Goal: Task Accomplishment & Management: Manage account settings

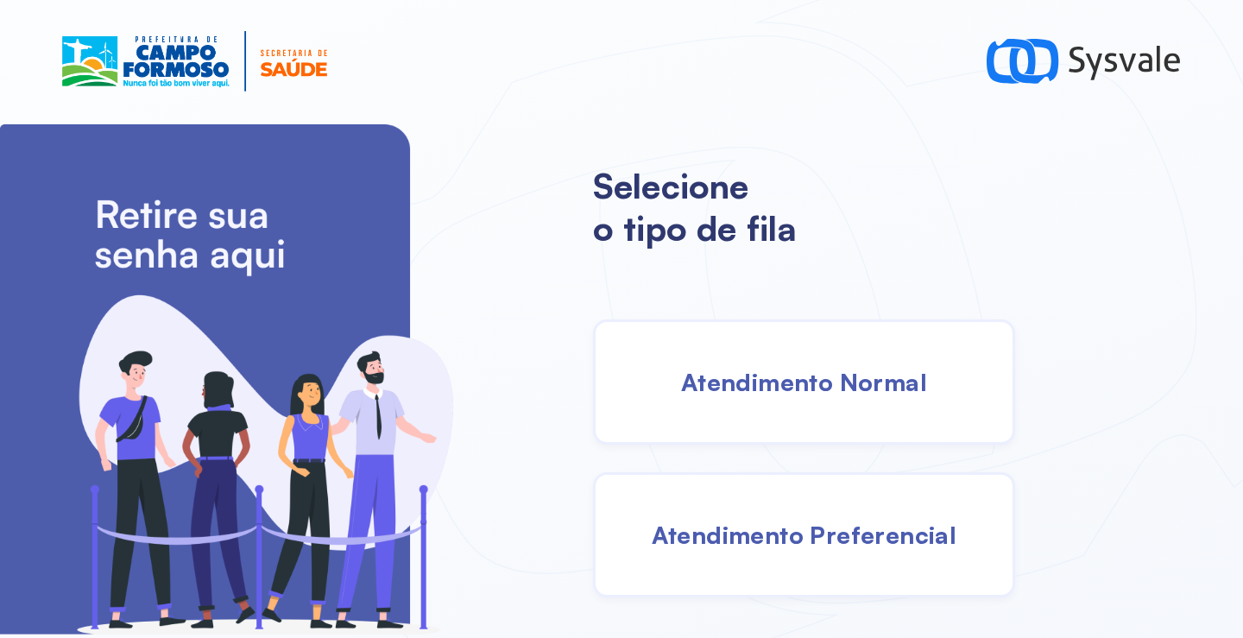
click at [745, 314] on div "Selecione o tipo de fila Atendimento Normal Atendimento Preferencial" at bounding box center [918, 380] width 650 height 515
click at [724, 356] on div "Atendimento Normal" at bounding box center [804, 381] width 422 height 125
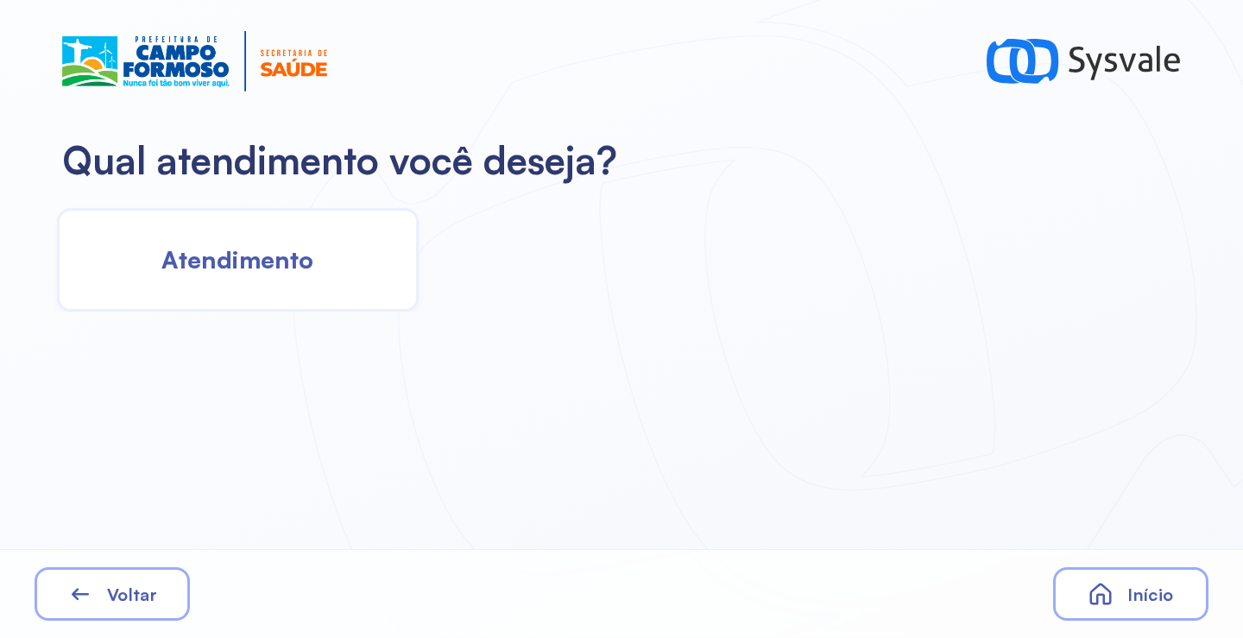
click at [256, 270] on span "Atendimento" at bounding box center [237, 259] width 152 height 30
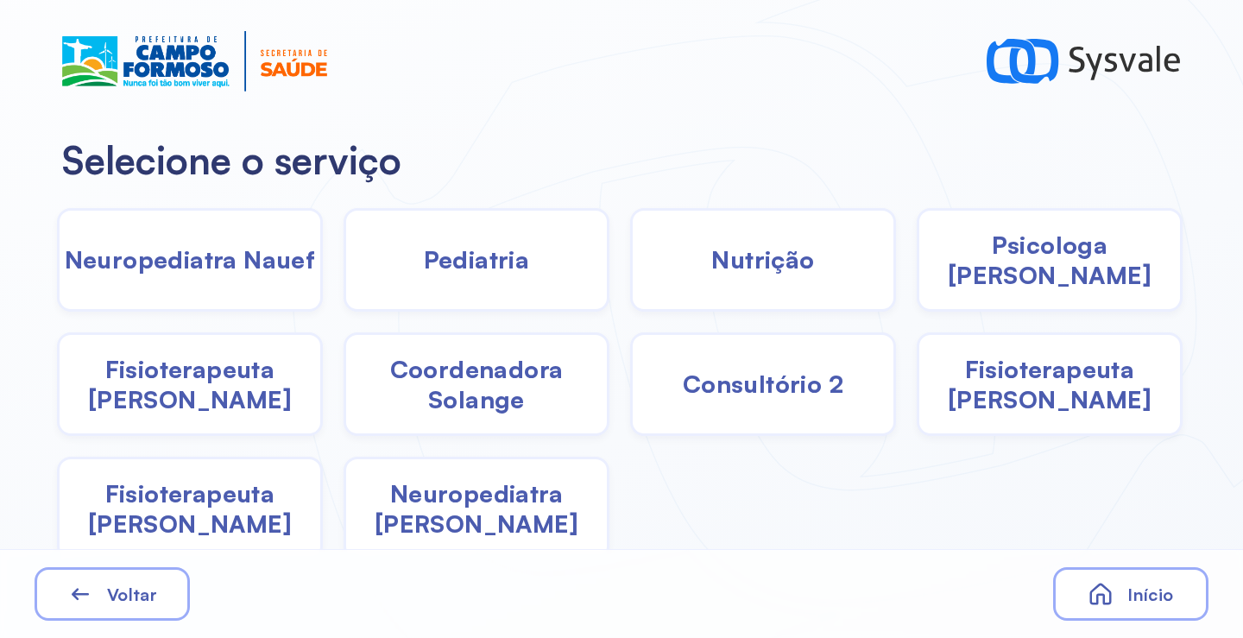
click at [495, 284] on div "Pediatria" at bounding box center [477, 260] width 266 height 104
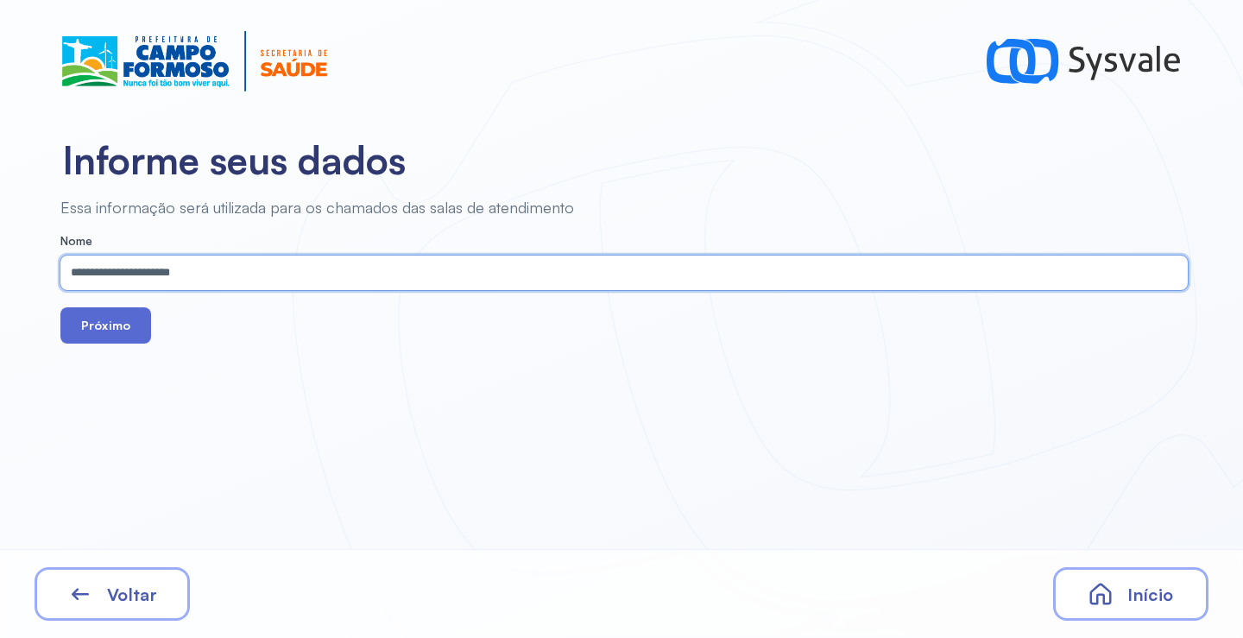
type input "**********"
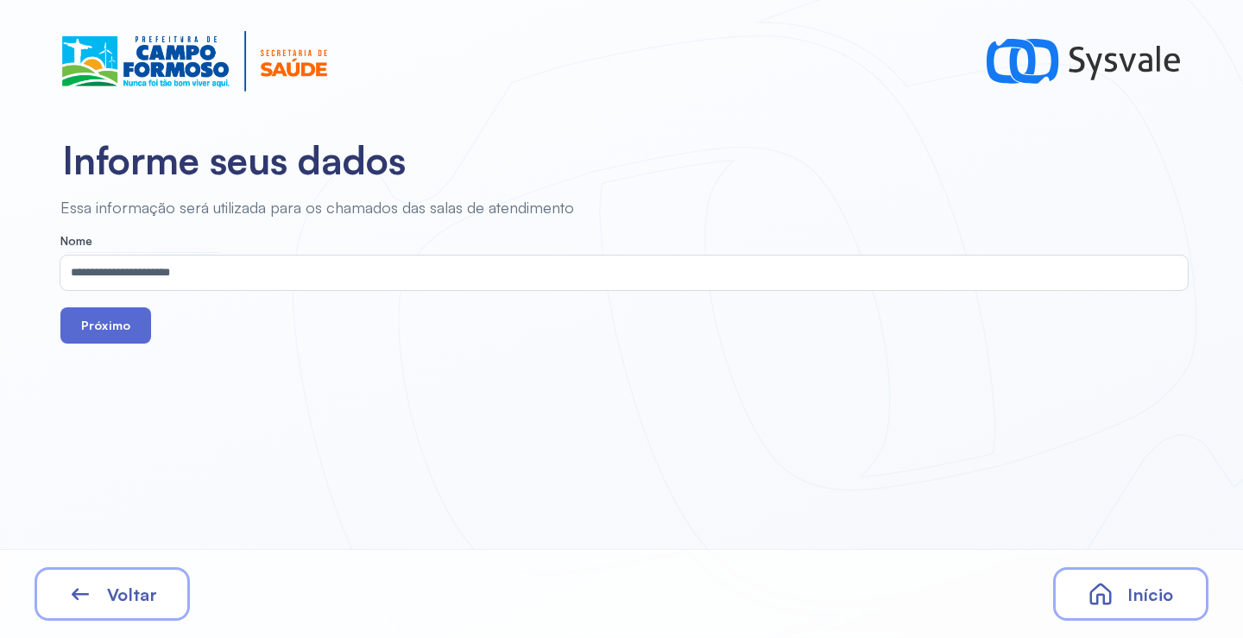
click at [127, 322] on button "Próximo" at bounding box center [105, 325] width 91 height 36
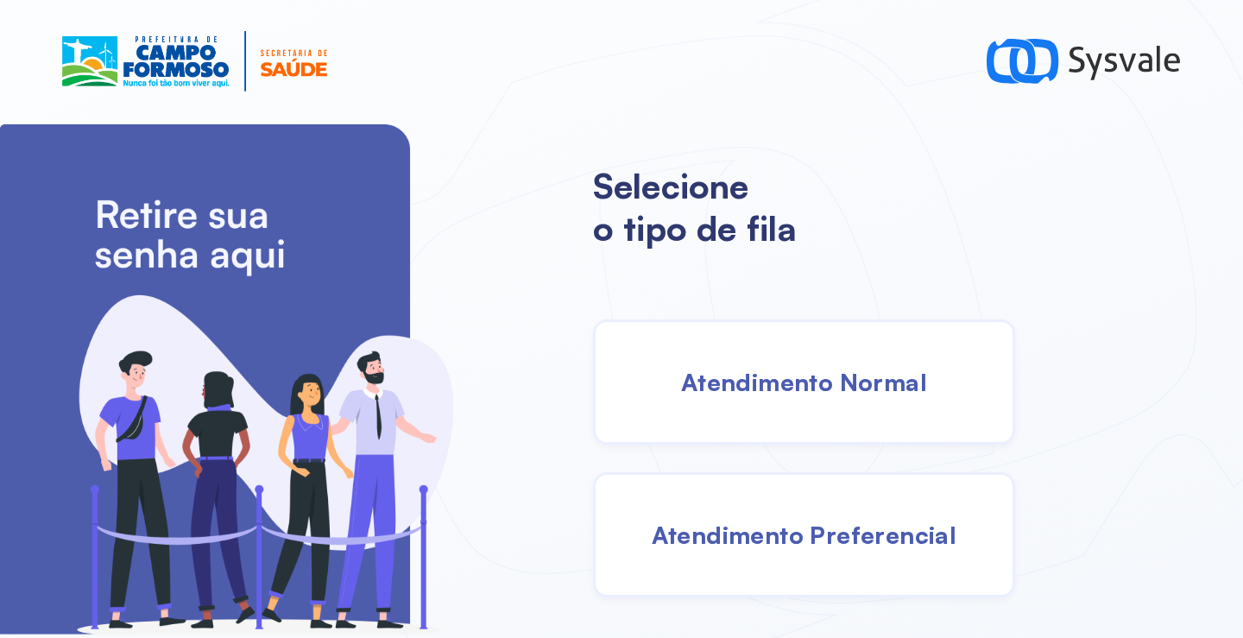
click at [747, 356] on div "Atendimento Normal" at bounding box center [804, 381] width 422 height 125
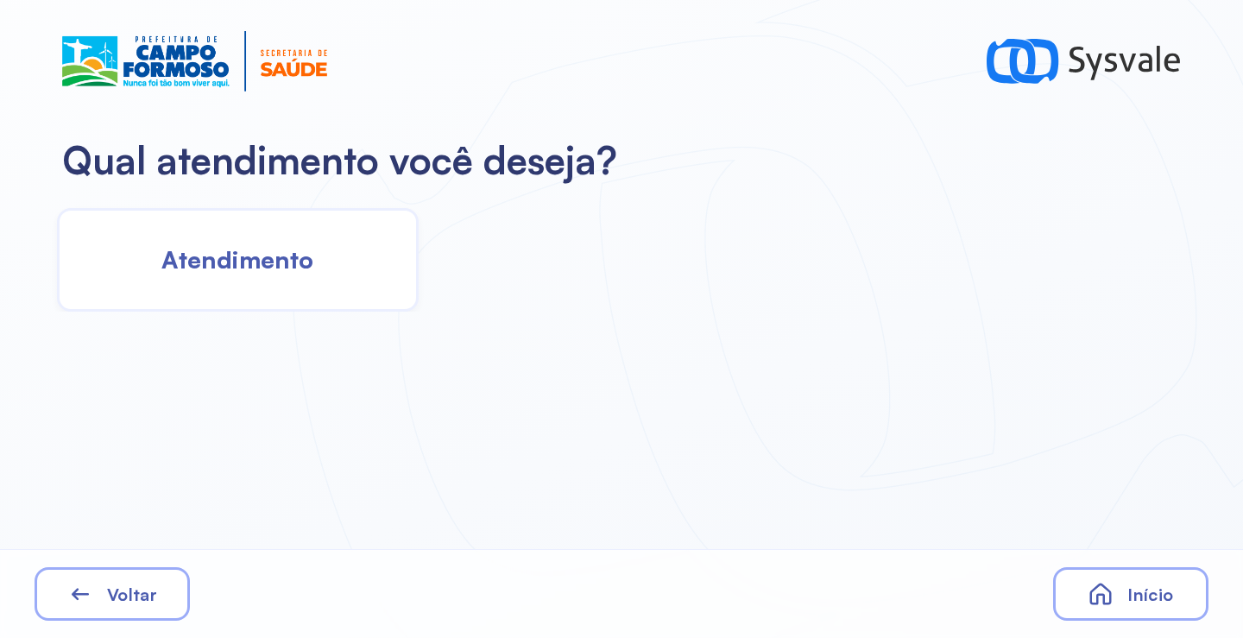
click at [316, 224] on div "Atendimento" at bounding box center [238, 260] width 362 height 104
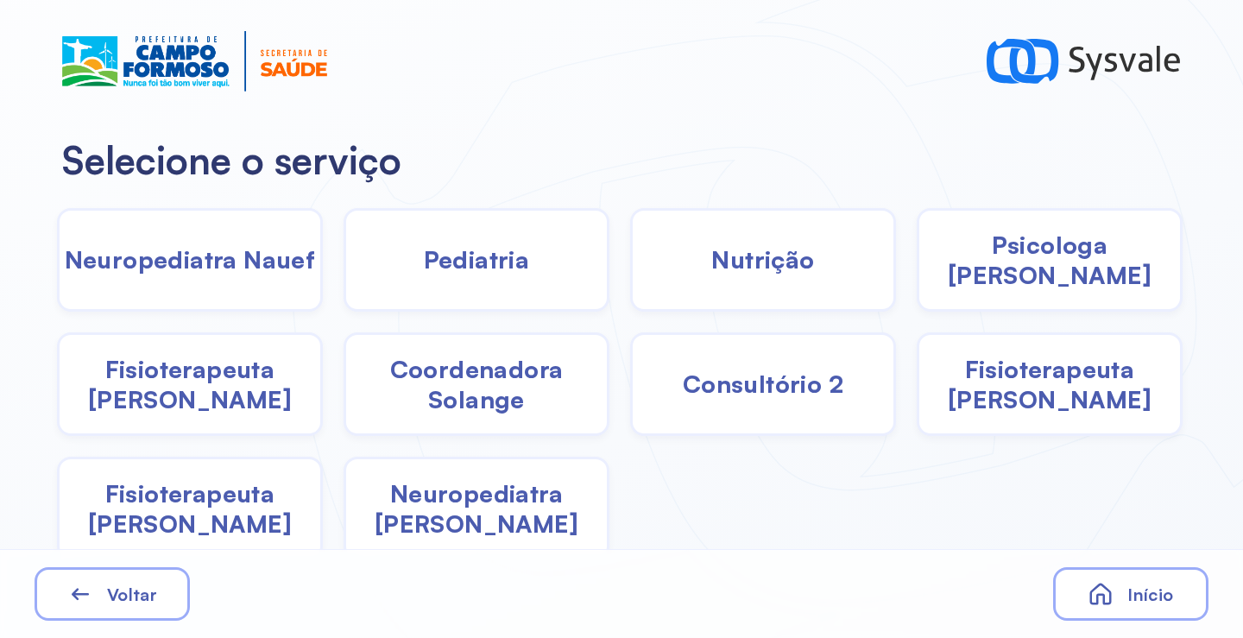
click at [438, 280] on div "Pediatria" at bounding box center [477, 260] width 266 height 104
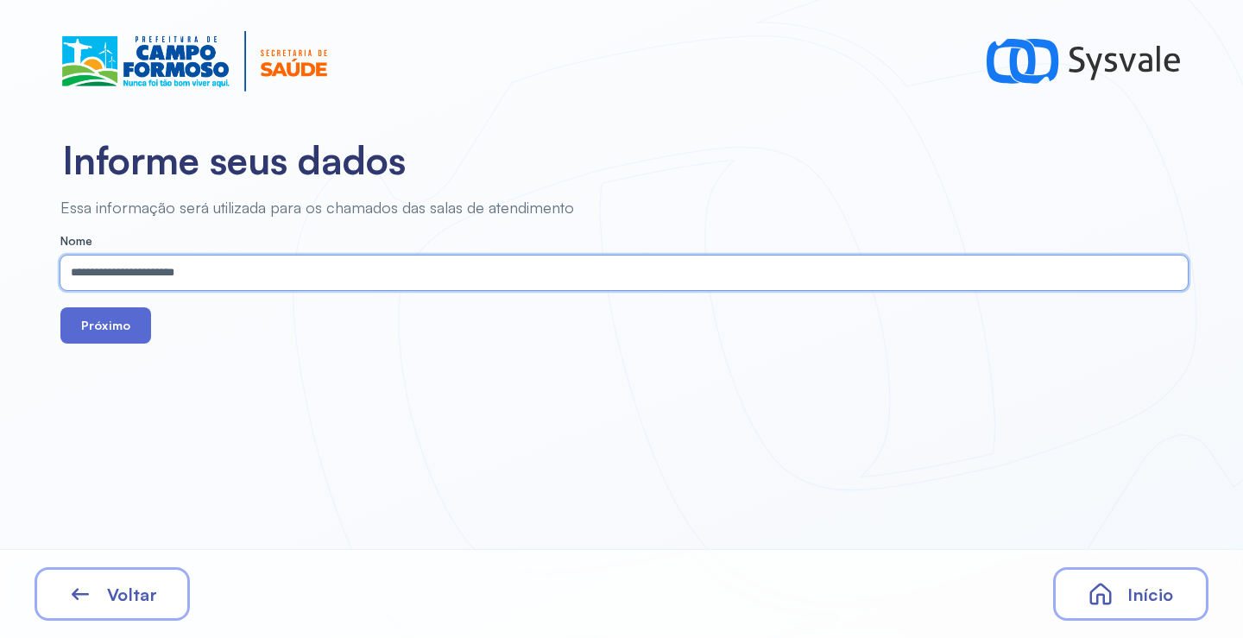
type input "**********"
click at [136, 340] on button "Próximo" at bounding box center [105, 325] width 91 height 36
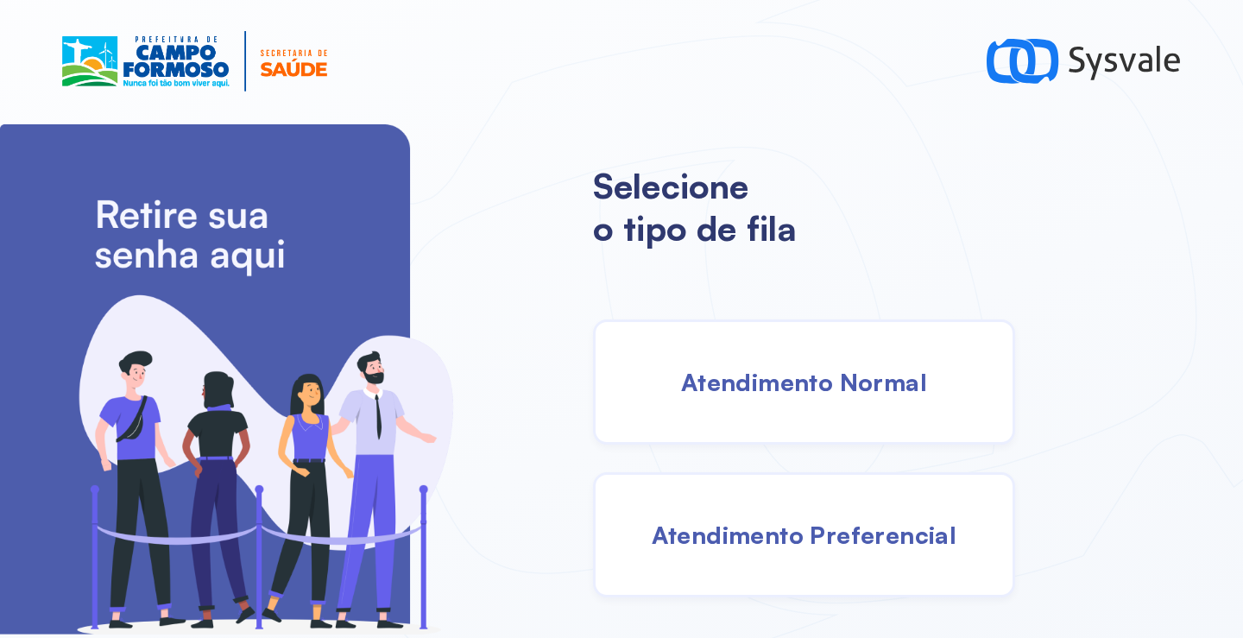
click at [779, 363] on div "Atendimento Normal" at bounding box center [804, 381] width 422 height 125
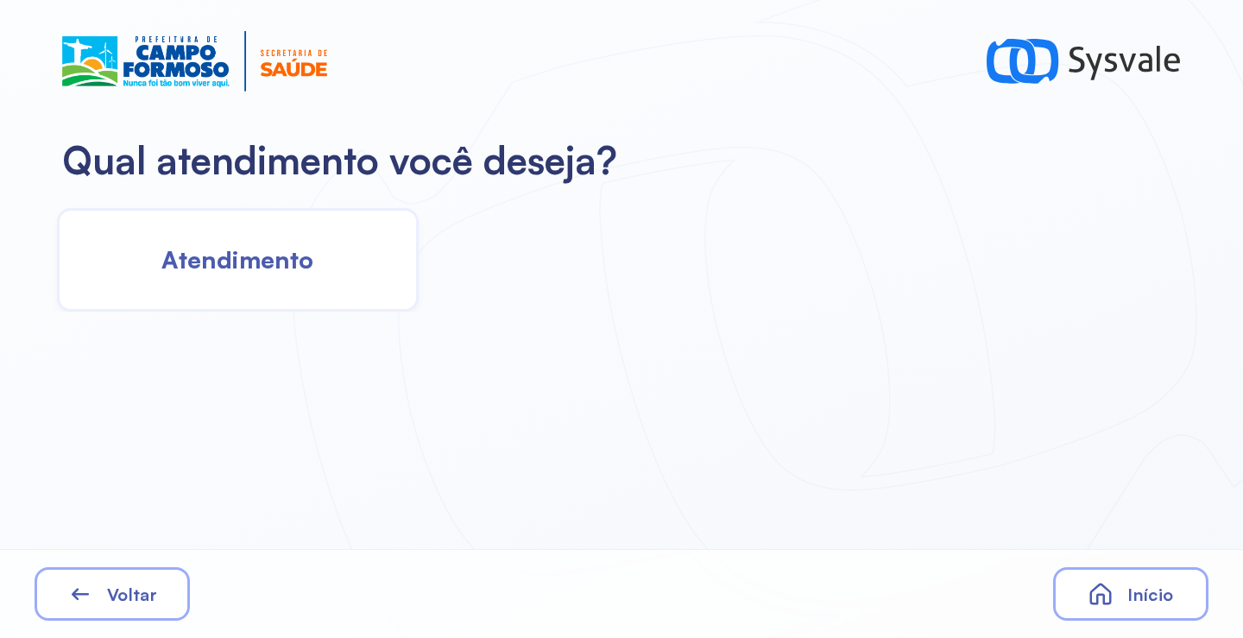
click at [340, 278] on div "Atendimento" at bounding box center [238, 260] width 362 height 104
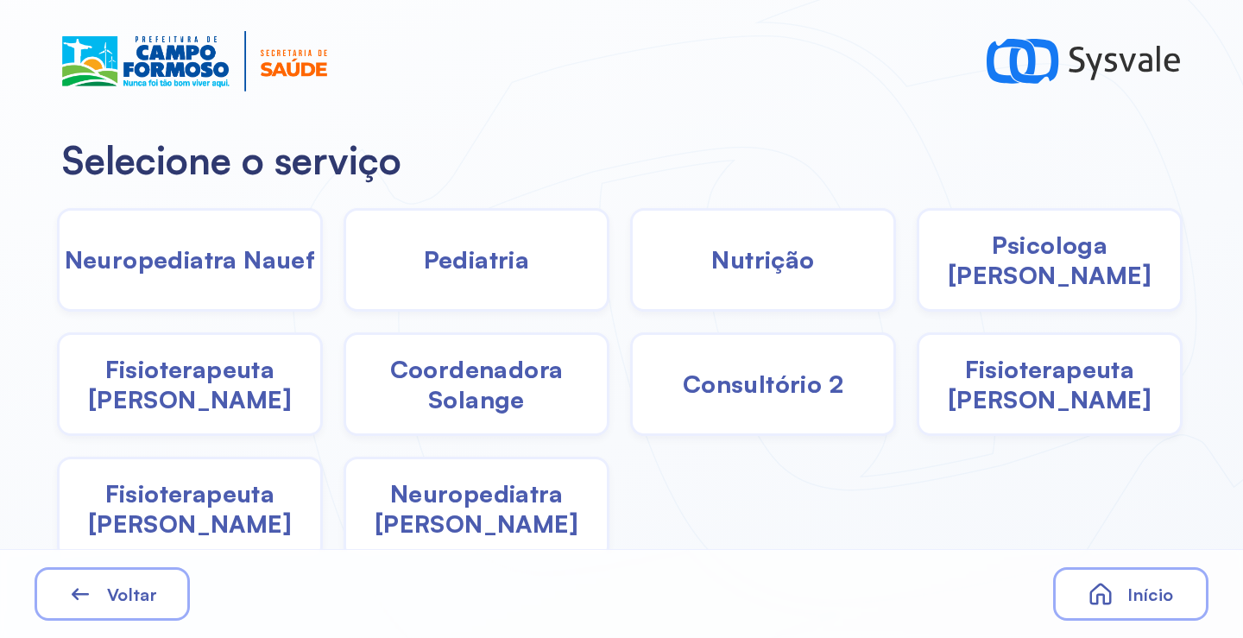
click at [462, 268] on span "Pediatria" at bounding box center [477, 259] width 106 height 30
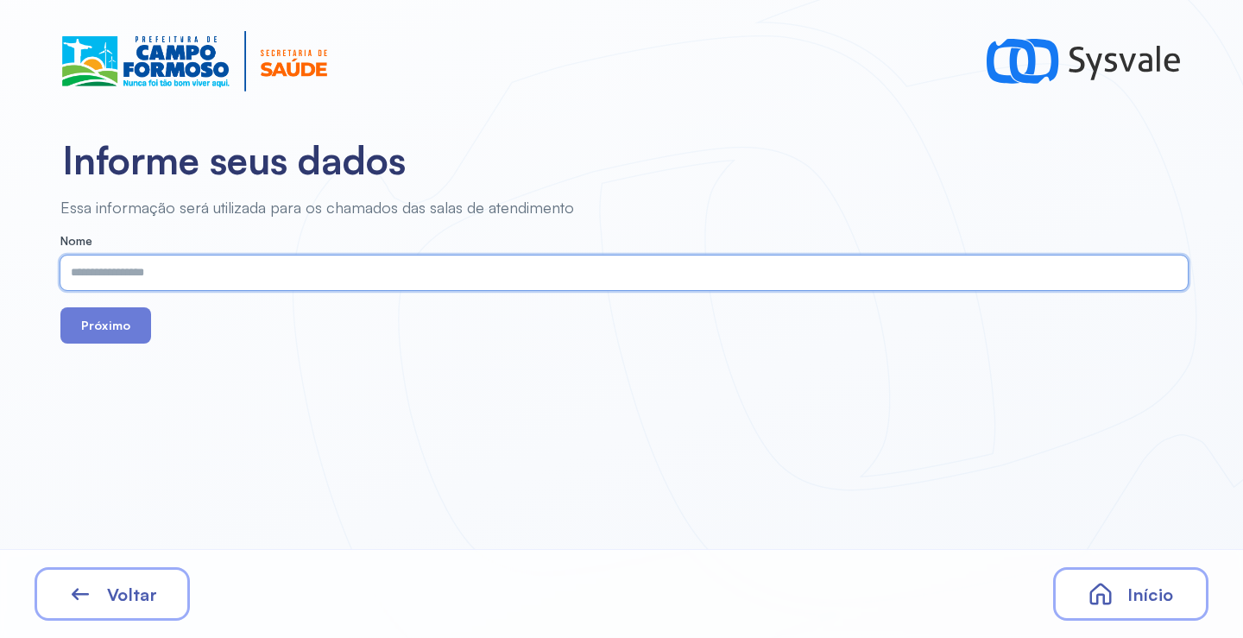
paste input "**********"
type input "**********"
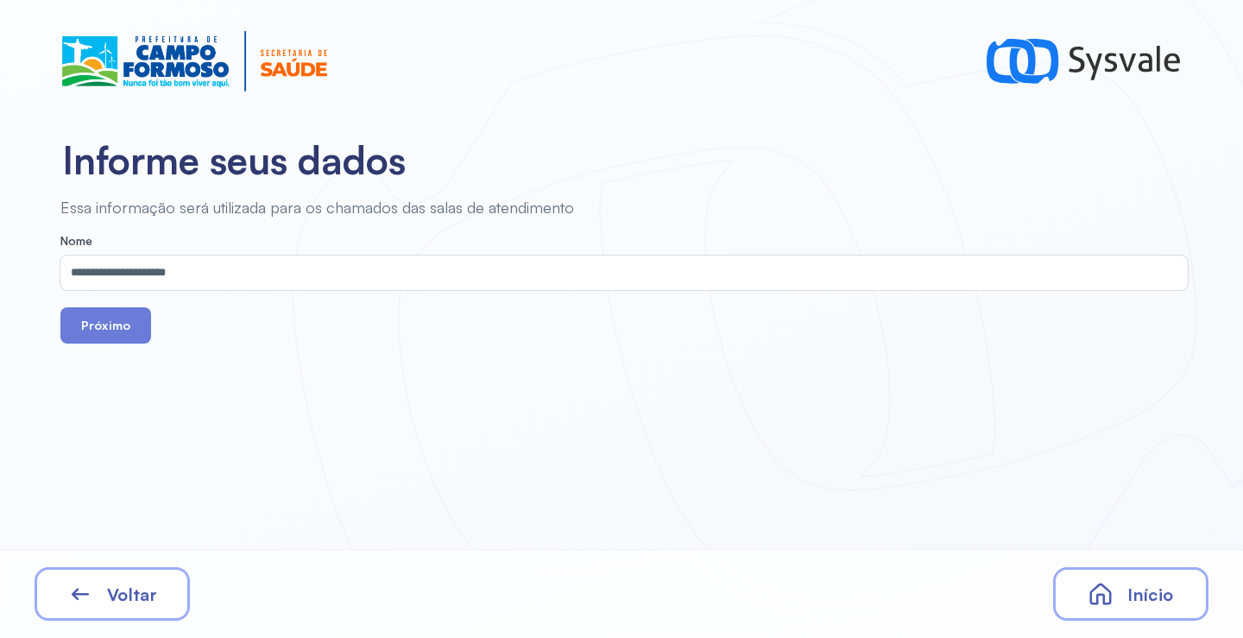
drag, startPoint x: 108, startPoint y: 322, endPoint x: 227, endPoint y: 159, distance: 202.0
click at [107, 322] on button "Próximo" at bounding box center [105, 325] width 91 height 36
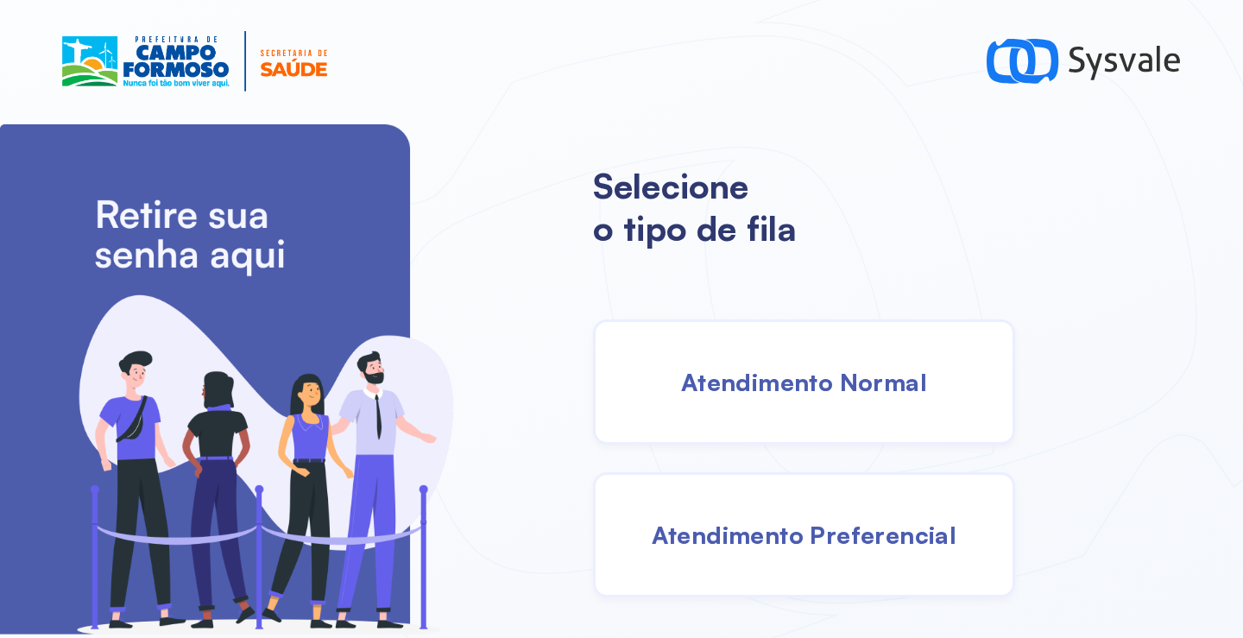
click at [766, 400] on div "Atendimento Normal" at bounding box center [804, 381] width 422 height 125
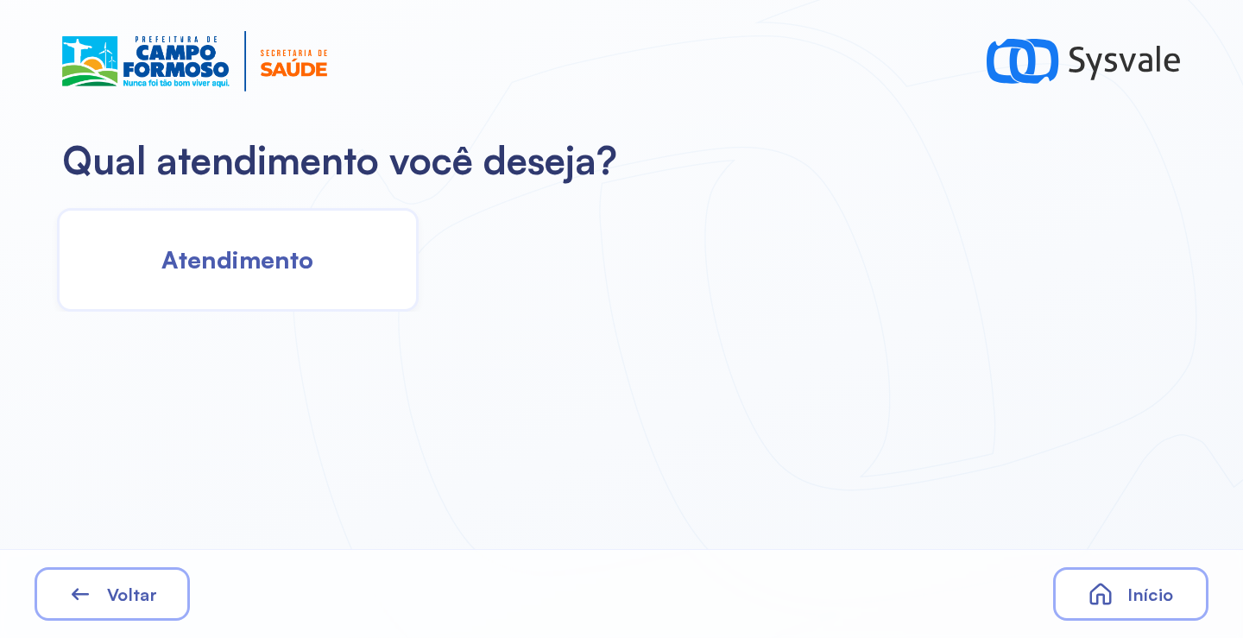
click at [224, 270] on span "Atendimento" at bounding box center [237, 259] width 152 height 30
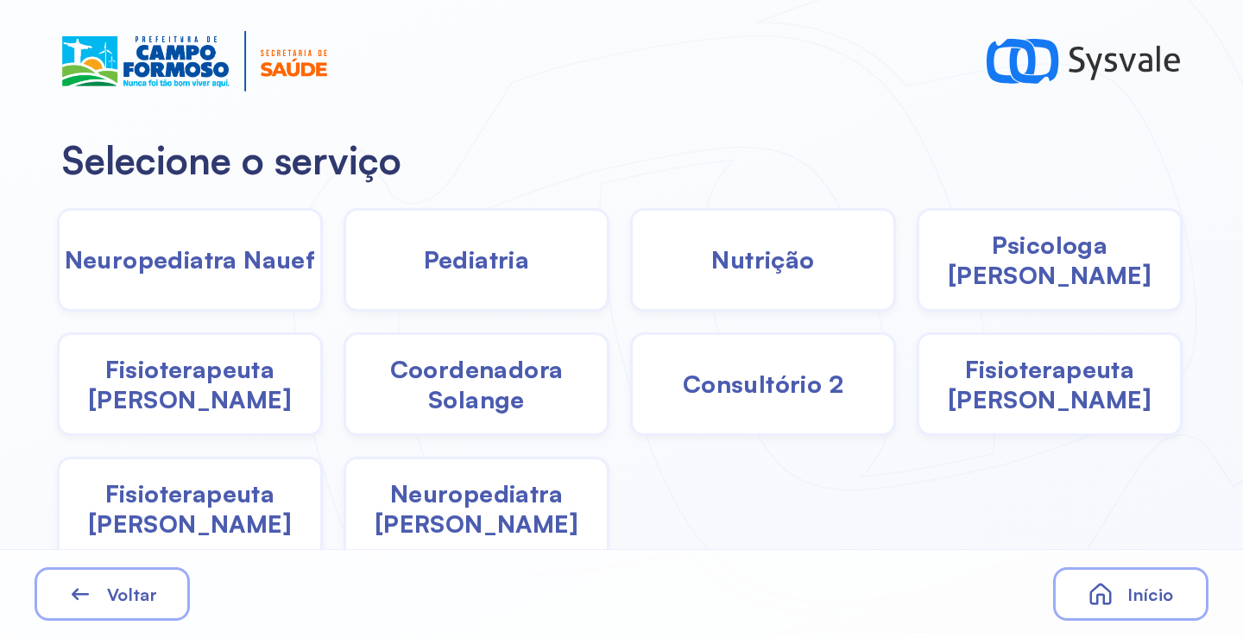
click at [484, 282] on div "Pediatria" at bounding box center [477, 260] width 266 height 104
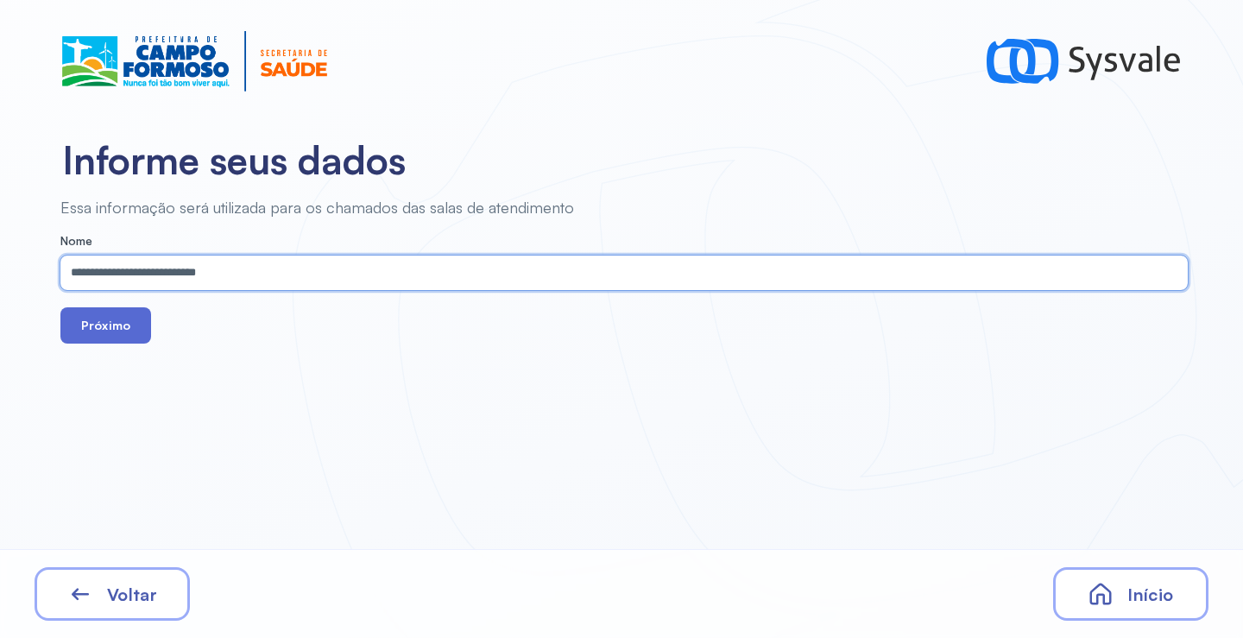
type input "**********"
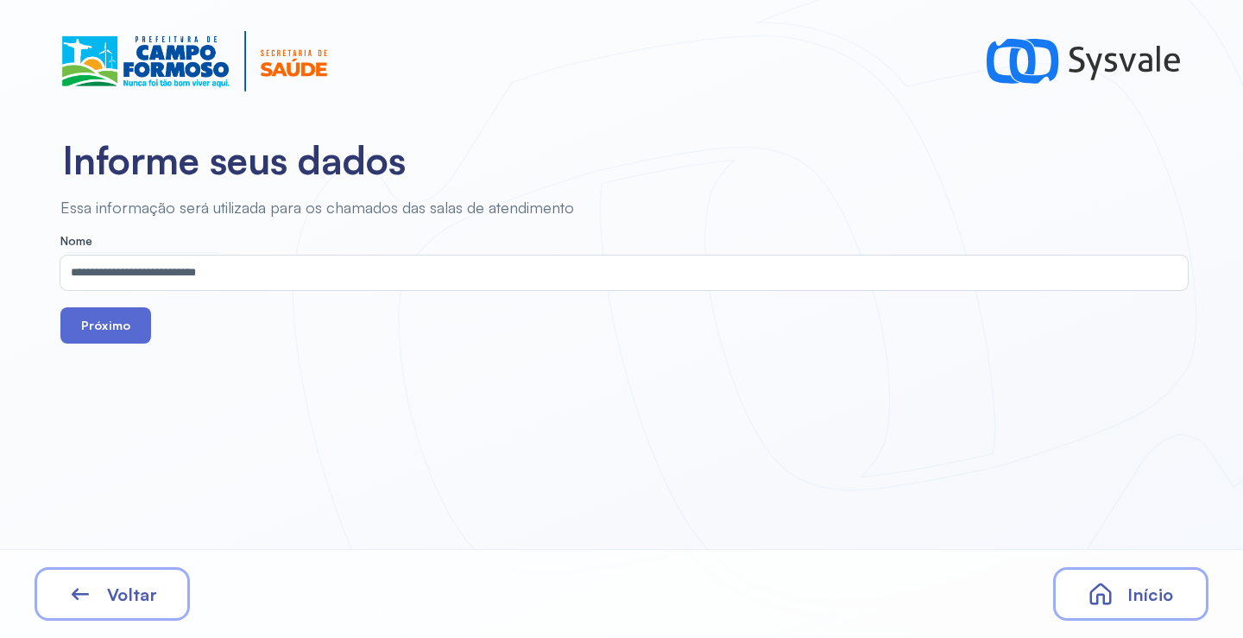
click at [124, 336] on button "Próximo" at bounding box center [105, 325] width 91 height 36
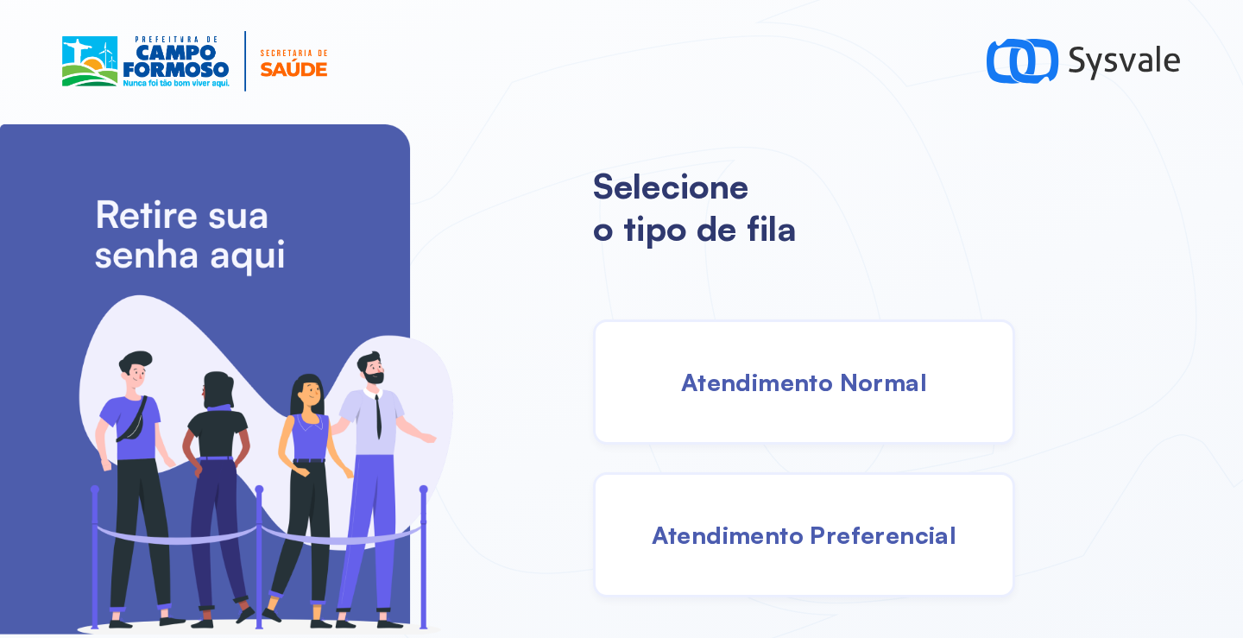
click at [804, 388] on span "Atendimento Normal" at bounding box center [804, 382] width 246 height 30
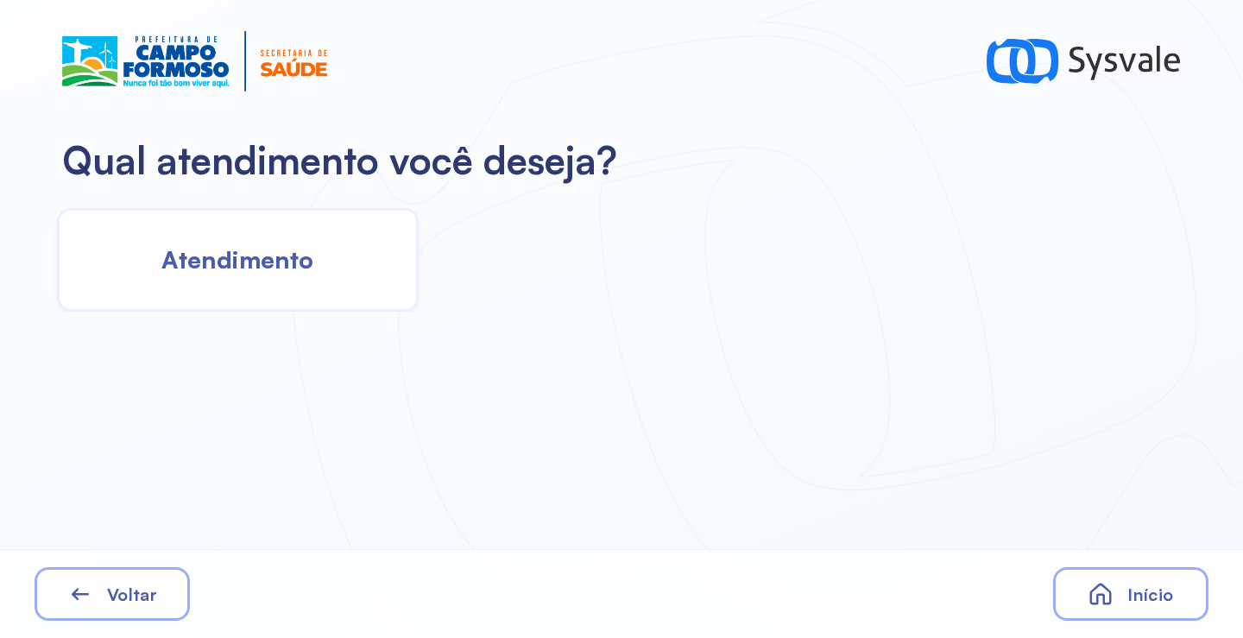
click at [296, 279] on div "Atendimento" at bounding box center [238, 260] width 362 height 104
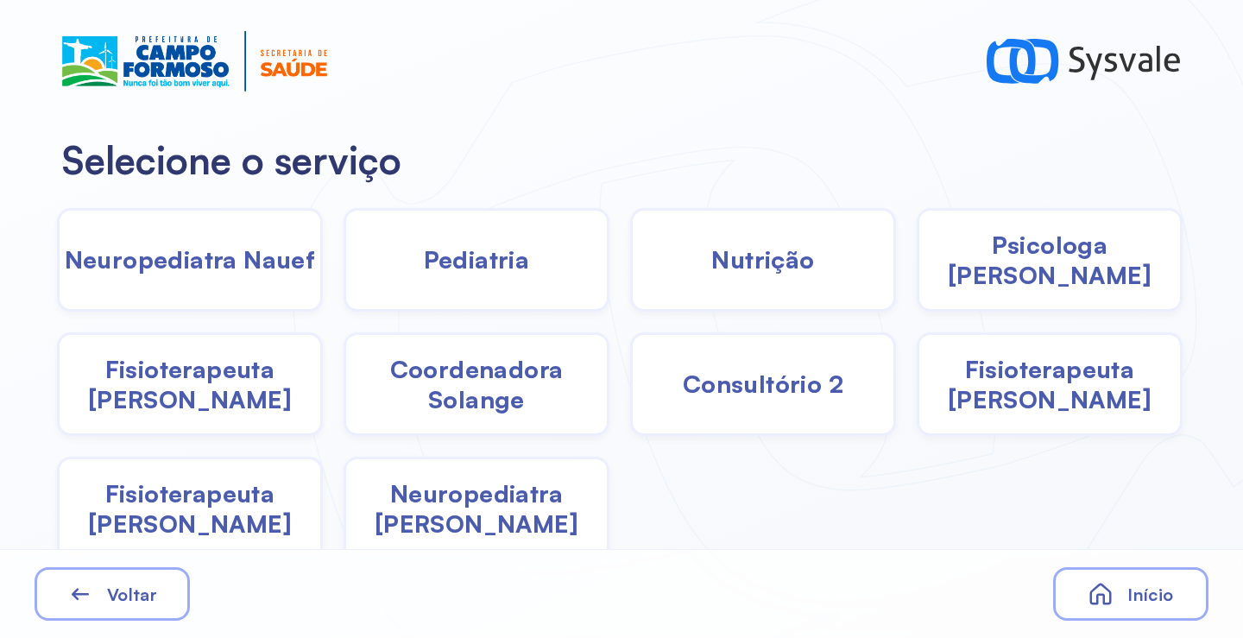
click at [498, 255] on span "Pediatria" at bounding box center [477, 259] width 106 height 30
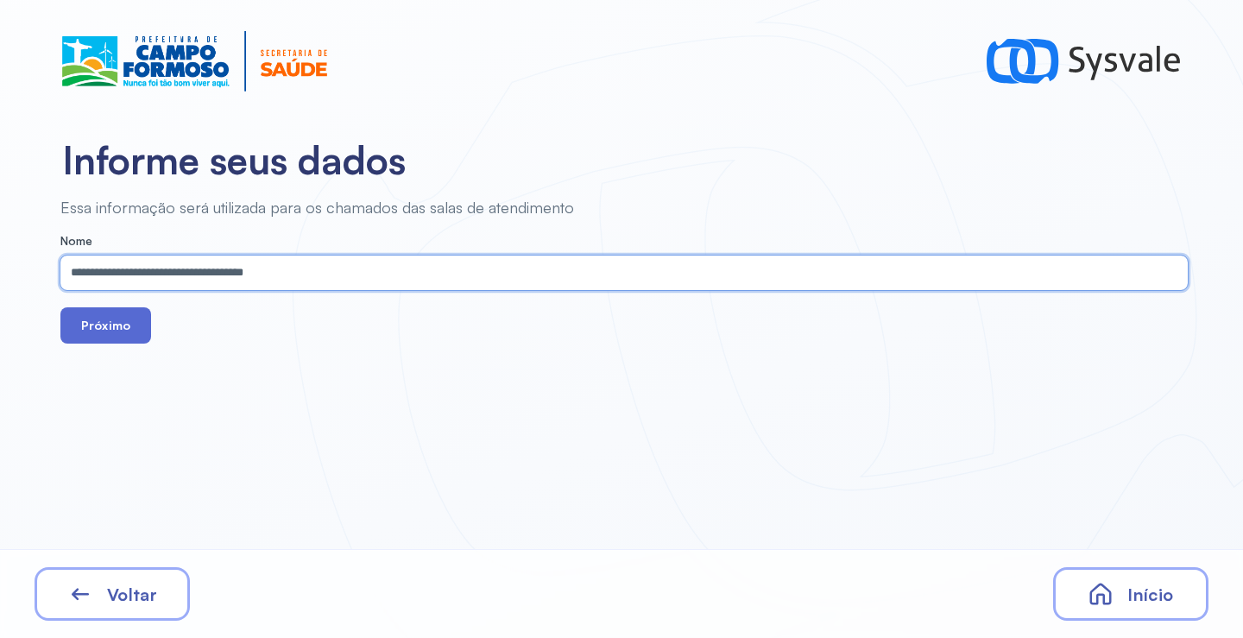
type input "**********"
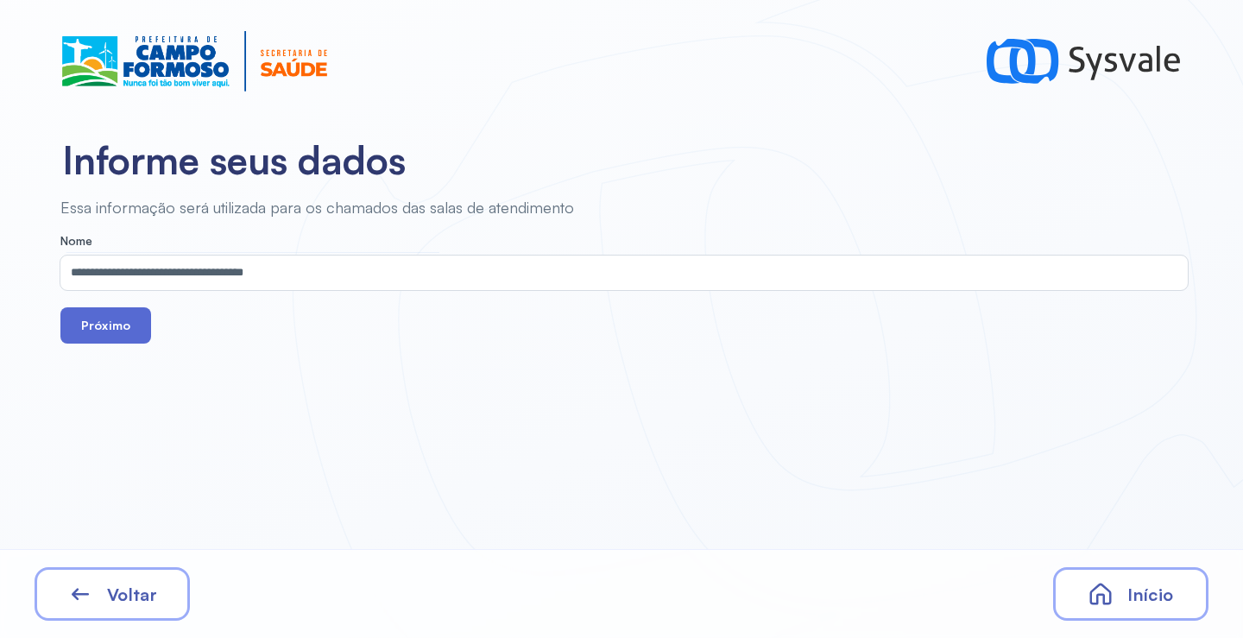
click at [107, 322] on button "Próximo" at bounding box center [105, 325] width 91 height 36
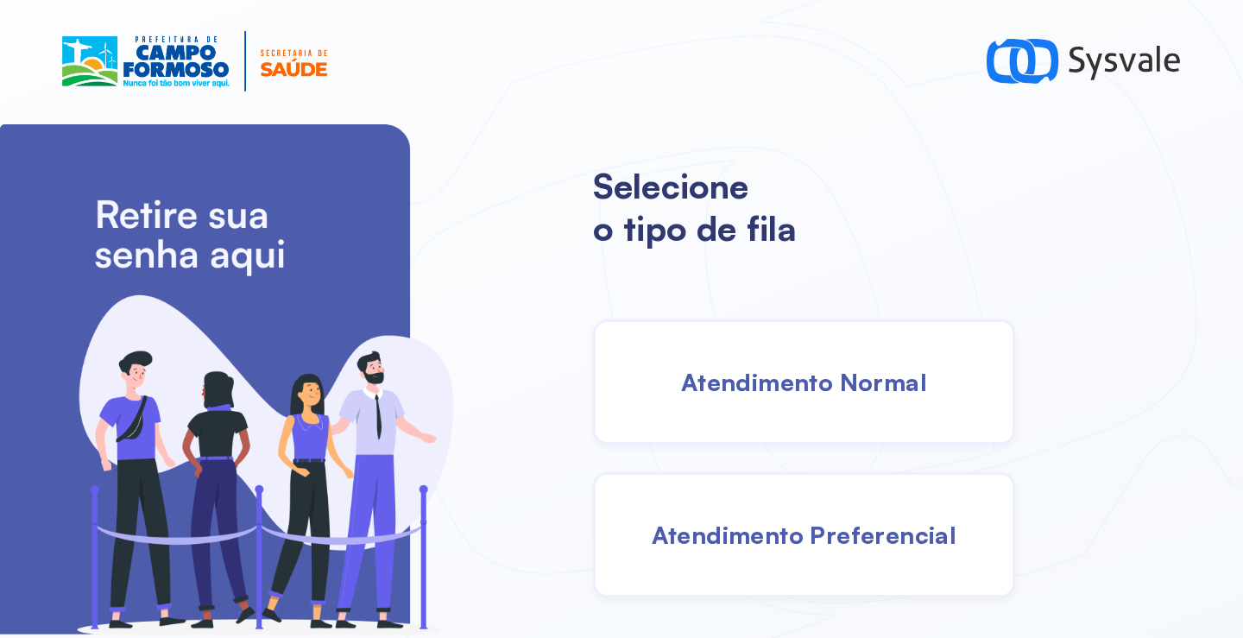
click at [781, 412] on div "Atendimento Normal" at bounding box center [804, 381] width 422 height 125
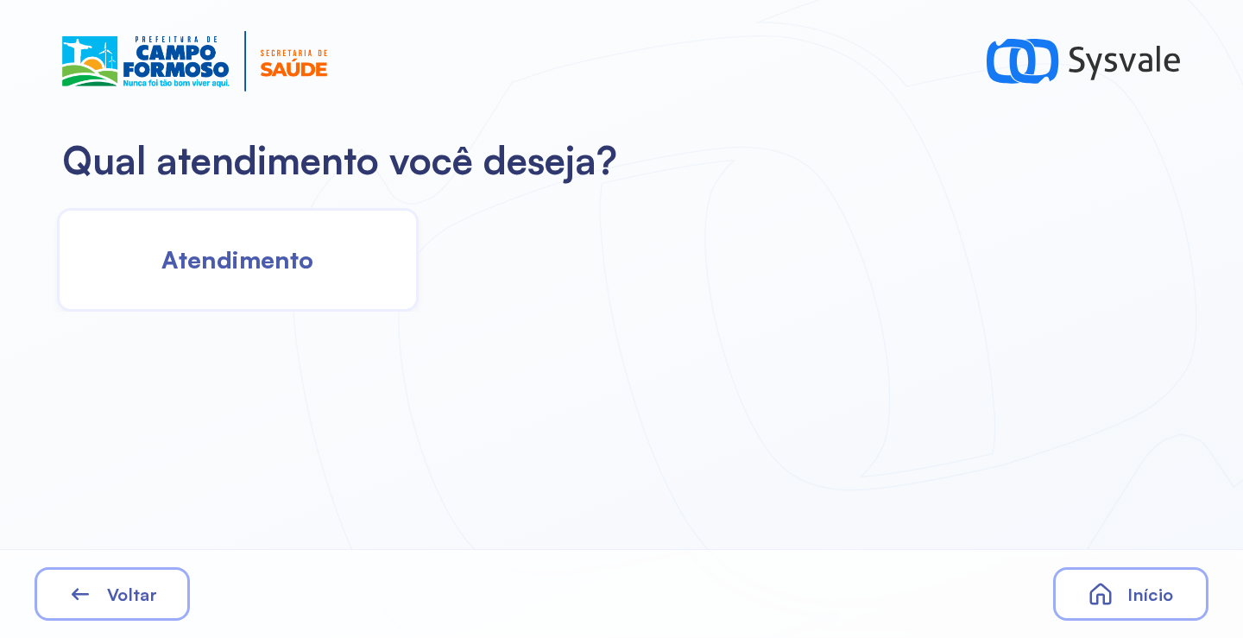
click at [306, 287] on div "Atendimento" at bounding box center [238, 260] width 362 height 104
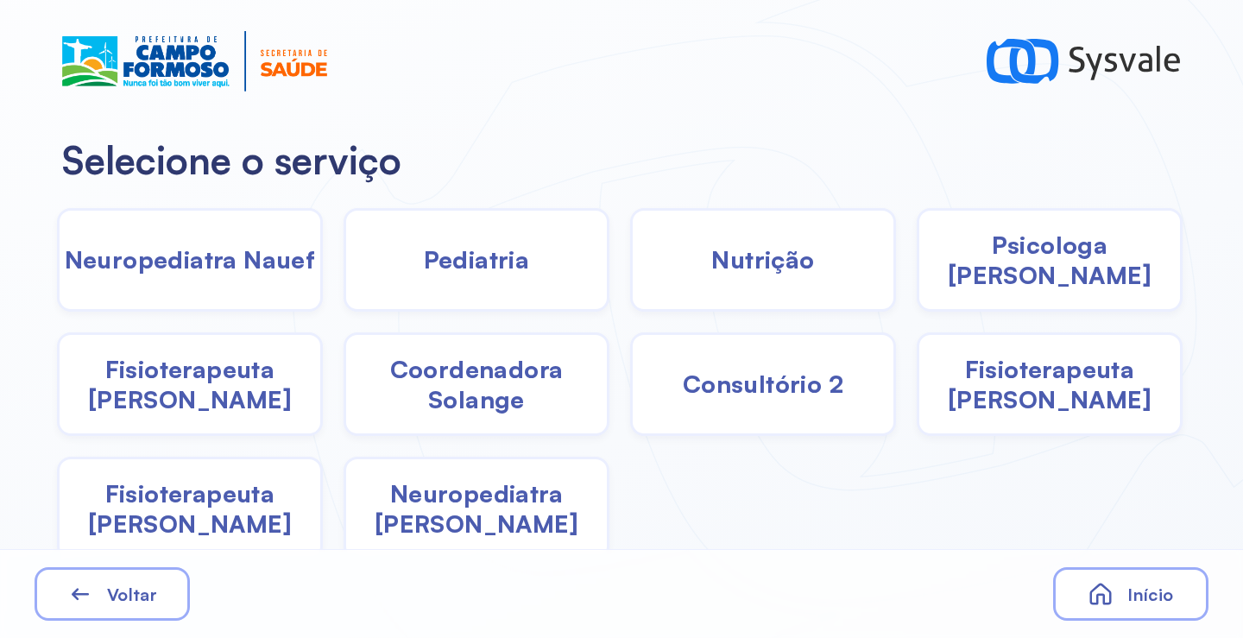
click at [481, 277] on div "Pediatria" at bounding box center [477, 260] width 266 height 104
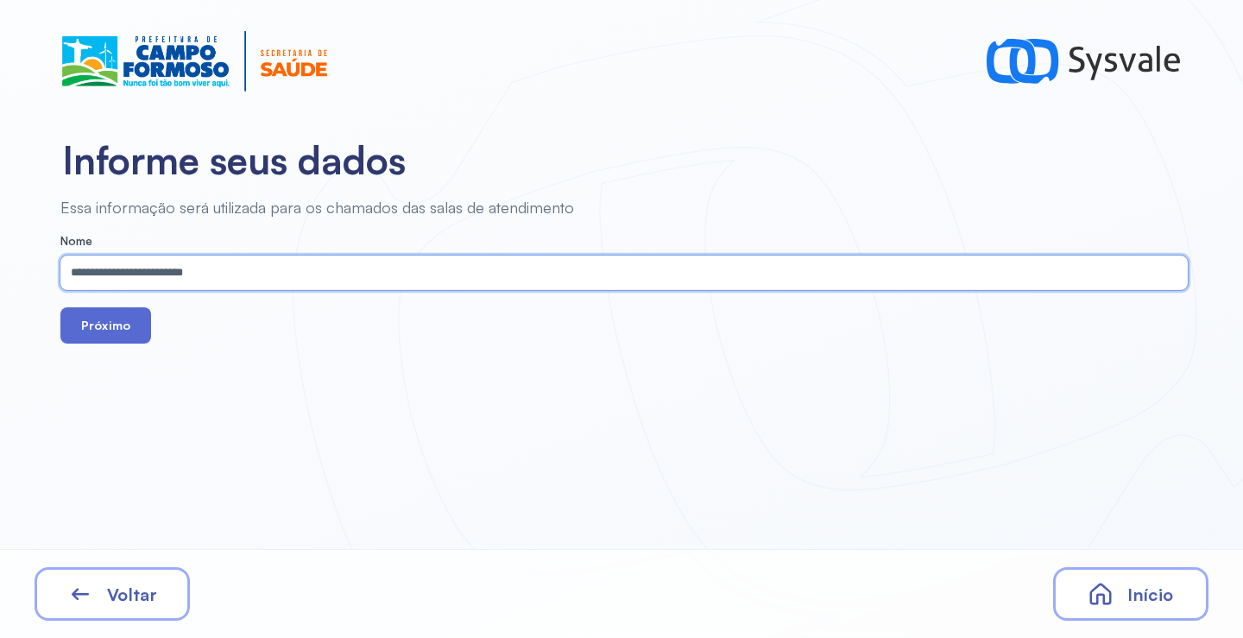
type input "**********"
click at [110, 332] on button "Próximo" at bounding box center [105, 325] width 91 height 36
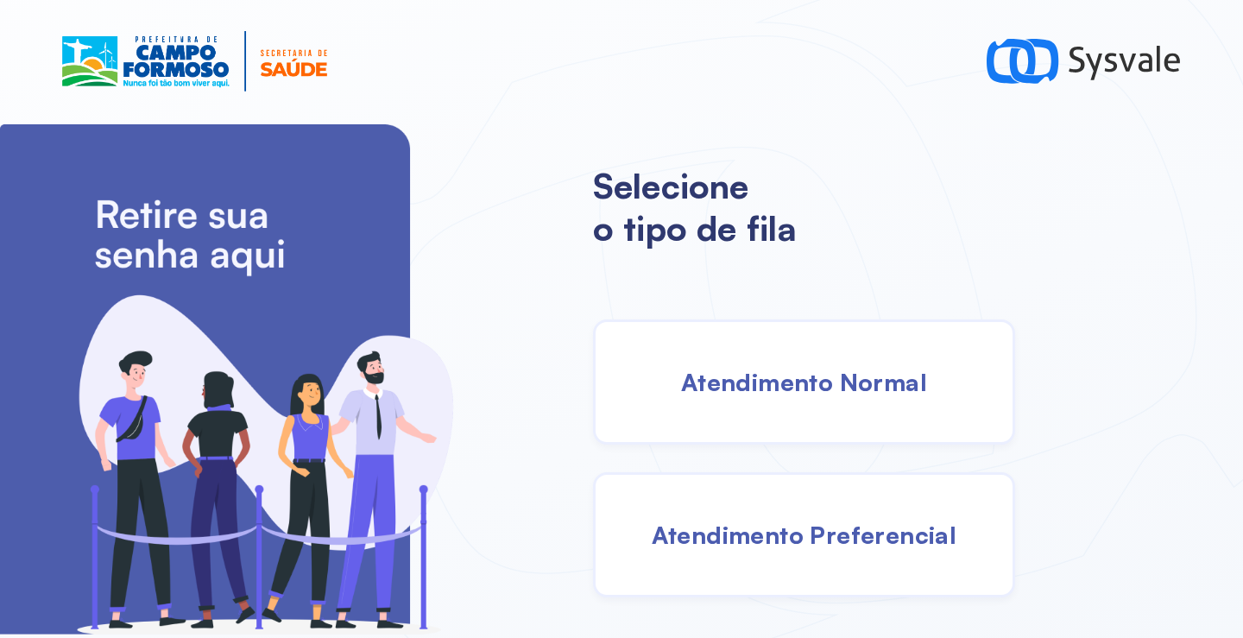
drag, startPoint x: 817, startPoint y: 380, endPoint x: 804, endPoint y: 379, distance: 12.1
click at [804, 379] on span "Atendimento Normal" at bounding box center [804, 382] width 246 height 30
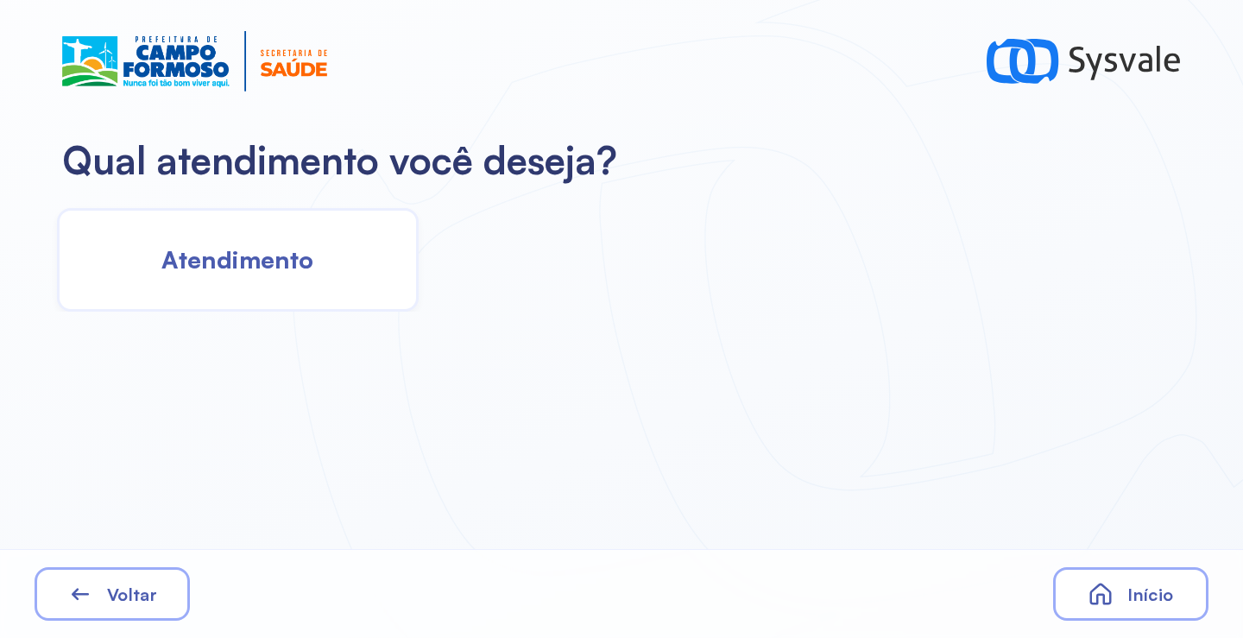
click at [289, 230] on div "Atendimento" at bounding box center [238, 260] width 362 height 104
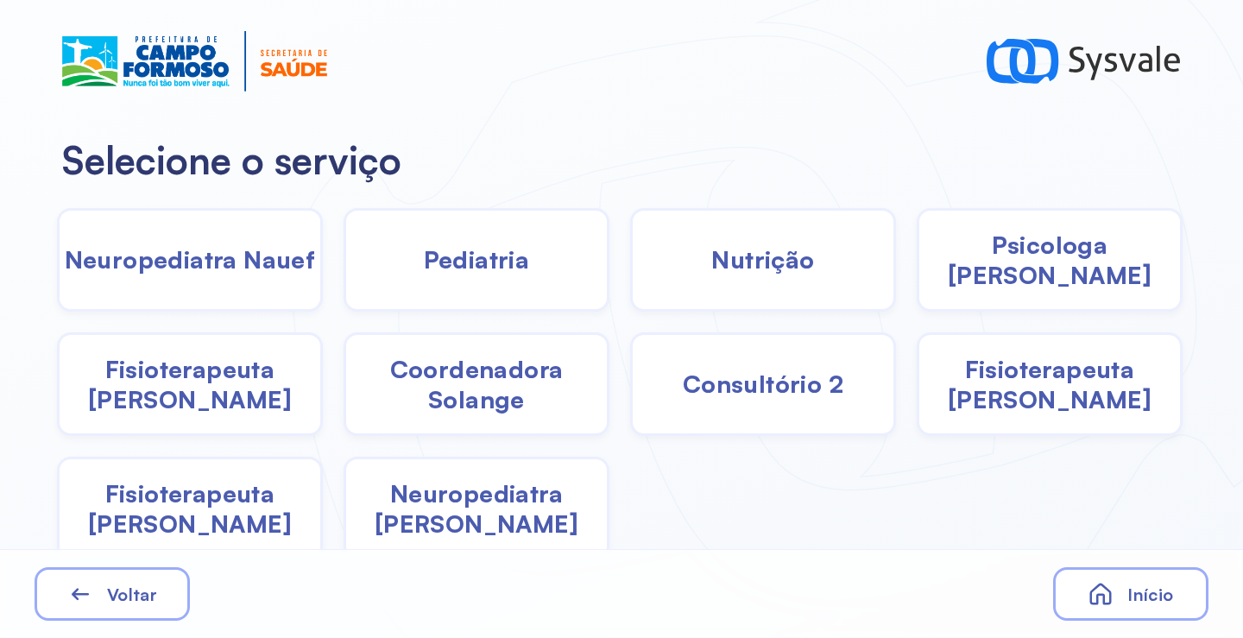
click at [698, 267] on div "Nutrição" at bounding box center [763, 260] width 266 height 104
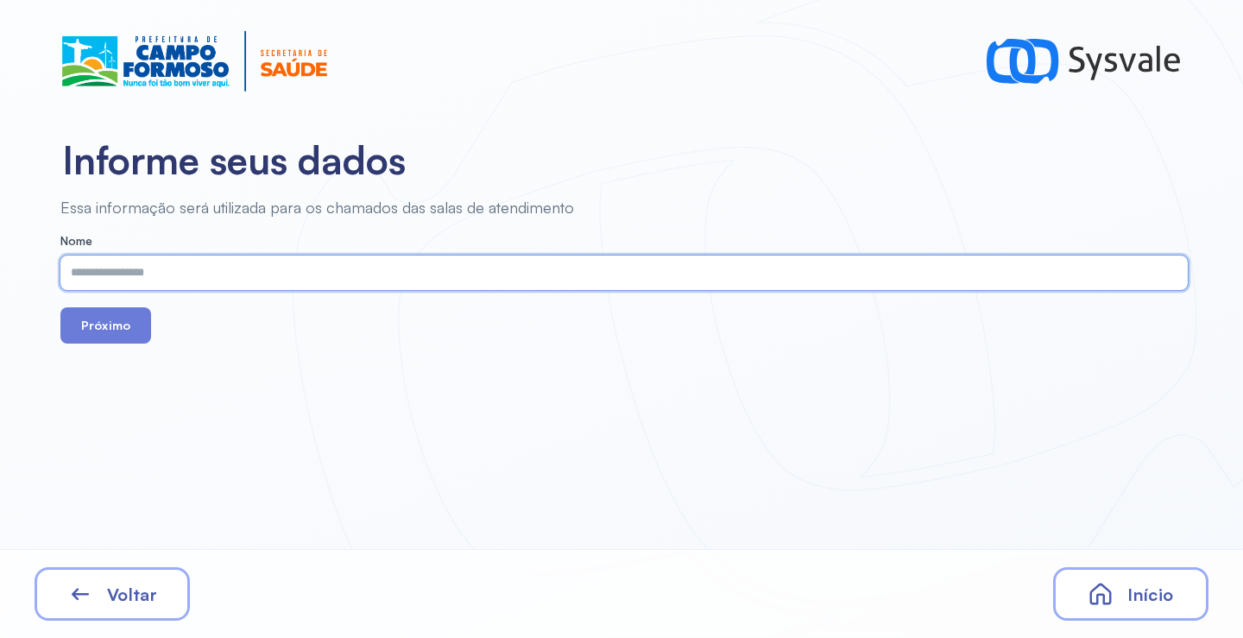
paste input "**********"
type input "**********"
click at [110, 339] on button "Próximo" at bounding box center [105, 325] width 91 height 36
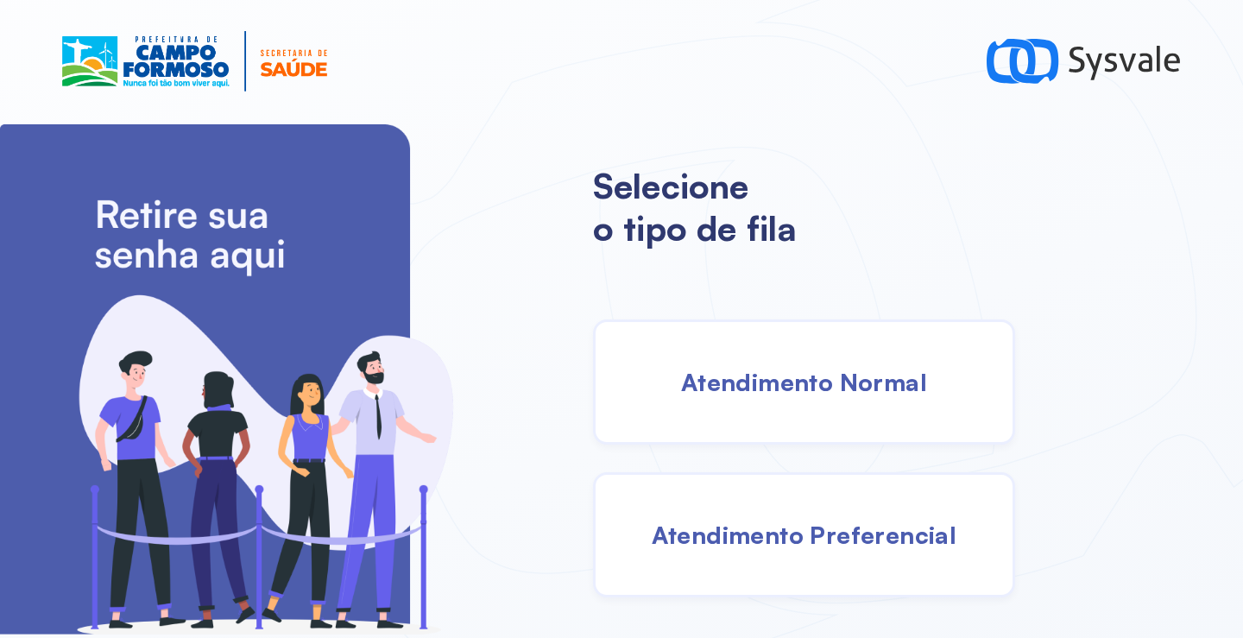
click at [714, 394] on span "Atendimento Normal" at bounding box center [804, 382] width 246 height 30
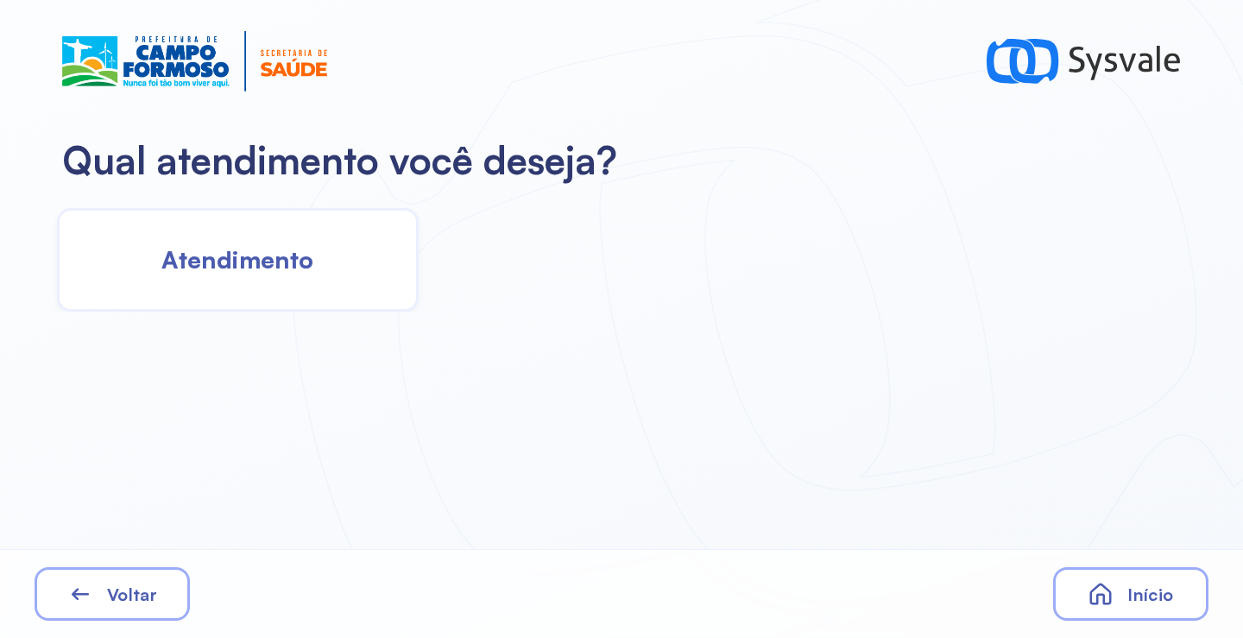
click at [216, 238] on div "Atendimento" at bounding box center [238, 260] width 362 height 104
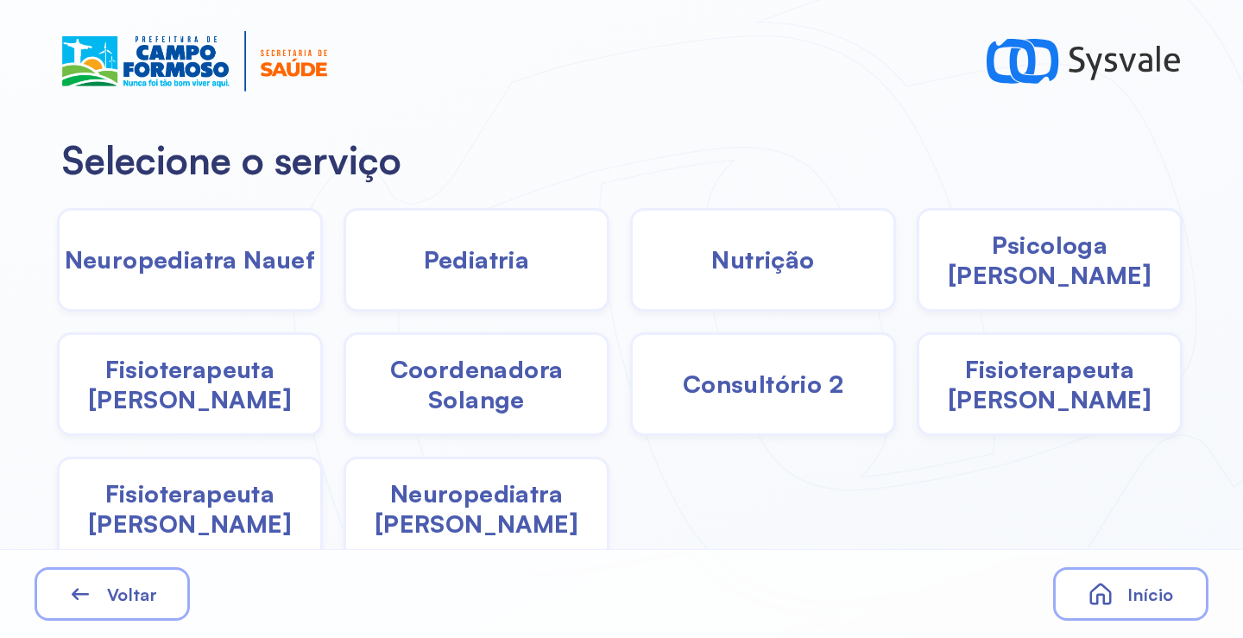
click at [375, 270] on div "Pediatria" at bounding box center [477, 260] width 266 height 104
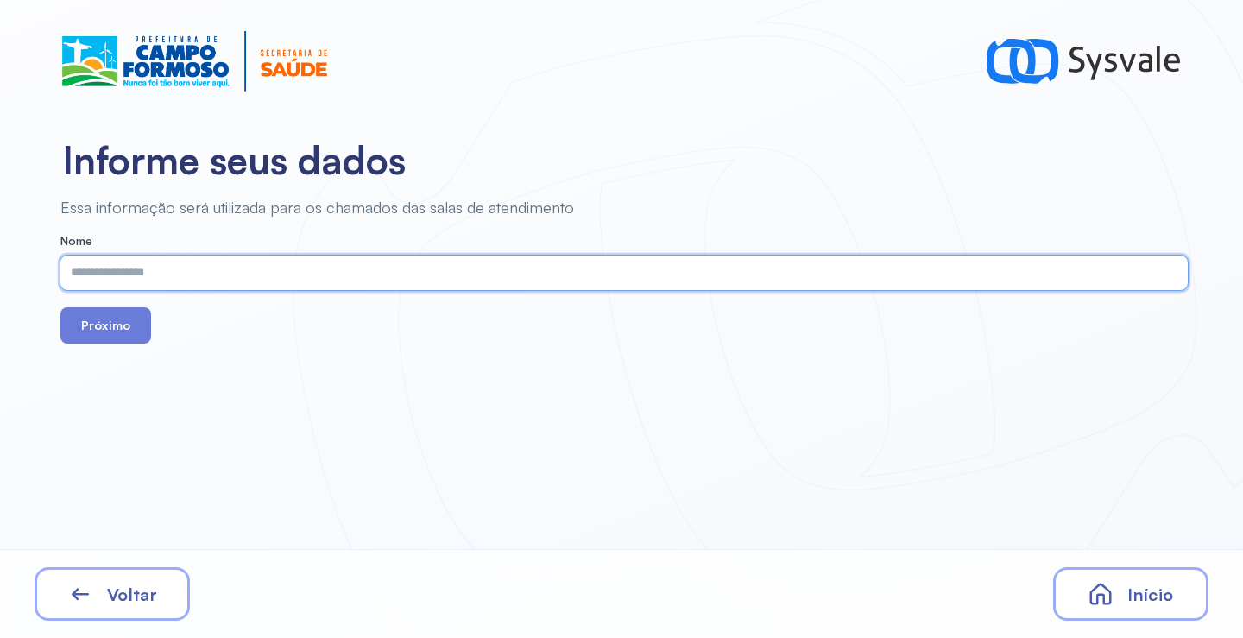
paste input "**********"
type input "**********"
click at [91, 317] on button "Próximo" at bounding box center [105, 325] width 91 height 36
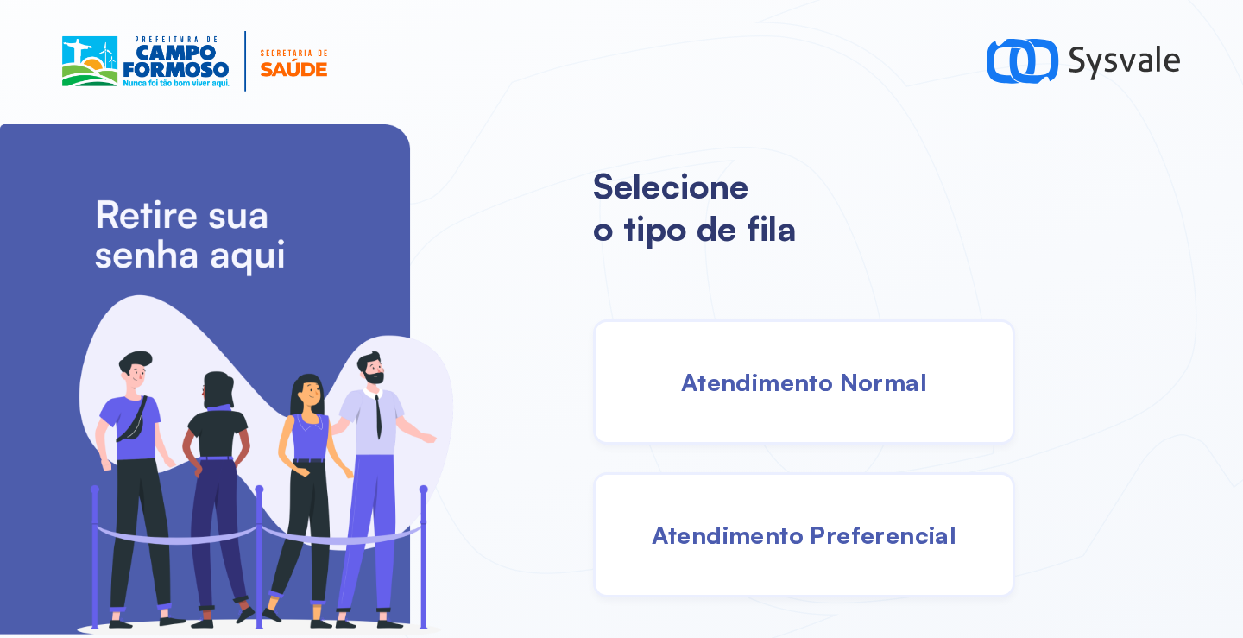
drag, startPoint x: 834, startPoint y: 367, endPoint x: 827, endPoint y: 359, distance: 10.4
click at [827, 359] on div "Atendimento Normal" at bounding box center [804, 381] width 422 height 125
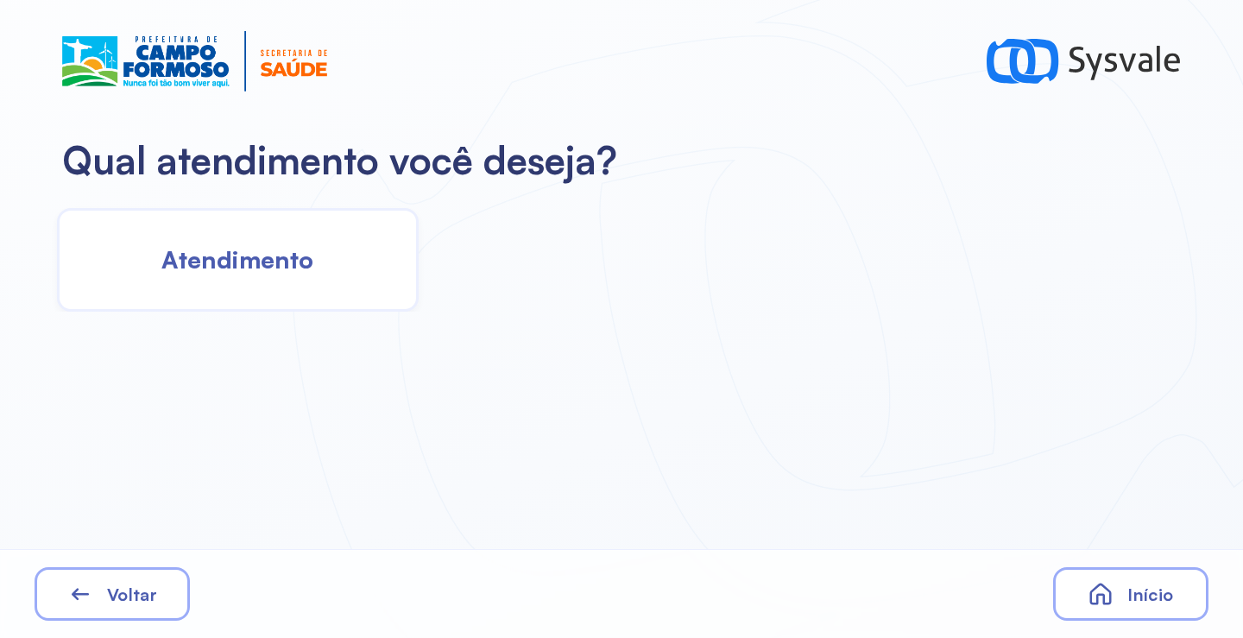
click at [349, 272] on div "Atendimento" at bounding box center [238, 260] width 362 height 104
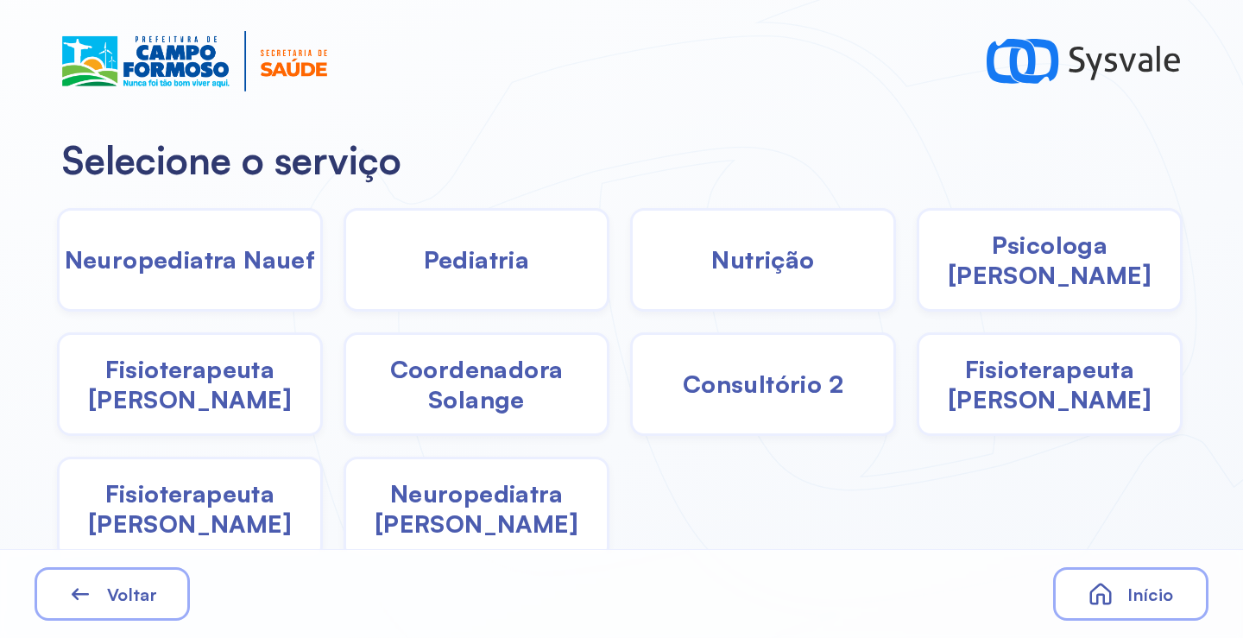
drag, startPoint x: 791, startPoint y: 274, endPoint x: 777, endPoint y: 274, distance: 13.8
click at [777, 274] on span "Nutrição" at bounding box center [762, 259] width 103 height 30
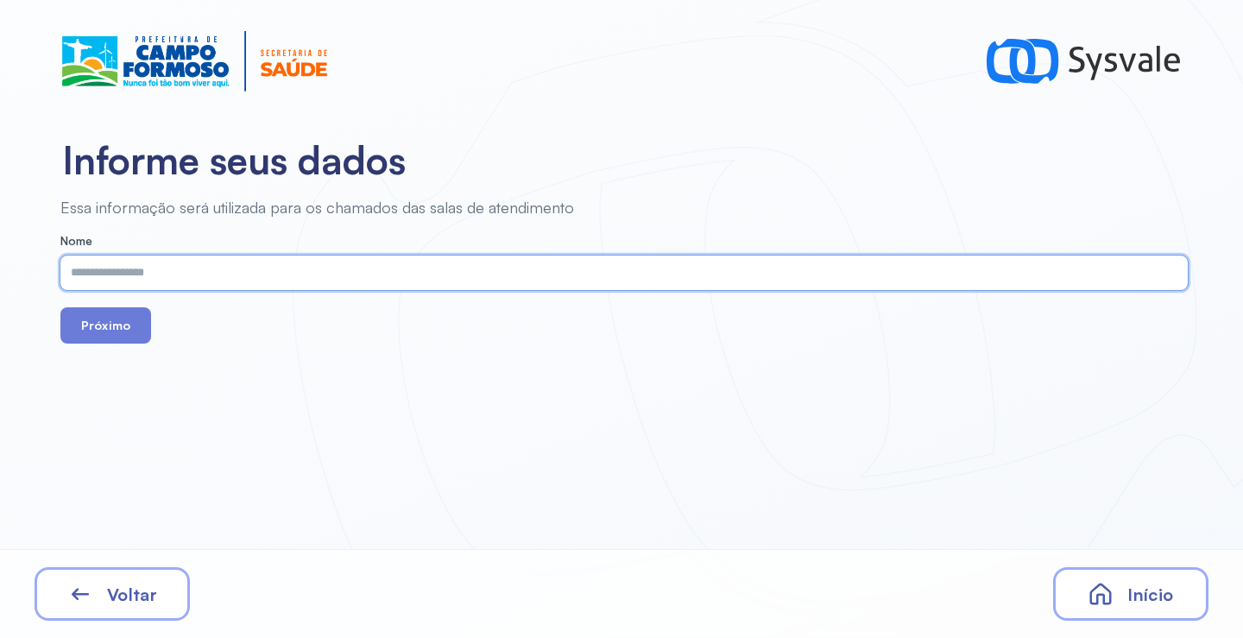
paste input "**********"
type input "**********"
click at [117, 315] on button "Próximo" at bounding box center [105, 325] width 91 height 36
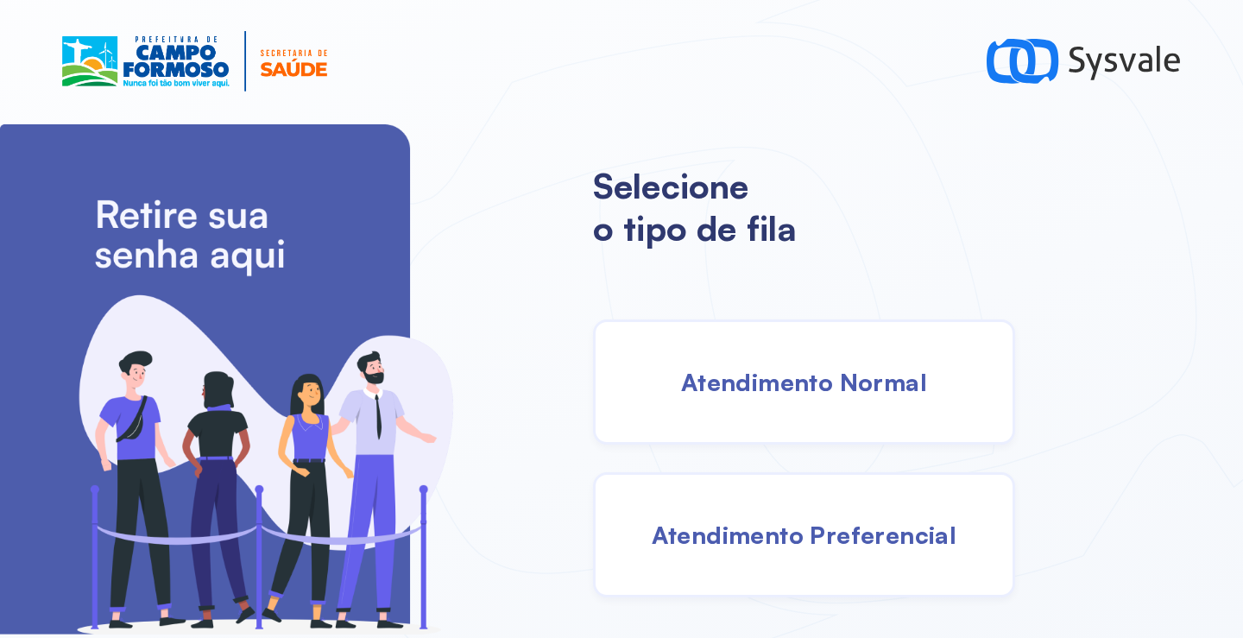
click at [759, 403] on div "Atendimento Normal" at bounding box center [804, 381] width 422 height 125
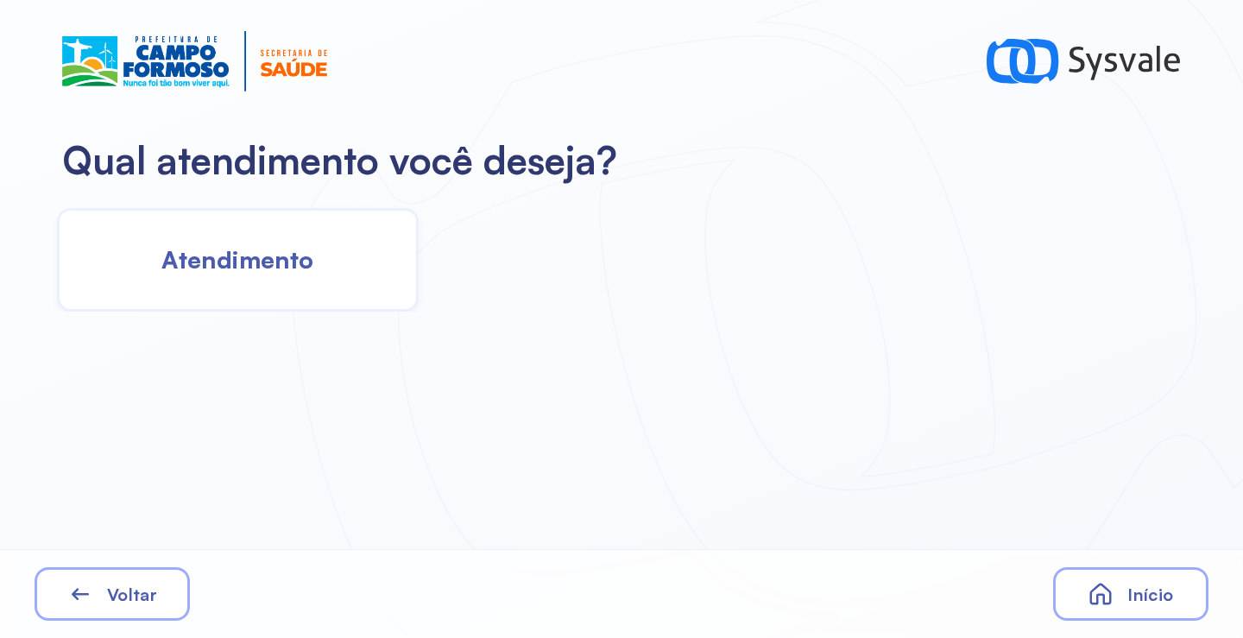
click at [347, 239] on div "Atendimento" at bounding box center [238, 260] width 362 height 104
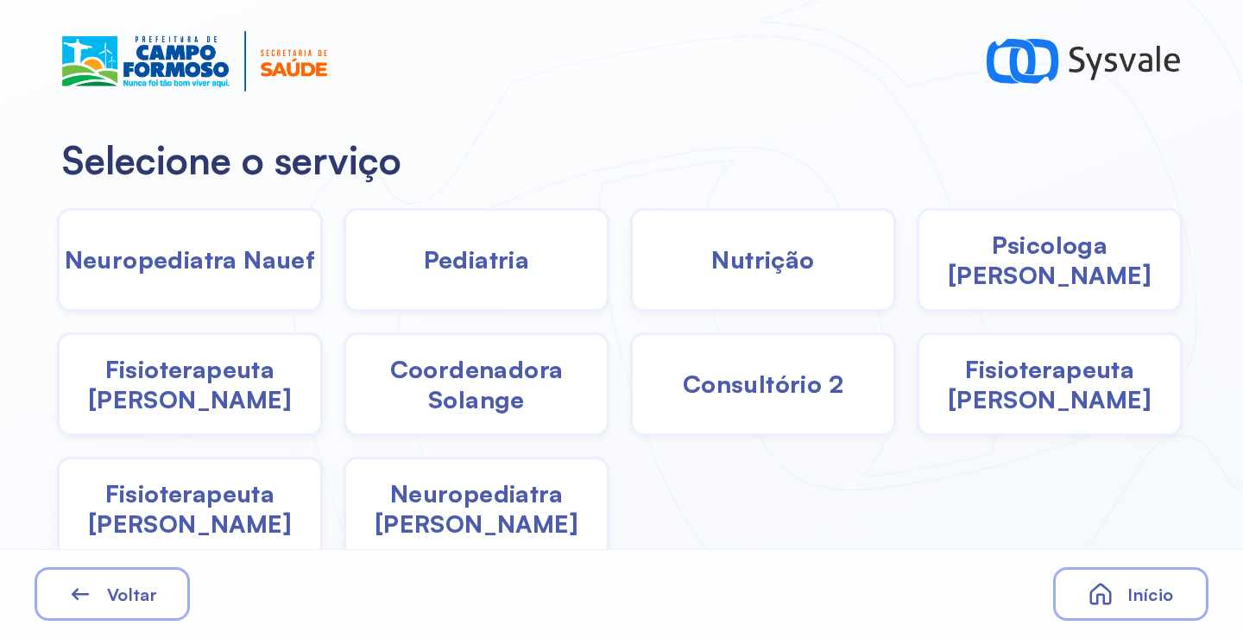
click at [460, 264] on span "Pediatria" at bounding box center [477, 259] width 106 height 30
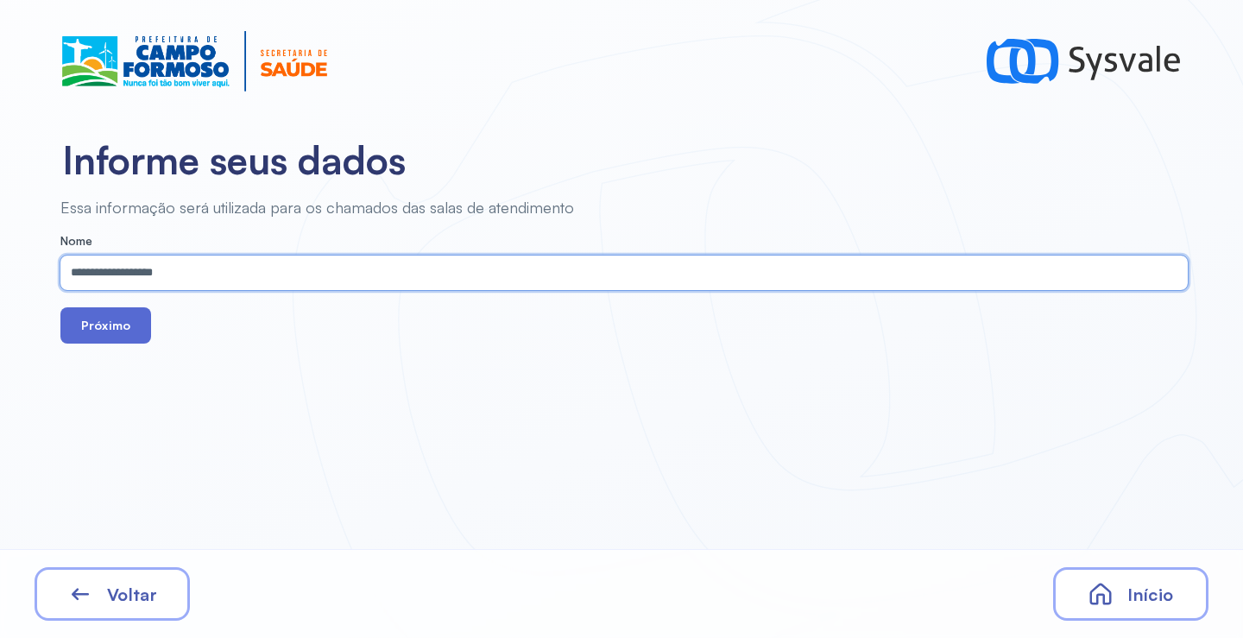
type input "**********"
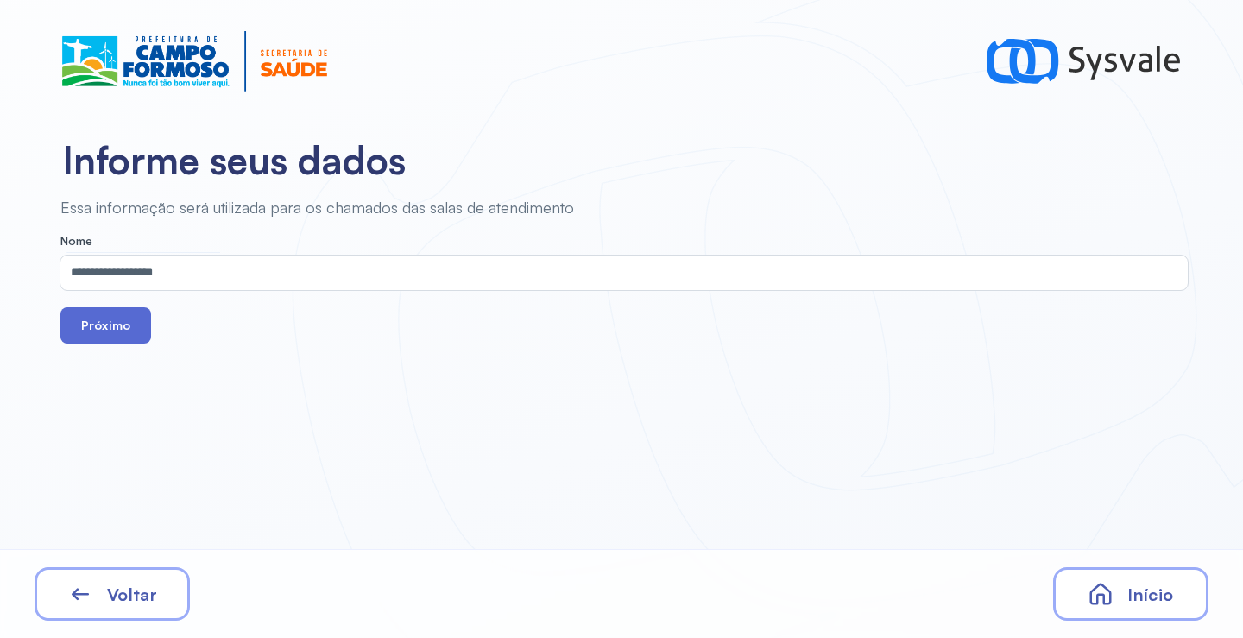
click at [81, 323] on button "Próximo" at bounding box center [105, 325] width 91 height 36
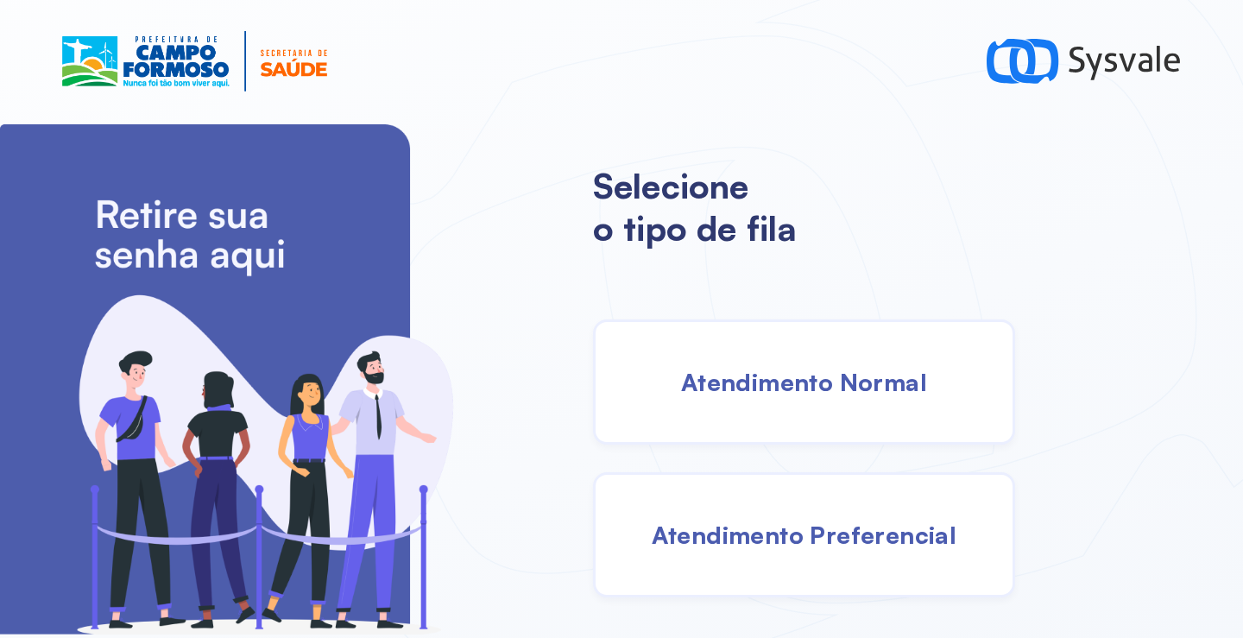
click at [730, 535] on span "Atendimento Preferencial" at bounding box center [805, 535] width 306 height 30
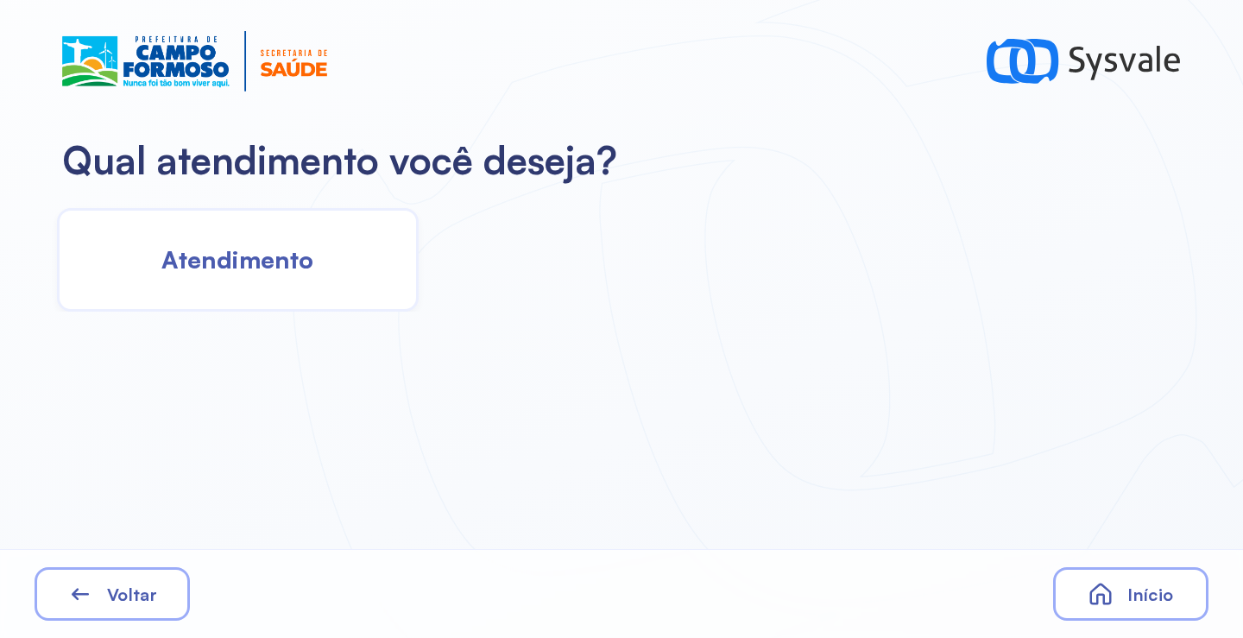
click at [281, 255] on span "Atendimento" at bounding box center [237, 259] width 152 height 30
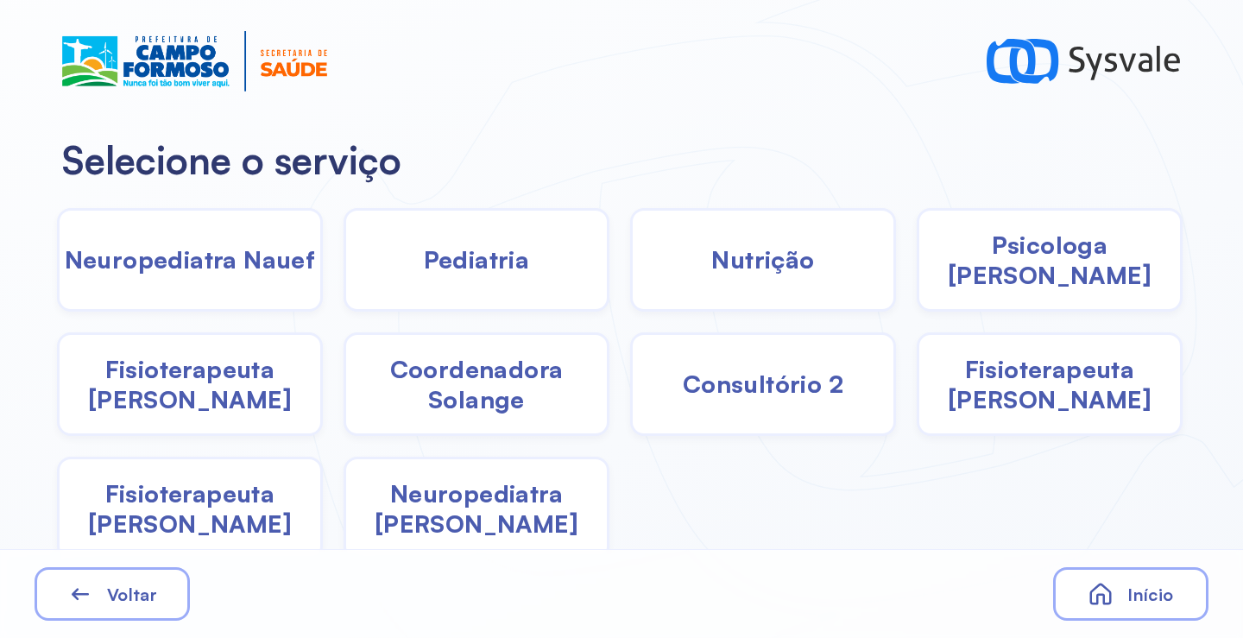
click at [480, 259] on span "Pediatria" at bounding box center [477, 259] width 106 height 30
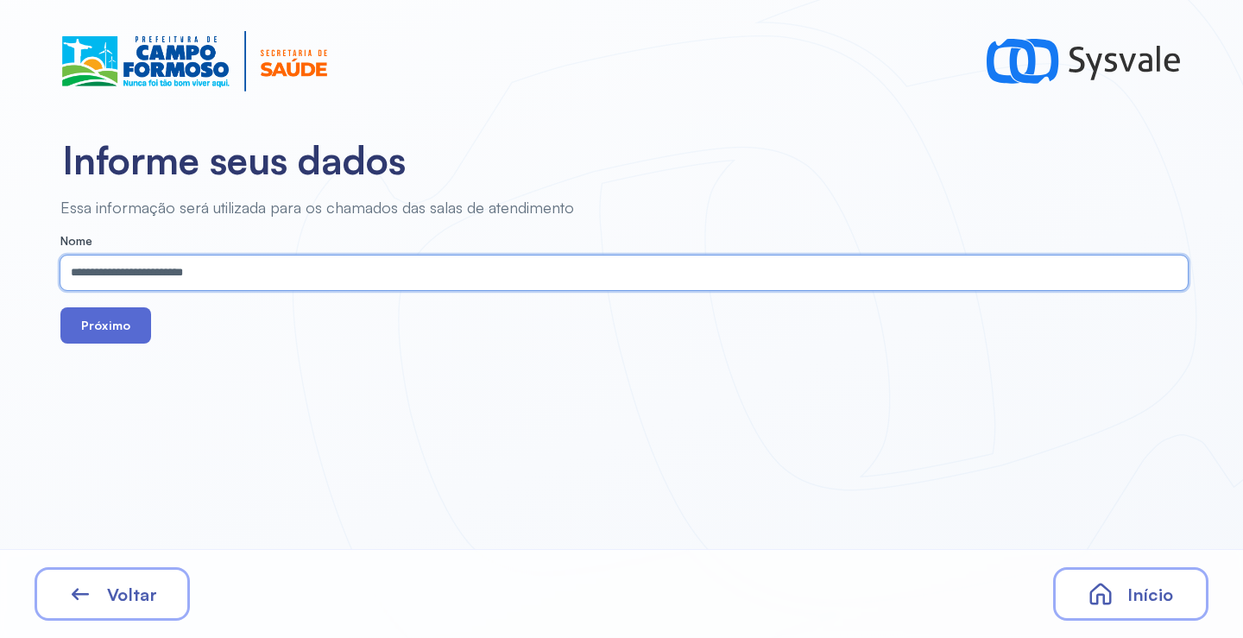
type input "**********"
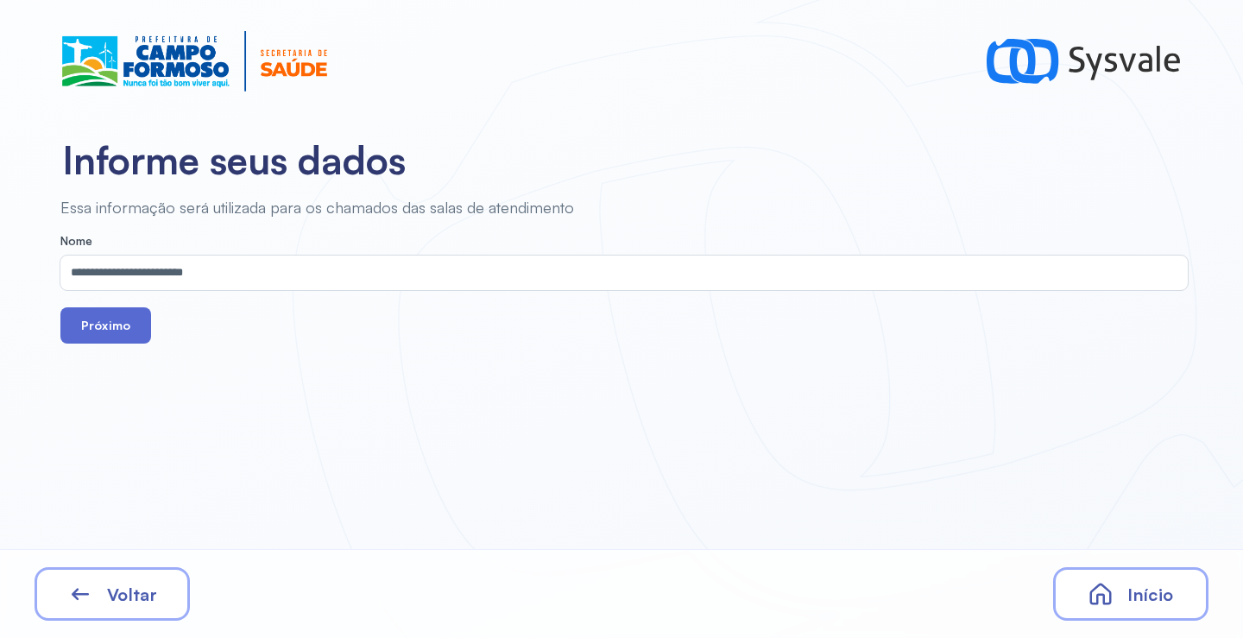
click at [136, 337] on button "Próximo" at bounding box center [105, 325] width 91 height 36
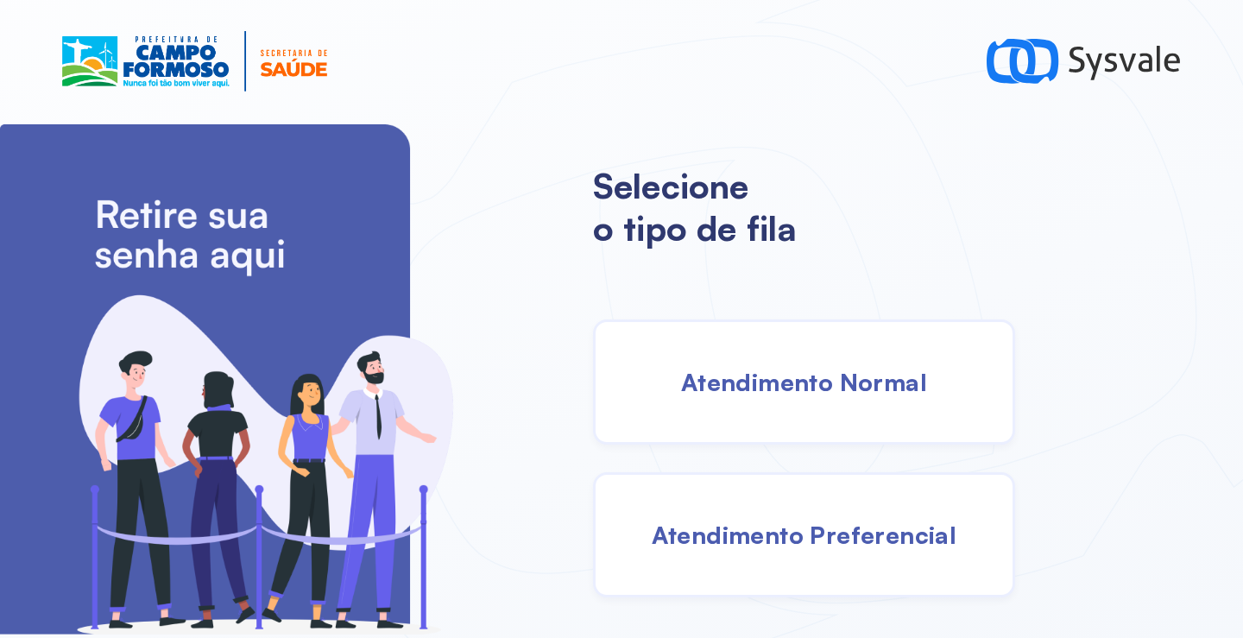
click at [634, 378] on div "Atendimento Normal" at bounding box center [804, 381] width 422 height 125
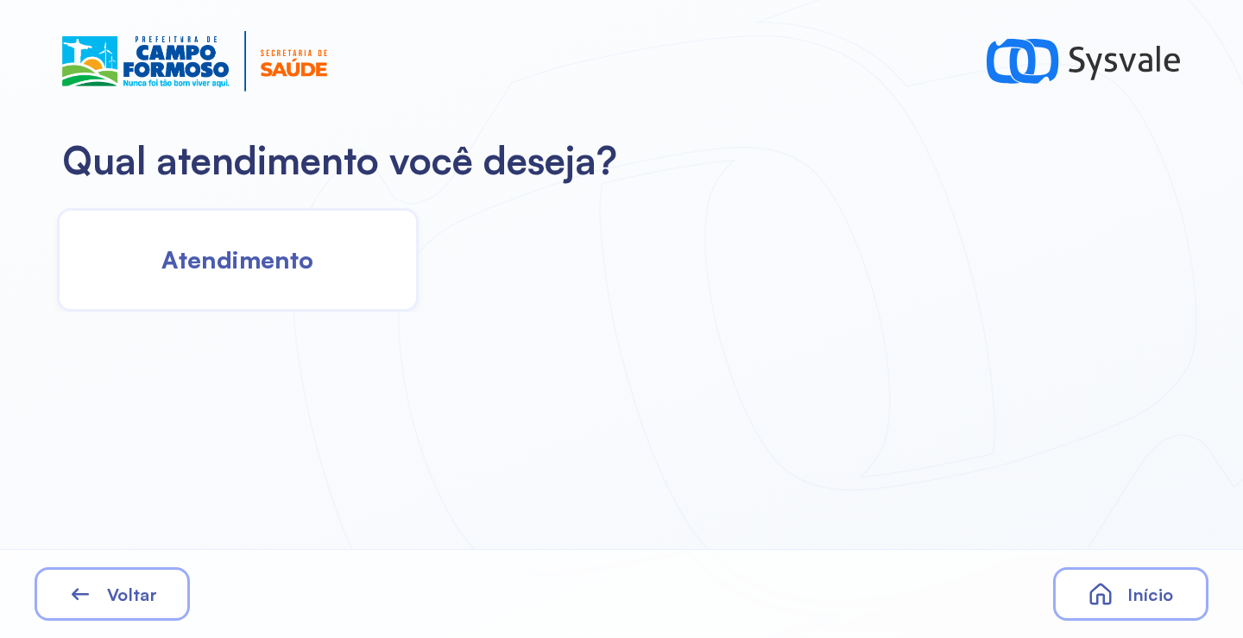
click at [278, 256] on span "Atendimento" at bounding box center [237, 259] width 152 height 30
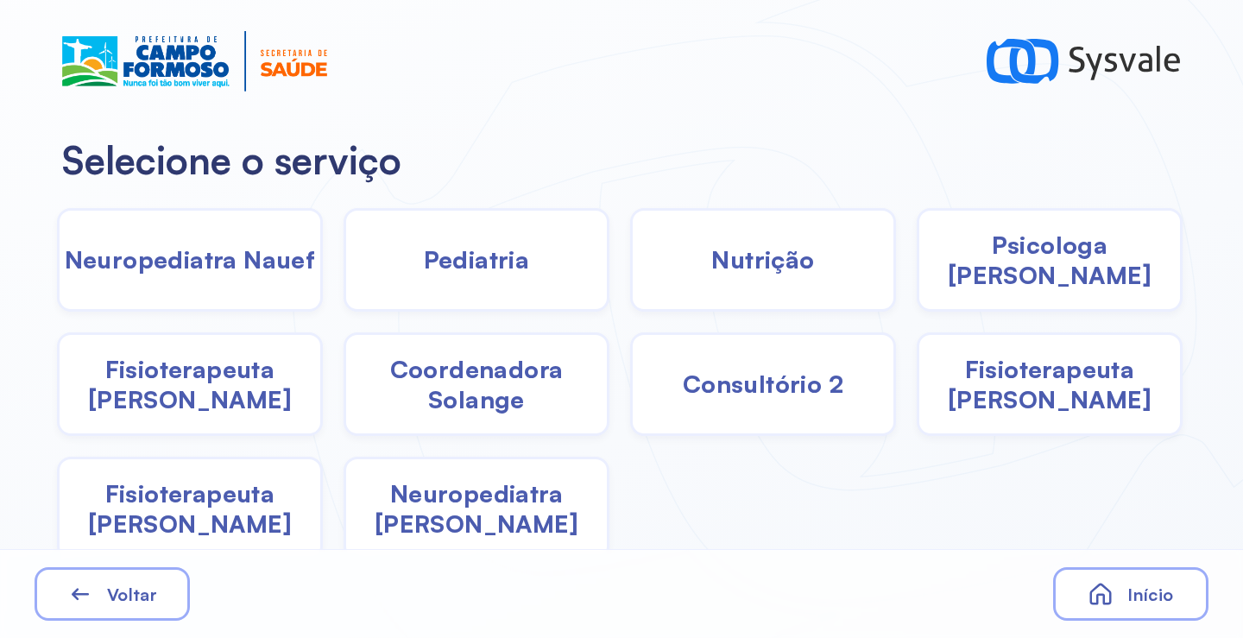
drag, startPoint x: 1015, startPoint y: 277, endPoint x: 994, endPoint y: 275, distance: 20.8
click at [994, 275] on div "Psicologa [PERSON_NAME]" at bounding box center [1050, 260] width 266 height 104
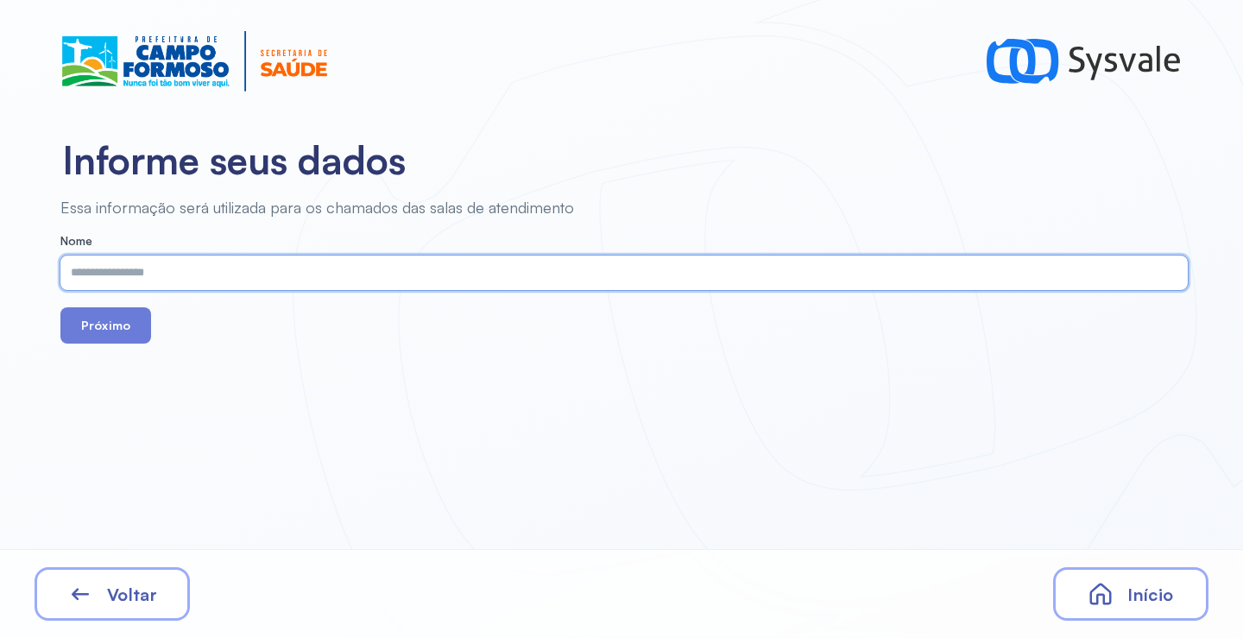
paste input "**********"
type input "**********"
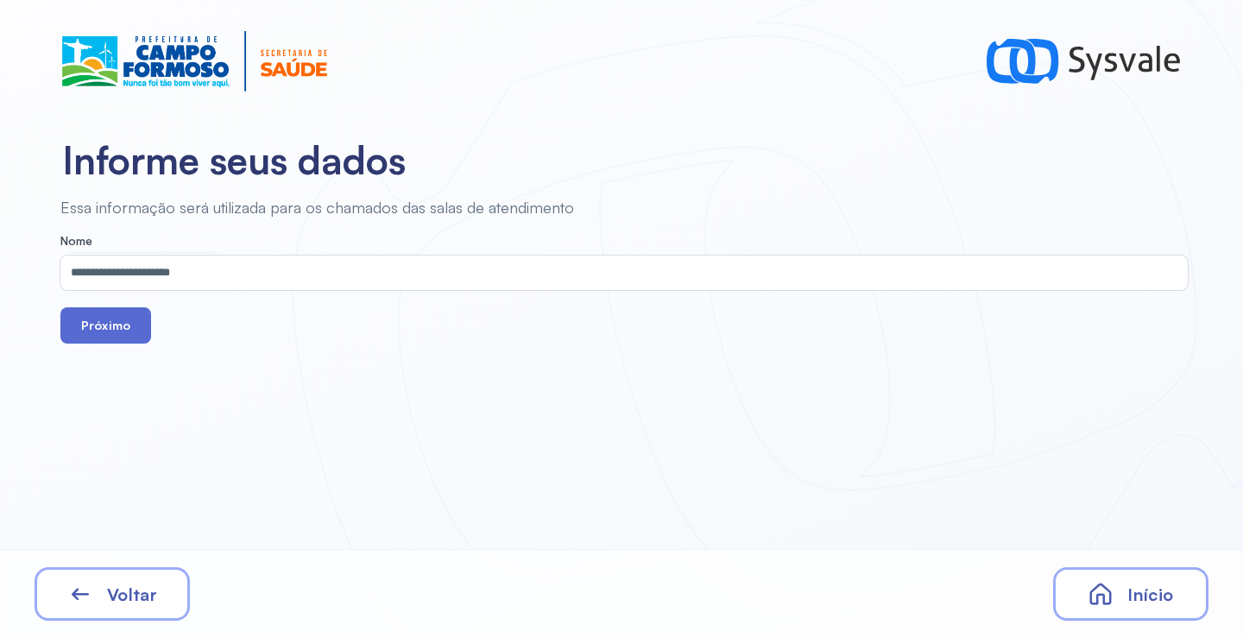
click at [96, 318] on button "Próximo" at bounding box center [105, 325] width 91 height 36
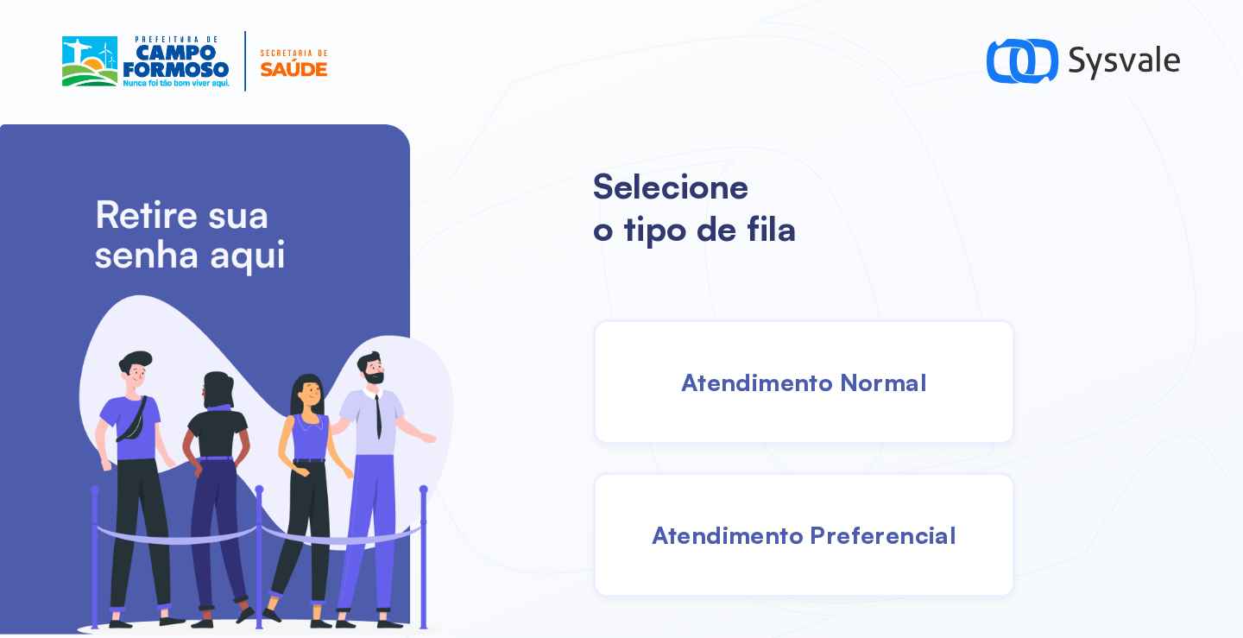
click at [781, 382] on span "Atendimento Normal" at bounding box center [804, 382] width 246 height 30
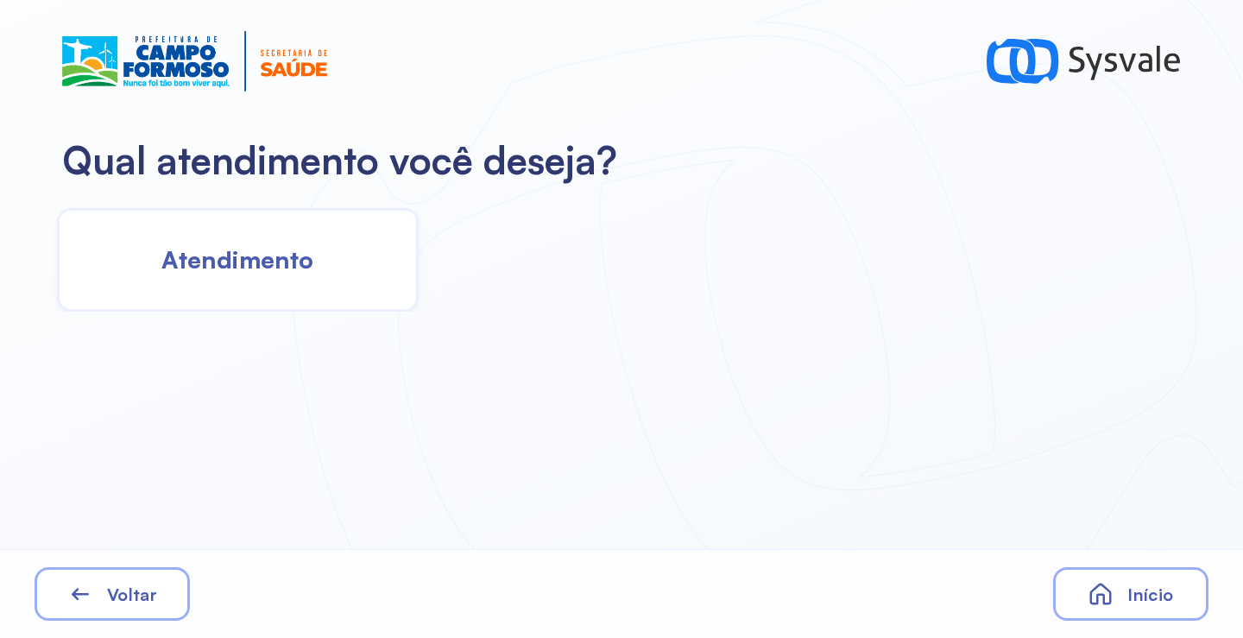
click at [267, 258] on span "Atendimento" at bounding box center [237, 259] width 152 height 30
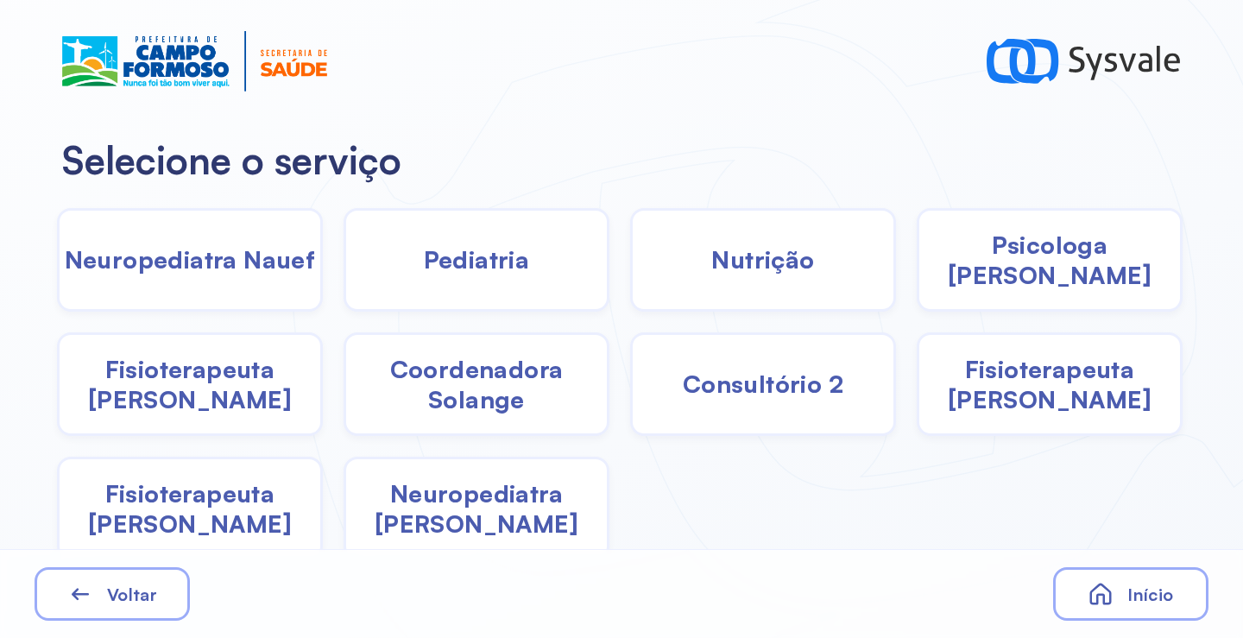
click at [514, 257] on span "Pediatria" at bounding box center [477, 259] width 106 height 30
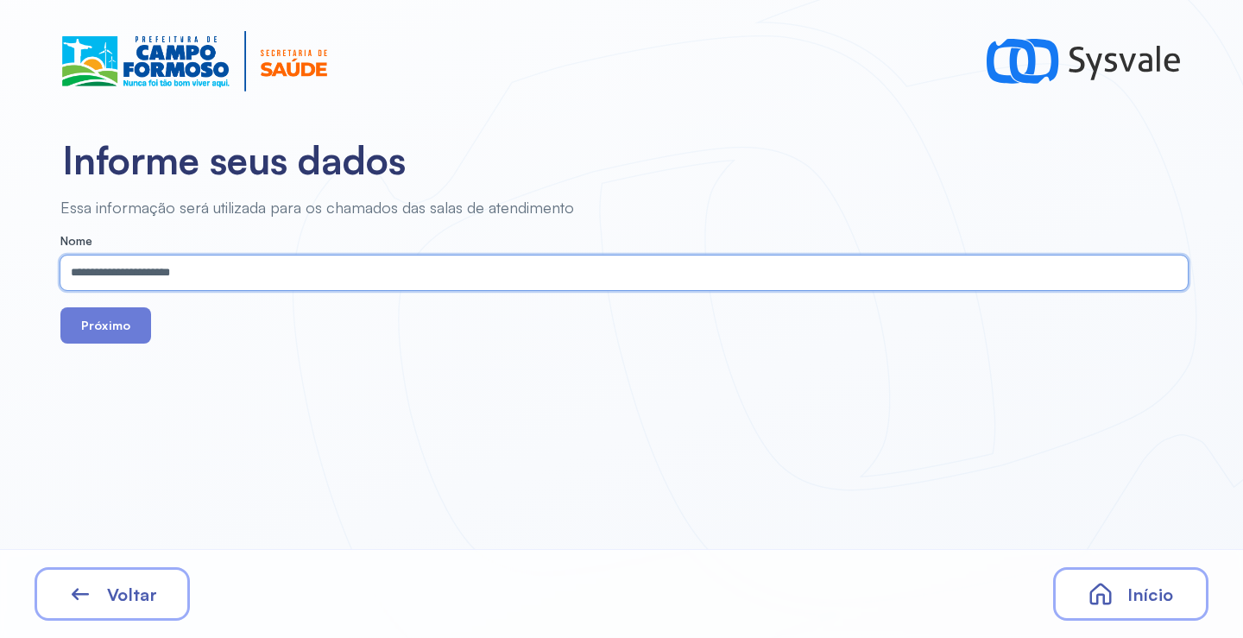
click at [503, 286] on input "**********" at bounding box center [620, 272] width 1120 height 35
paste input "******"
type input "**********"
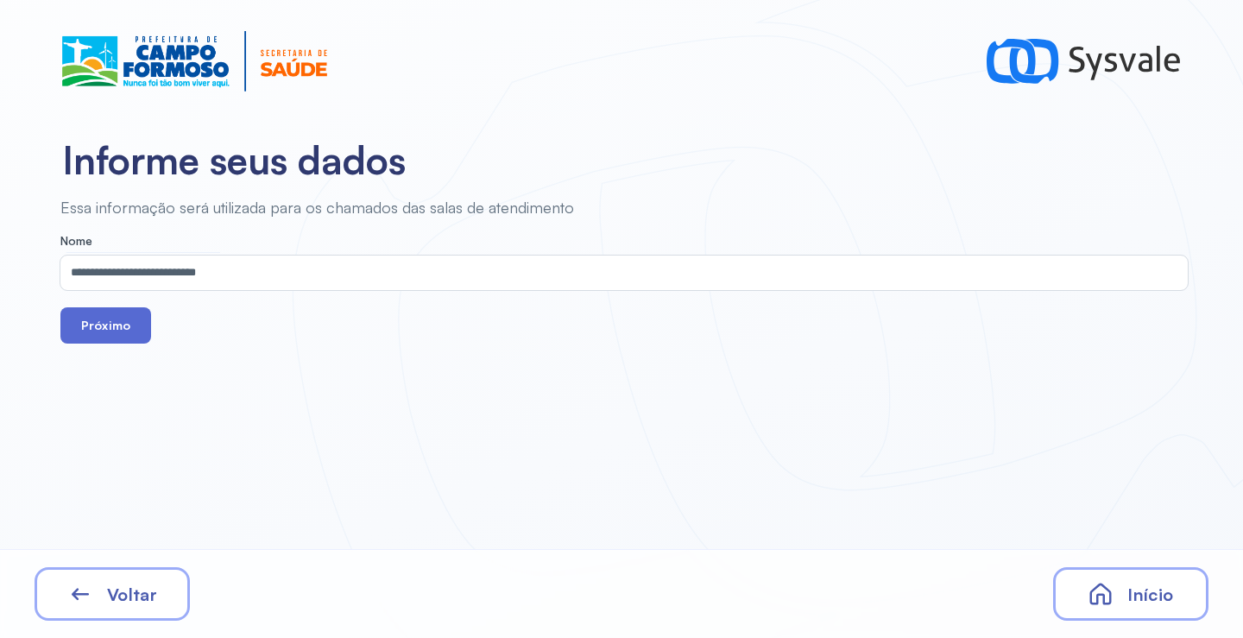
click at [109, 325] on button "Próximo" at bounding box center [105, 325] width 91 height 36
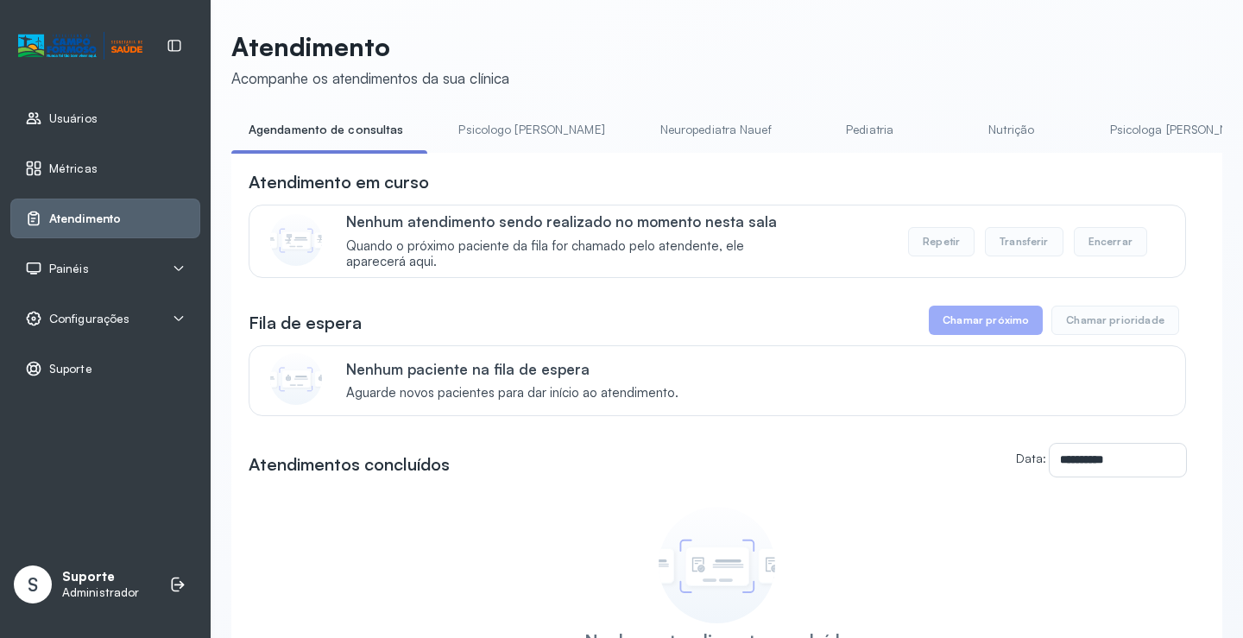
drag, startPoint x: 0, startPoint y: 0, endPoint x: 462, endPoint y: 138, distance: 482.0
click at [517, 136] on link "Psicologo Pedro" at bounding box center [531, 130] width 180 height 28
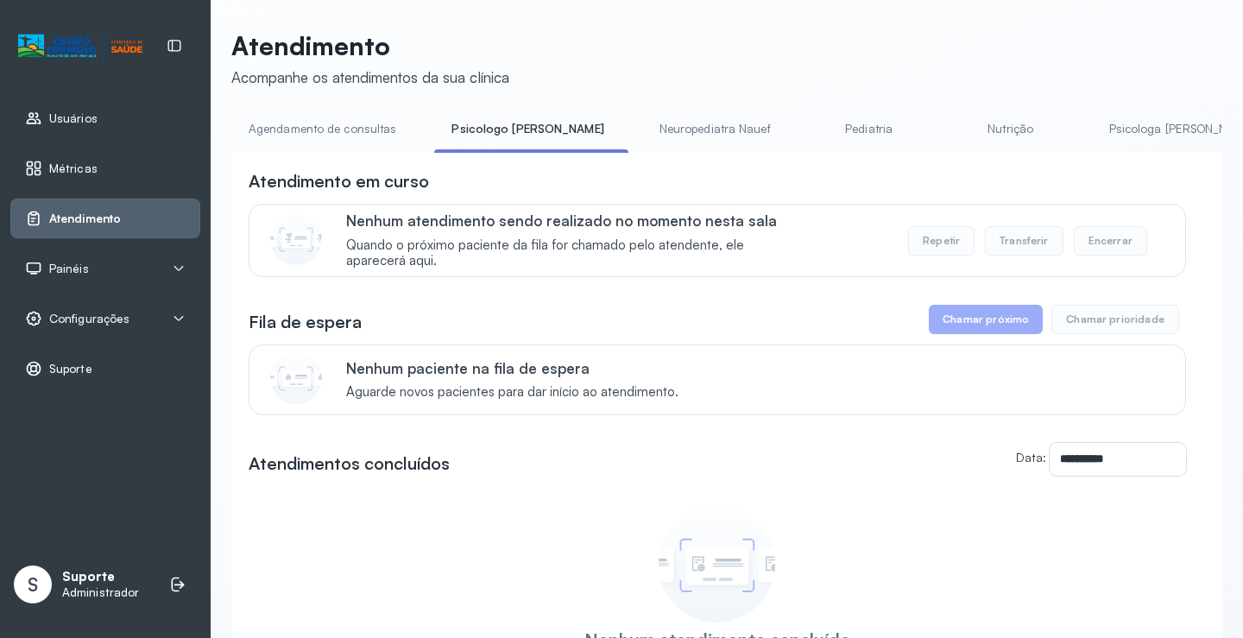
click at [363, 122] on link "Agendamento de consultas" at bounding box center [322, 129] width 182 height 28
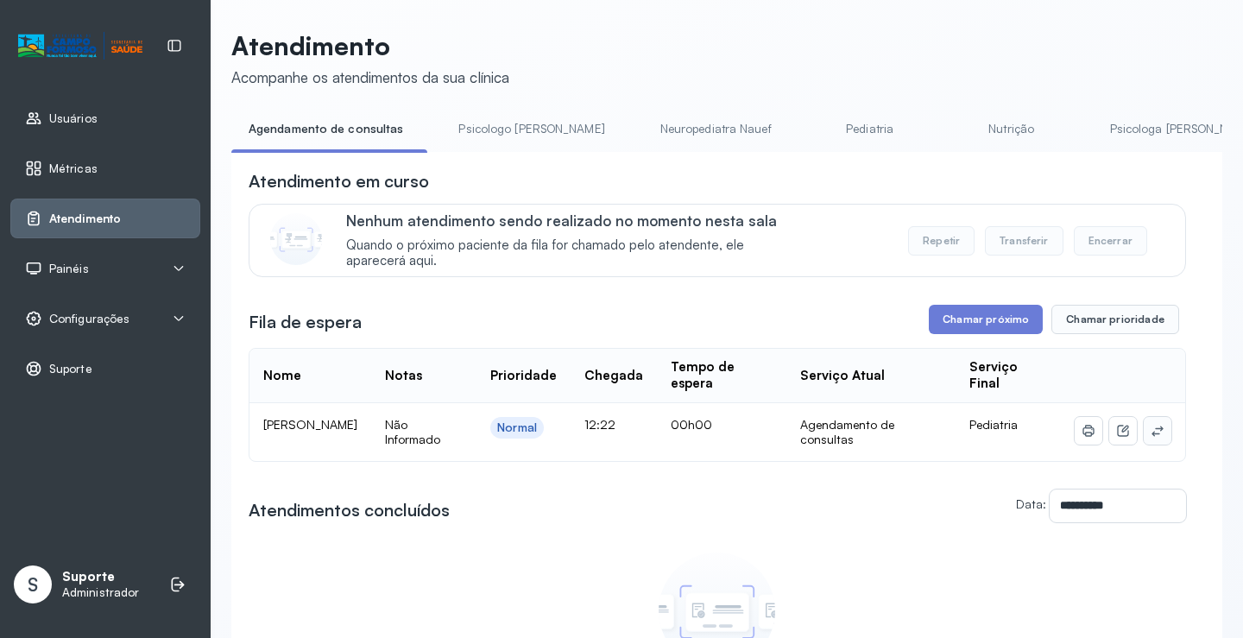
click at [1153, 431] on button at bounding box center [1158, 431] width 28 height 28
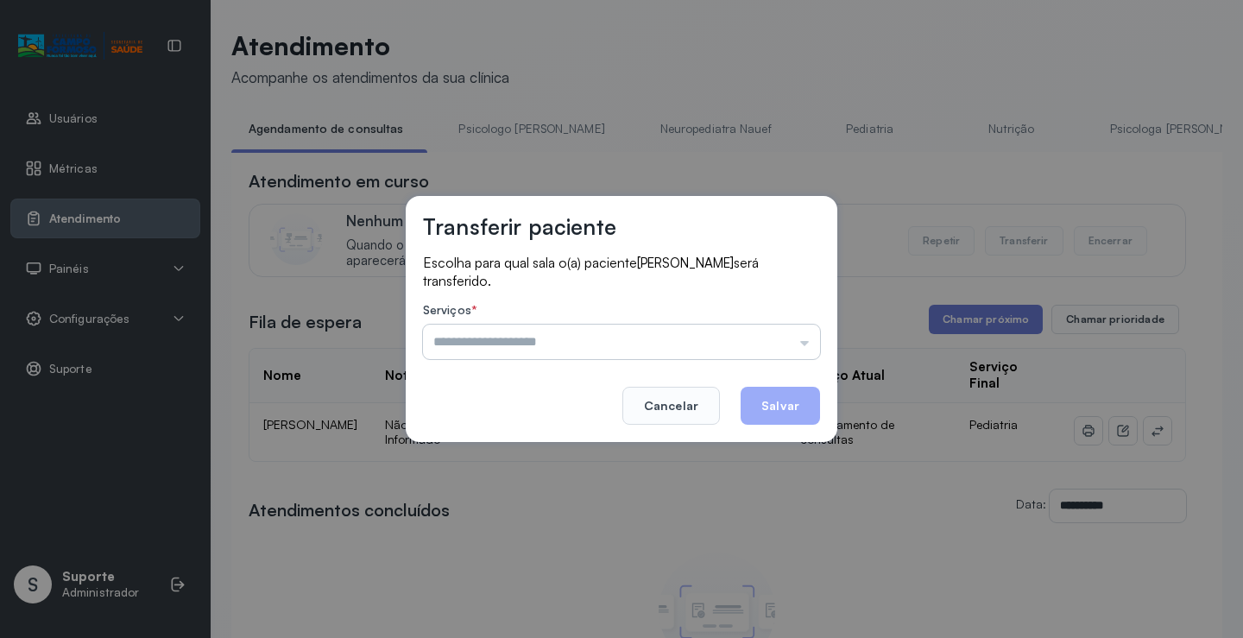
click at [785, 326] on input "text" at bounding box center [621, 342] width 397 height 35
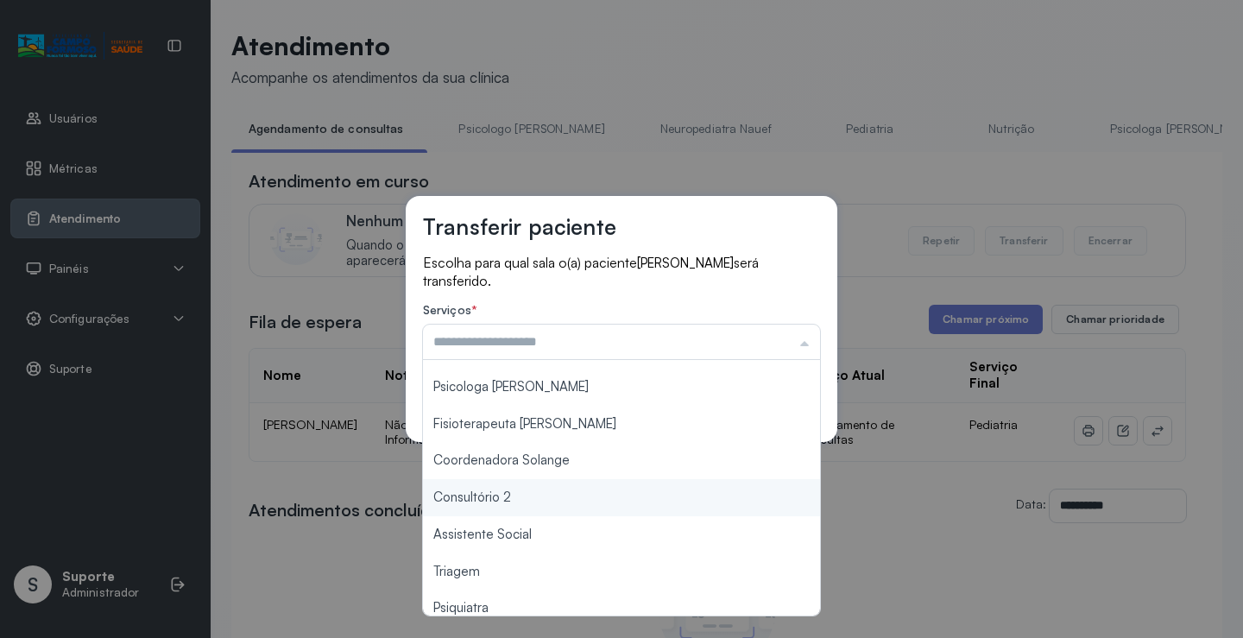
scroll to position [262, 0]
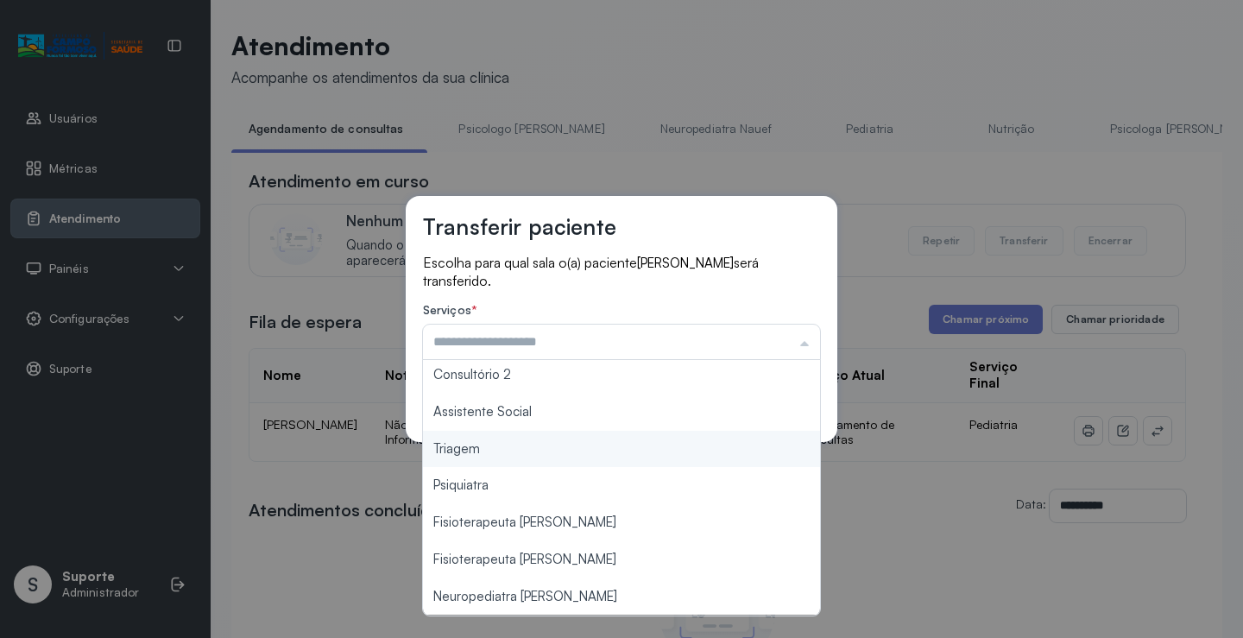
type input "*******"
drag, startPoint x: 504, startPoint y: 450, endPoint x: 710, endPoint y: 401, distance: 211.9
click at [503, 445] on div "Transferir paciente Escolha para qual sala o(a) paciente LARA MIRANDA MANGABEIR…" at bounding box center [621, 319] width 1243 height 638
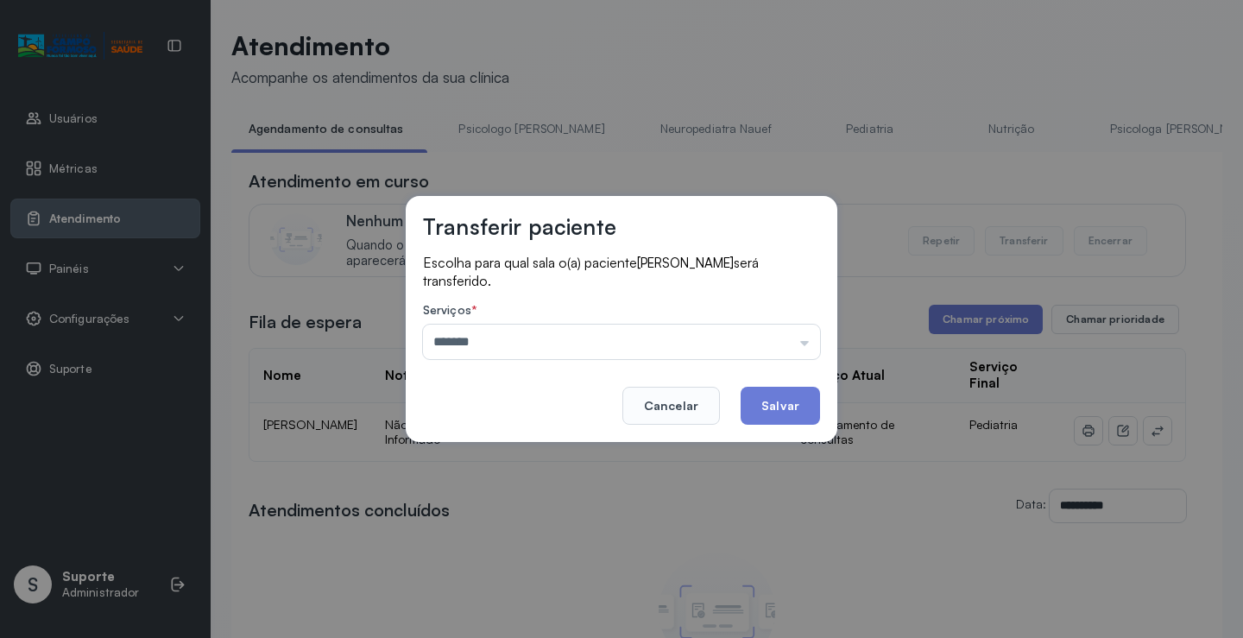
click at [790, 393] on button "Salvar" at bounding box center [780, 406] width 79 height 38
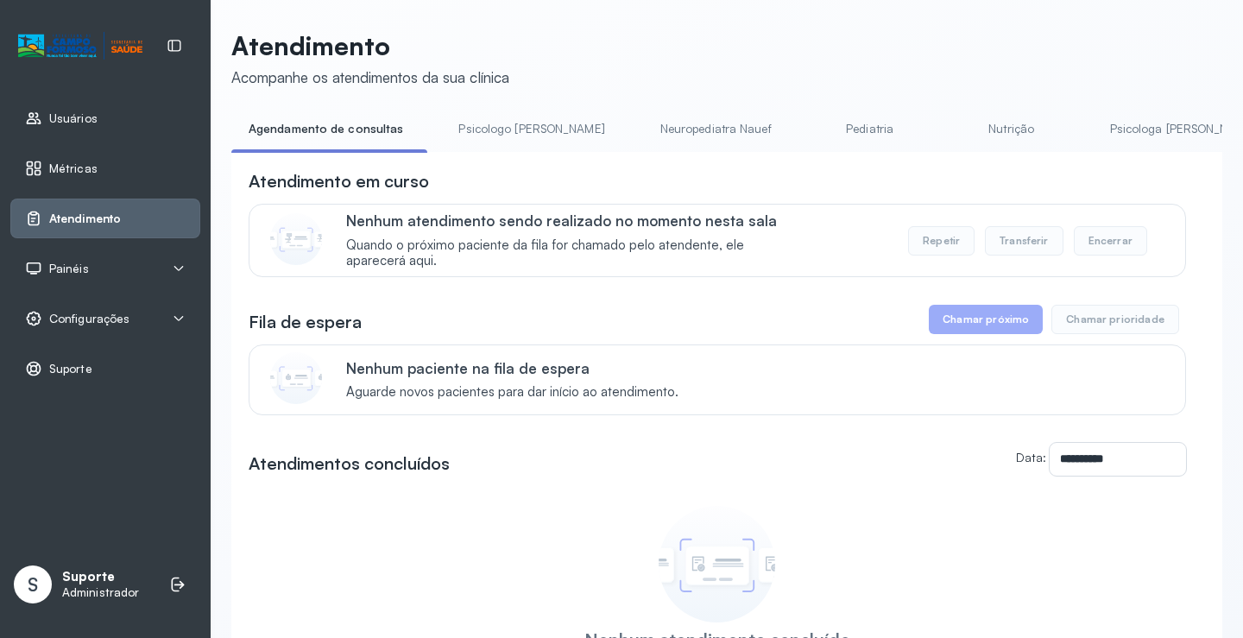
click at [499, 144] on li "Psicologo [PERSON_NAME]" at bounding box center [534, 134] width 187 height 39
click at [486, 135] on link "Psicologo [PERSON_NAME]" at bounding box center [531, 129] width 180 height 28
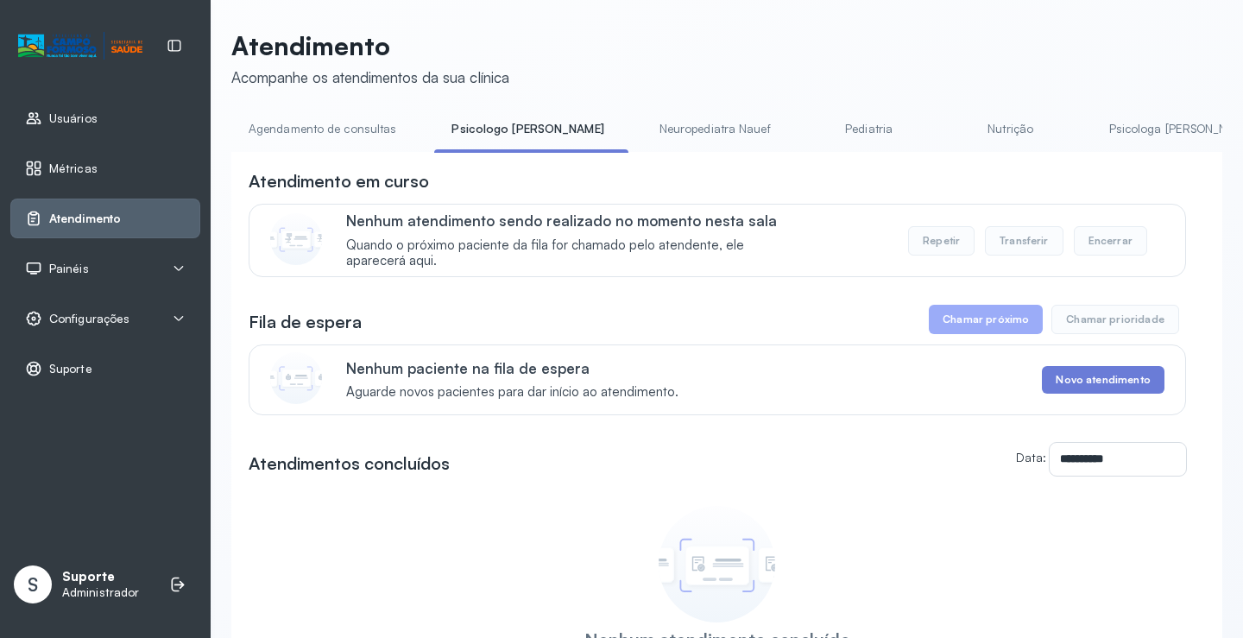
click at [345, 128] on link "Agendamento de consultas" at bounding box center [322, 129] width 182 height 28
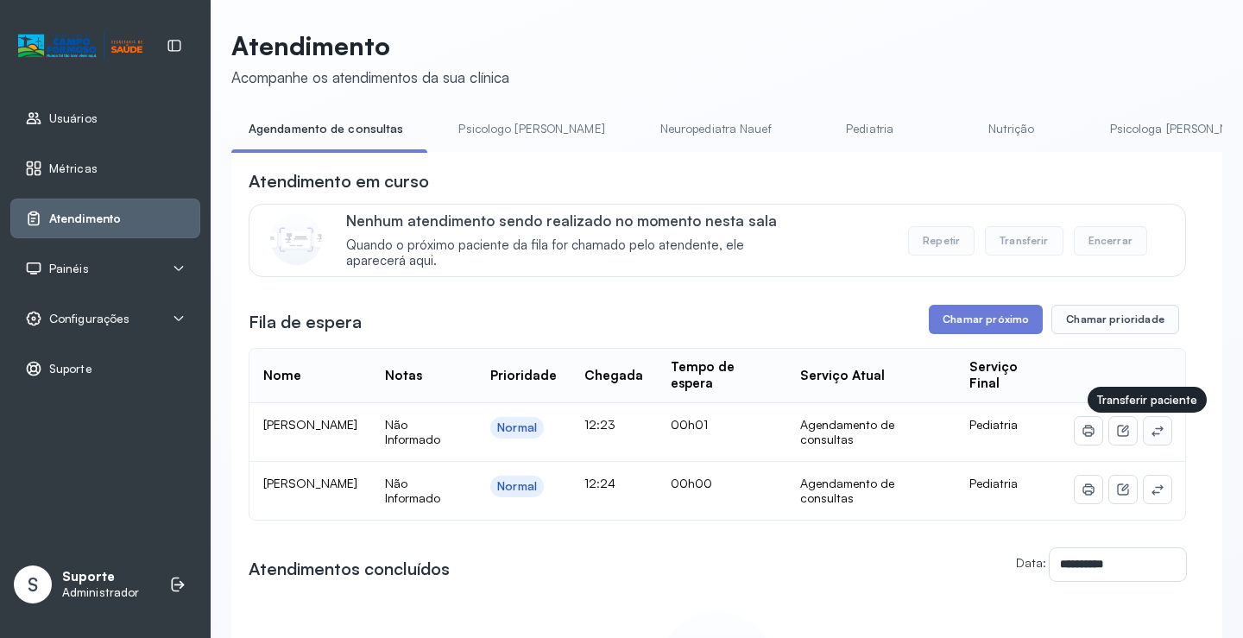
click at [1153, 431] on button at bounding box center [1158, 431] width 28 height 28
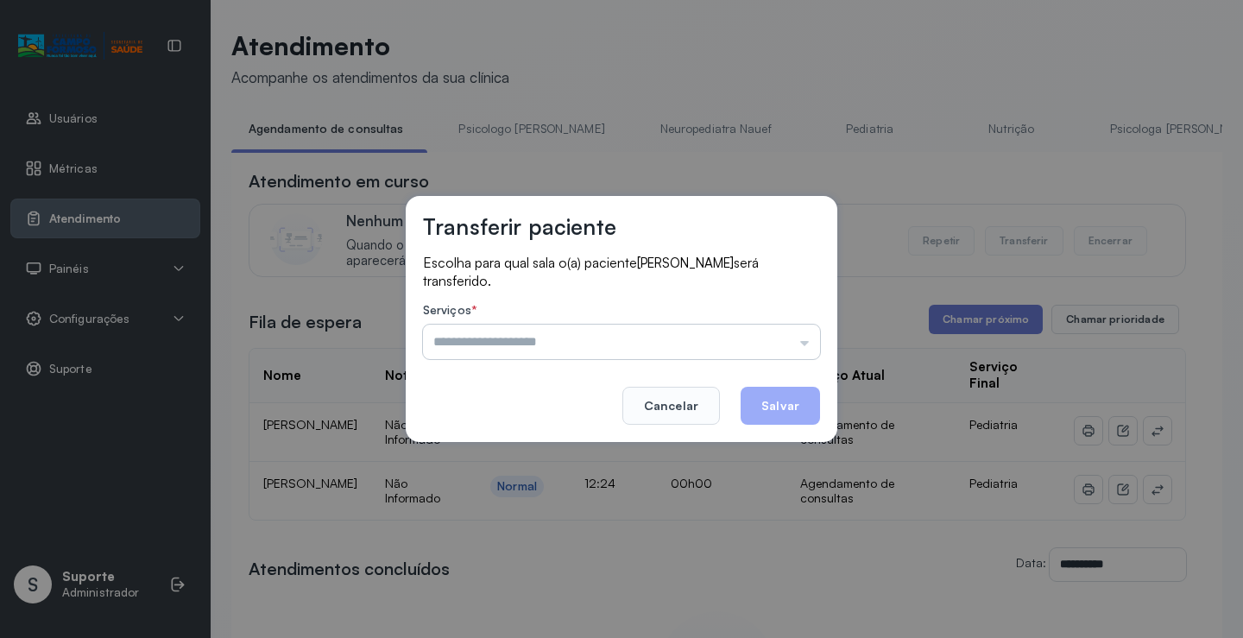
click at [790, 336] on input "text" at bounding box center [621, 342] width 397 height 35
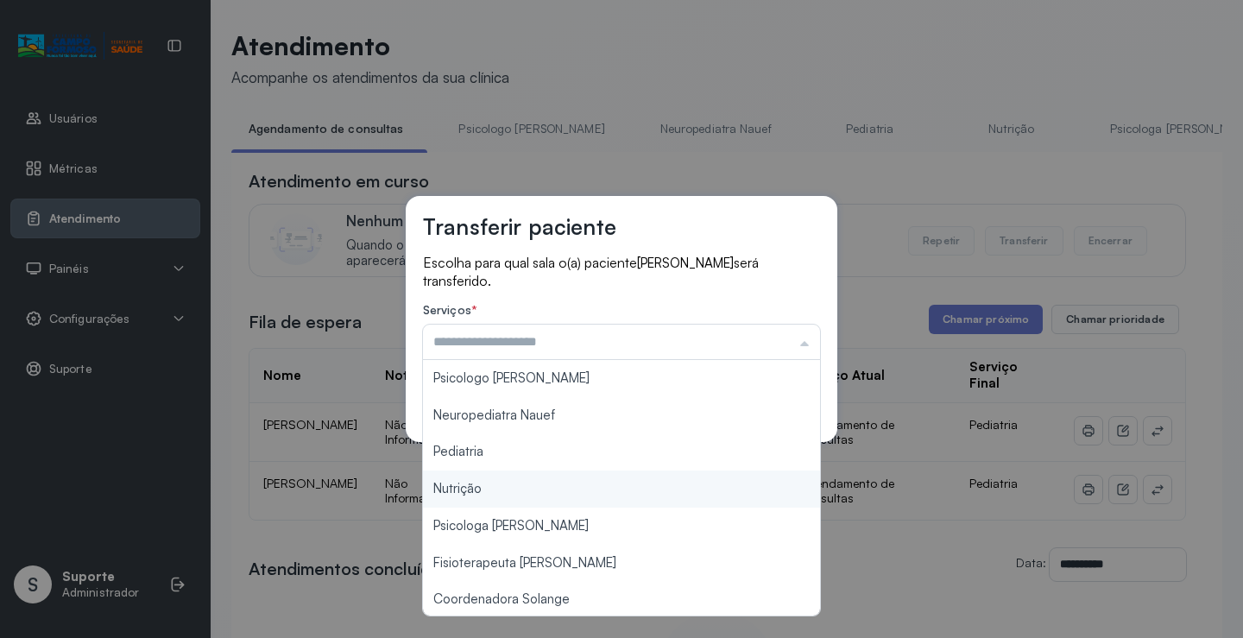
scroll to position [261, 0]
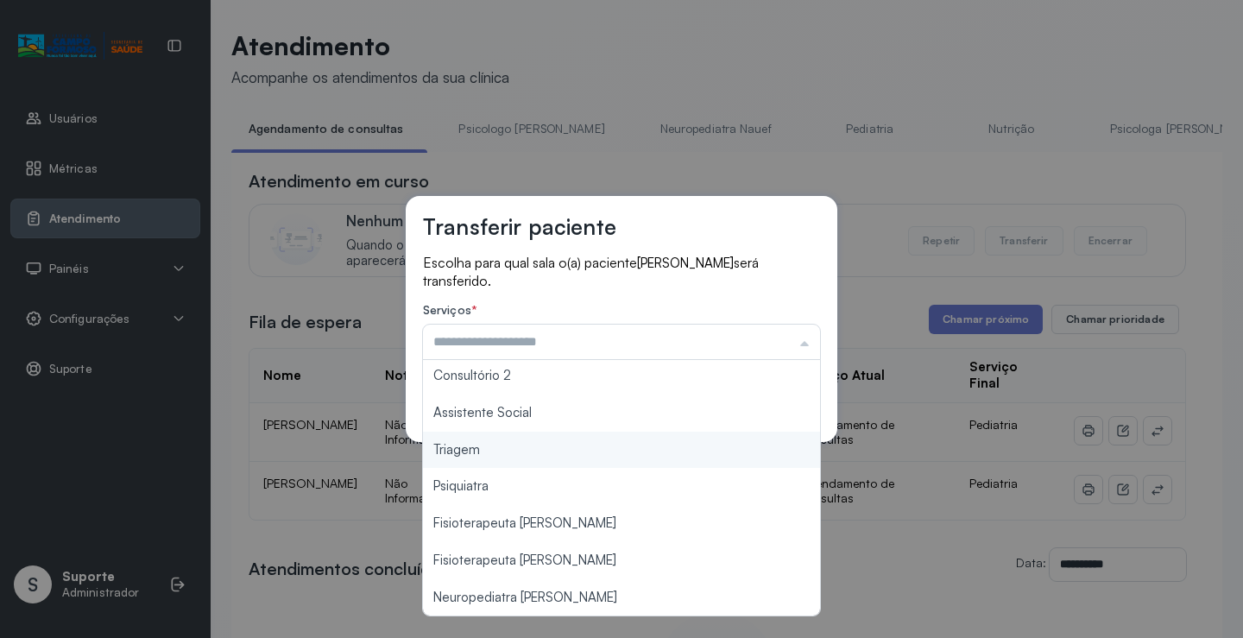
type input "*******"
drag, startPoint x: 495, startPoint y: 456, endPoint x: 568, endPoint y: 443, distance: 74.5
click at [495, 455] on div "Transferir paciente Escolha para qual sala o(a) paciente MAYLLA FERREIRA TEIXEI…" at bounding box center [621, 319] width 1243 height 638
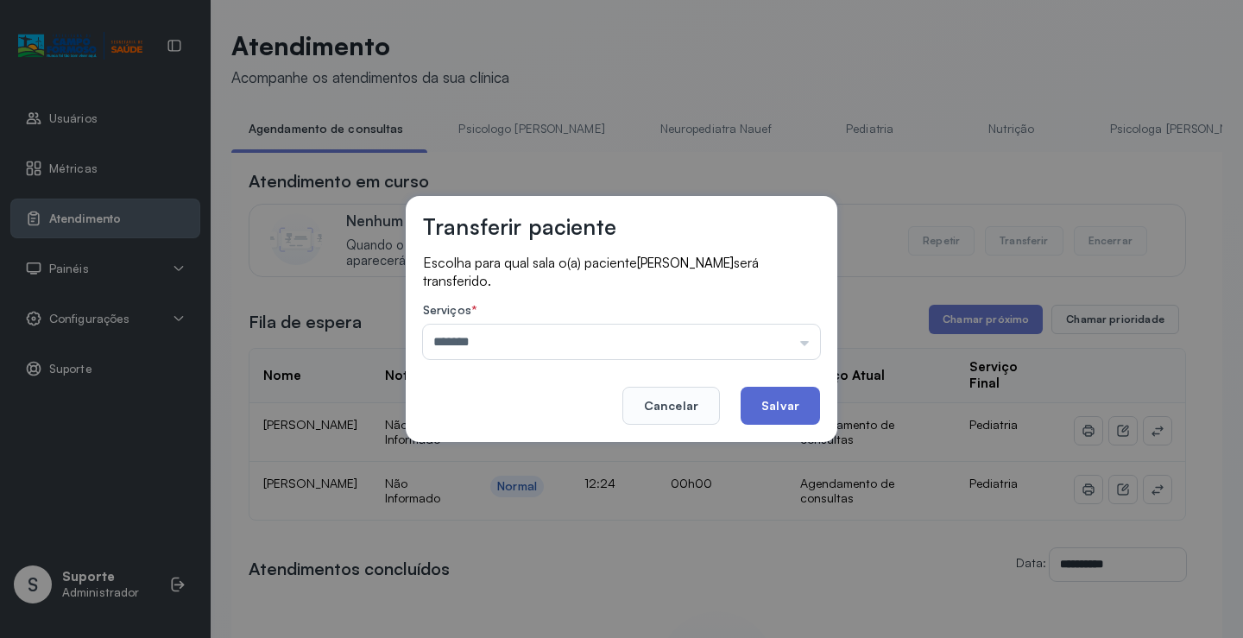
drag, startPoint x: 784, startPoint y: 385, endPoint x: 789, endPoint y: 398, distance: 13.9
click at [786, 390] on footer "Cancelar Salvar" at bounding box center [621, 394] width 397 height 62
click at [789, 398] on button "Salvar" at bounding box center [780, 406] width 79 height 38
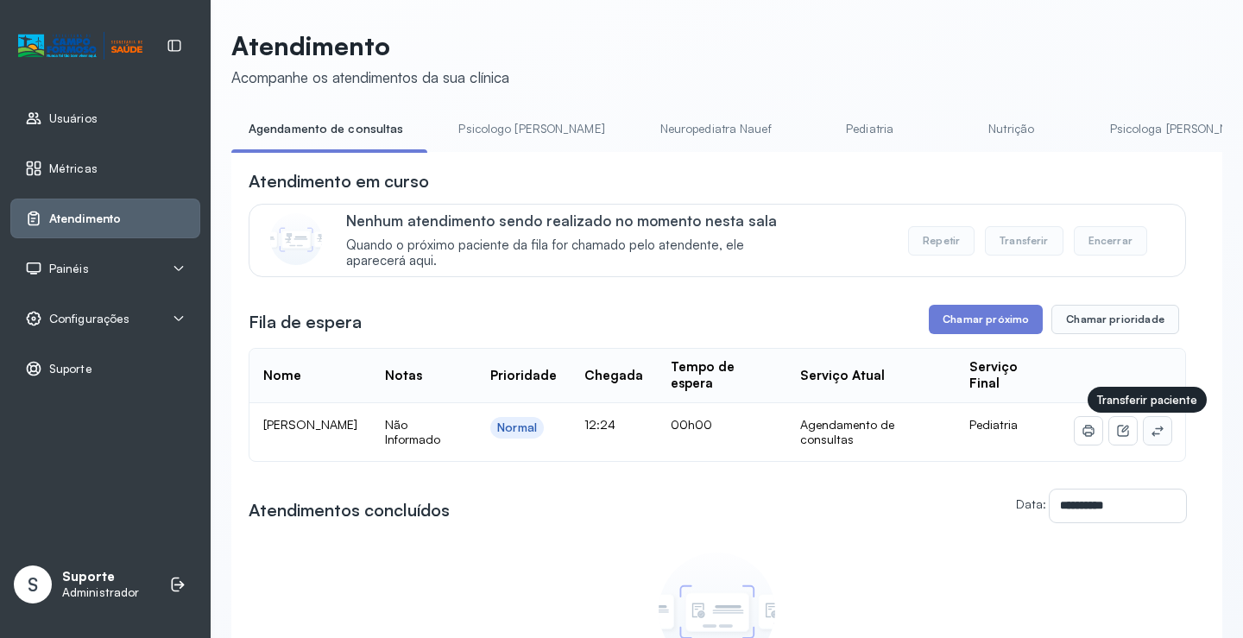
click at [1145, 426] on button at bounding box center [1158, 431] width 28 height 28
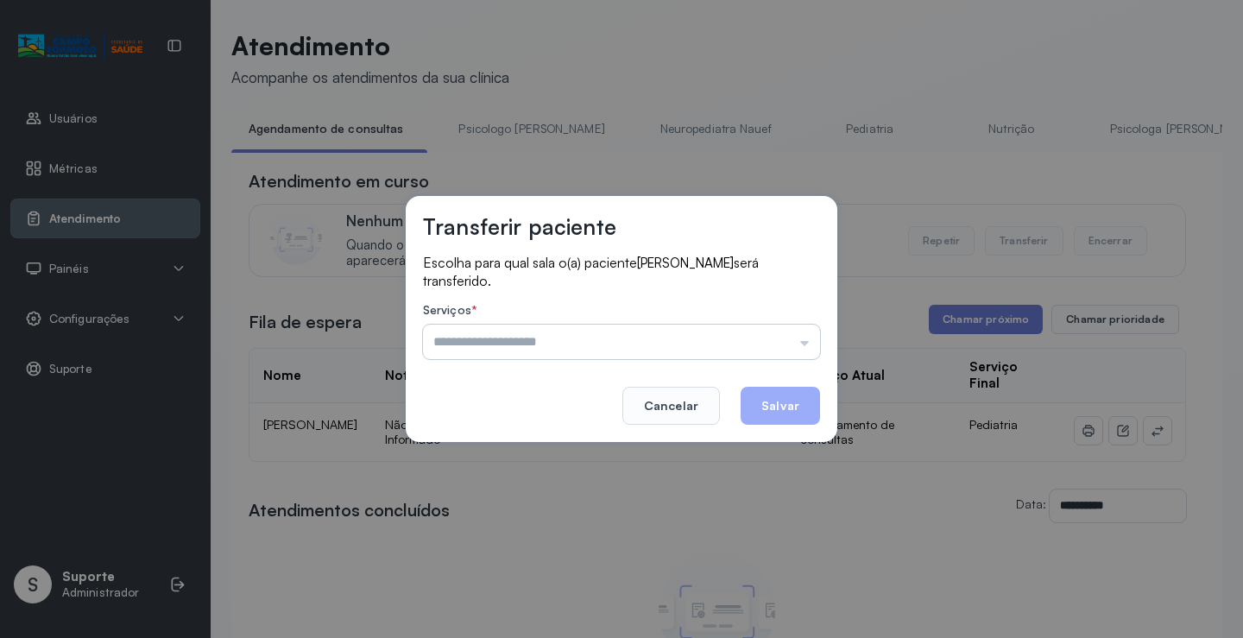
click at [754, 341] on input "text" at bounding box center [621, 342] width 397 height 35
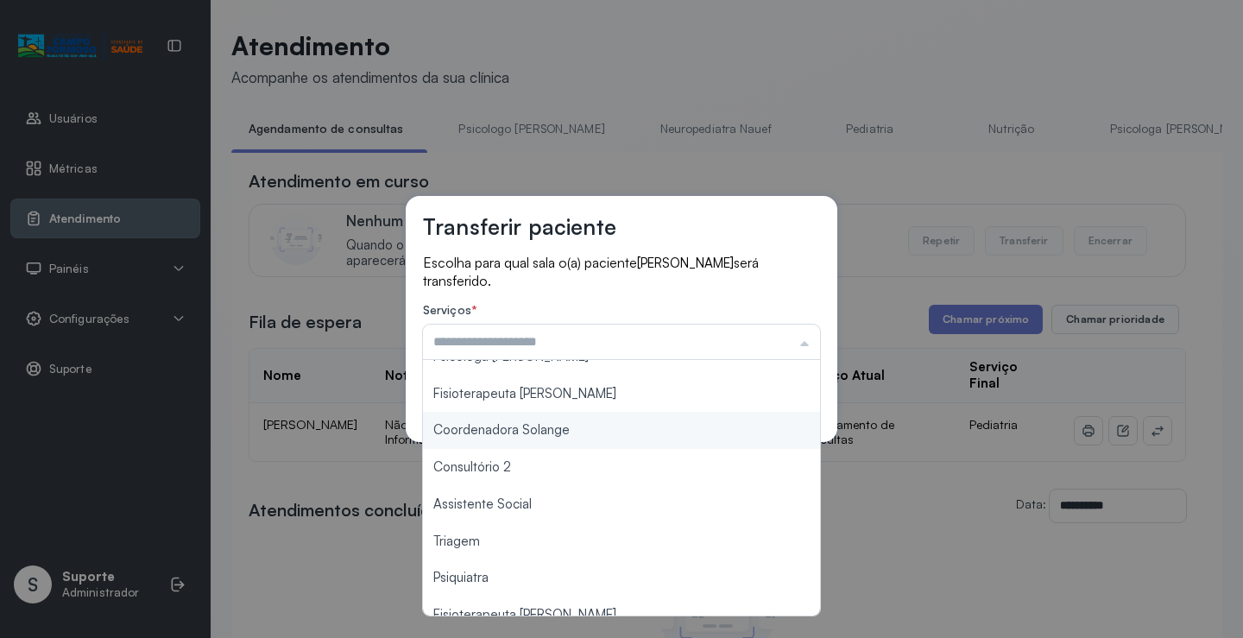
scroll to position [173, 0]
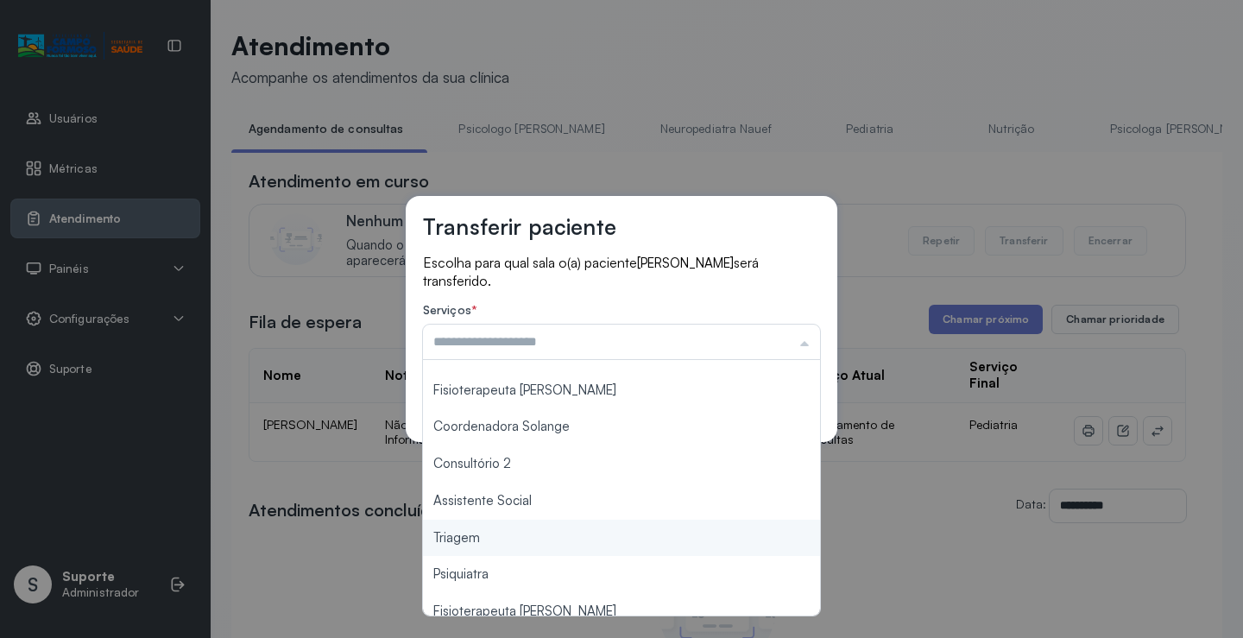
type input "*******"
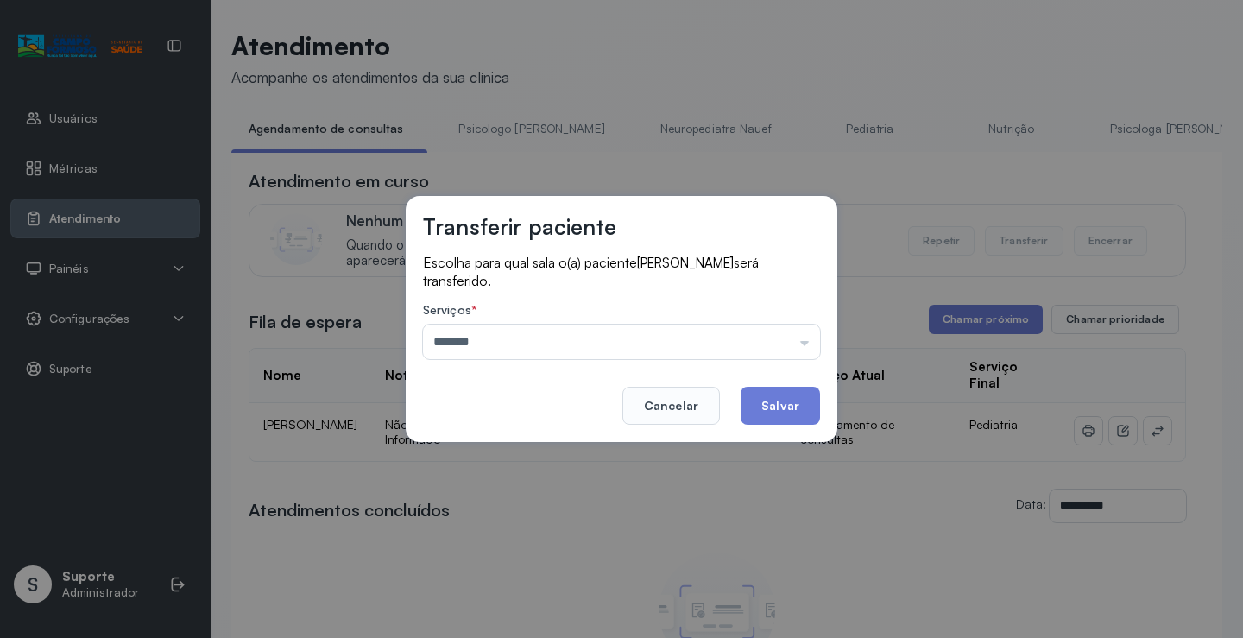
drag, startPoint x: 501, startPoint y: 544, endPoint x: 680, endPoint y: 452, distance: 201.5
click at [507, 546] on div "Transferir paciente Escolha para qual sala o(a) paciente MAYA FERREIRA TEIXEIRA…" at bounding box center [621, 319] width 1243 height 638
click at [769, 399] on button "Salvar" at bounding box center [780, 406] width 79 height 38
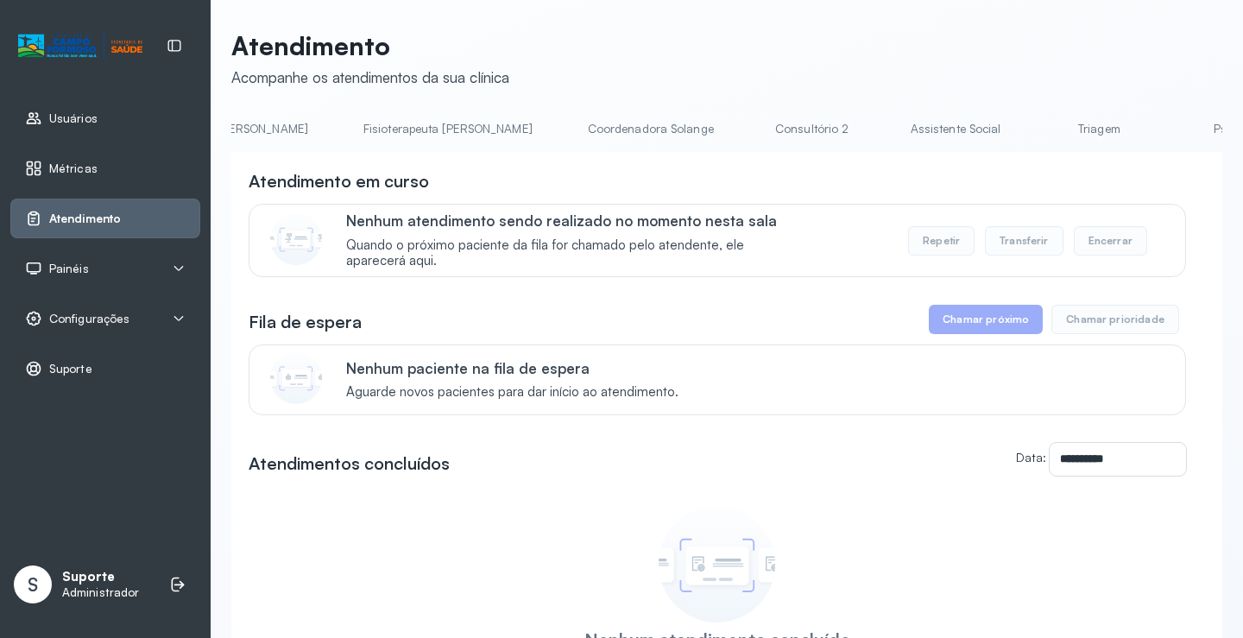
scroll to position [0, 980]
click at [1006, 130] on link "Triagem" at bounding box center [1066, 129] width 121 height 28
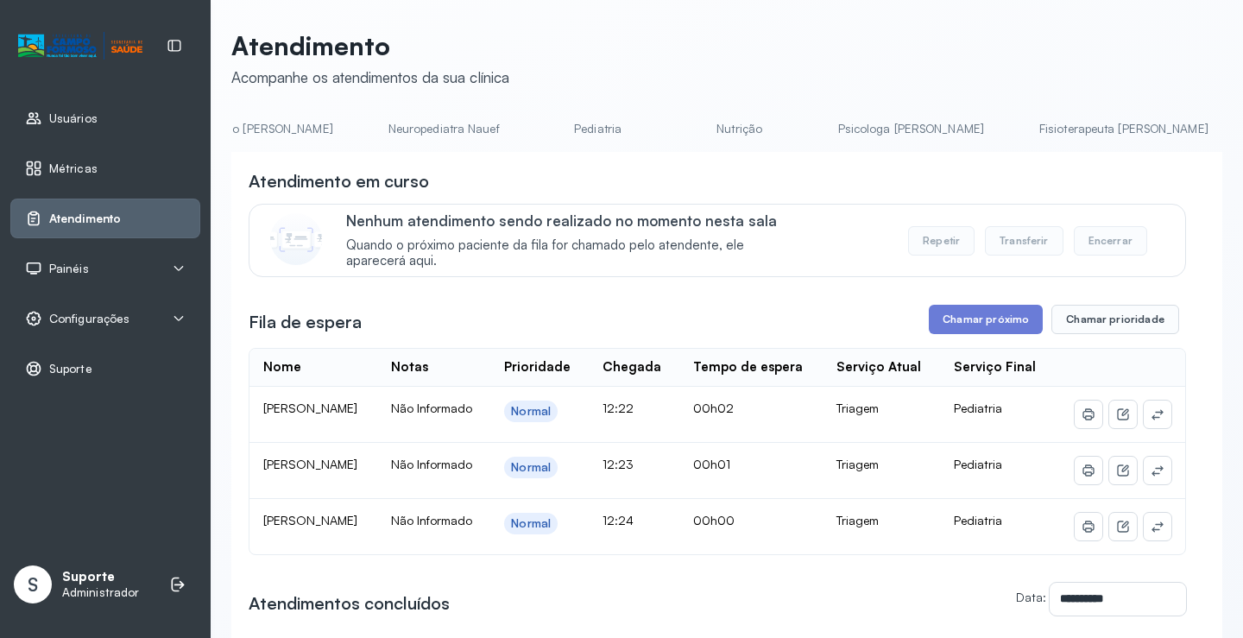
scroll to position [0, 0]
click at [344, 136] on link "Agendamento de consultas" at bounding box center [322, 129] width 182 height 28
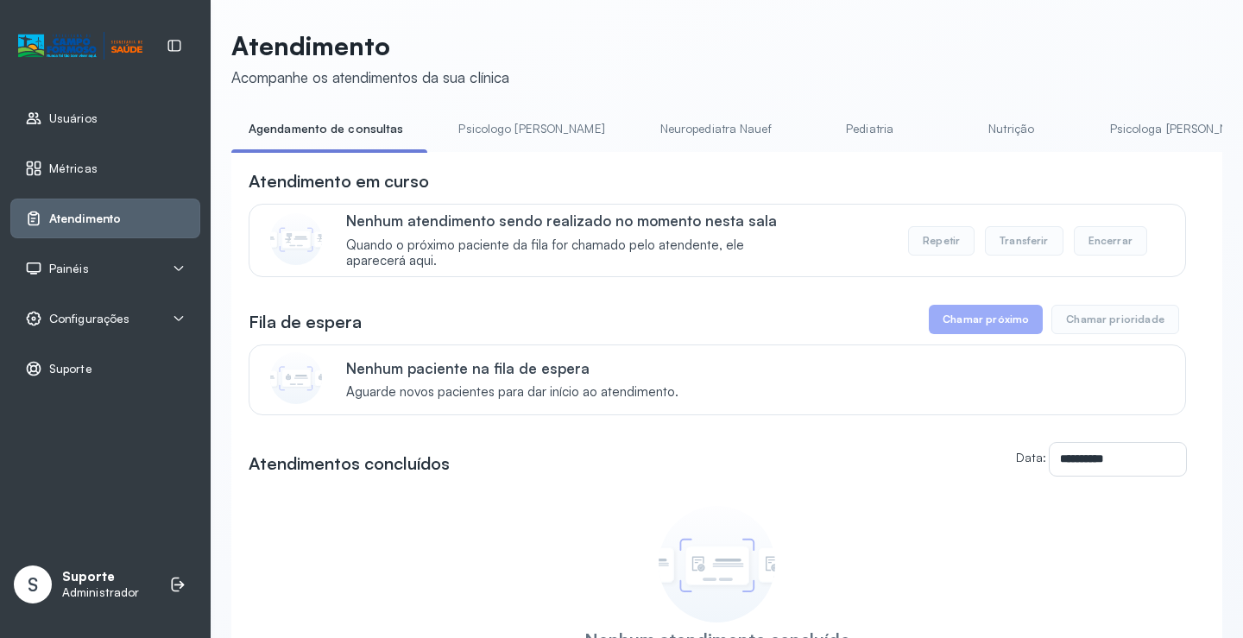
click at [490, 129] on link "Psicologo [PERSON_NAME]" at bounding box center [531, 129] width 180 height 28
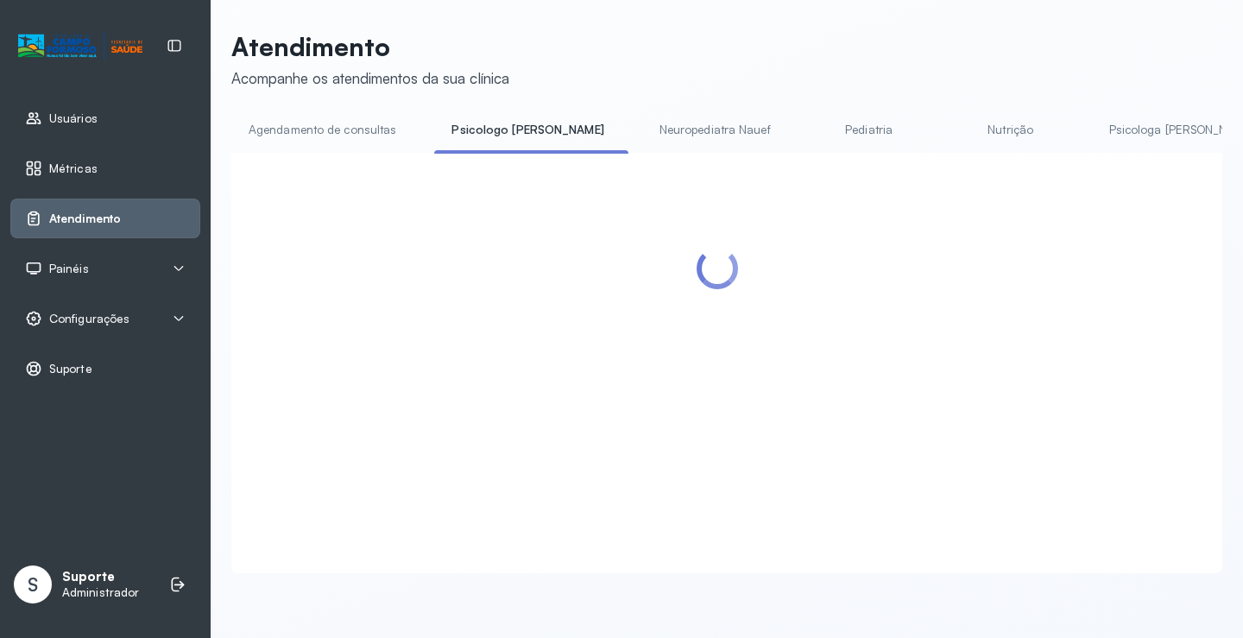
click at [375, 140] on link "Agendamento de consultas" at bounding box center [322, 130] width 182 height 28
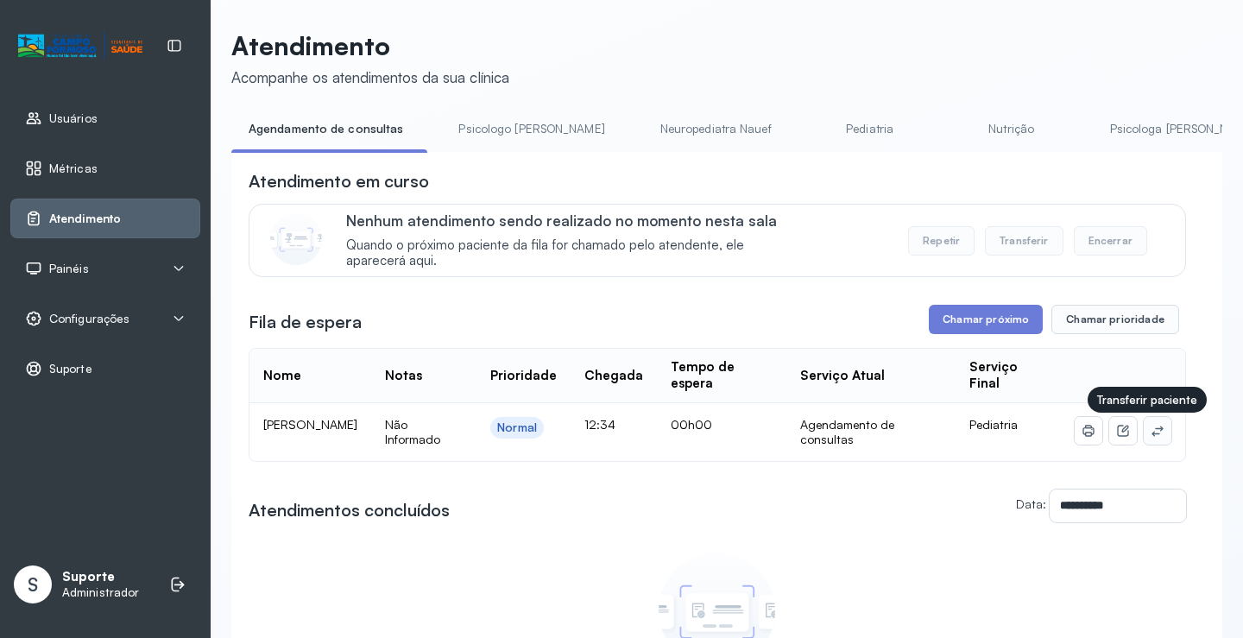
click at [1151, 433] on icon at bounding box center [1158, 431] width 14 height 14
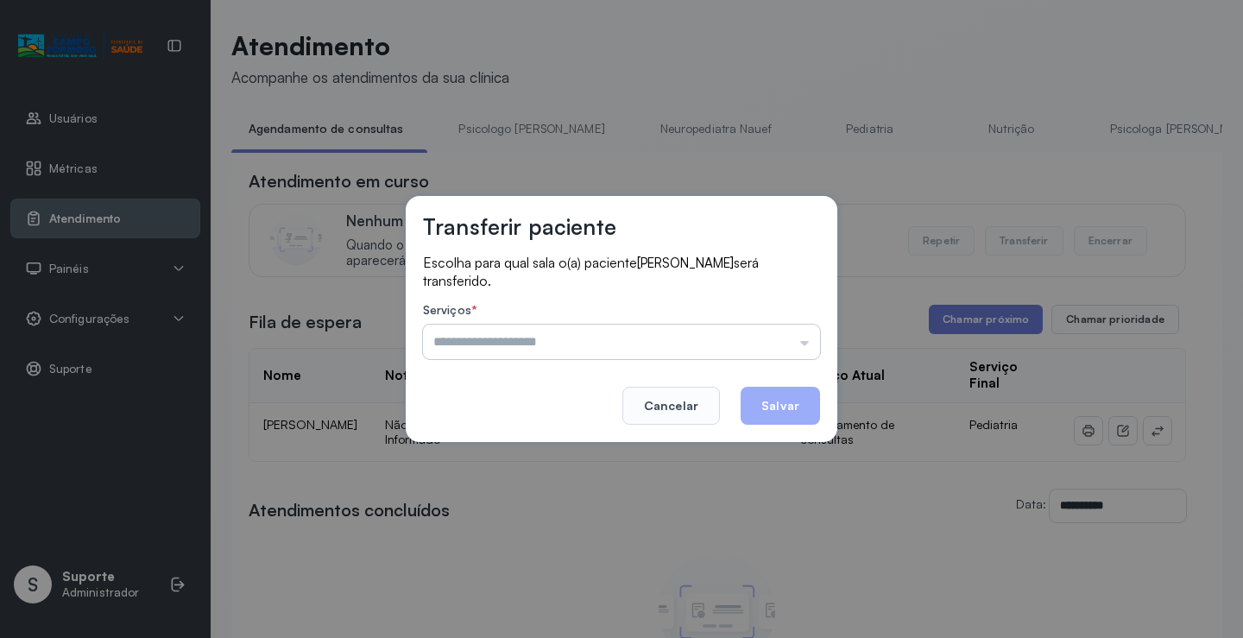
click at [609, 352] on input "text" at bounding box center [621, 342] width 397 height 35
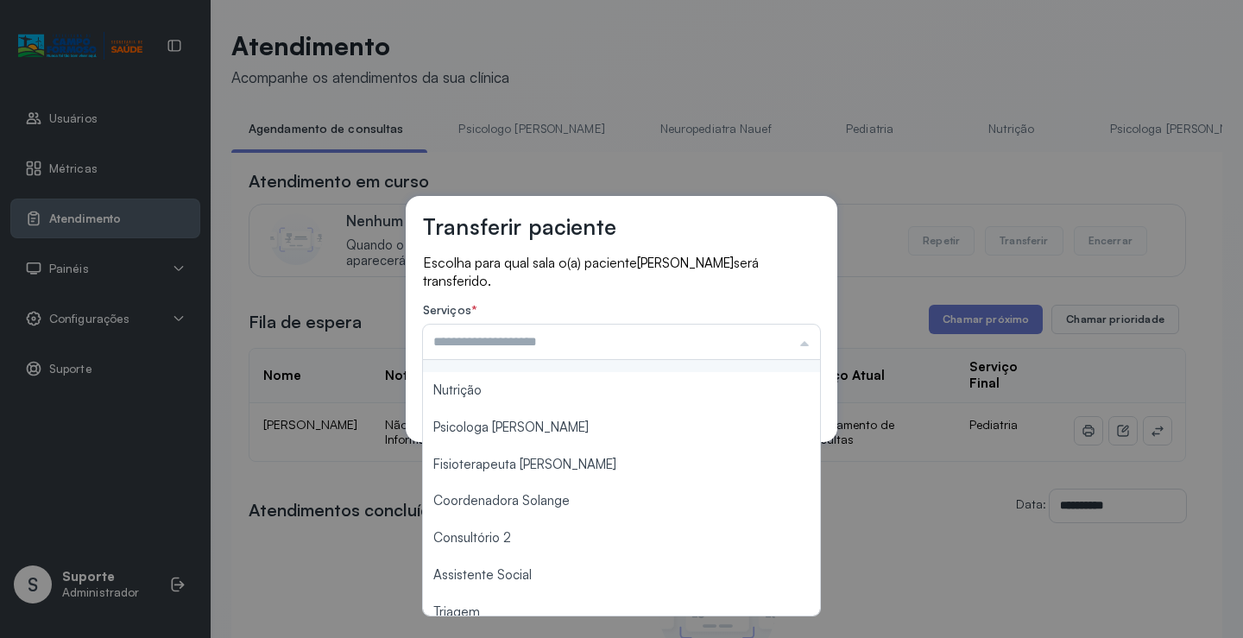
scroll to position [173, 0]
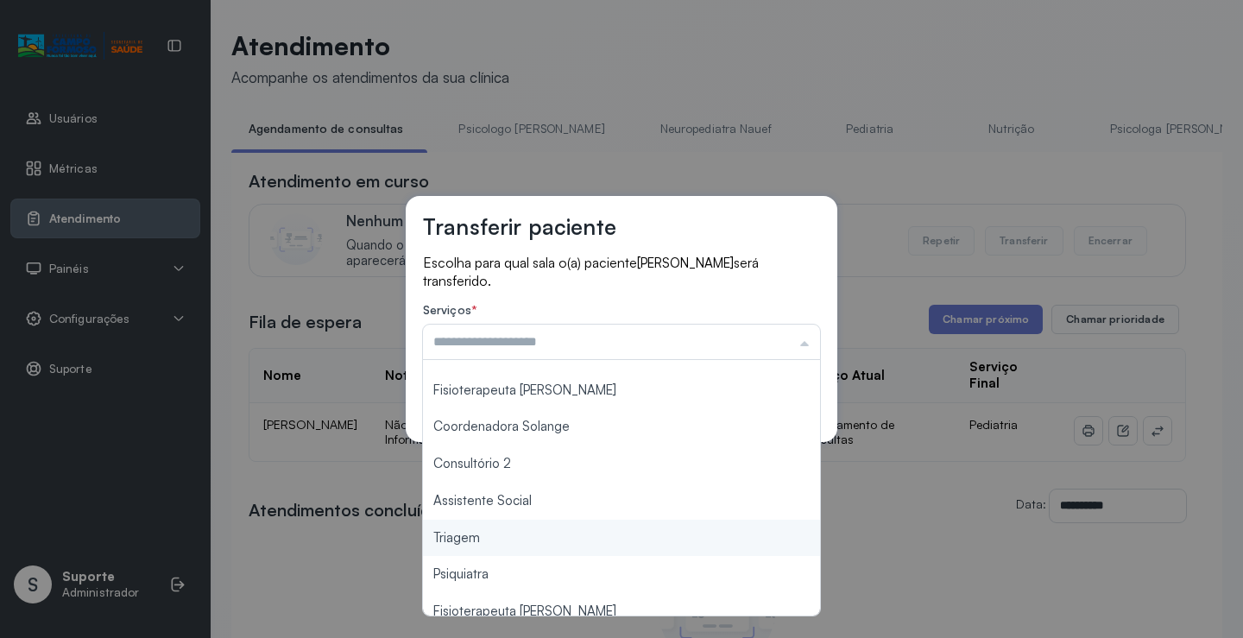
type input "*******"
click at [502, 546] on div "Transferir paciente Escolha para qual sala o(a) paciente MAVIE PAES DE SOUSA UM…" at bounding box center [621, 319] width 1243 height 638
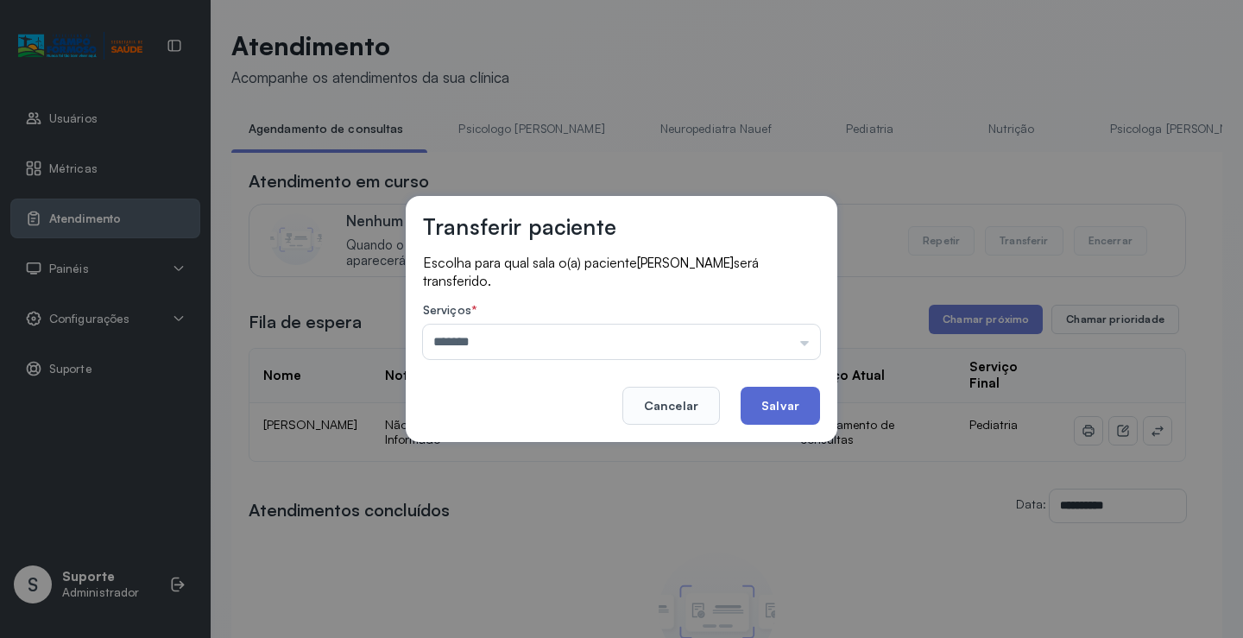
click at [784, 406] on button "Salvar" at bounding box center [780, 406] width 79 height 38
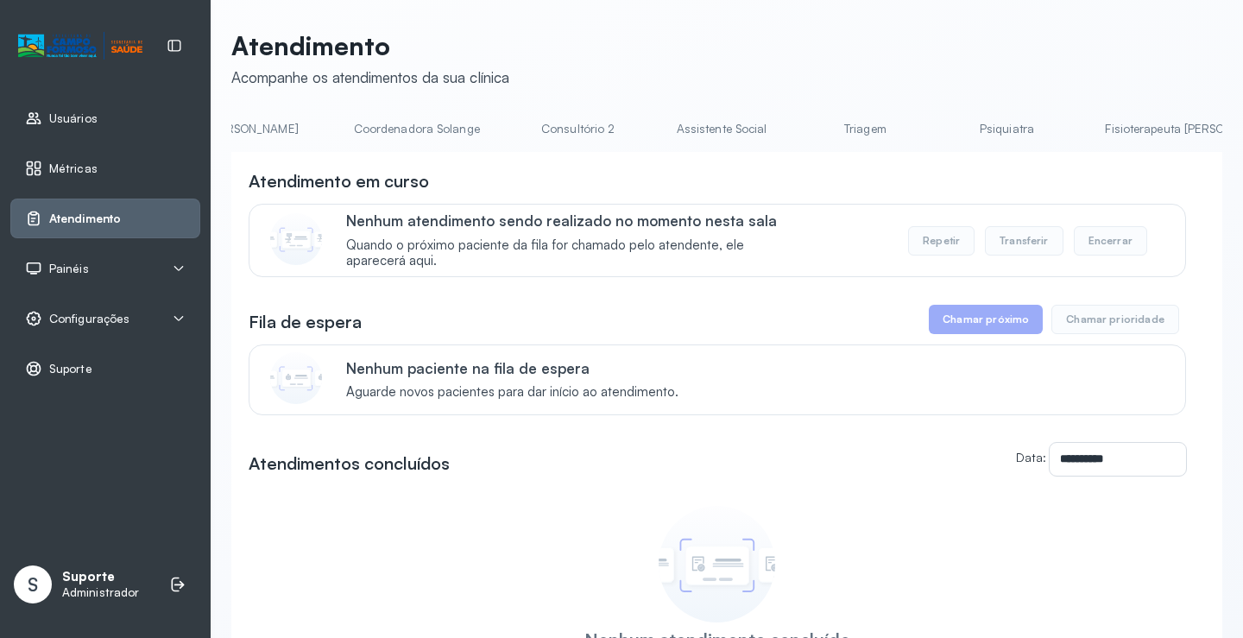
scroll to position [0, 1195]
click at [791, 127] on link "Triagem" at bounding box center [851, 129] width 121 height 28
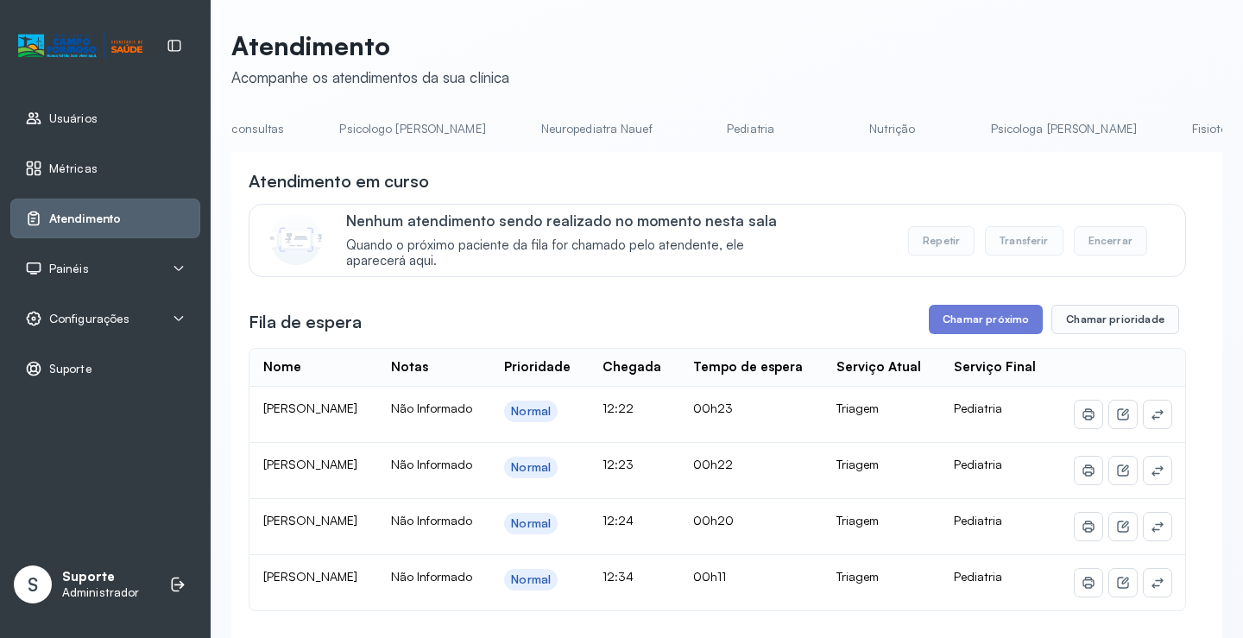
scroll to position [0, 0]
click at [291, 127] on link "Agendamento de consultas" at bounding box center [322, 129] width 182 height 28
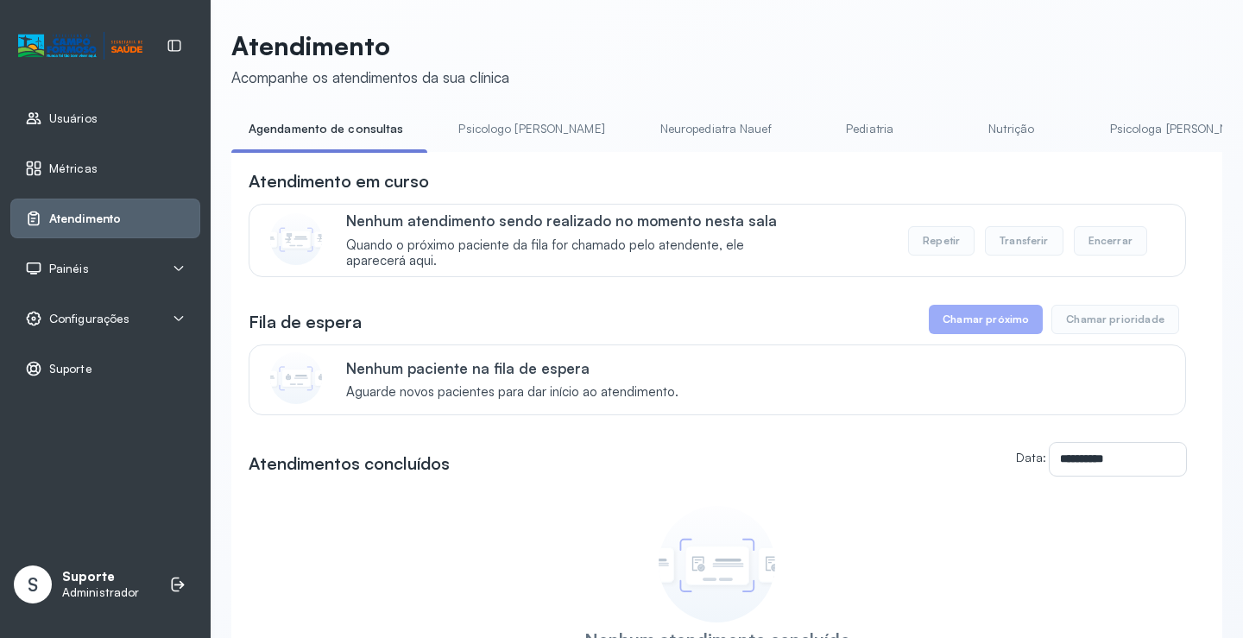
drag, startPoint x: 516, startPoint y: 129, endPoint x: 430, endPoint y: 126, distance: 86.4
click at [514, 129] on link "Psicologo [PERSON_NAME]" at bounding box center [531, 129] width 180 height 28
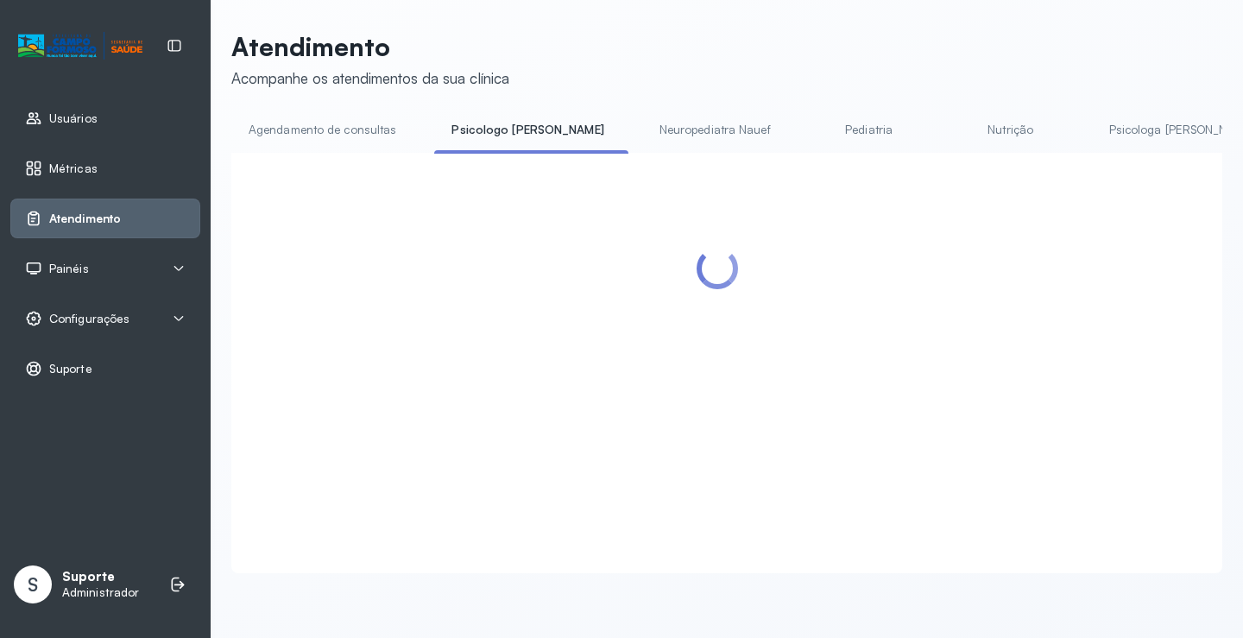
click at [326, 130] on link "Agendamento de consultas" at bounding box center [322, 130] width 182 height 28
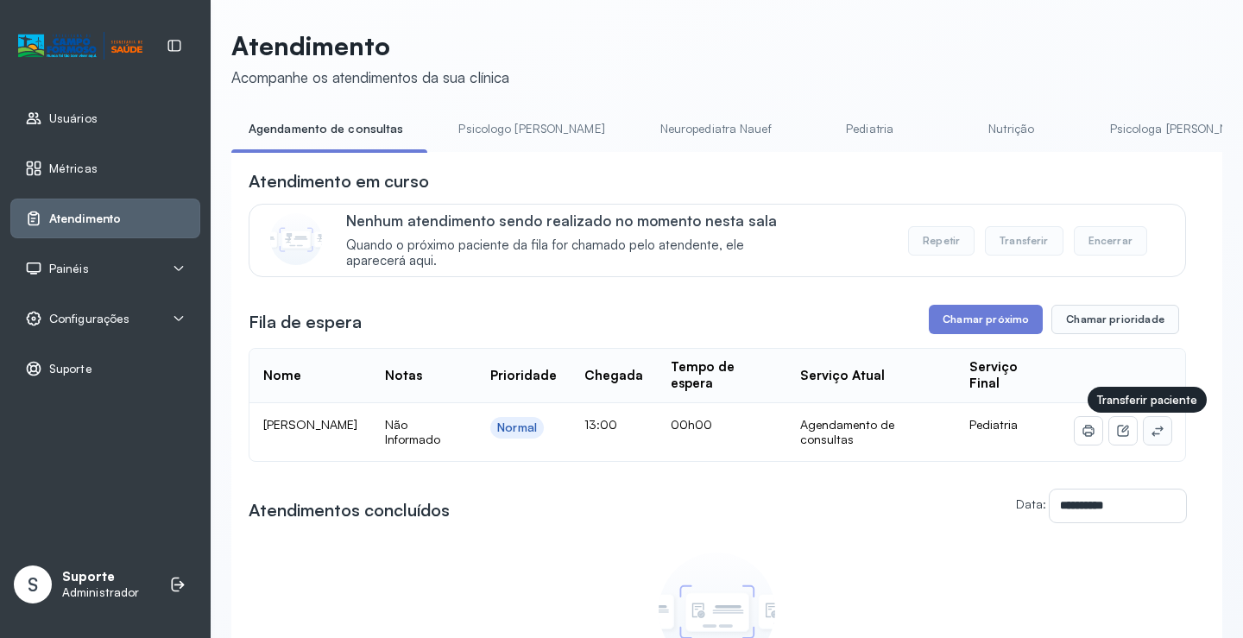
click at [1144, 444] on button at bounding box center [1158, 431] width 28 height 28
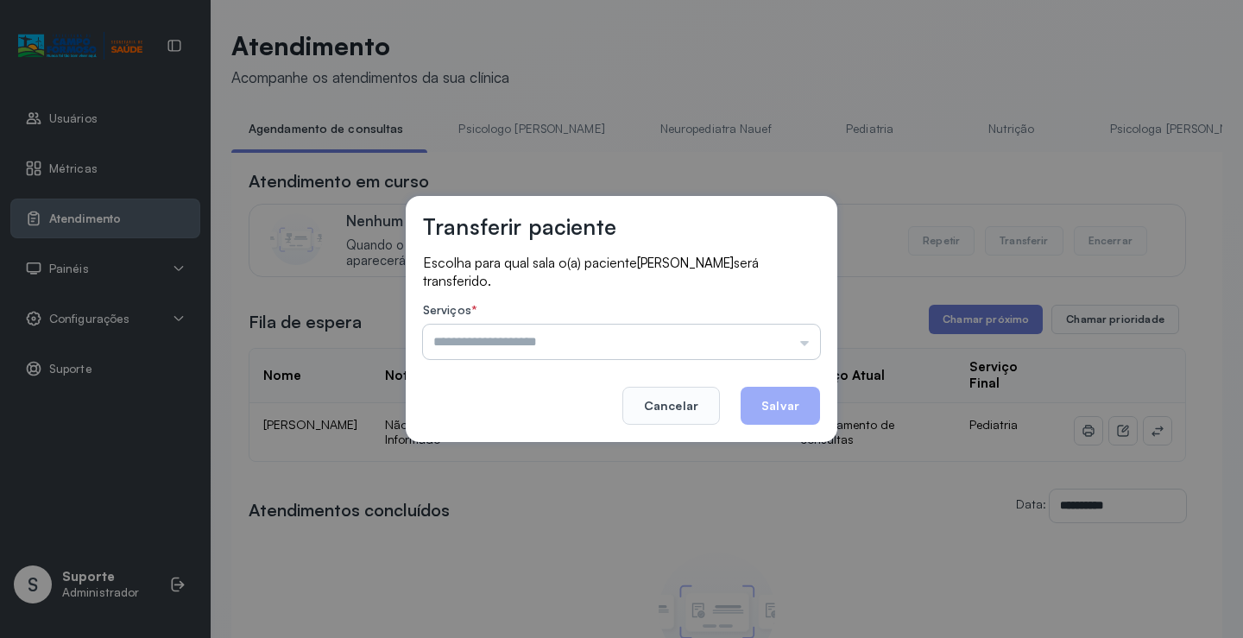
drag, startPoint x: 758, startPoint y: 342, endPoint x: 741, endPoint y: 342, distance: 16.4
click at [753, 341] on input "text" at bounding box center [621, 342] width 397 height 35
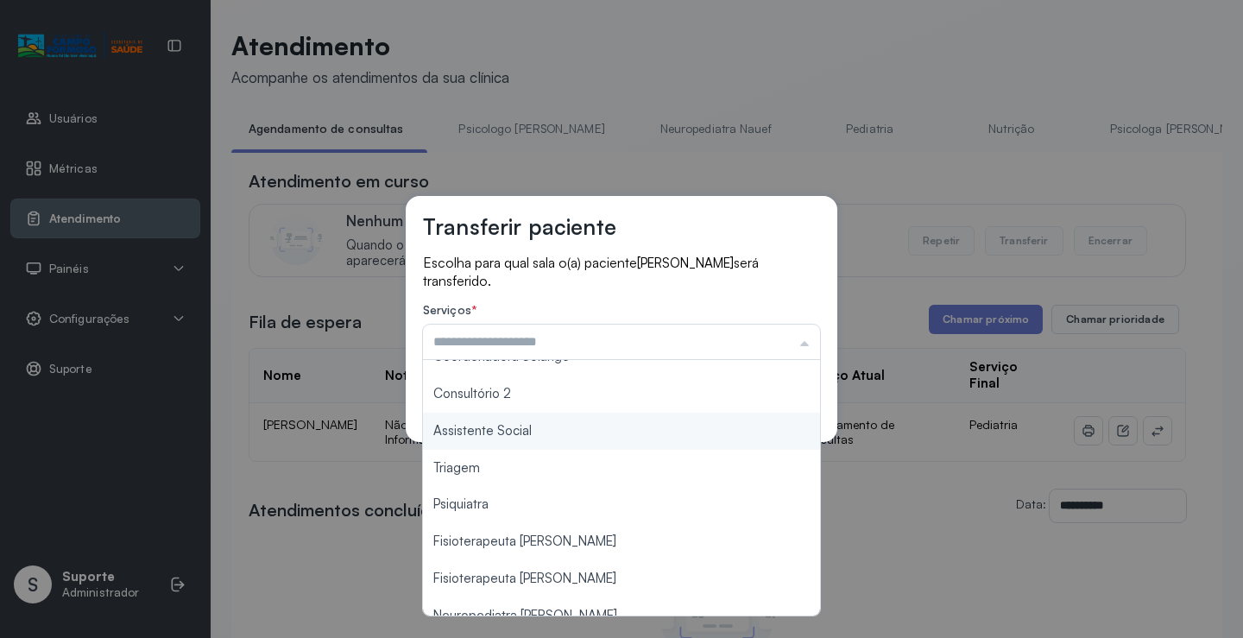
scroll to position [262, 0]
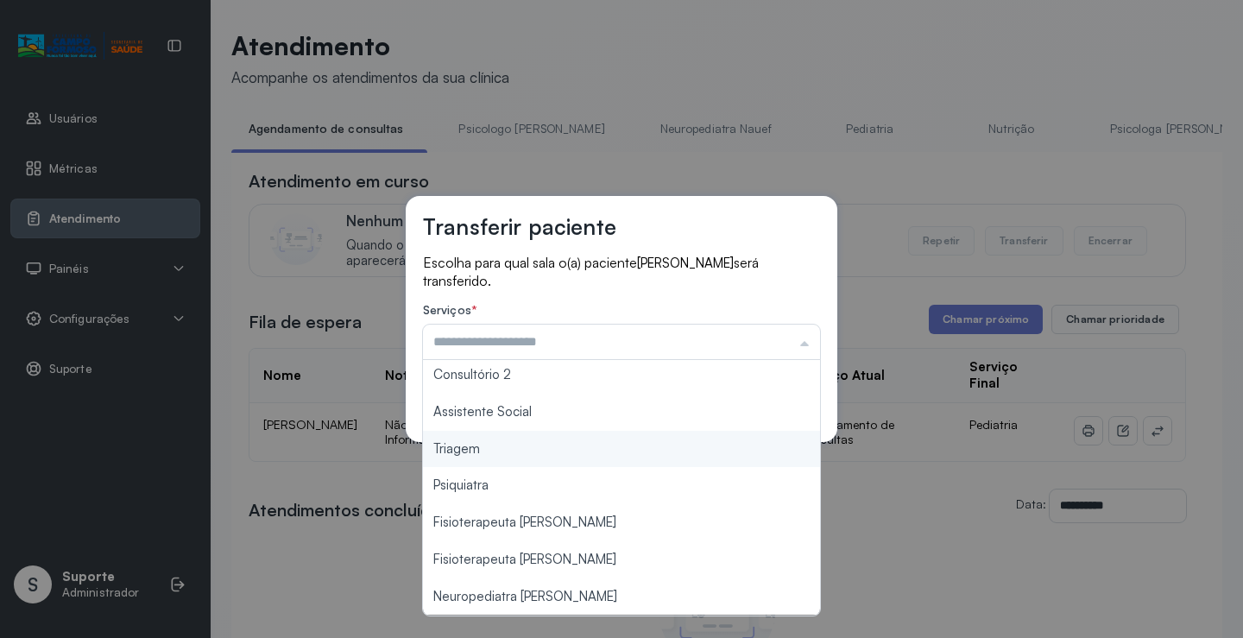
type input "*******"
drag, startPoint x: 499, startPoint y: 451, endPoint x: 618, endPoint y: 427, distance: 121.5
click at [500, 450] on div "Transferir paciente Escolha para qual sala o(a) paciente PEDRO MIGUEL EVANGELIS…" at bounding box center [621, 319] width 1243 height 638
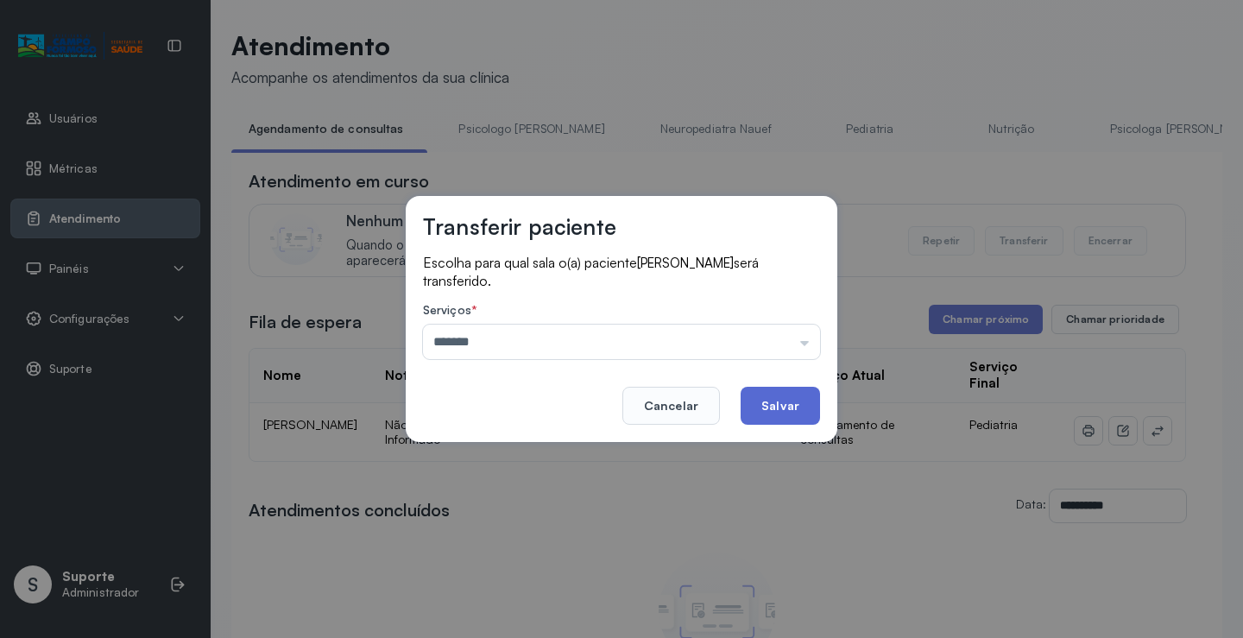
click at [765, 412] on button "Salvar" at bounding box center [780, 406] width 79 height 38
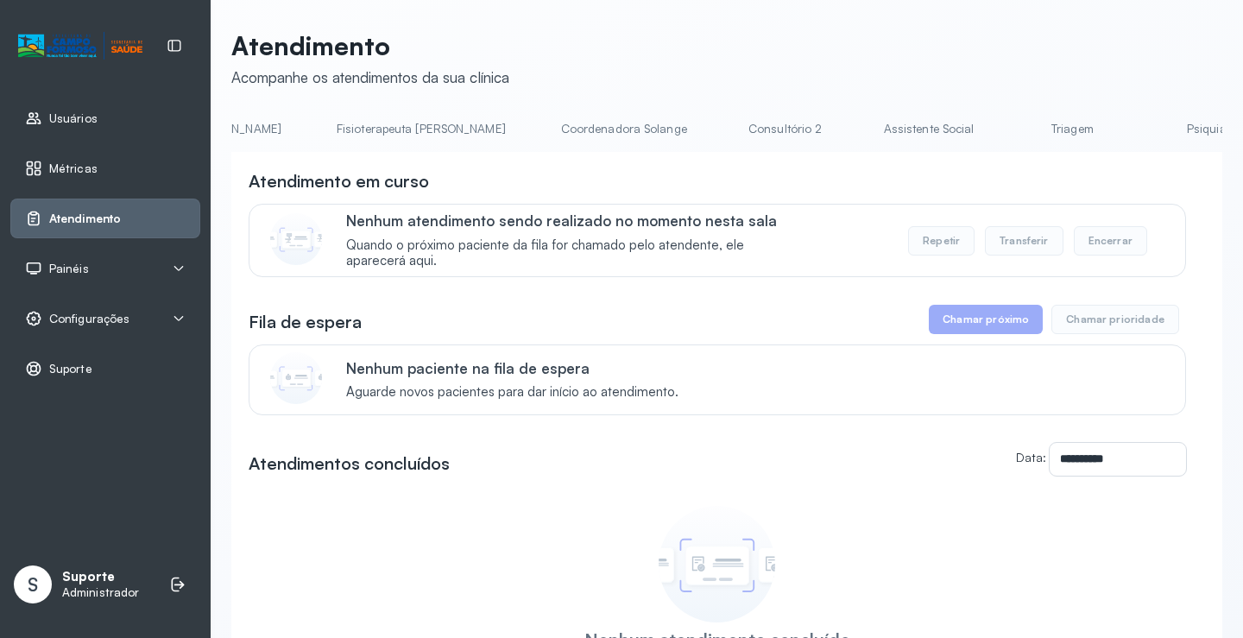
scroll to position [0, 995]
click at [991, 127] on link "Triagem" at bounding box center [1051, 129] width 121 height 28
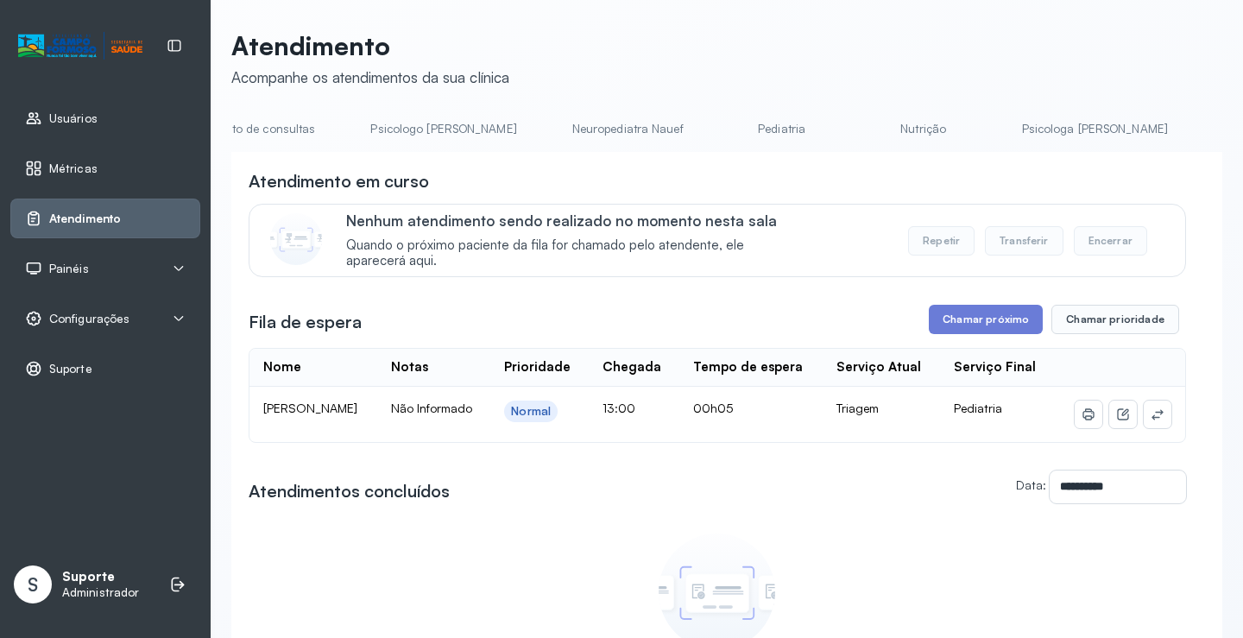
scroll to position [0, 0]
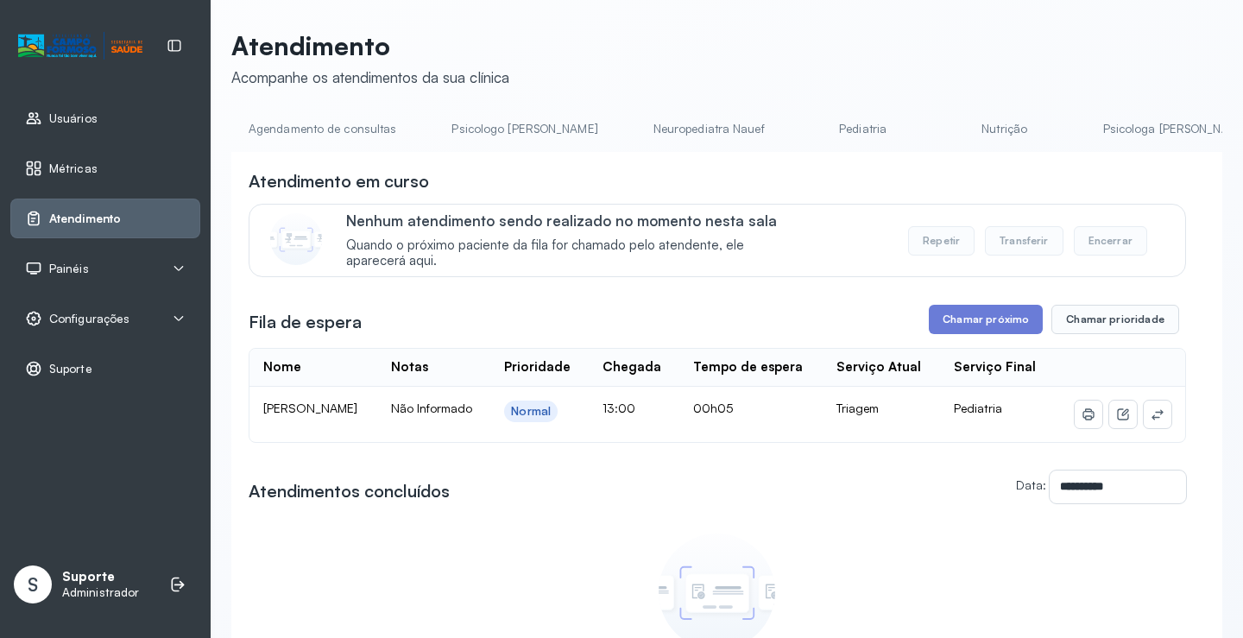
drag, startPoint x: 323, startPoint y: 104, endPoint x: 325, endPoint y: 114, distance: 9.8
click at [324, 104] on div "**********" at bounding box center [726, 424] width 991 height 788
click at [325, 119] on link "Agendamento de consultas" at bounding box center [322, 129] width 182 height 28
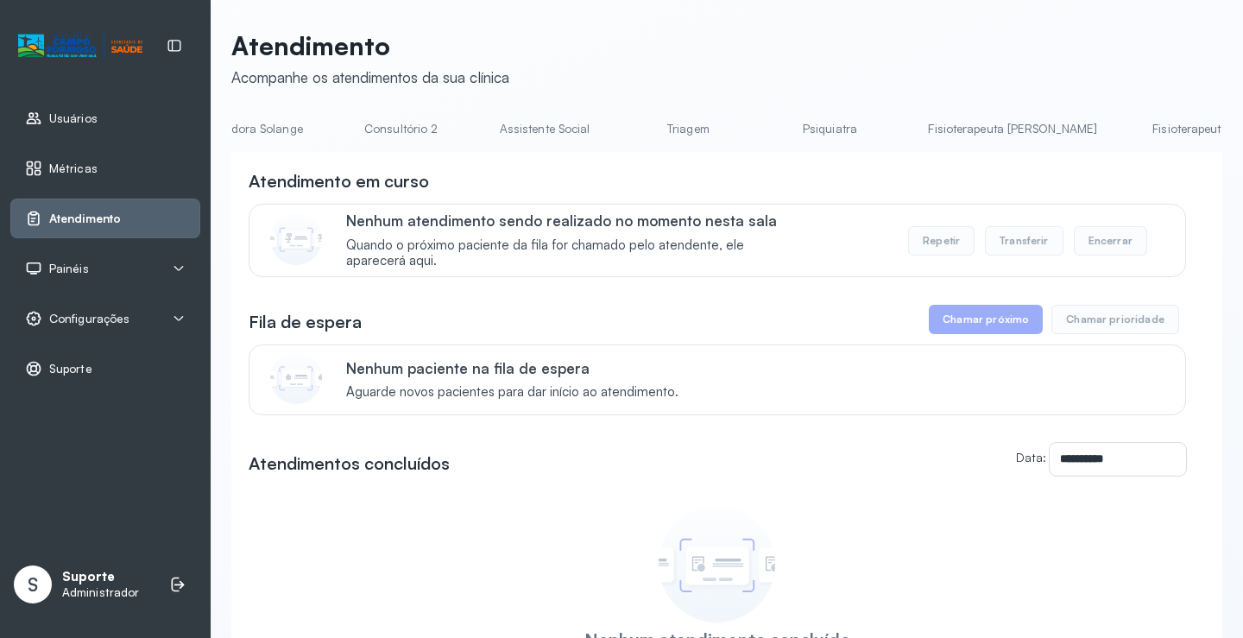
scroll to position [0, 1363]
click at [623, 124] on link "Triagem" at bounding box center [683, 129] width 121 height 28
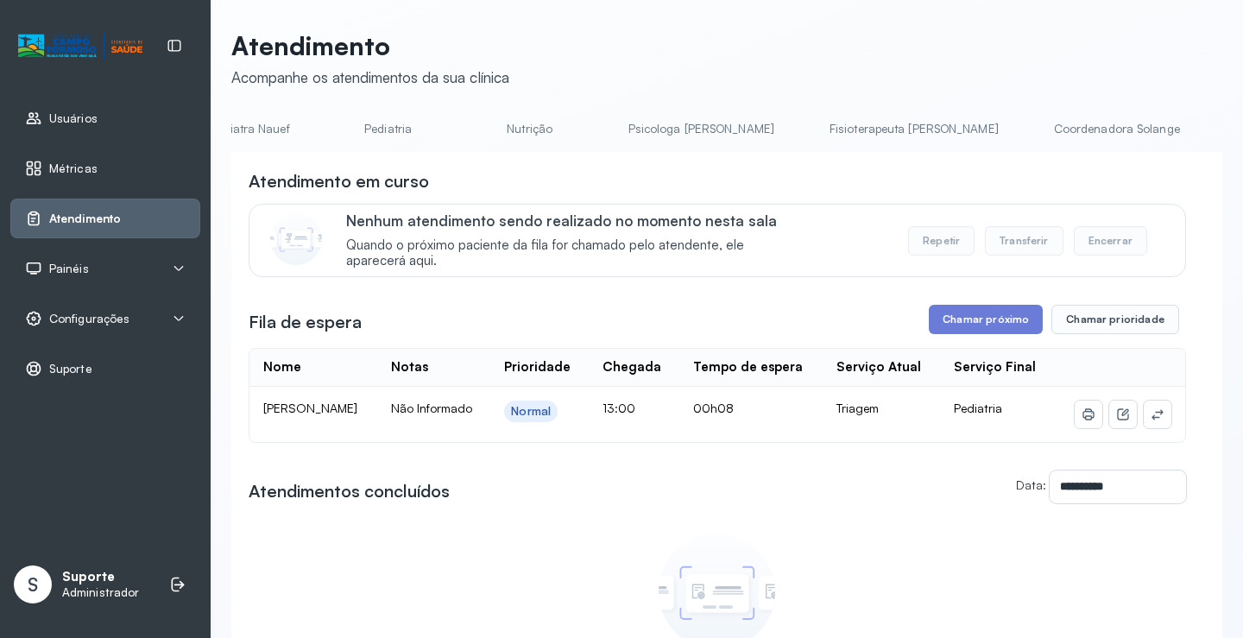
scroll to position [0, 0]
click at [337, 120] on link "Agendamento de consultas" at bounding box center [322, 129] width 182 height 28
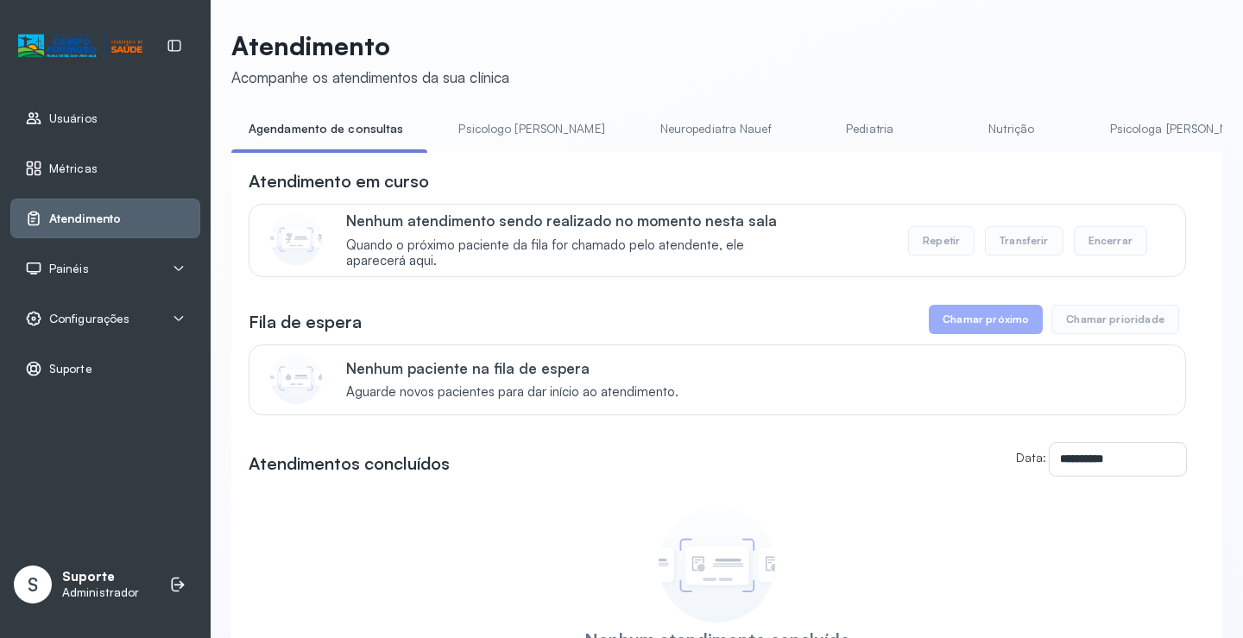
click at [342, 137] on link "Agendamento de consultas" at bounding box center [325, 129] width 189 height 28
click at [479, 134] on link "Psicologo [PERSON_NAME]" at bounding box center [531, 129] width 180 height 28
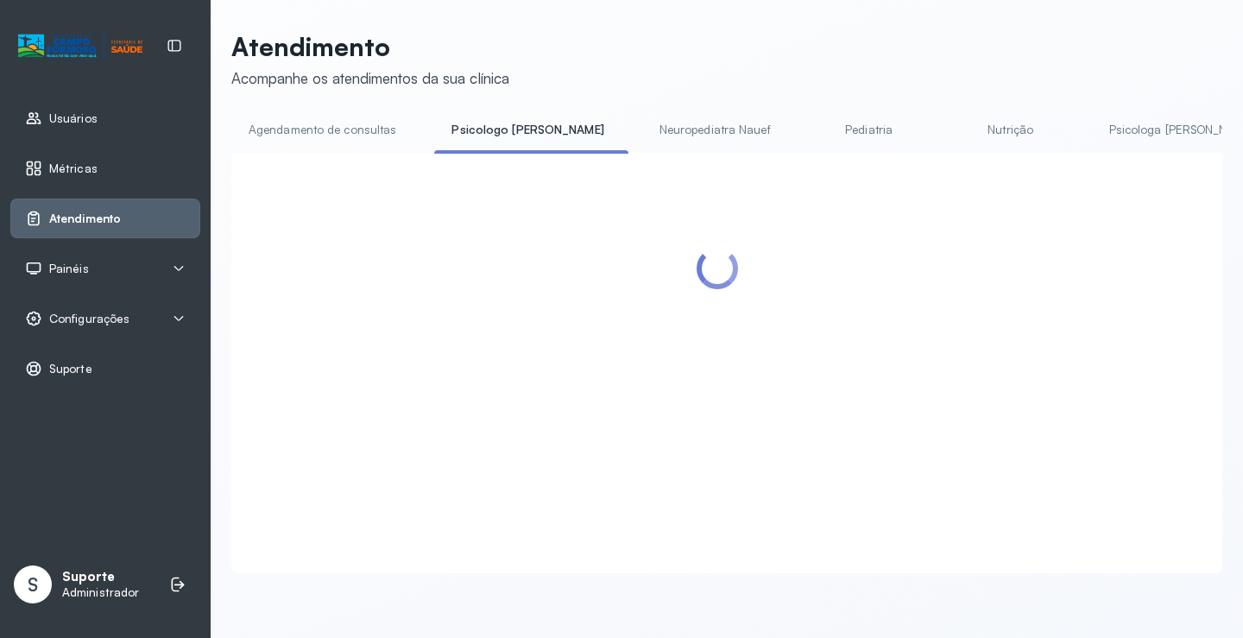
click at [345, 125] on link "Agendamento de consultas" at bounding box center [322, 130] width 182 height 28
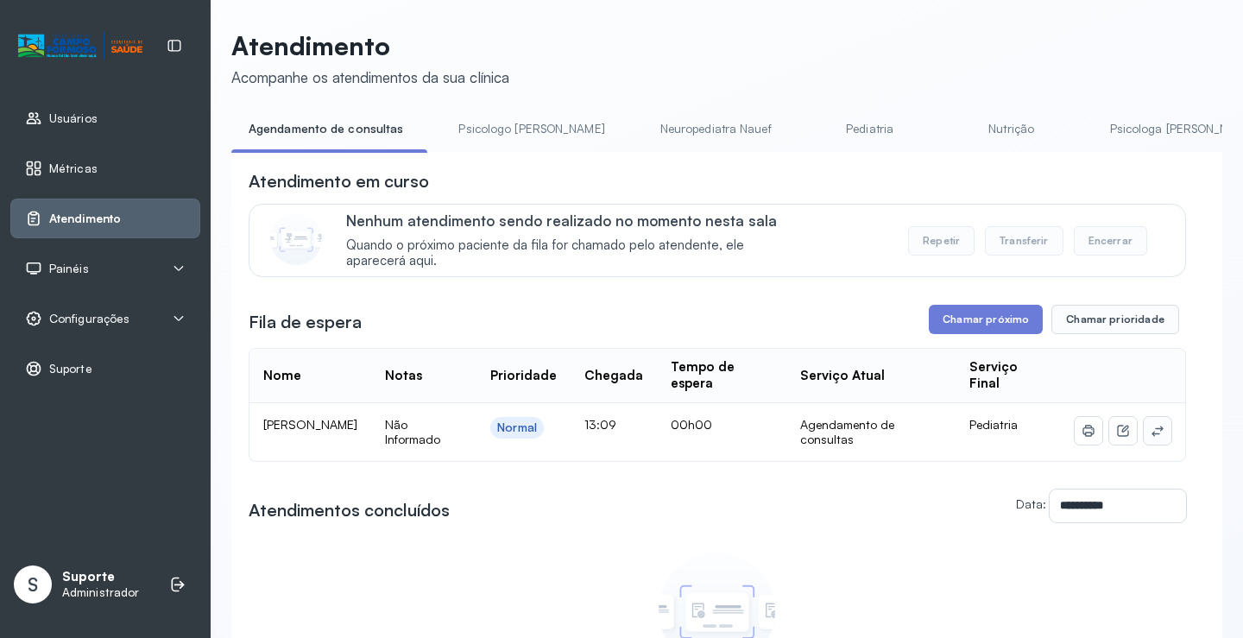
click at [1151, 435] on icon at bounding box center [1158, 431] width 14 height 14
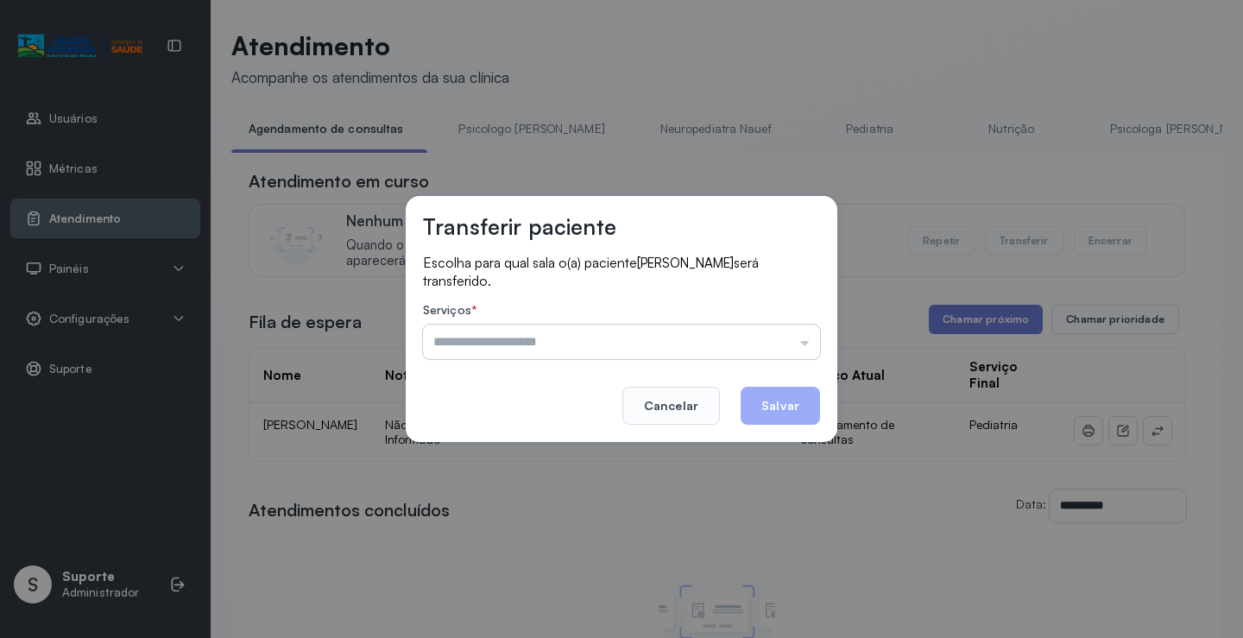
drag, startPoint x: 760, startPoint y: 340, endPoint x: 746, endPoint y: 344, distance: 15.1
click at [760, 339] on input "text" at bounding box center [621, 342] width 397 height 35
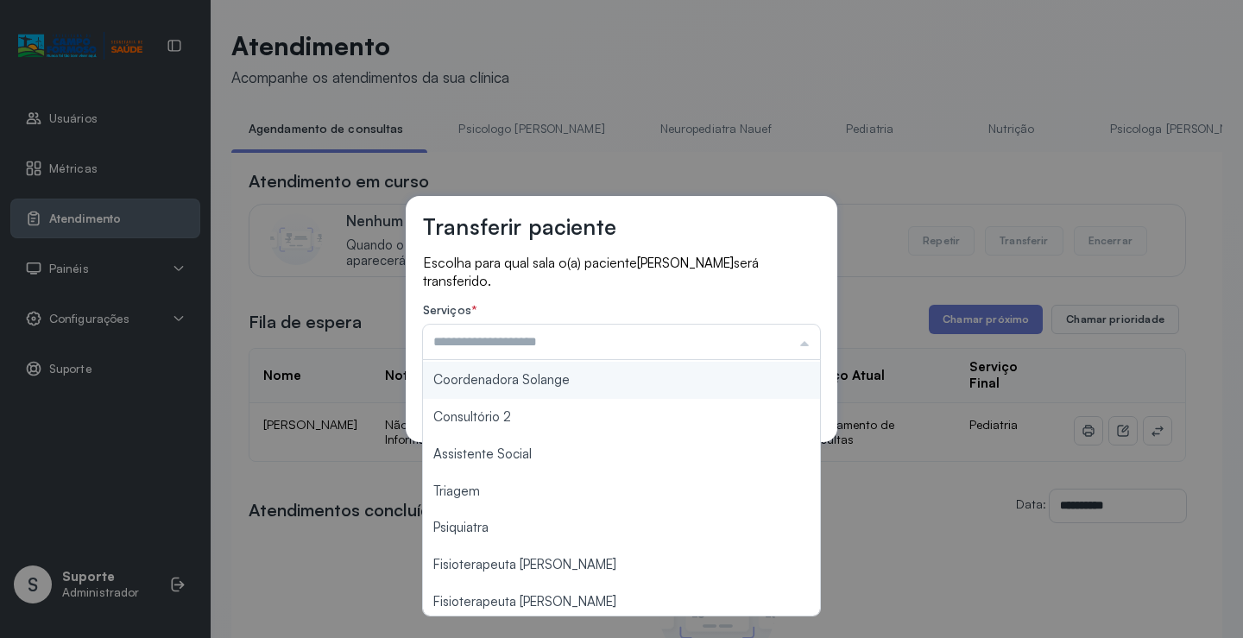
scroll to position [262, 0]
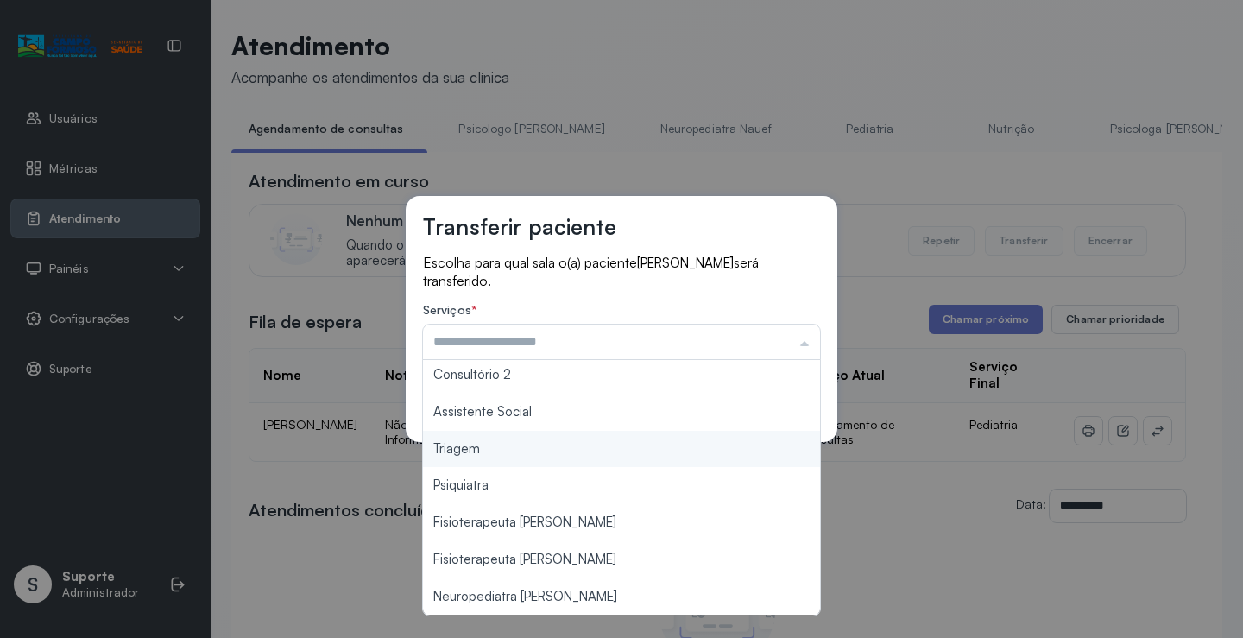
type input "*******"
drag, startPoint x: 518, startPoint y: 452, endPoint x: 615, endPoint y: 427, distance: 99.9
click at [518, 451] on div "Transferir paciente Escolha para qual sala o(a) paciente FELIPE RYAN BARROS CES…" at bounding box center [621, 319] width 1243 height 638
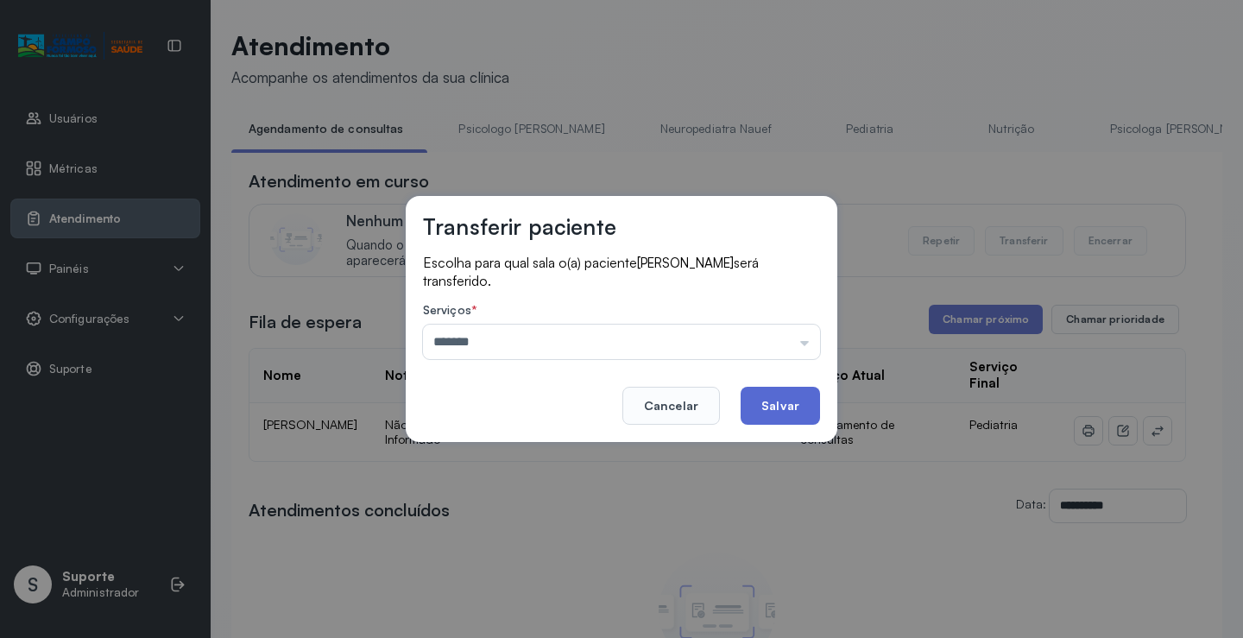
click at [767, 402] on button "Salvar" at bounding box center [780, 406] width 79 height 38
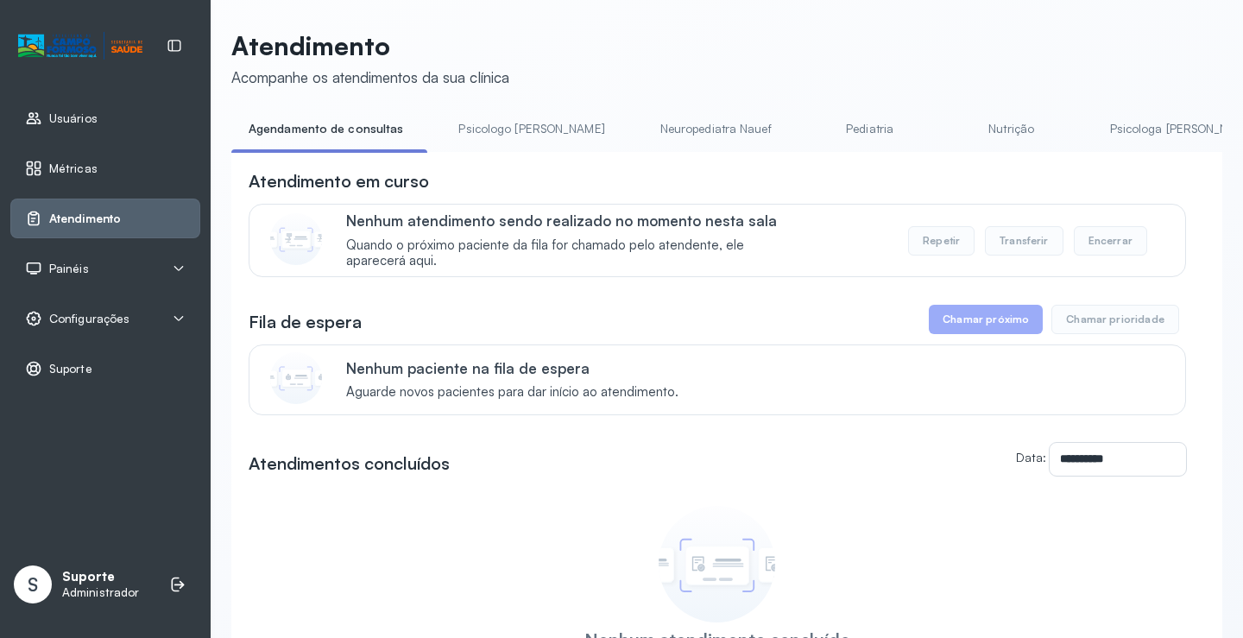
drag, startPoint x: 505, startPoint y: 123, endPoint x: 374, endPoint y: 123, distance: 131.2
click at [504, 123] on link "Psicologo [PERSON_NAME]" at bounding box center [531, 129] width 180 height 28
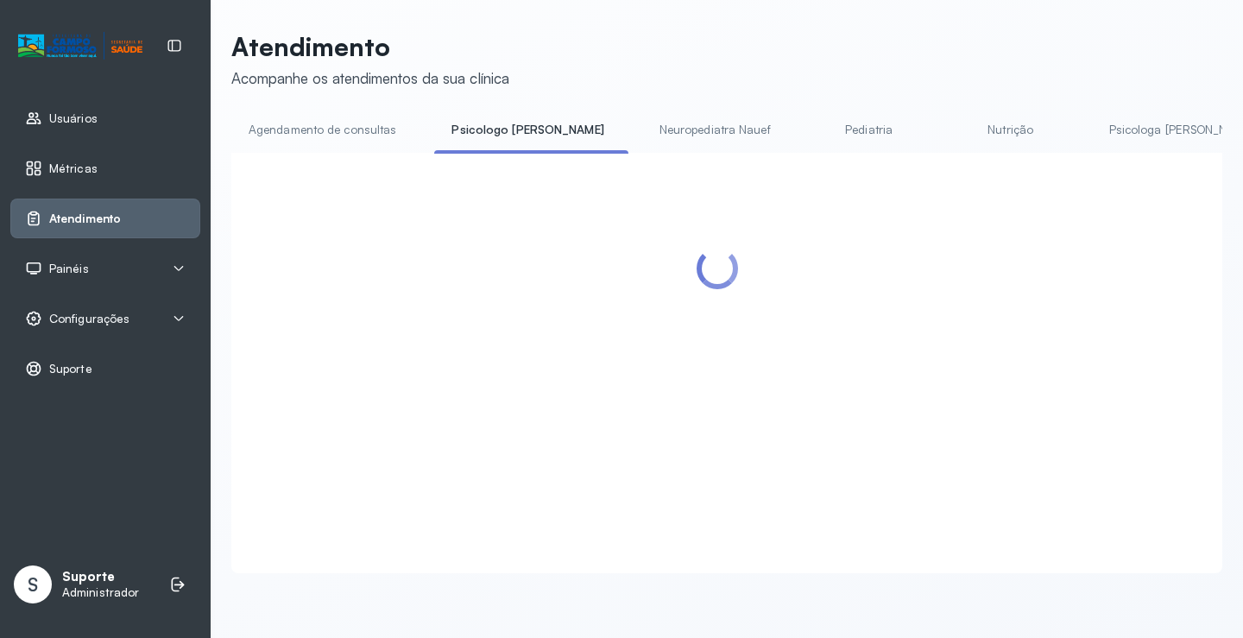
click at [352, 125] on link "Agendamento de consultas" at bounding box center [322, 130] width 182 height 28
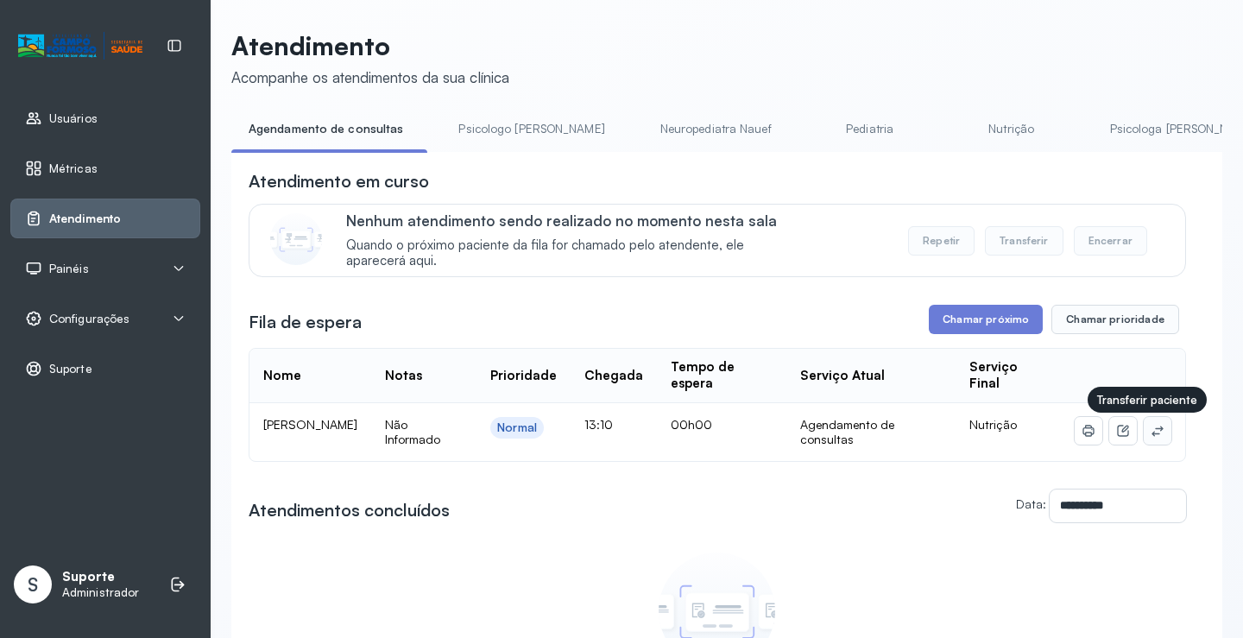
click at [1151, 432] on icon at bounding box center [1156, 431] width 11 height 10
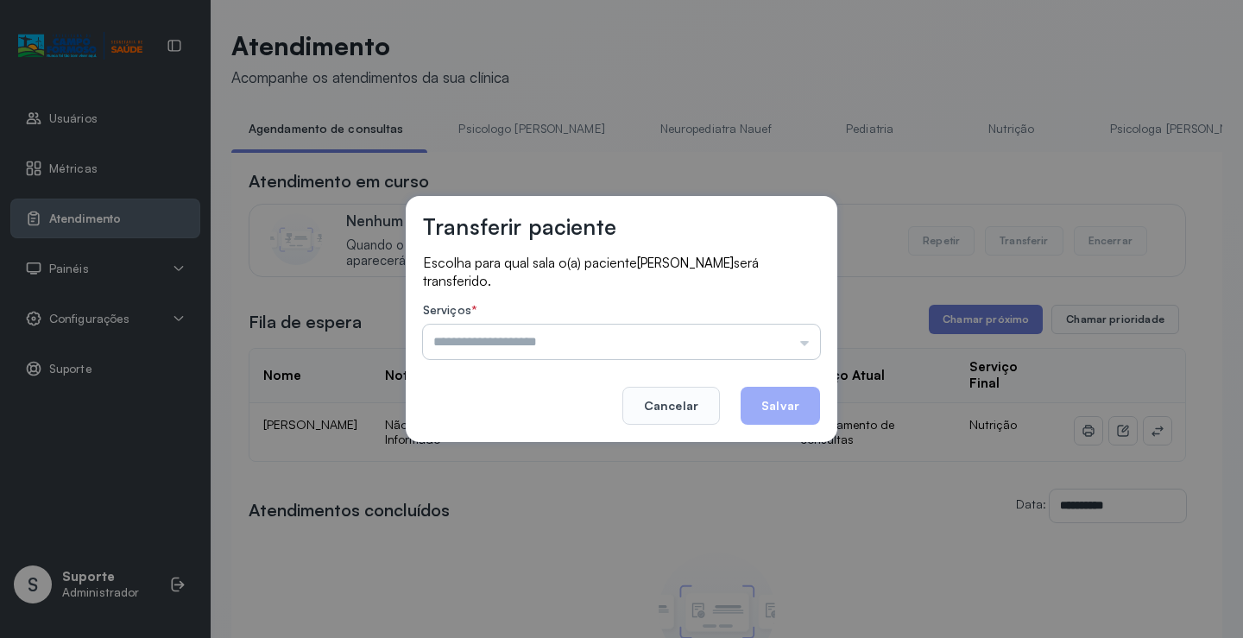
click at [787, 331] on input "text" at bounding box center [621, 342] width 397 height 35
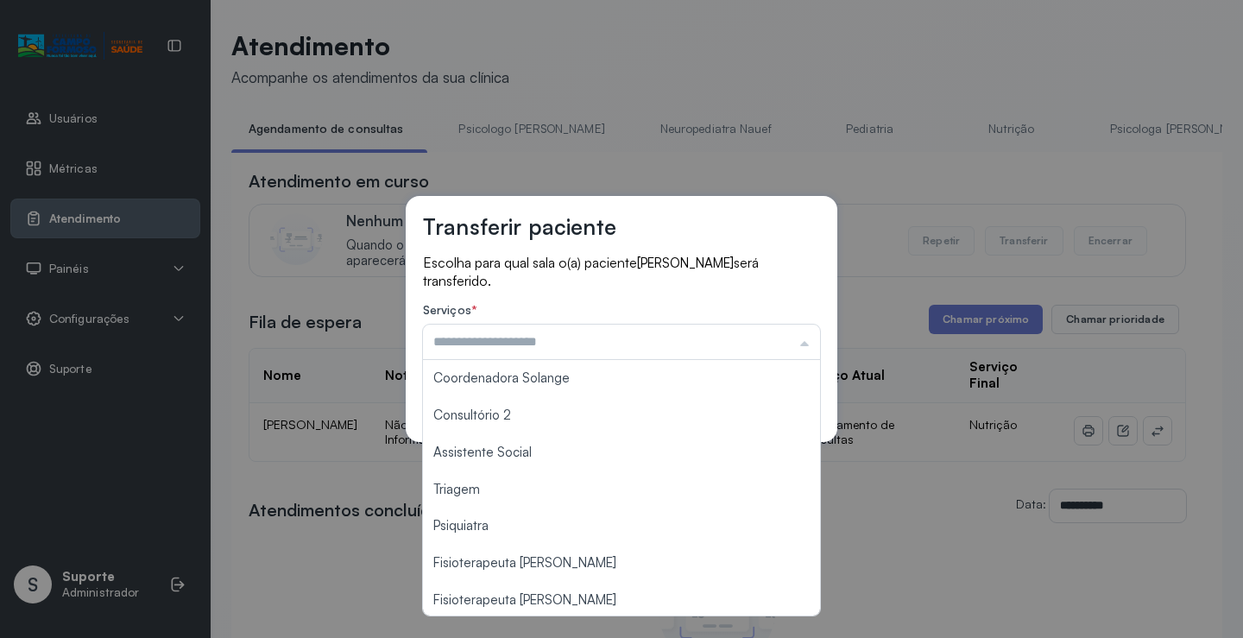
scroll to position [261, 0]
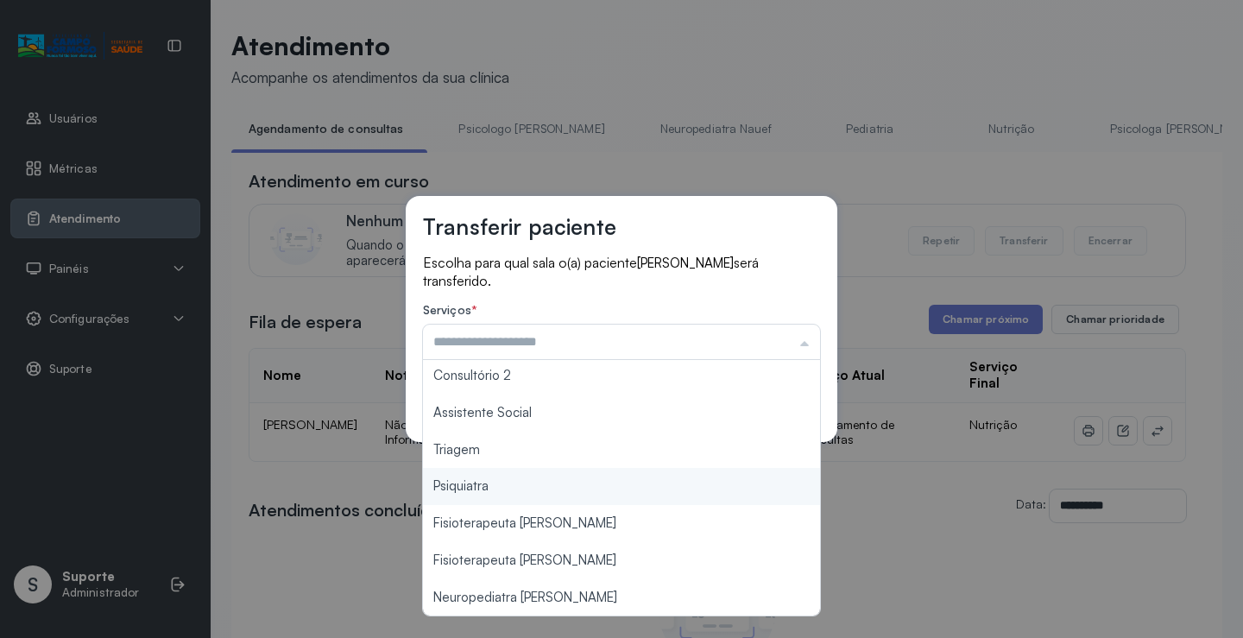
type input "*******"
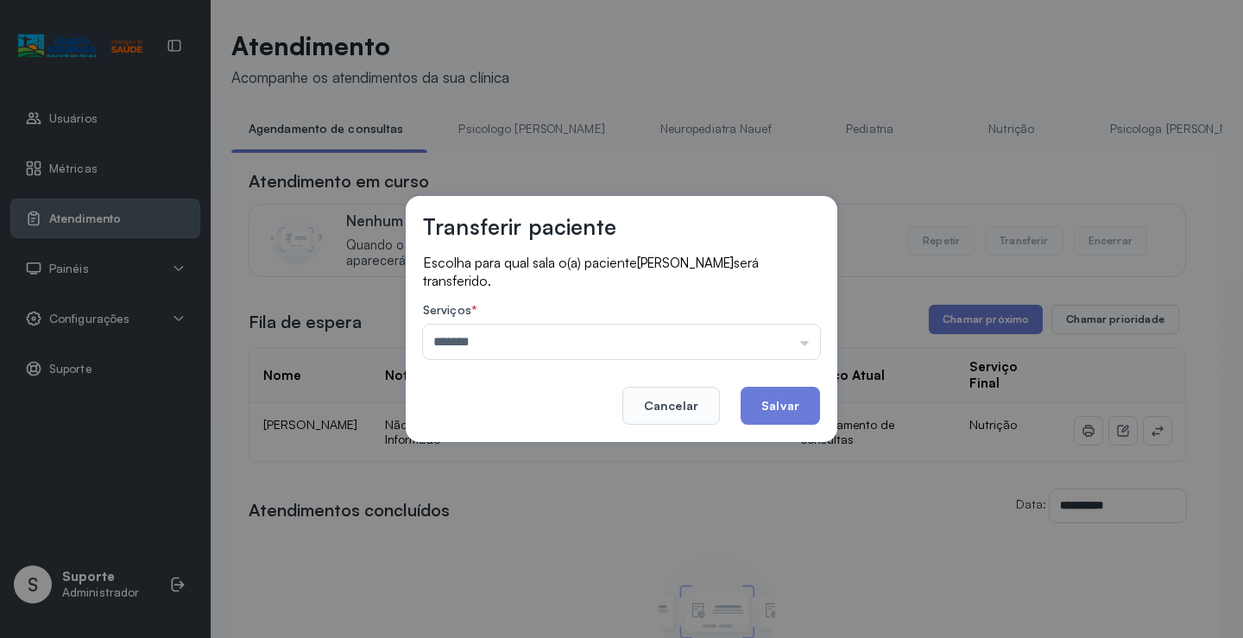
click at [516, 437] on div "Transferir paciente Escolha para qual sala o(a) paciente Erick Samuel Carvalho …" at bounding box center [622, 319] width 432 height 246
click at [786, 398] on button "Salvar" at bounding box center [780, 406] width 79 height 38
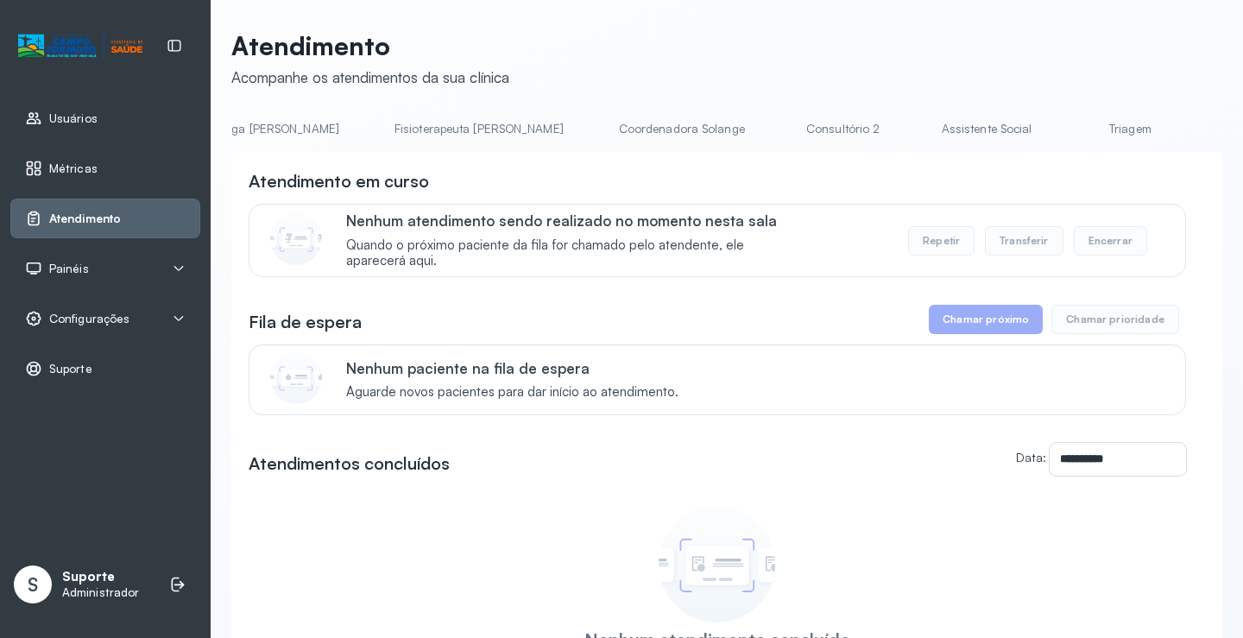
scroll to position [0, 1050]
click at [937, 124] on link "Triagem" at bounding box center [997, 129] width 121 height 28
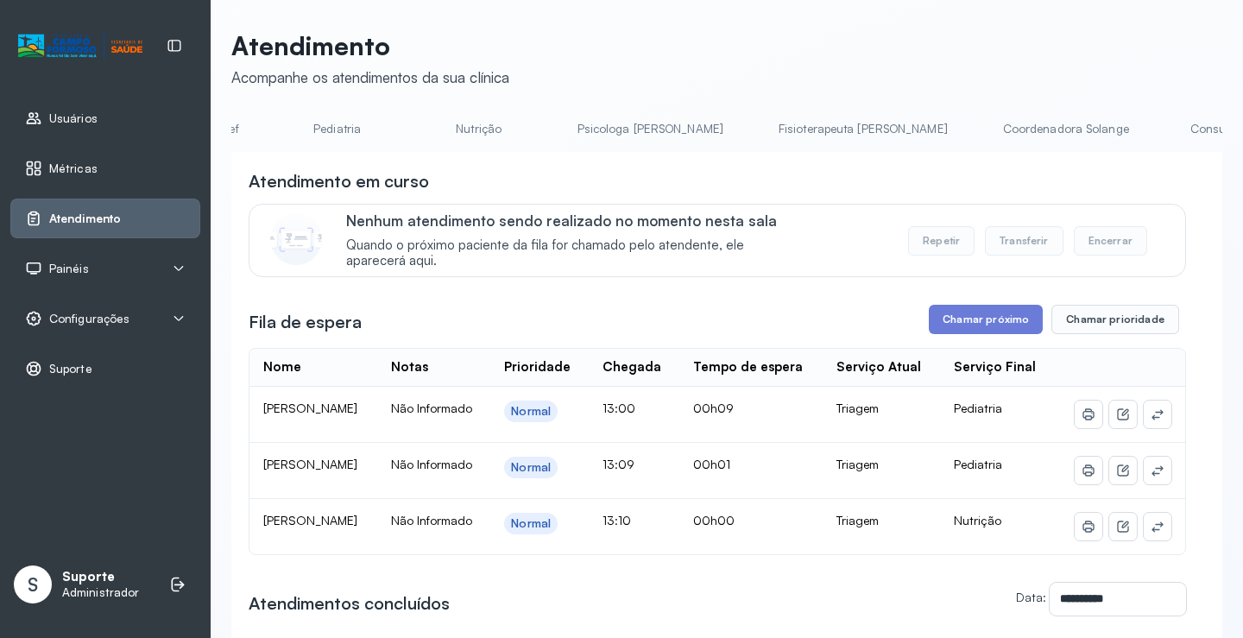
scroll to position [0, 0]
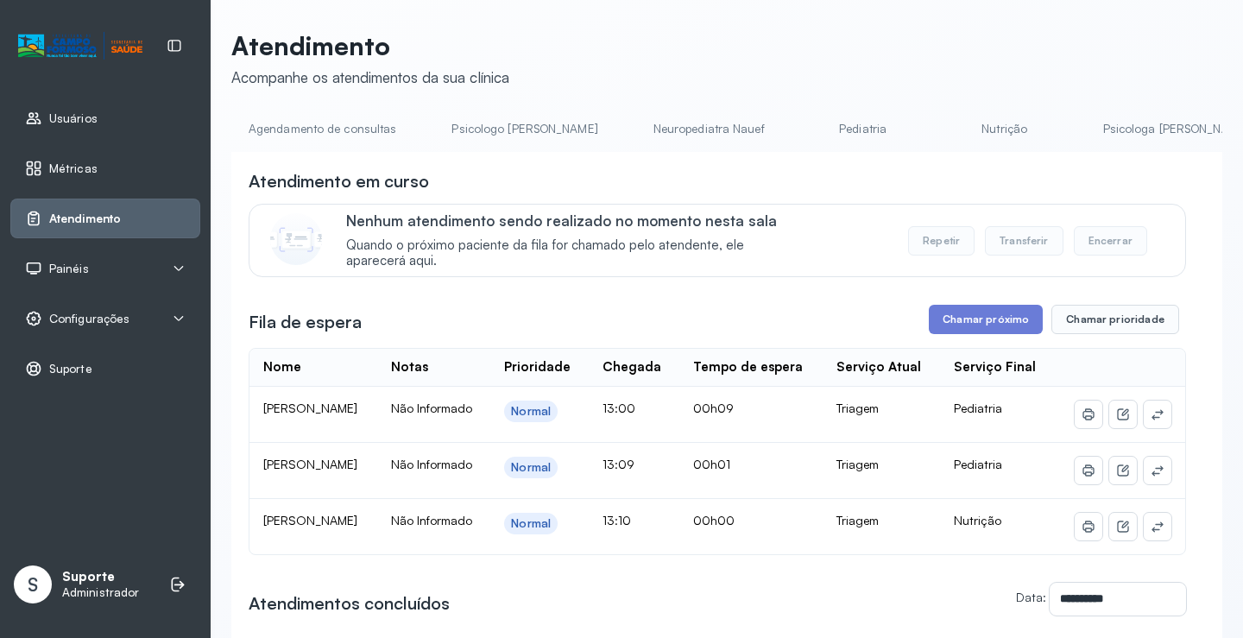
click at [332, 131] on link "Agendamento de consultas" at bounding box center [322, 129] width 182 height 28
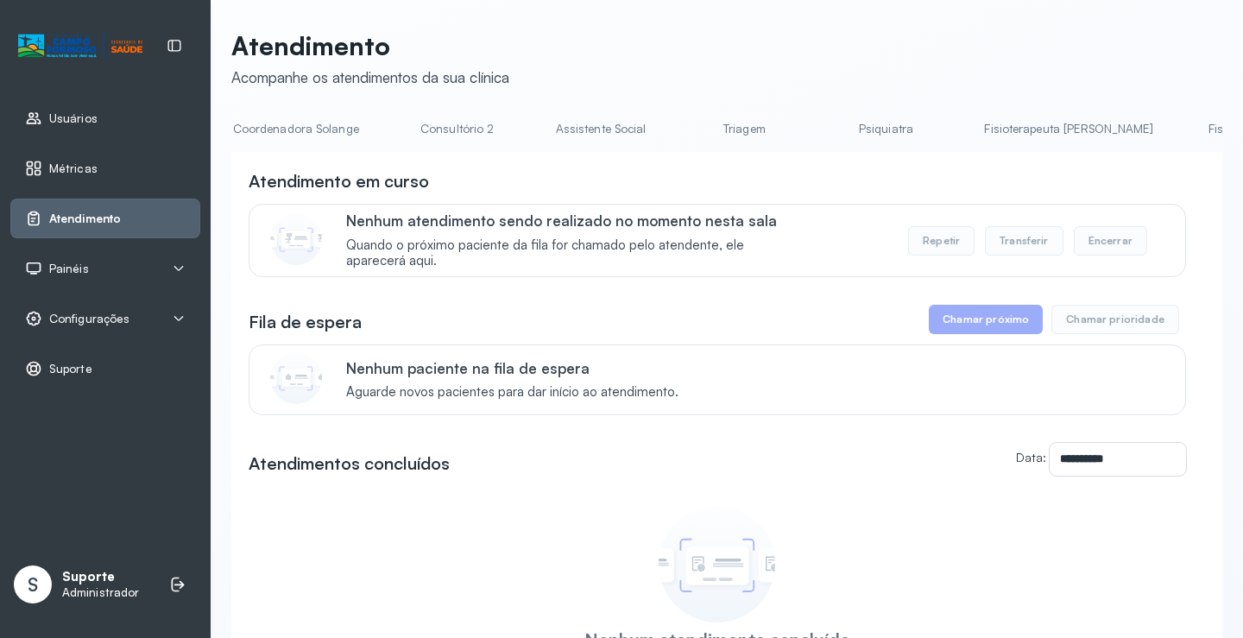
scroll to position [0, 1313]
click at [673, 128] on link "Triagem" at bounding box center [733, 129] width 121 height 28
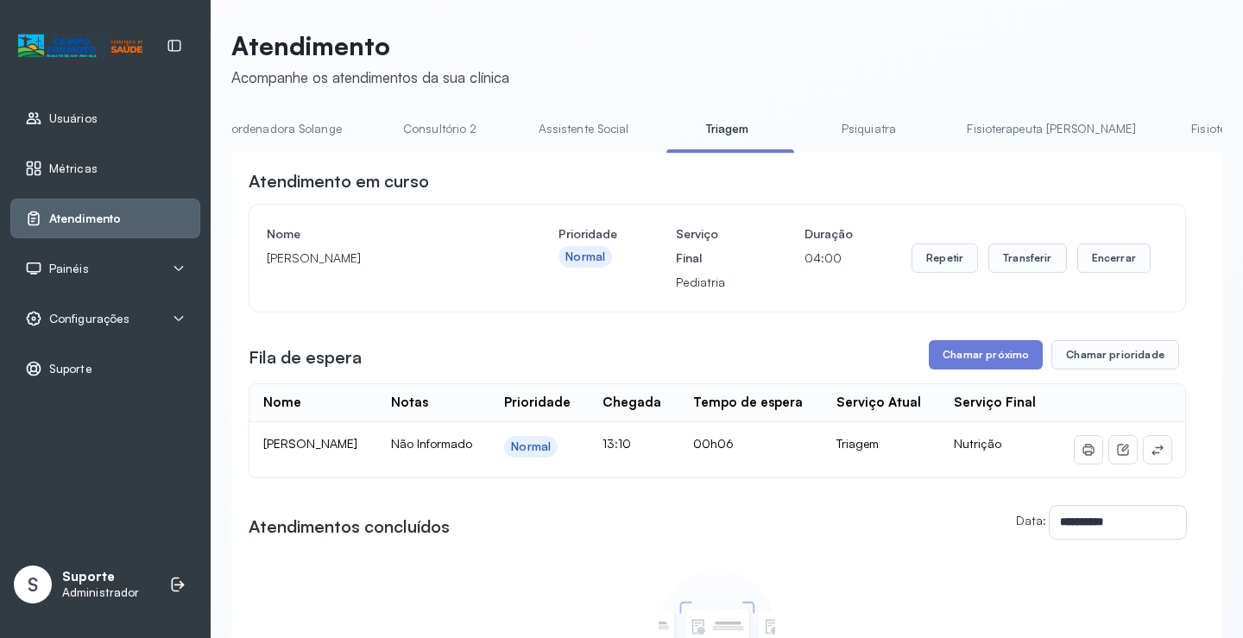
click at [808, 130] on link "Psiquiatra" at bounding box center [868, 129] width 121 height 28
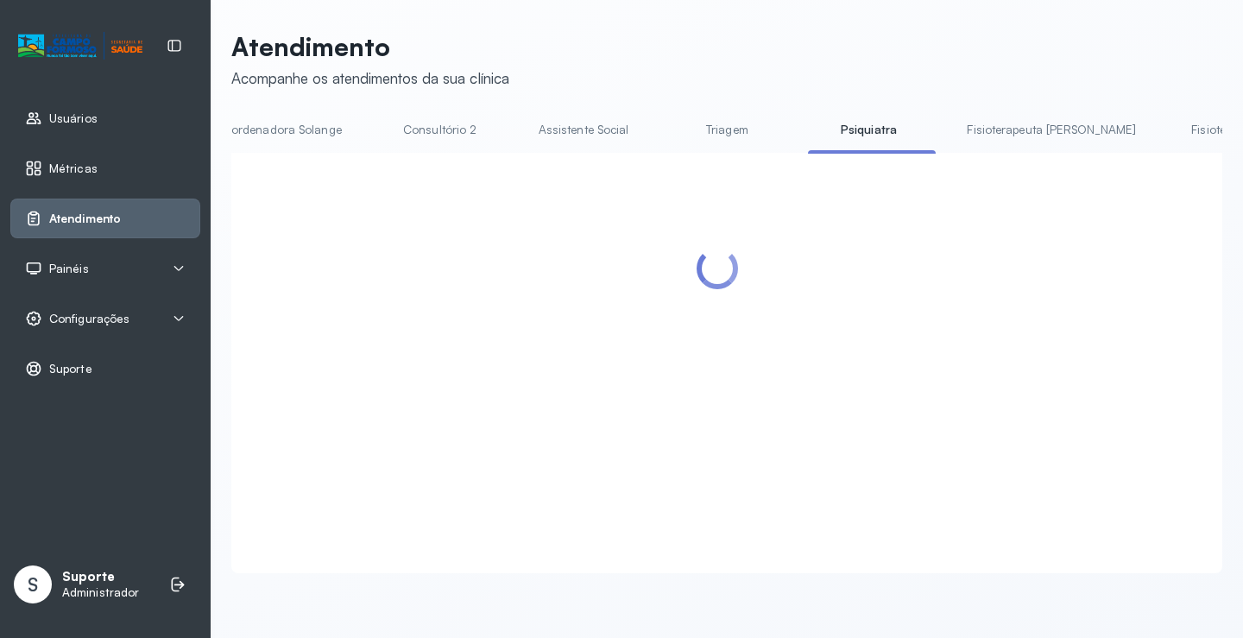
click at [666, 124] on link "Triagem" at bounding box center [726, 130] width 121 height 28
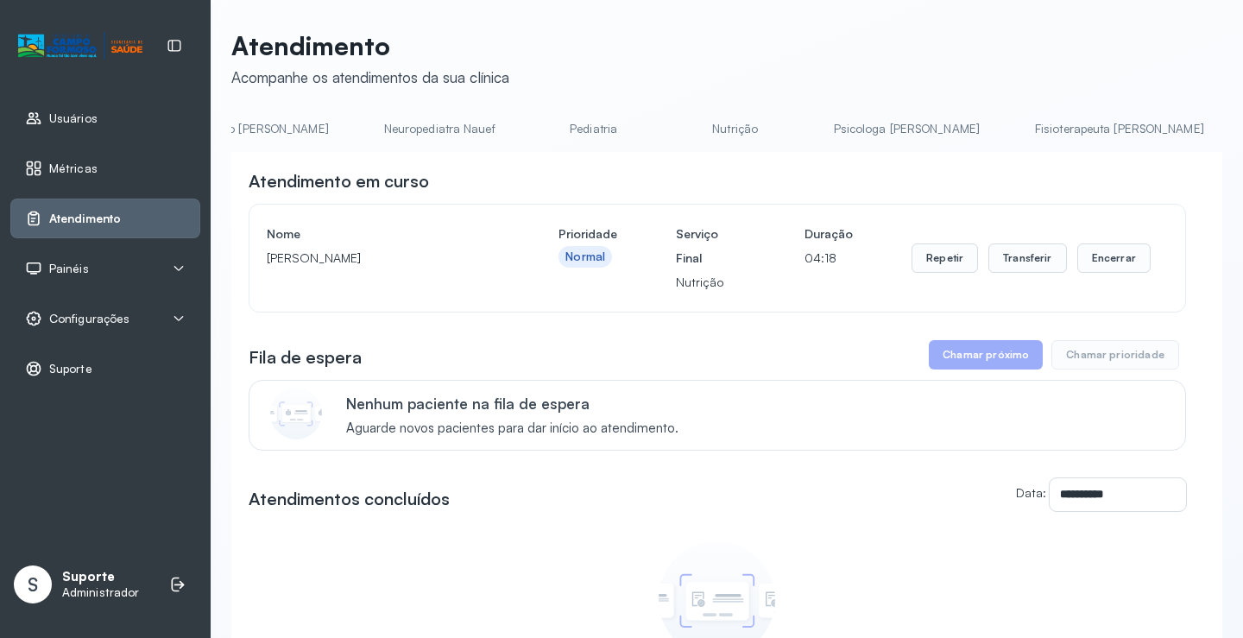
scroll to position [0, 247]
click at [697, 130] on link "Nutrição" at bounding box center [757, 129] width 121 height 28
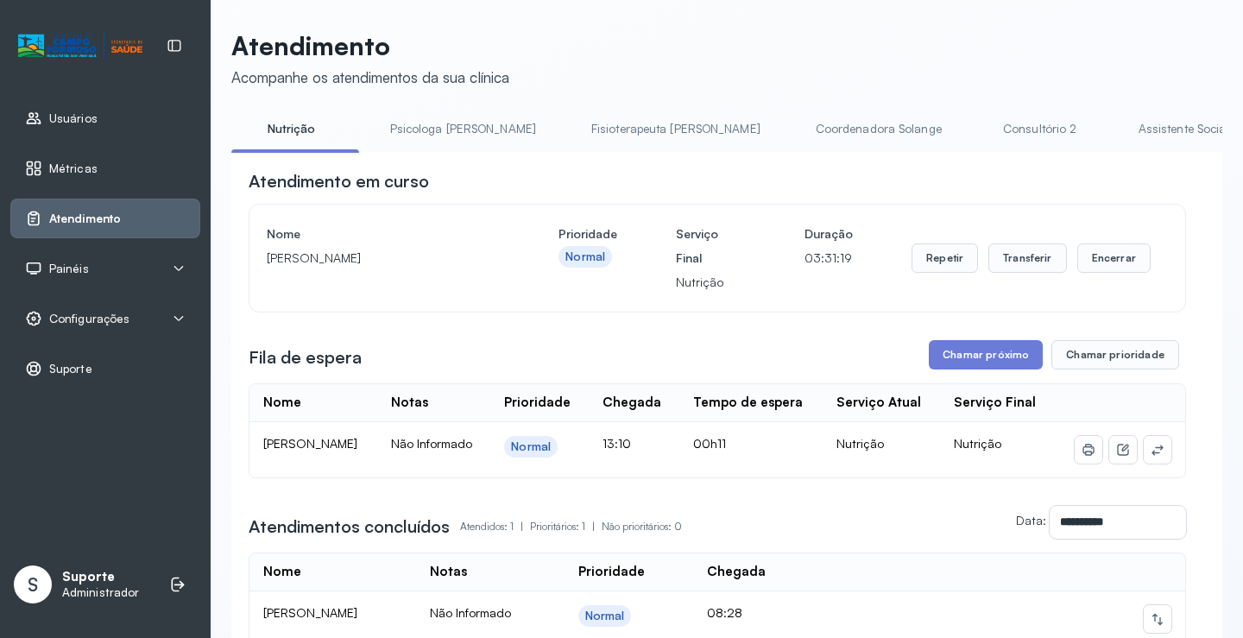
scroll to position [0, 1031]
click at [948, 121] on link "Triagem" at bounding box center [1008, 129] width 121 height 28
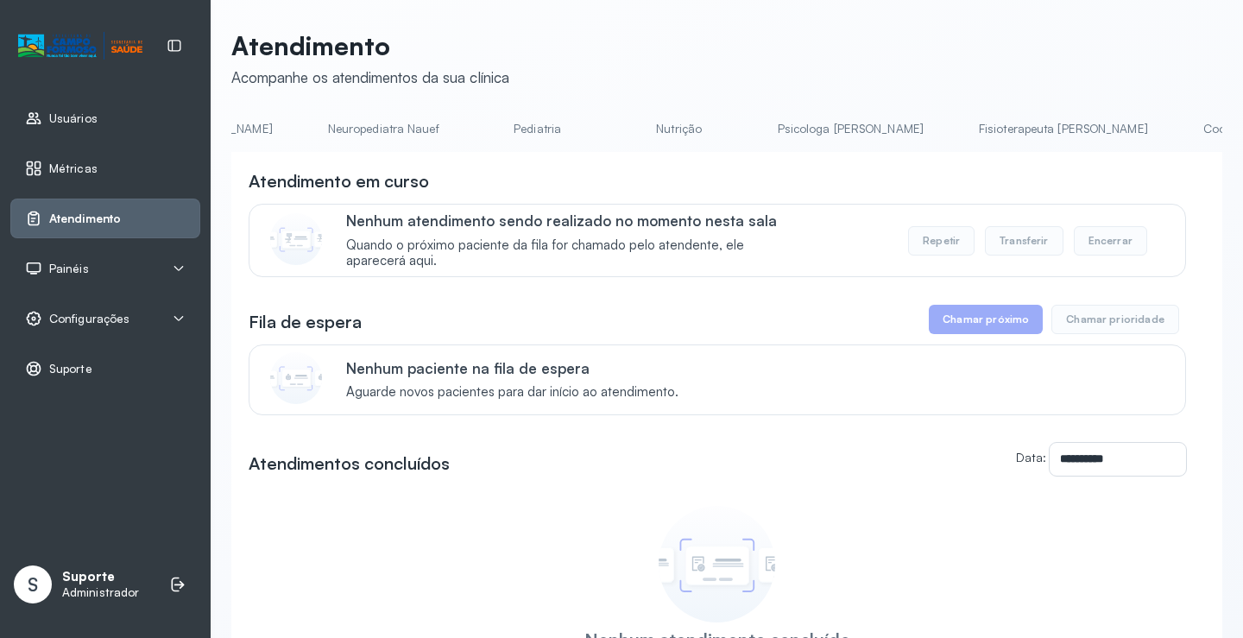
scroll to position [0, 234]
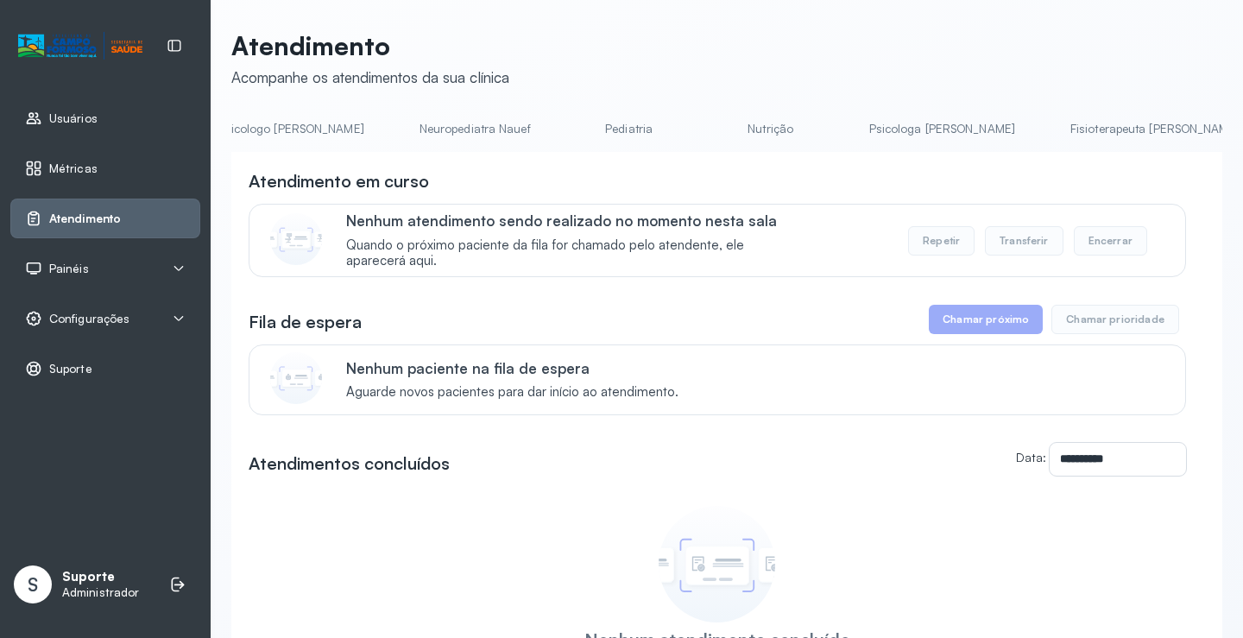
click at [724, 126] on link "Nutrição" at bounding box center [770, 129] width 121 height 28
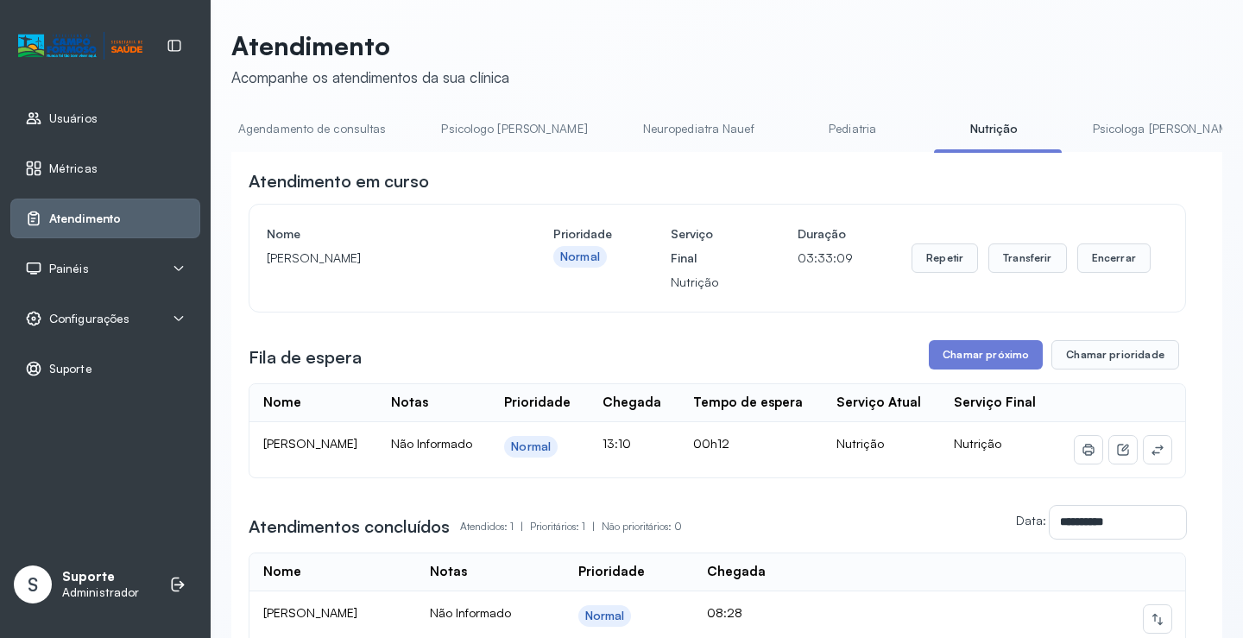
scroll to position [0, 0]
click at [312, 130] on link "Agendamento de consultas" at bounding box center [322, 129] width 182 height 28
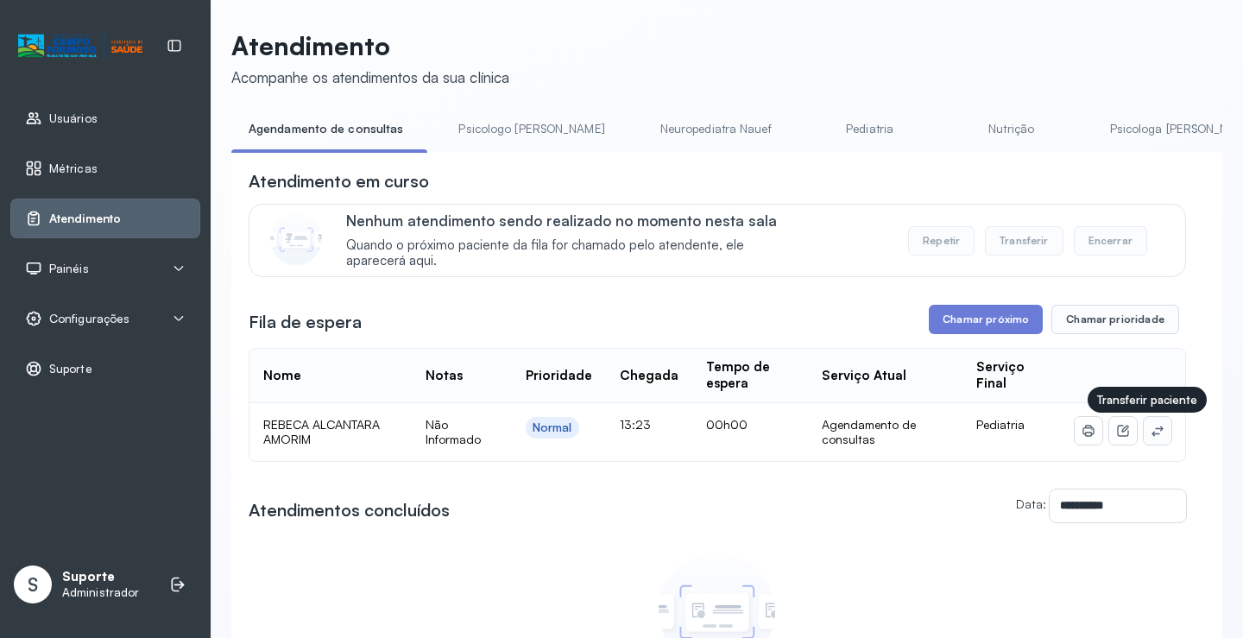
click at [1151, 427] on icon at bounding box center [1158, 431] width 14 height 14
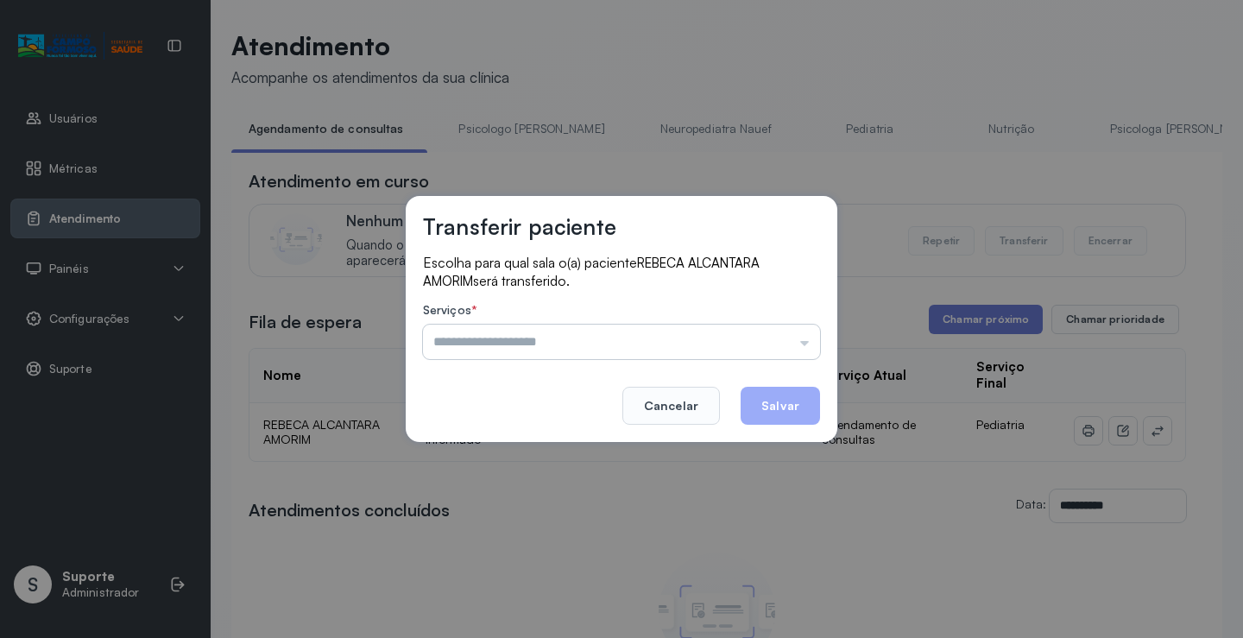
click at [783, 344] on div "Escolha para qual sala o(a) paciente REBECA ALCANTARA AMORIM será transferido. …" at bounding box center [621, 308] width 397 height 109
click at [783, 344] on input "text" at bounding box center [621, 342] width 397 height 35
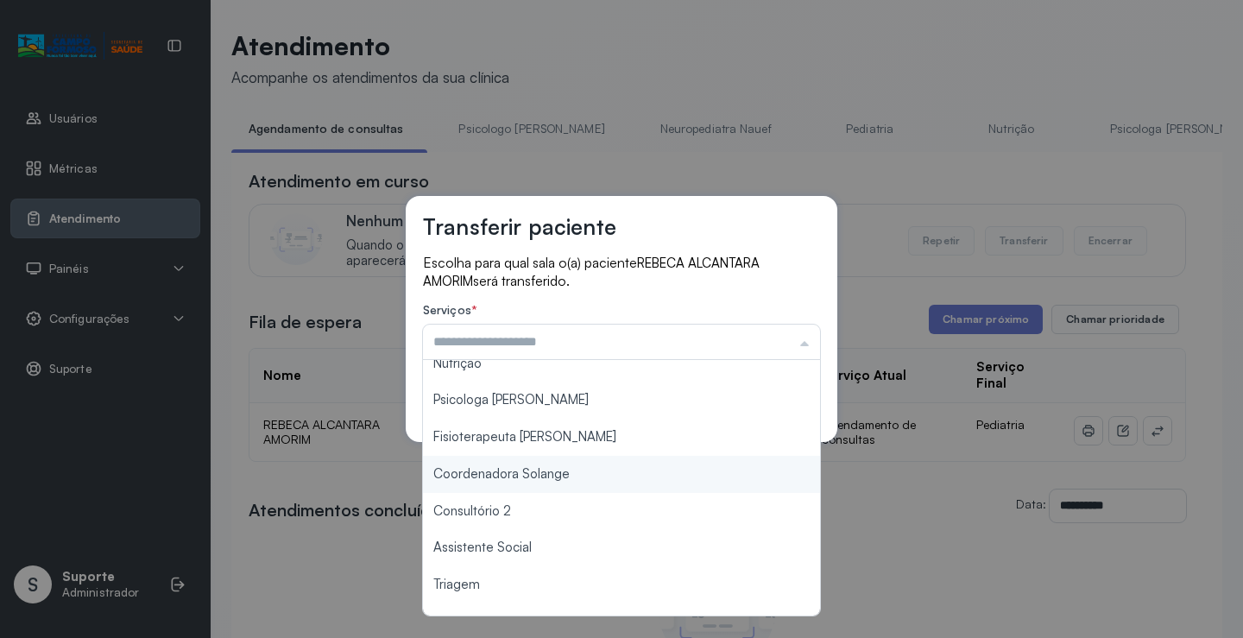
scroll to position [259, 0]
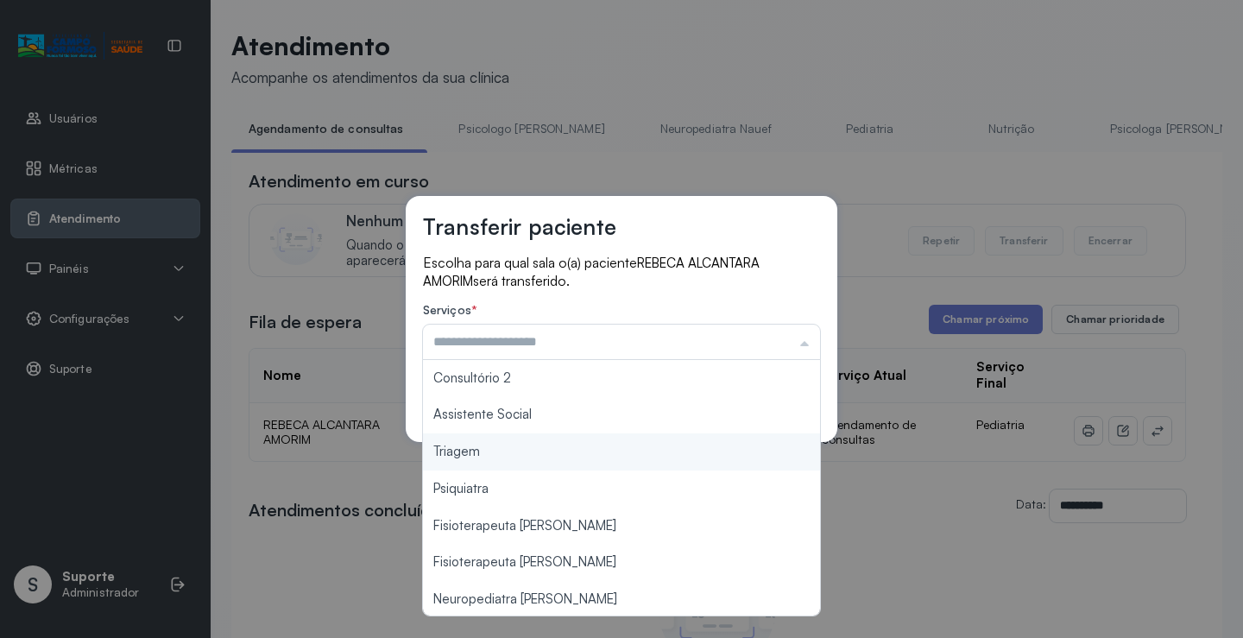
type input "*******"
click at [556, 457] on div "Transferir paciente Escolha para qual sala o(a) paciente REBECA ALCANTARA AMORI…" at bounding box center [621, 319] width 1243 height 638
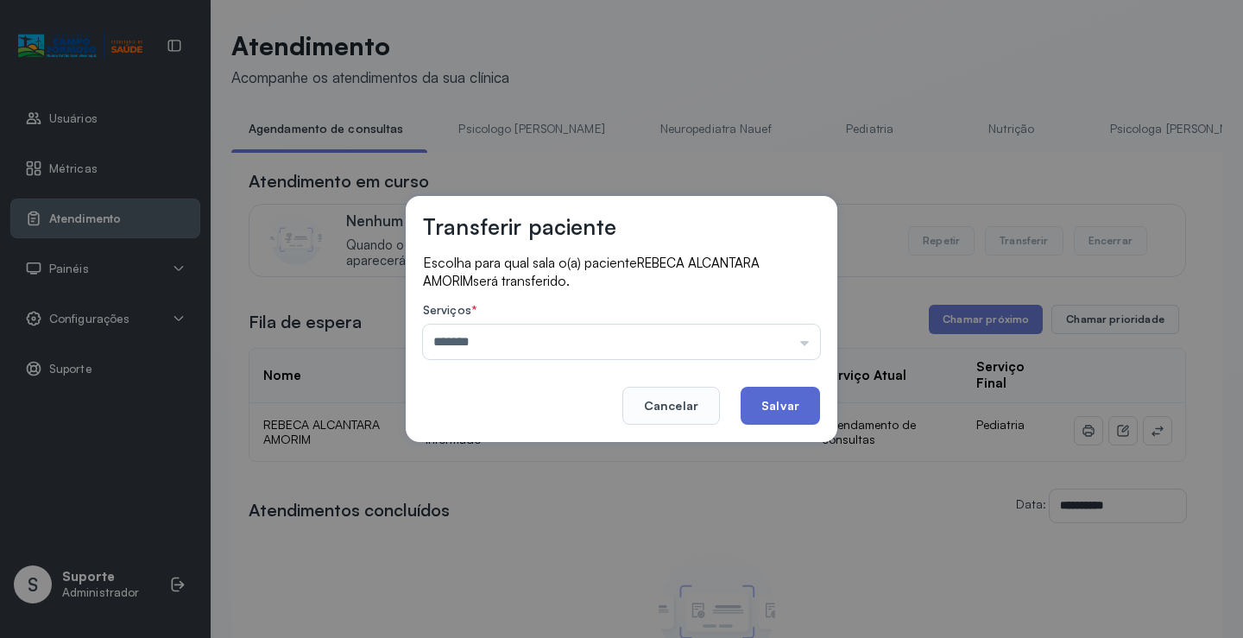
click at [766, 411] on button "Salvar" at bounding box center [780, 406] width 79 height 38
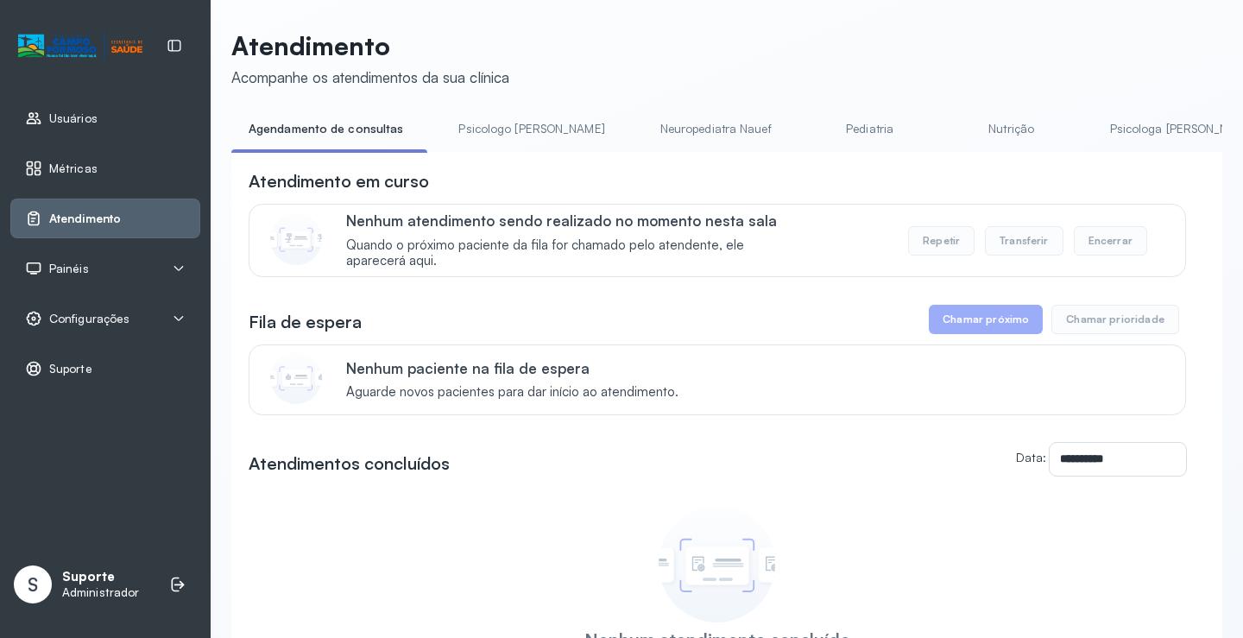
click at [492, 139] on link "Psicologo [PERSON_NAME]" at bounding box center [531, 129] width 180 height 28
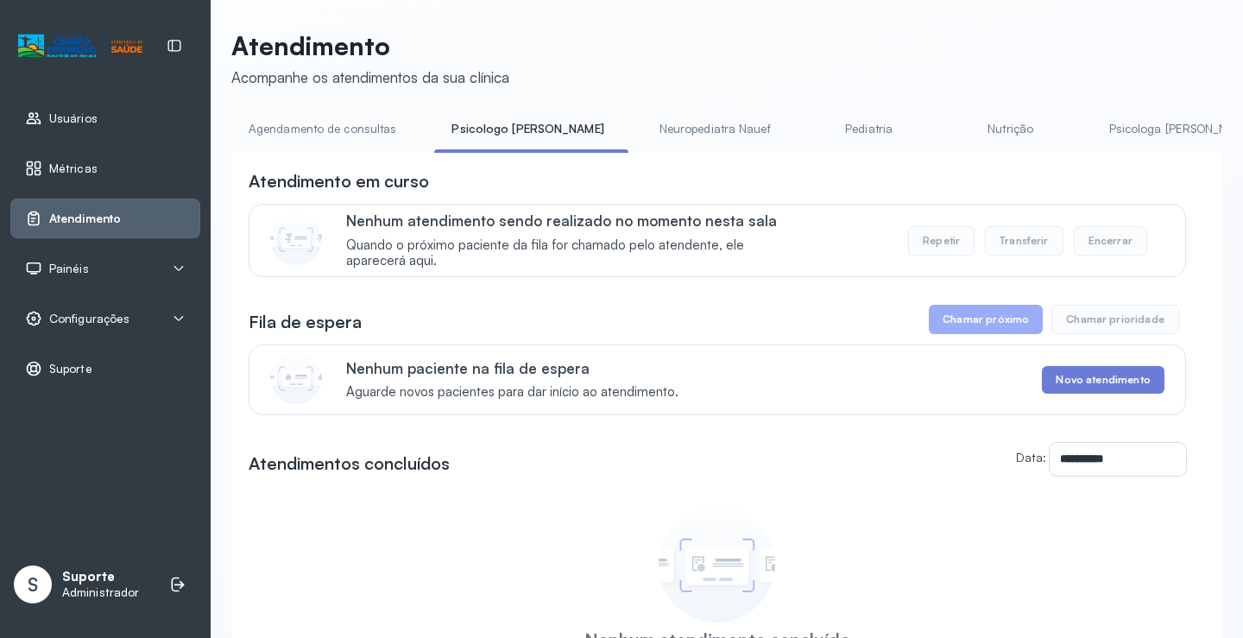
click at [340, 120] on link "Agendamento de consultas" at bounding box center [322, 129] width 182 height 28
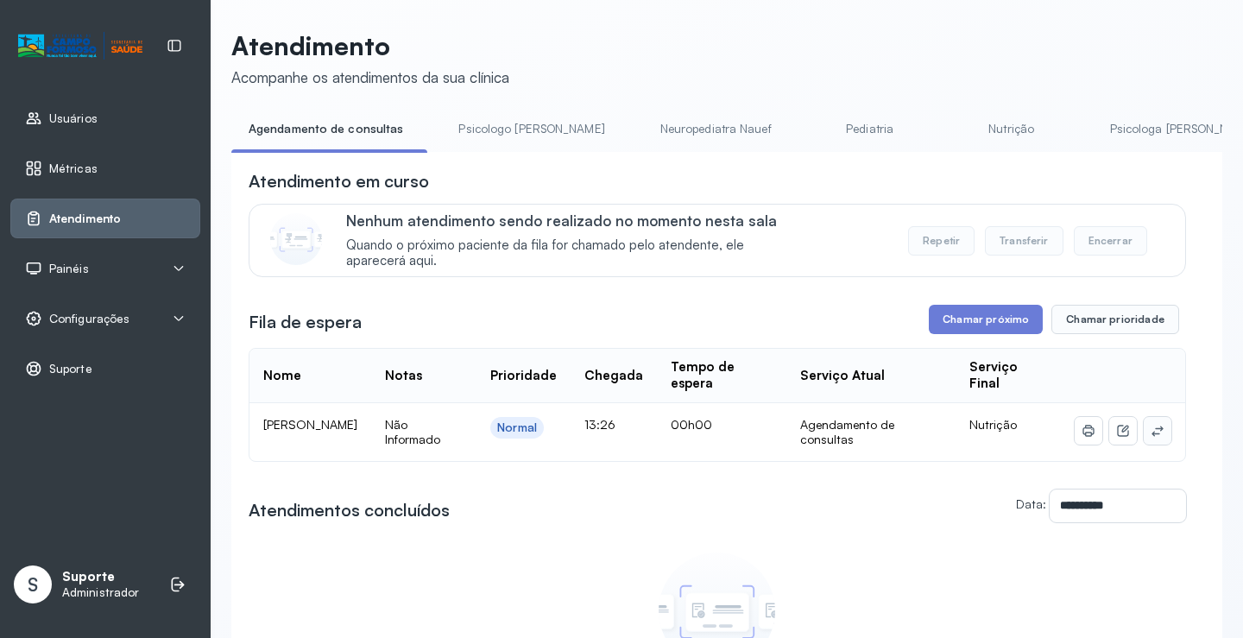
click at [1154, 439] on button at bounding box center [1158, 431] width 28 height 28
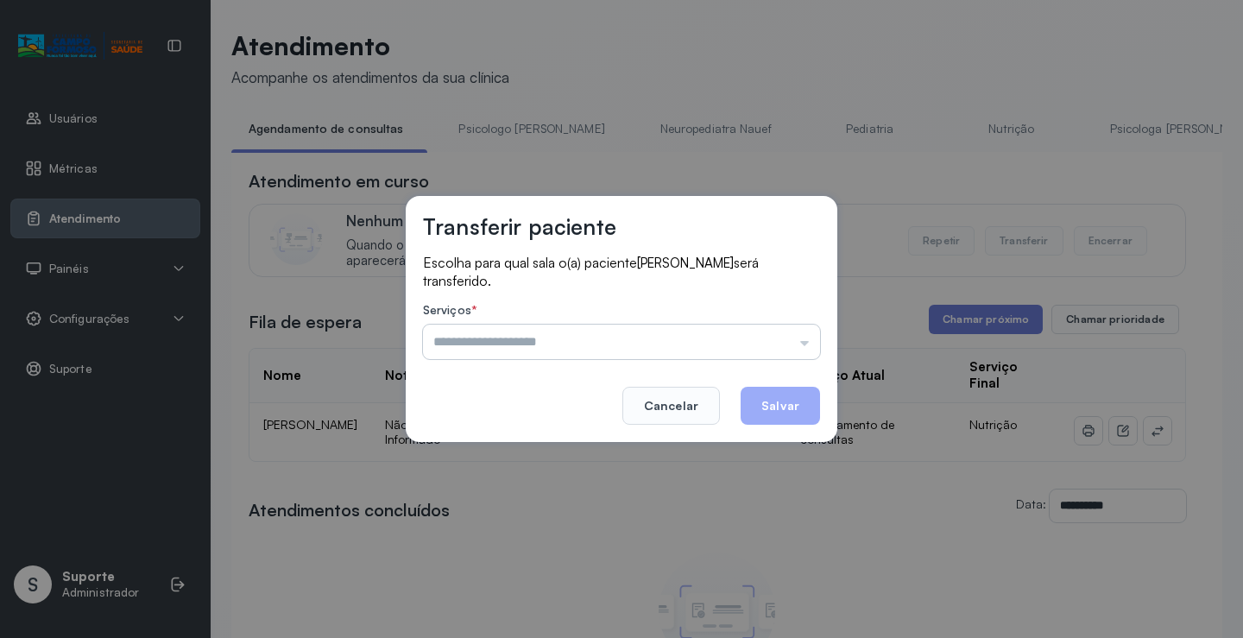
click at [790, 346] on input "text" at bounding box center [621, 342] width 397 height 35
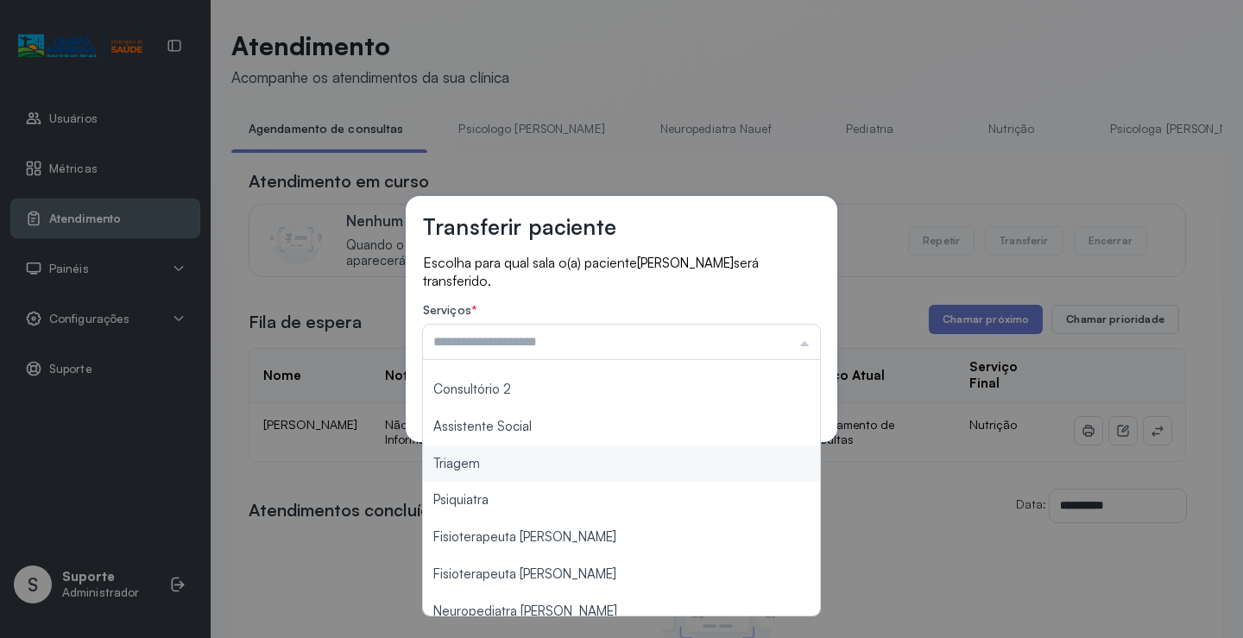
scroll to position [261, 0]
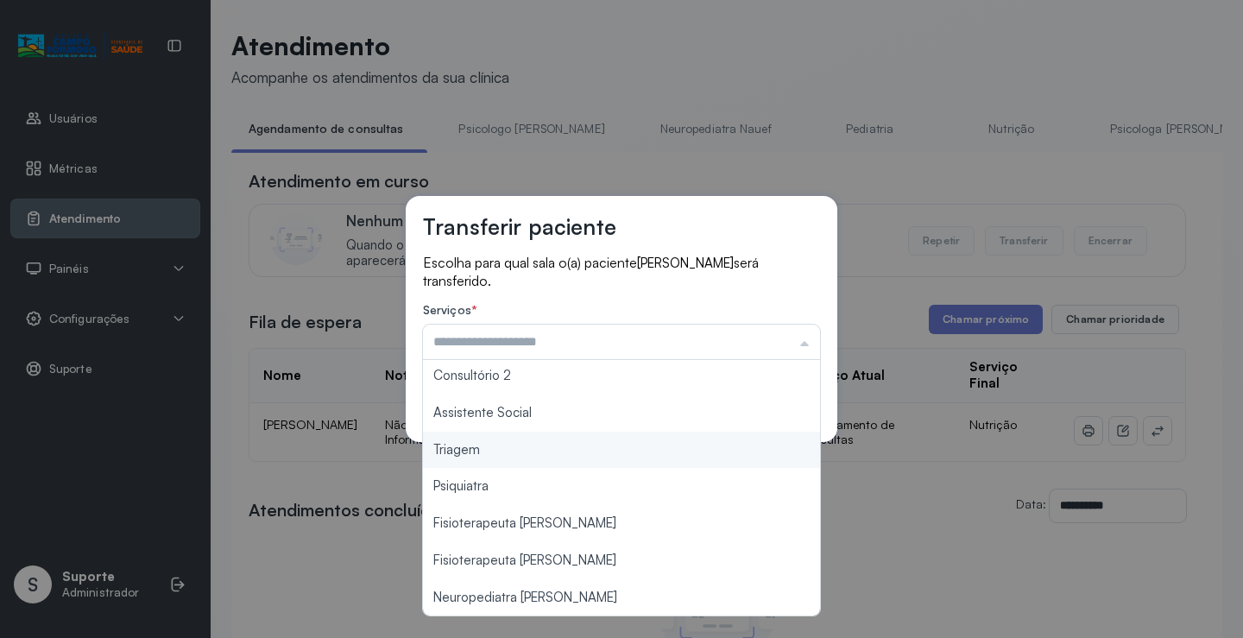
type input "*******"
drag, startPoint x: 492, startPoint y: 461, endPoint x: 706, endPoint y: 412, distance: 219.6
click at [492, 459] on div "Transferir paciente Escolha para qual sala o(a) paciente Kauan Freitas Santana …" at bounding box center [621, 319] width 1243 height 638
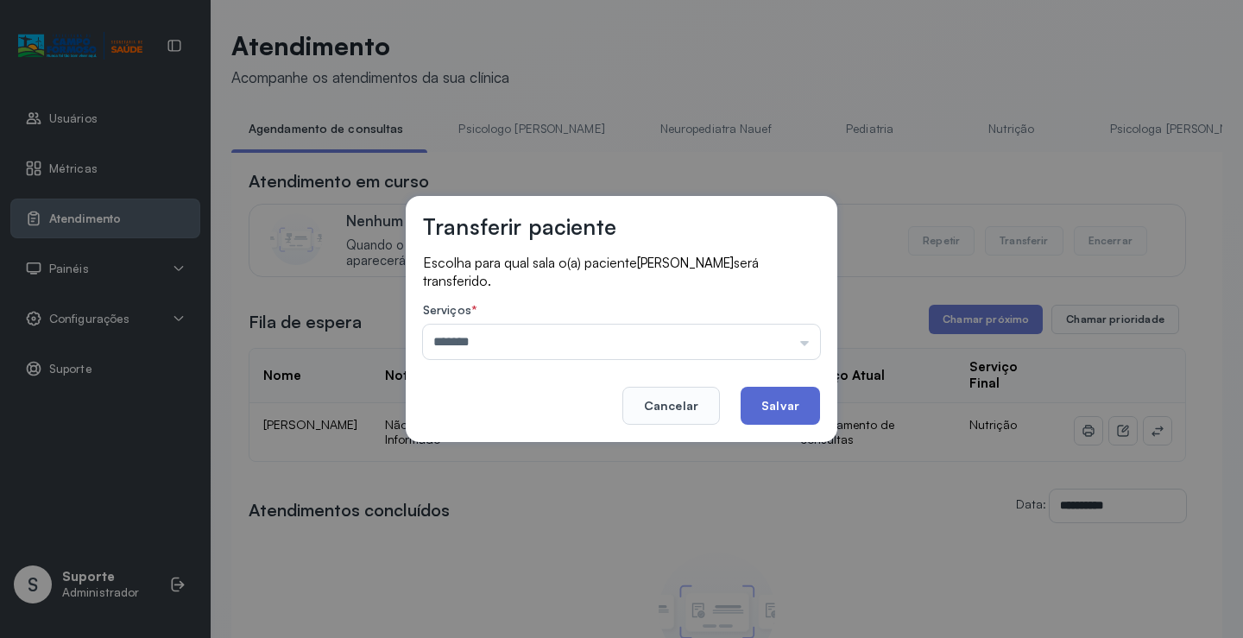
click at [773, 394] on button "Salvar" at bounding box center [780, 406] width 79 height 38
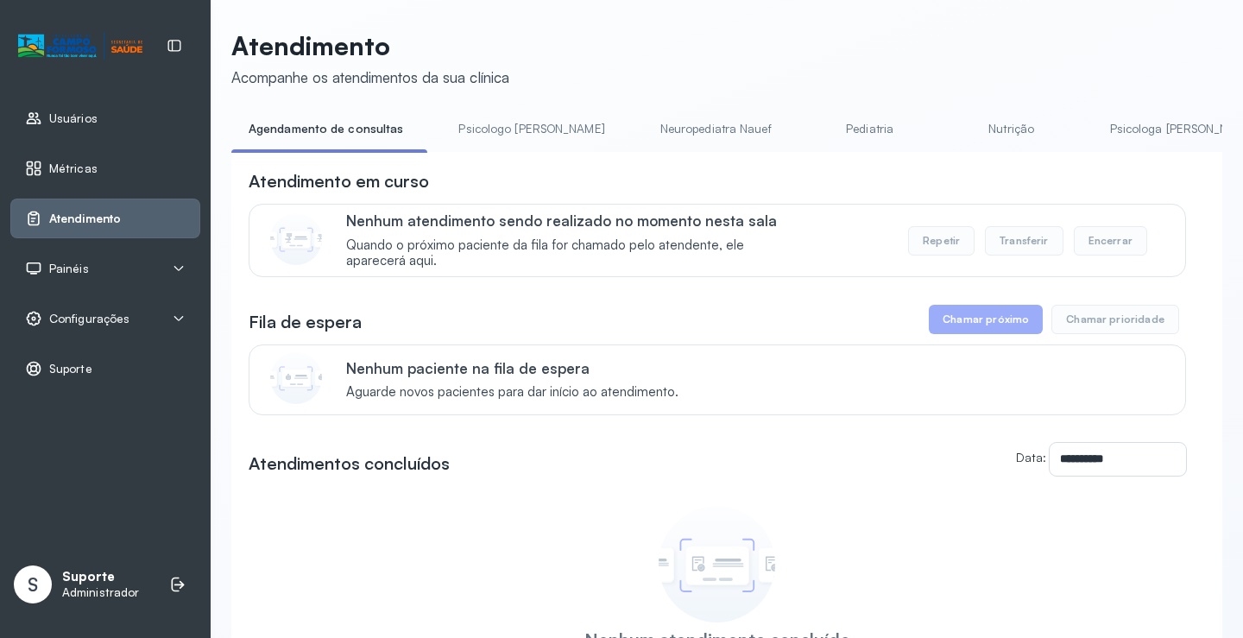
click at [500, 127] on link "Psicologo [PERSON_NAME]" at bounding box center [531, 129] width 180 height 28
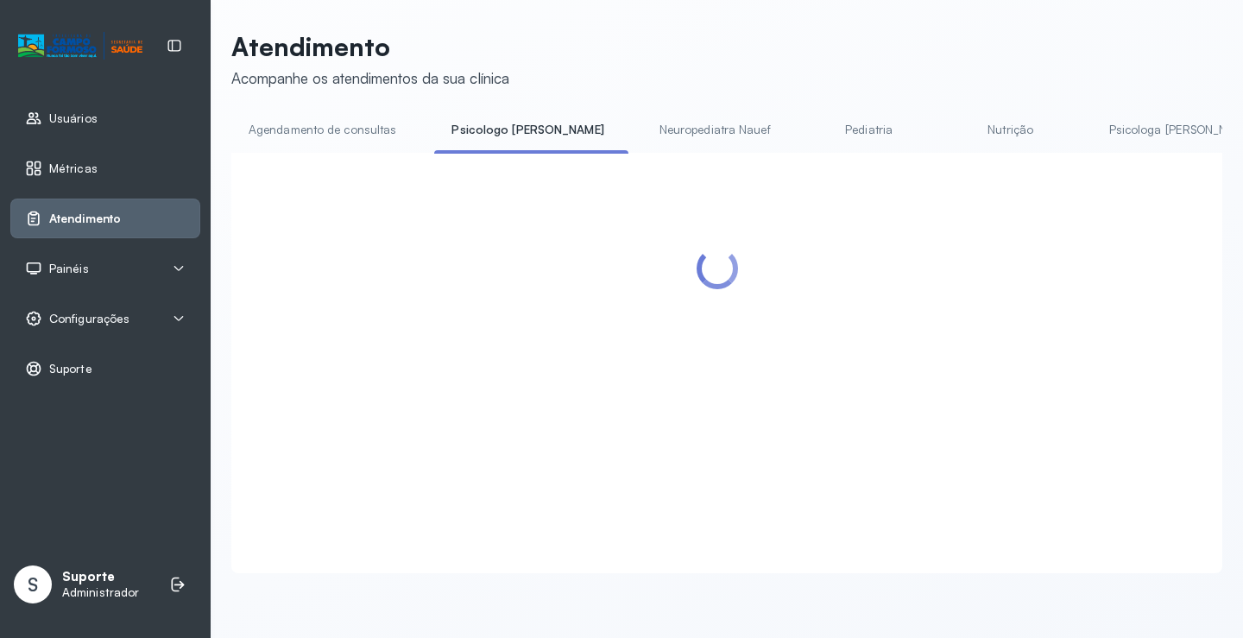
click at [347, 119] on link "Agendamento de consultas" at bounding box center [322, 130] width 182 height 28
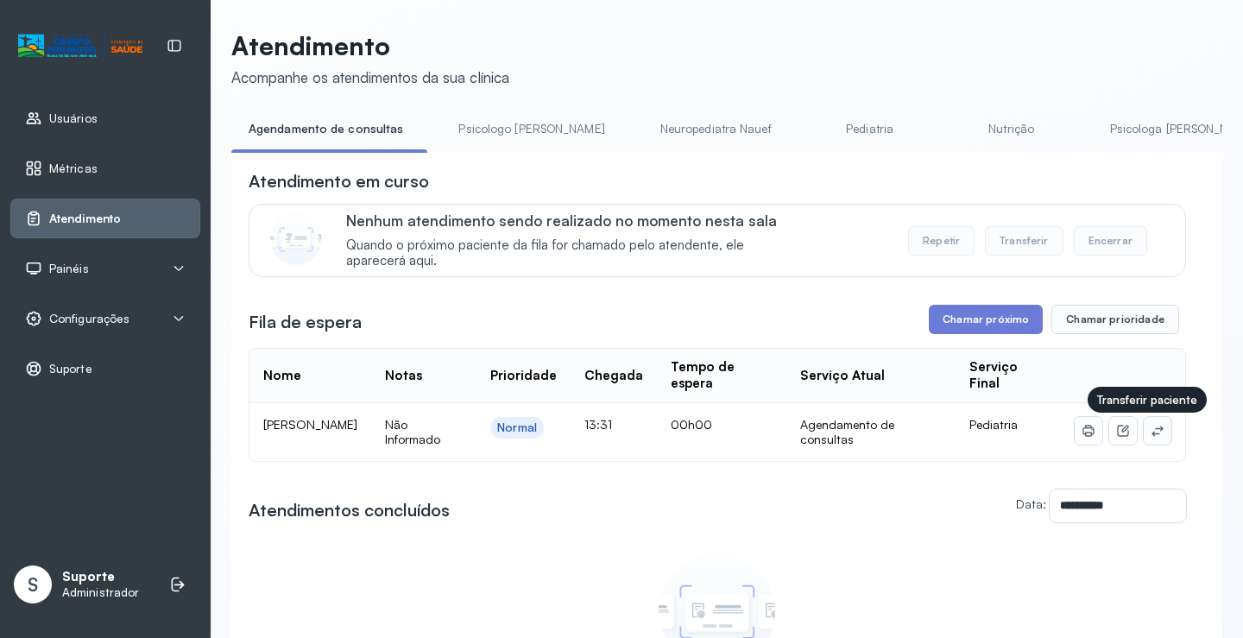
click at [1151, 437] on icon at bounding box center [1158, 431] width 14 height 14
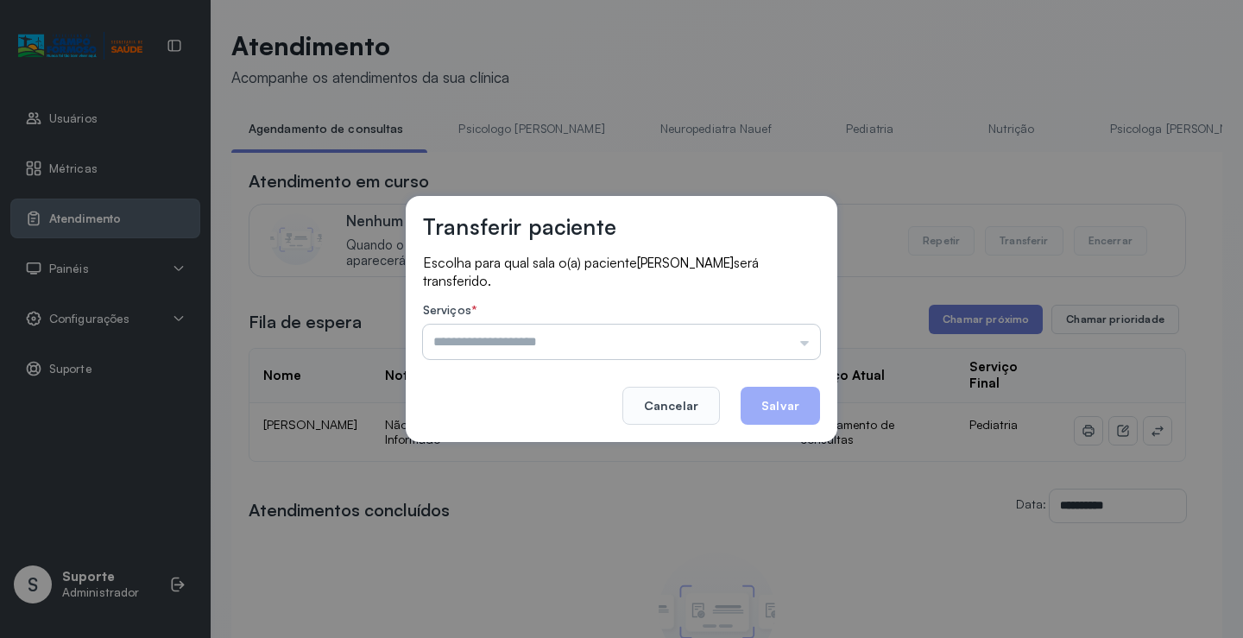
click at [755, 341] on input "text" at bounding box center [621, 342] width 397 height 35
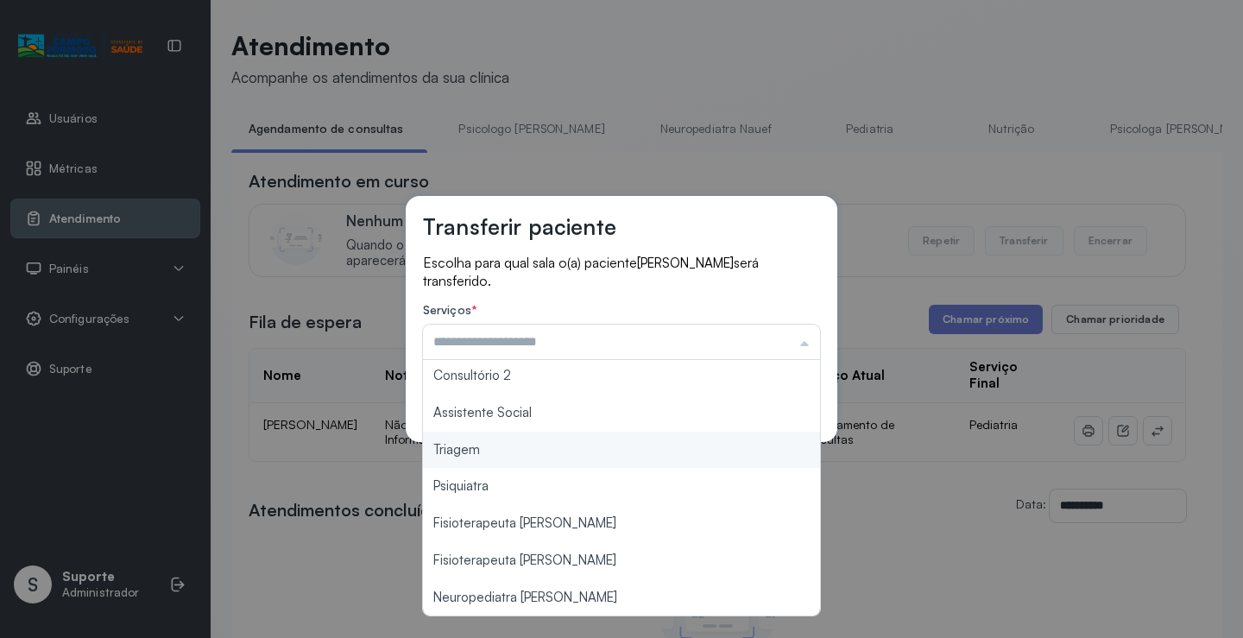
type input "*******"
drag, startPoint x: 521, startPoint y: 456, endPoint x: 683, endPoint y: 449, distance: 161.6
click at [526, 455] on div "Transferir paciente Escolha para qual sala o(a) paciente THAIS SILVA SANTANA se…" at bounding box center [621, 319] width 1243 height 638
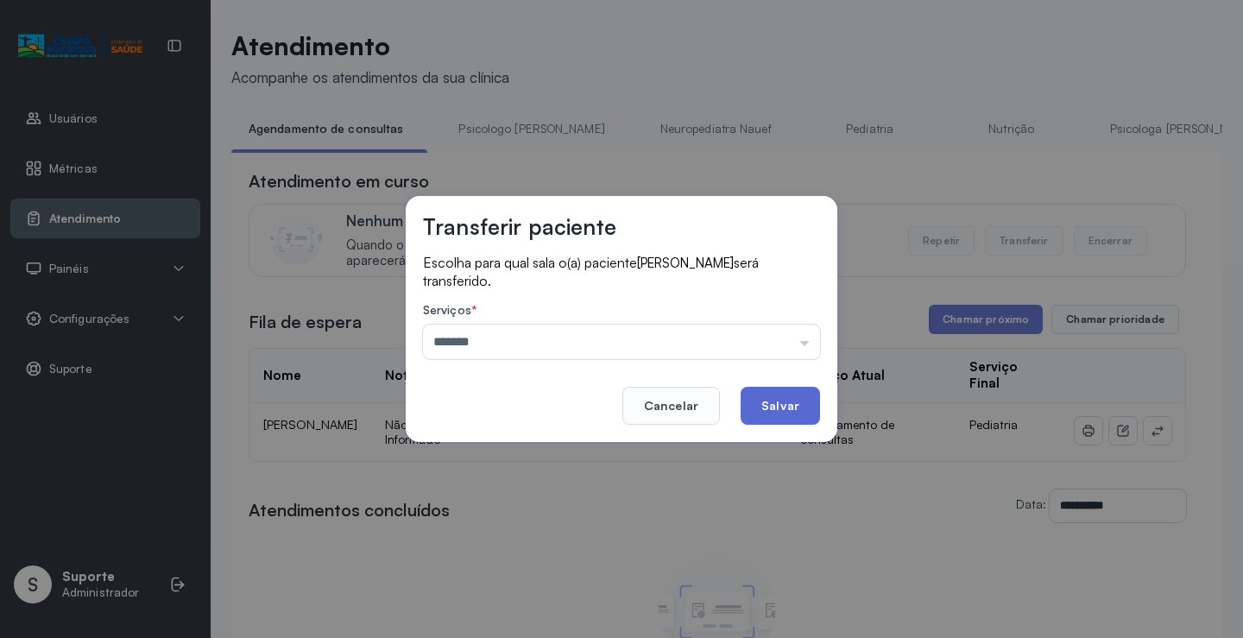
click at [769, 408] on button "Salvar" at bounding box center [780, 406] width 79 height 38
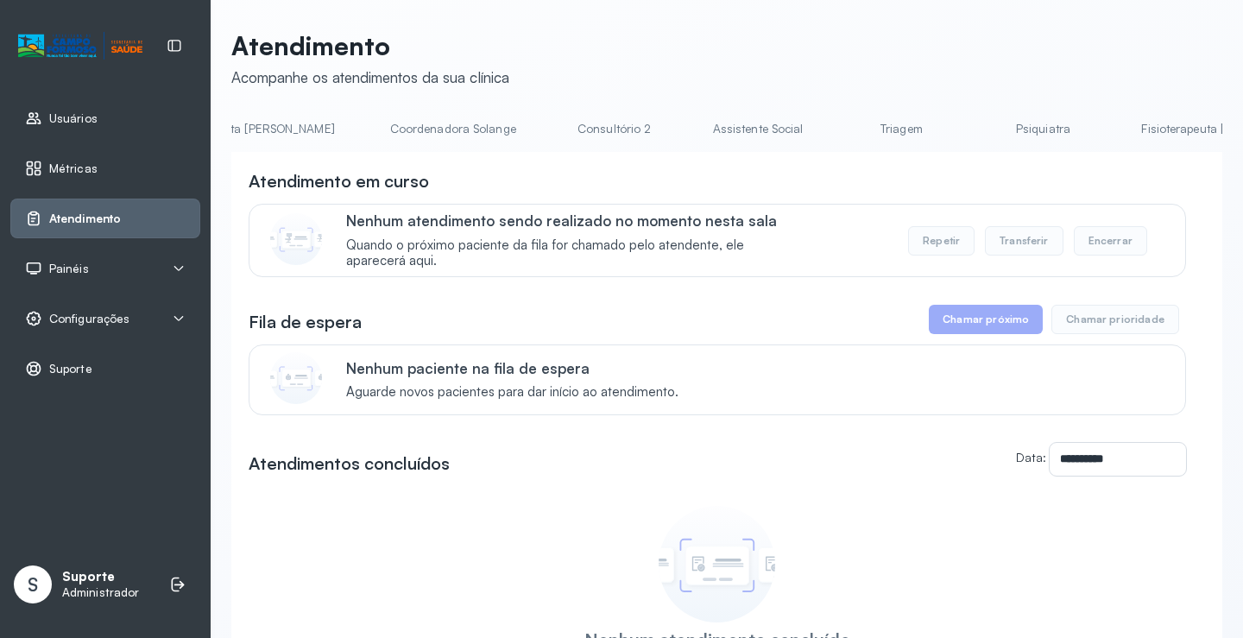
scroll to position [0, 1119]
click at [867, 122] on link "Triagem" at bounding box center [927, 129] width 121 height 28
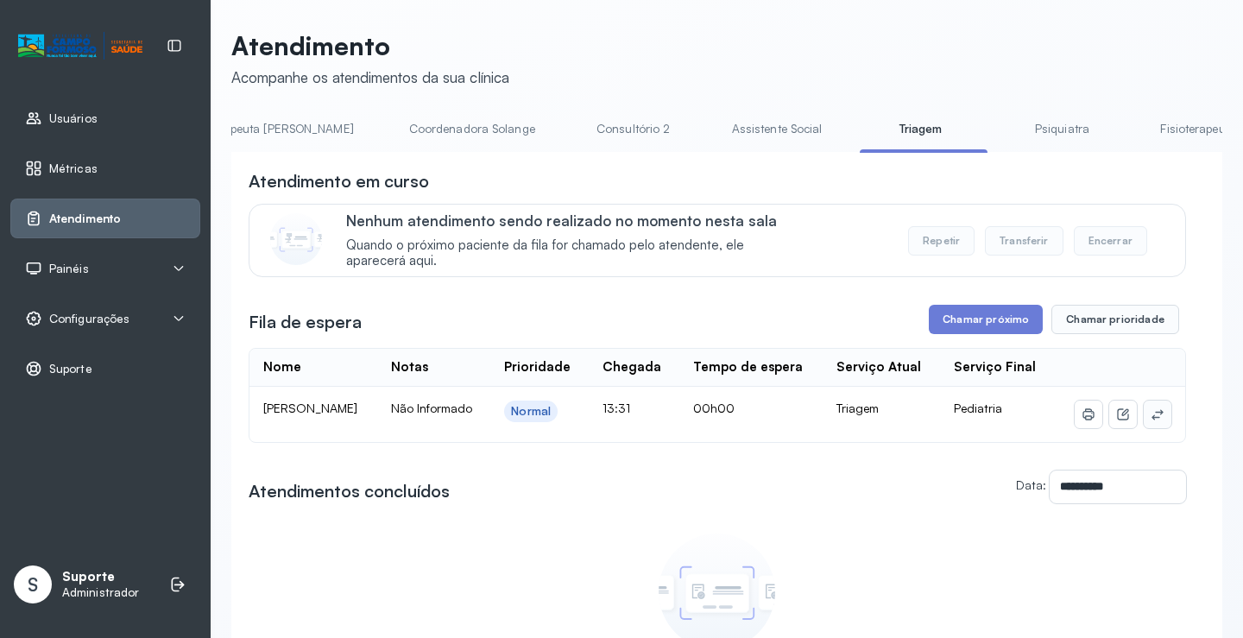
click at [1151, 419] on icon at bounding box center [1156, 414] width 11 height 10
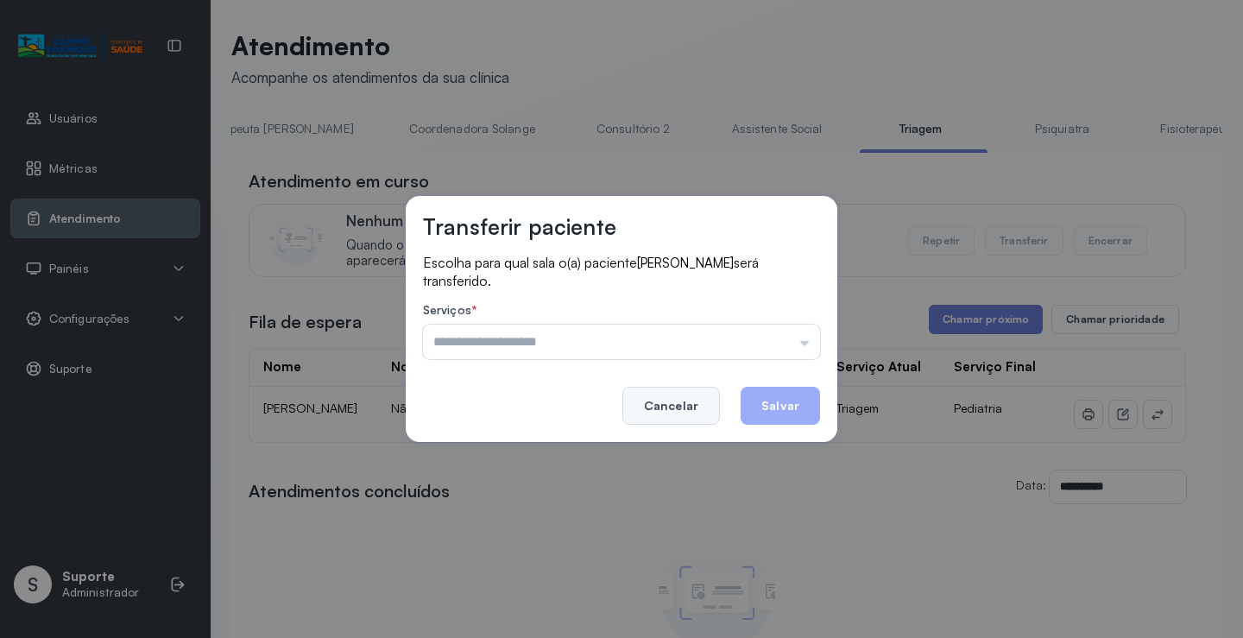
click at [691, 389] on button "Cancelar" at bounding box center [671, 406] width 98 height 38
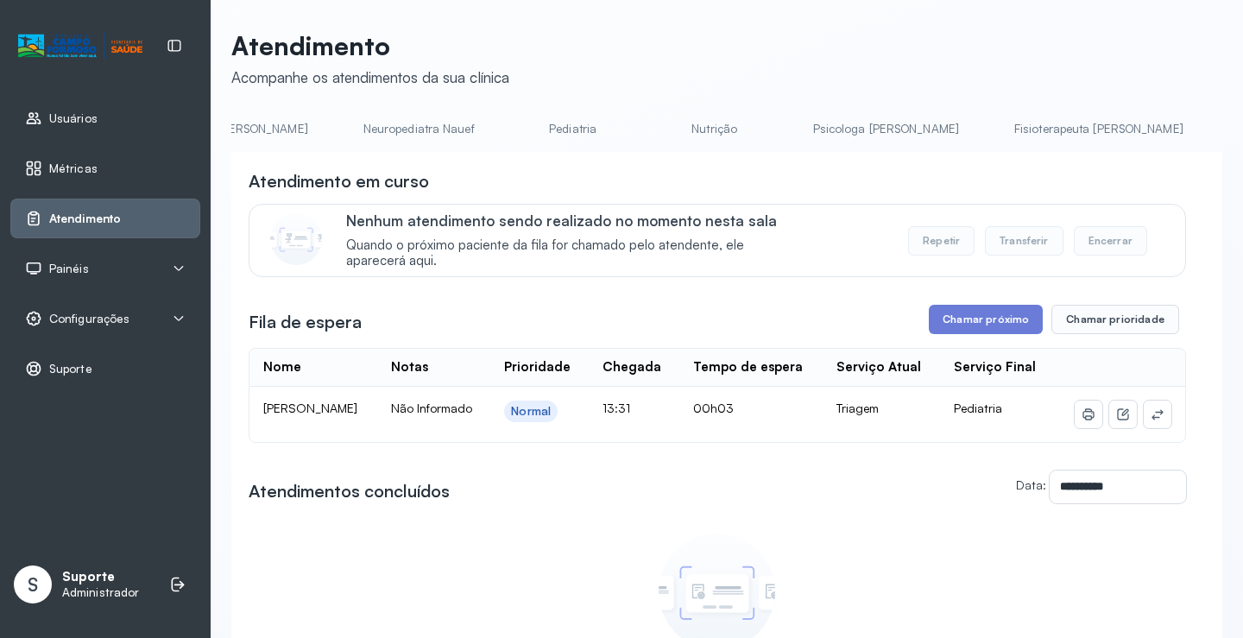
scroll to position [0, 0]
click at [319, 124] on link "Agendamento de consultas" at bounding box center [322, 129] width 182 height 28
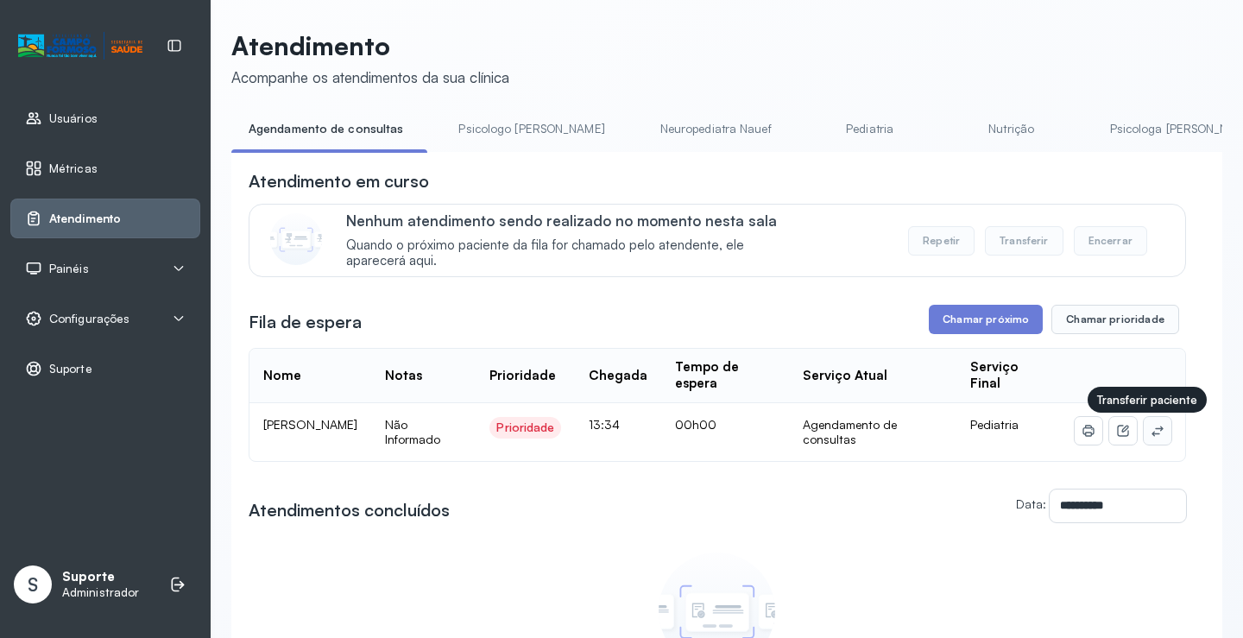
drag, startPoint x: 1151, startPoint y: 419, endPoint x: 1142, endPoint y: 438, distance: 20.1
click at [1151, 419] on td at bounding box center [1123, 432] width 124 height 58
click at [1151, 436] on icon at bounding box center [1156, 431] width 11 height 10
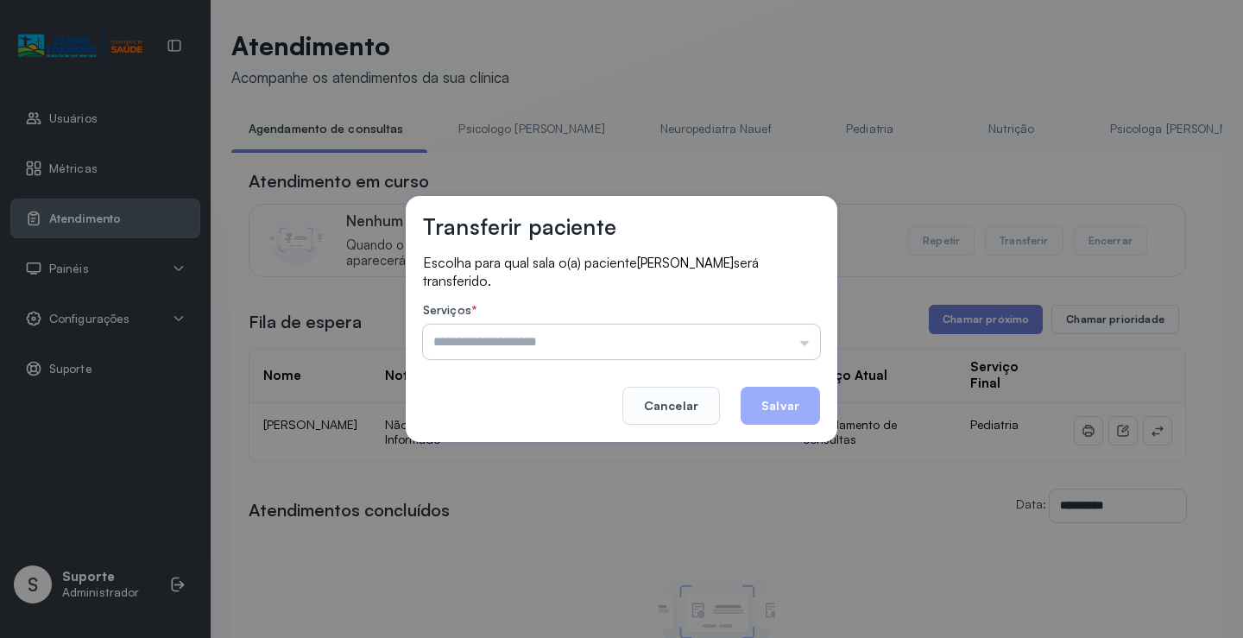
click at [727, 344] on input "text" at bounding box center [621, 342] width 397 height 35
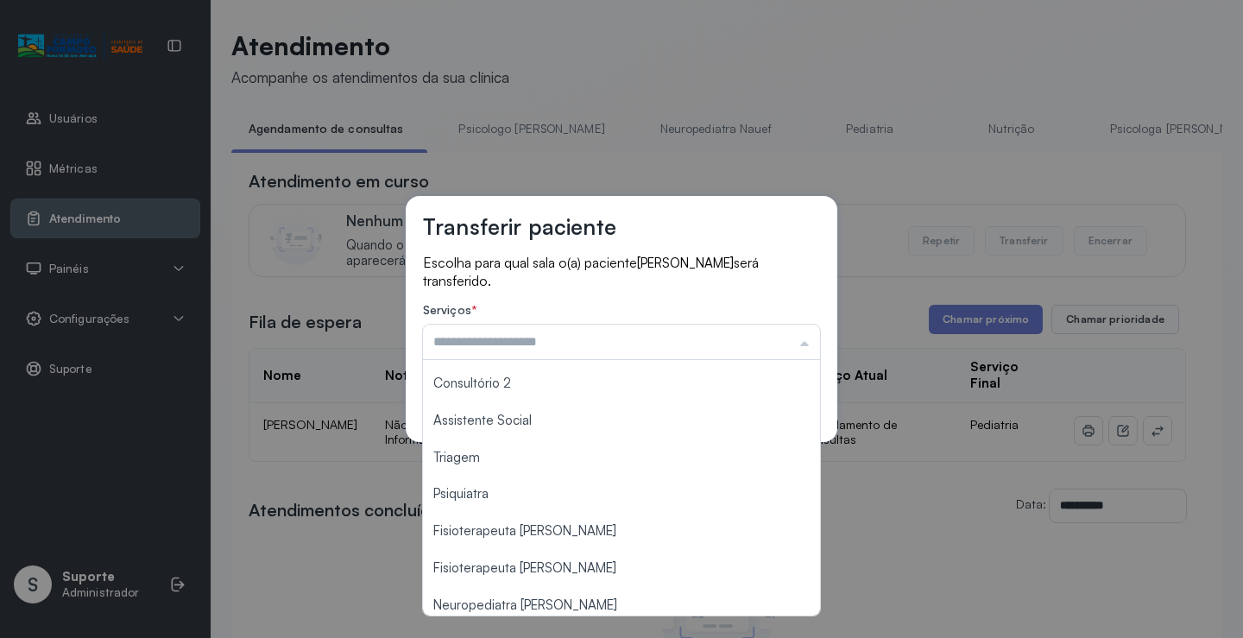
scroll to position [262, 0]
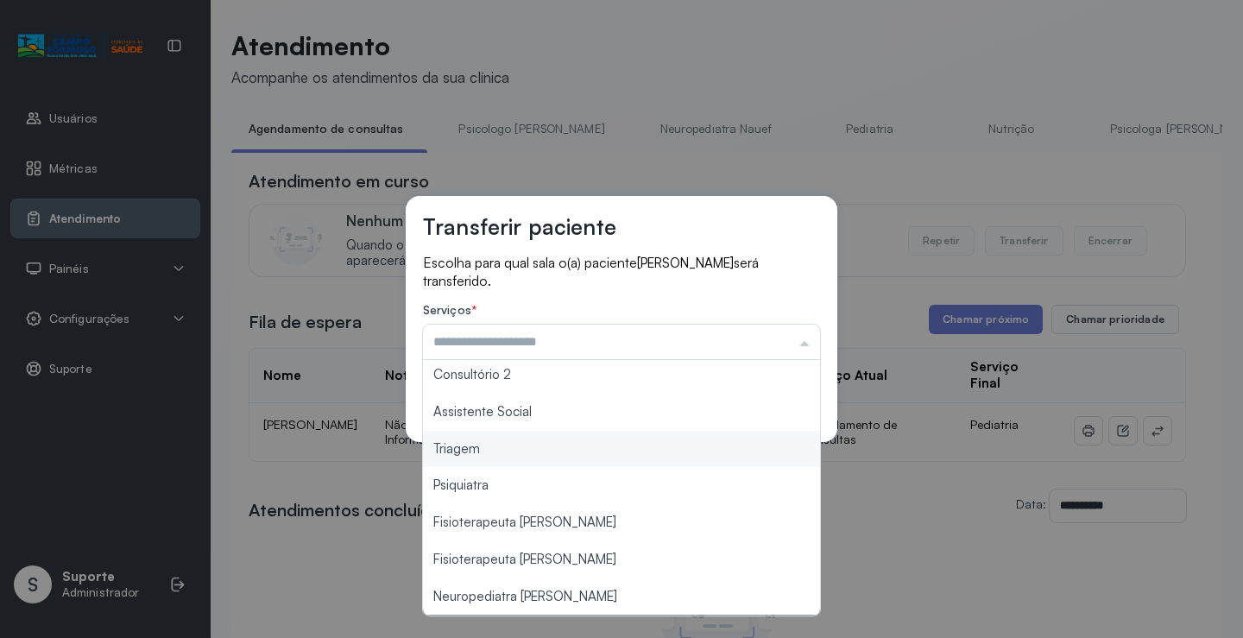
type input "*******"
drag, startPoint x: 484, startPoint y: 457, endPoint x: 612, endPoint y: 430, distance: 130.5
click at [484, 456] on div "Transferir paciente Escolha para qual sala o(a) paciente MARIA LUIZA PEREIRA AR…" at bounding box center [621, 319] width 1243 height 638
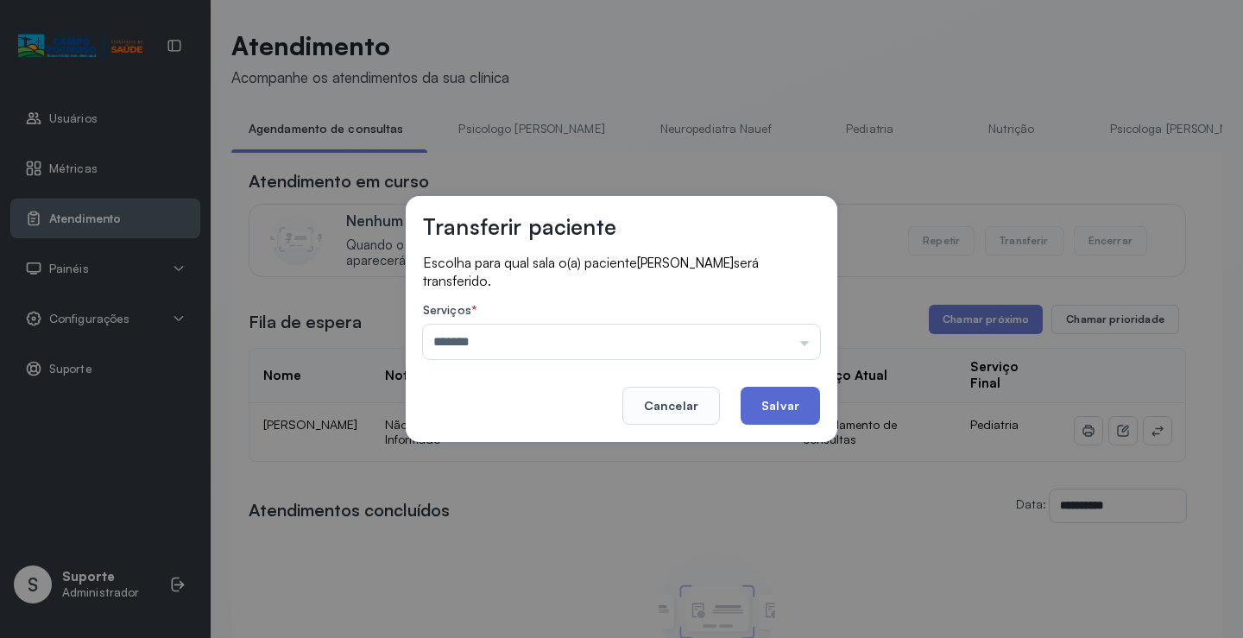
click at [762, 416] on button "Salvar" at bounding box center [780, 406] width 79 height 38
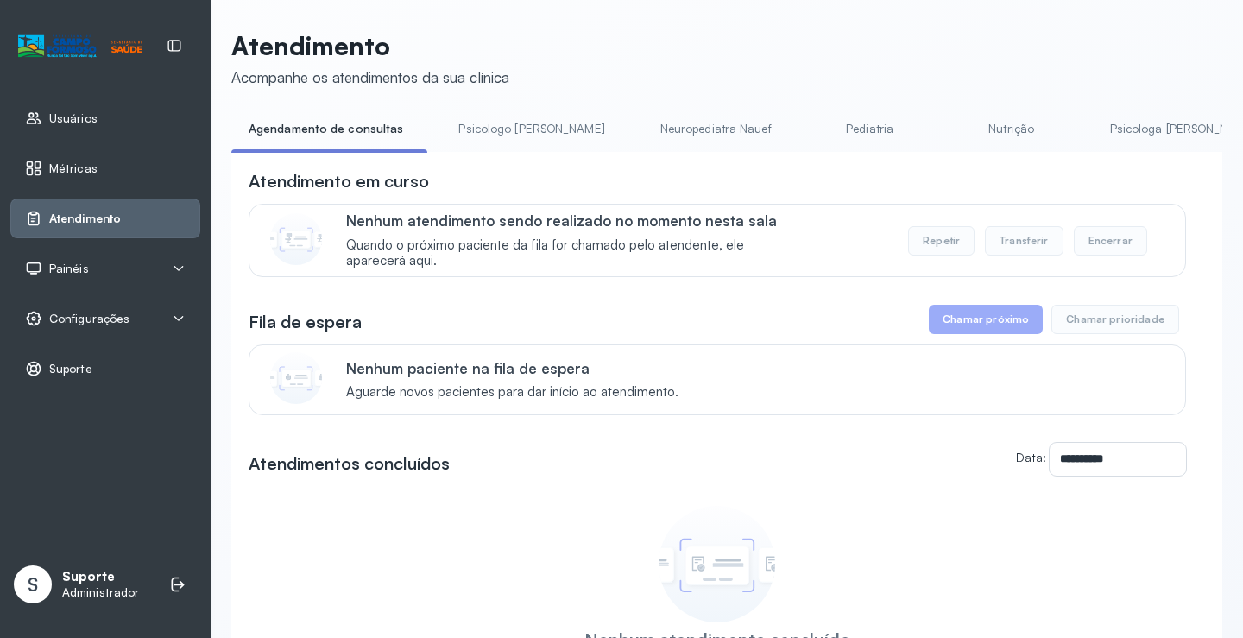
click at [505, 127] on link "Psicologo [PERSON_NAME]" at bounding box center [531, 129] width 180 height 28
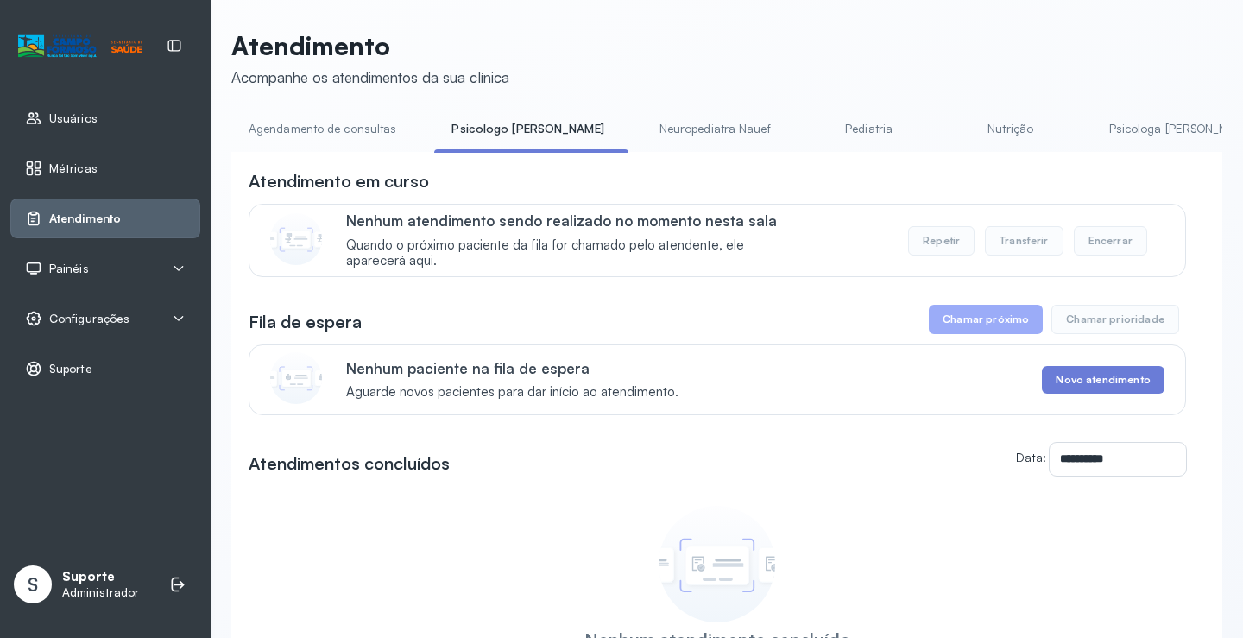
click at [337, 123] on link "Agendamento de consultas" at bounding box center [322, 129] width 182 height 28
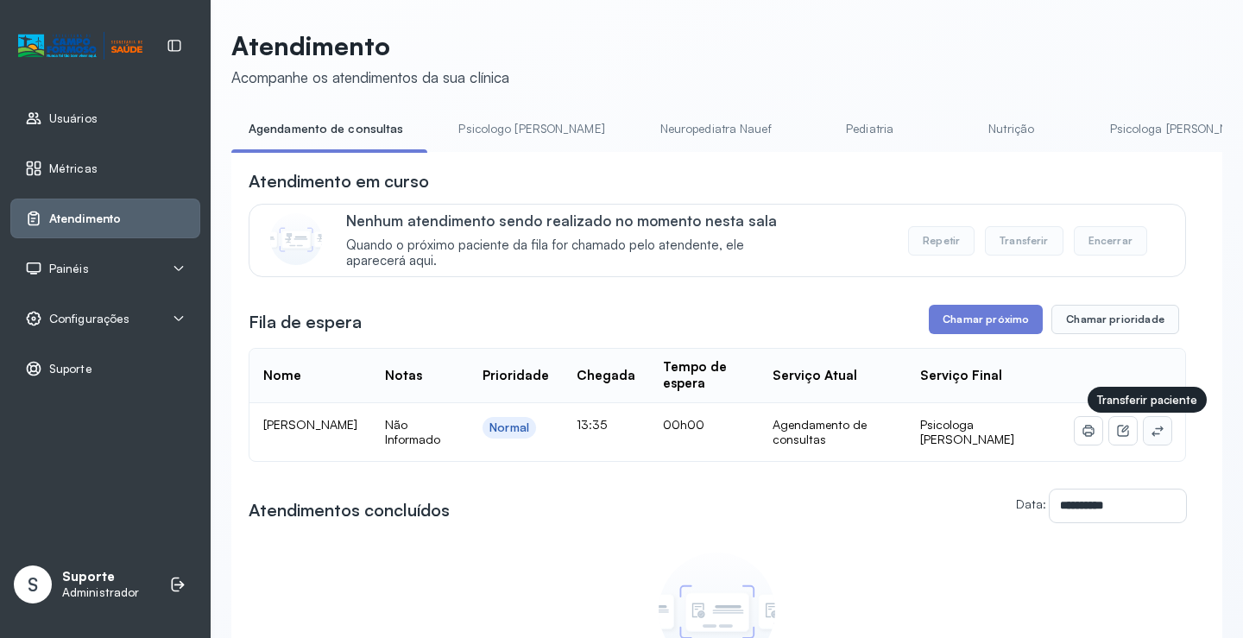
click at [1151, 432] on icon at bounding box center [1156, 431] width 11 height 10
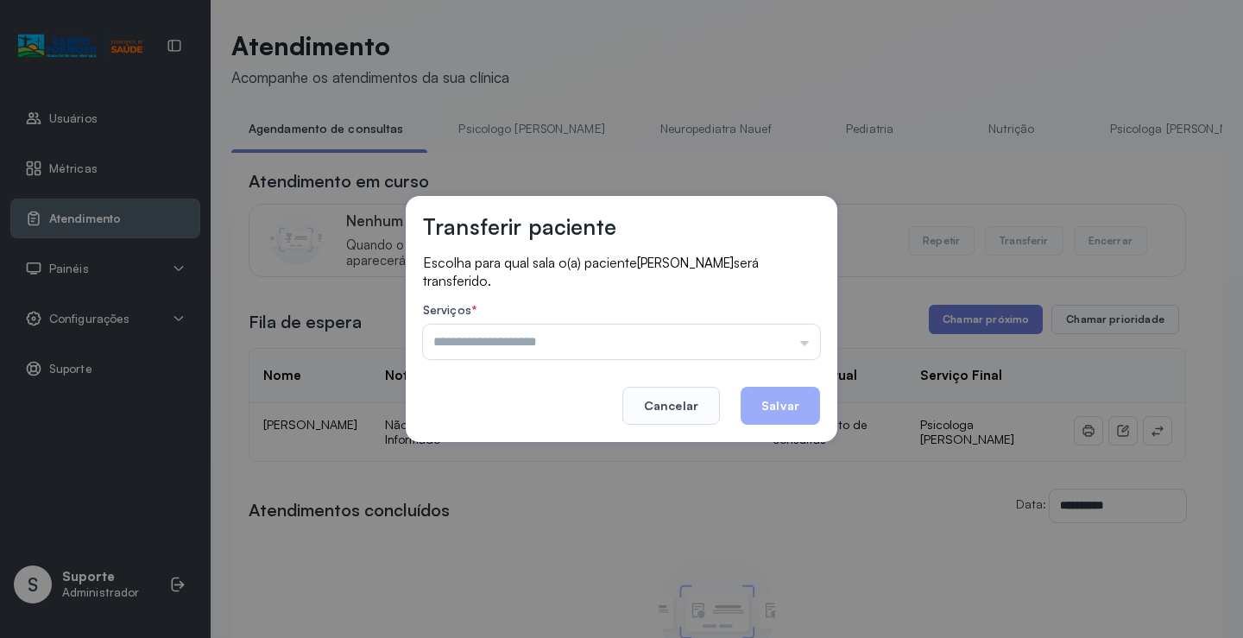
drag, startPoint x: 743, startPoint y: 339, endPoint x: 646, endPoint y: 378, distance: 105.0
click at [742, 340] on input "text" at bounding box center [621, 342] width 397 height 35
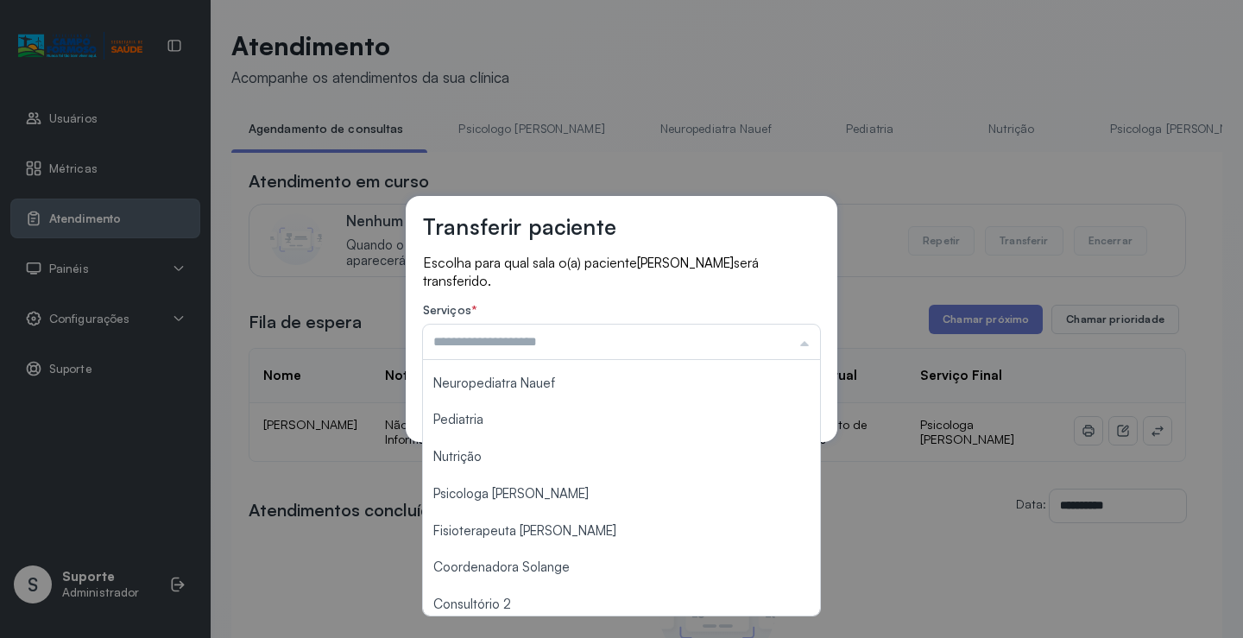
scroll to position [0, 0]
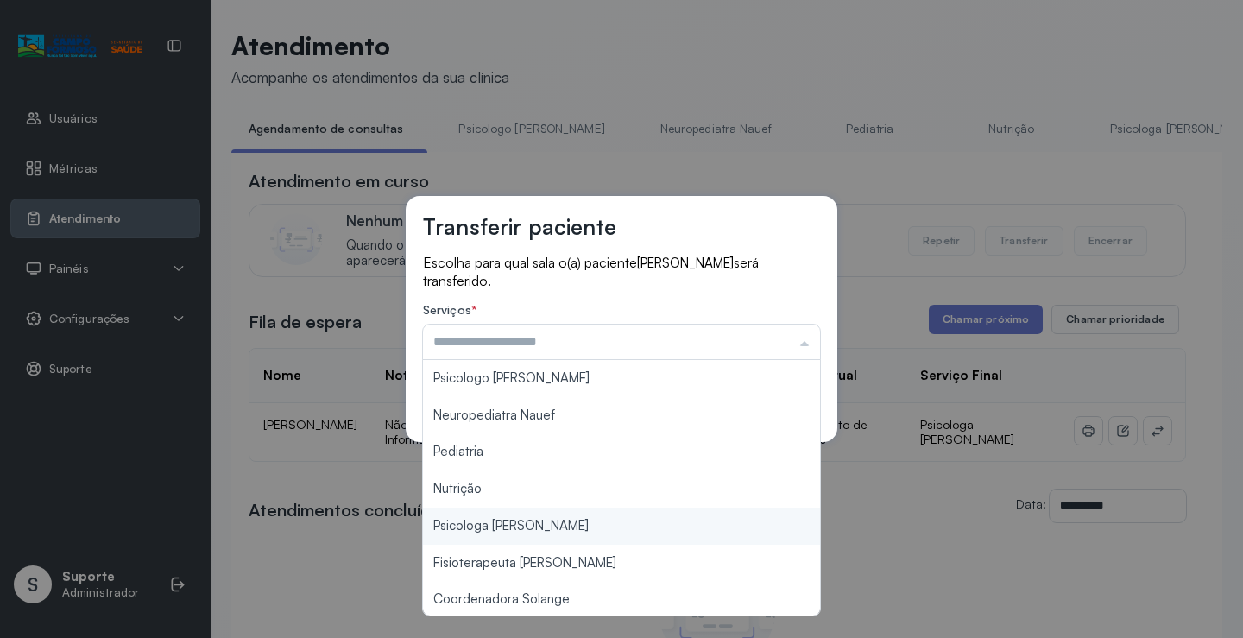
type input "**********"
drag, startPoint x: 519, startPoint y: 527, endPoint x: 652, endPoint y: 480, distance: 140.9
click at [520, 524] on div "**********" at bounding box center [621, 319] width 1243 height 638
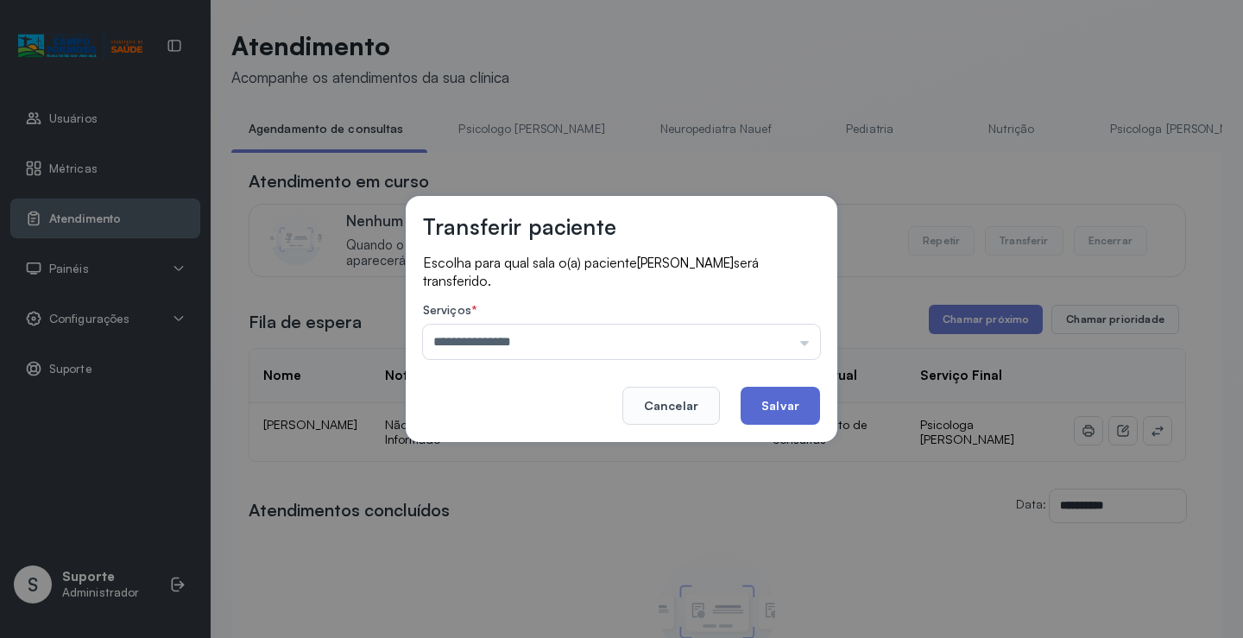
click at [798, 405] on button "Salvar" at bounding box center [780, 406] width 79 height 38
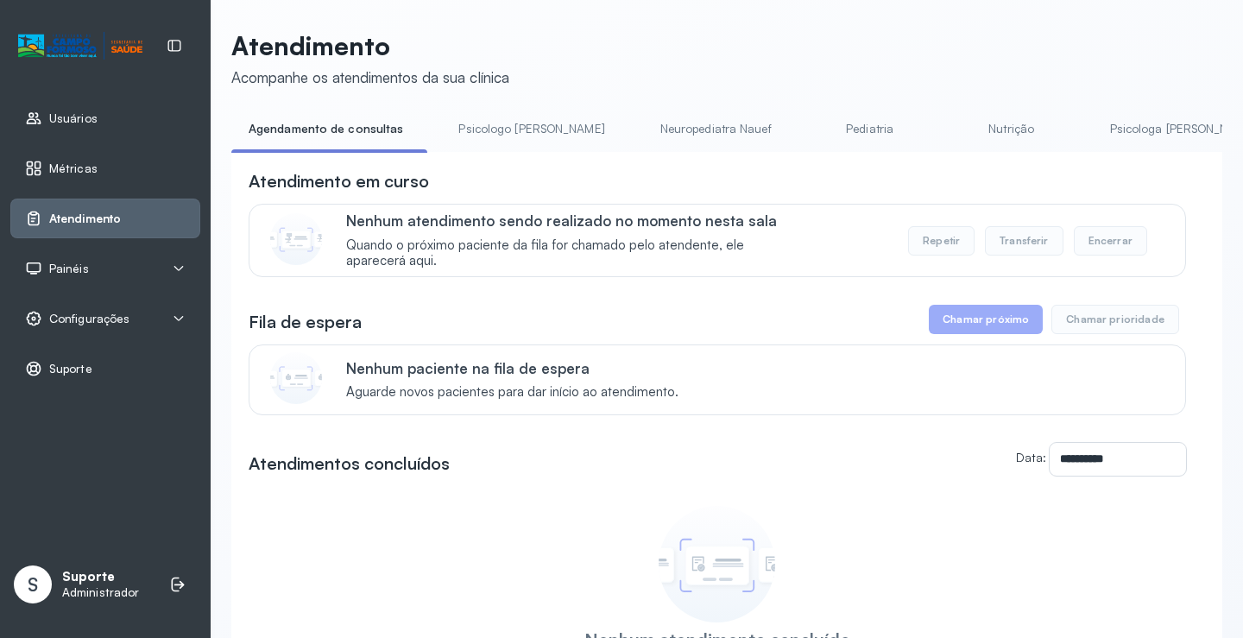
click at [810, 129] on link "Pediatria" at bounding box center [870, 129] width 121 height 28
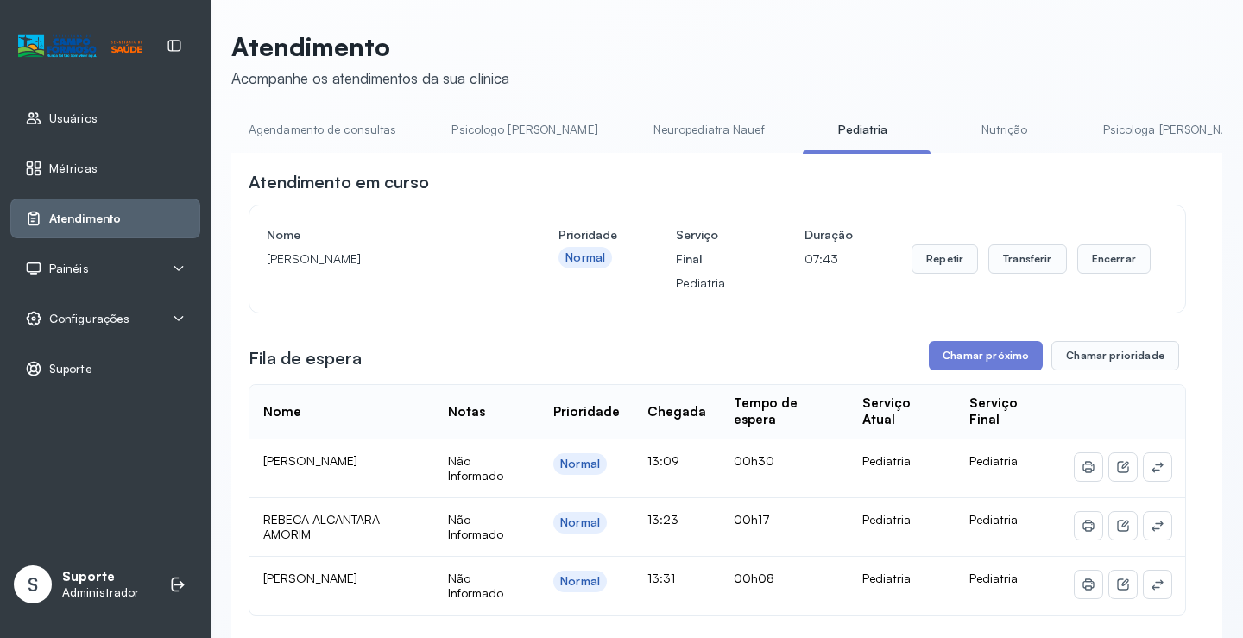
click at [331, 133] on link "Agendamento de consultas" at bounding box center [322, 130] width 182 height 28
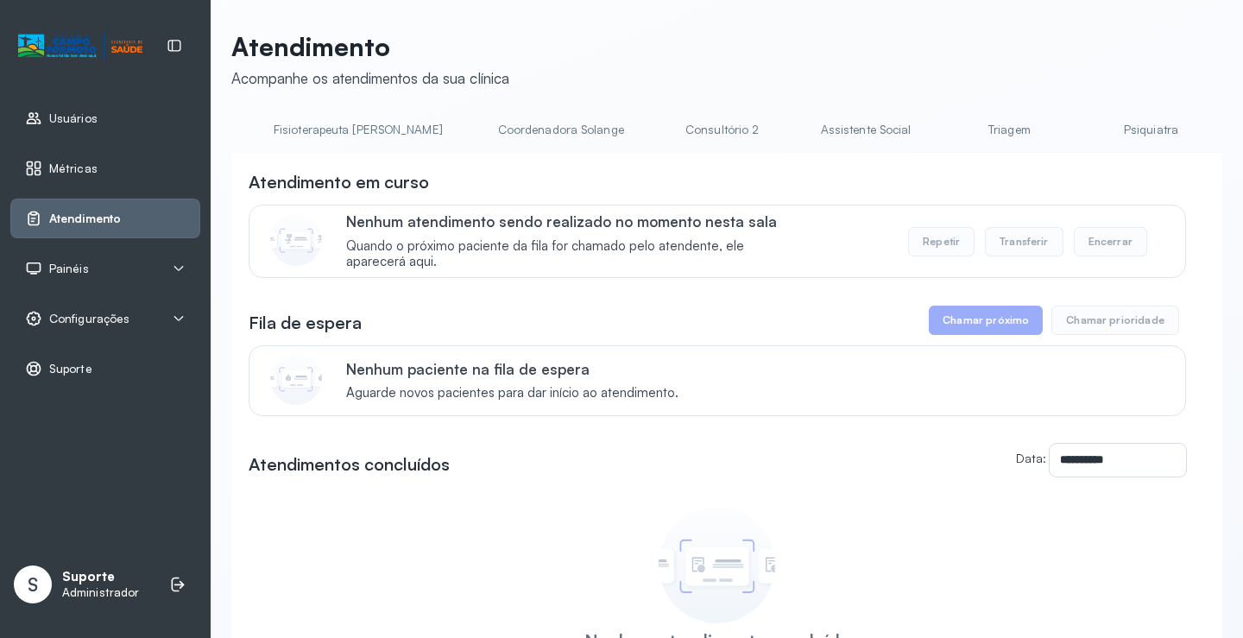
scroll to position [0, 1039]
click at [947, 118] on link "Triagem" at bounding box center [1007, 130] width 121 height 28
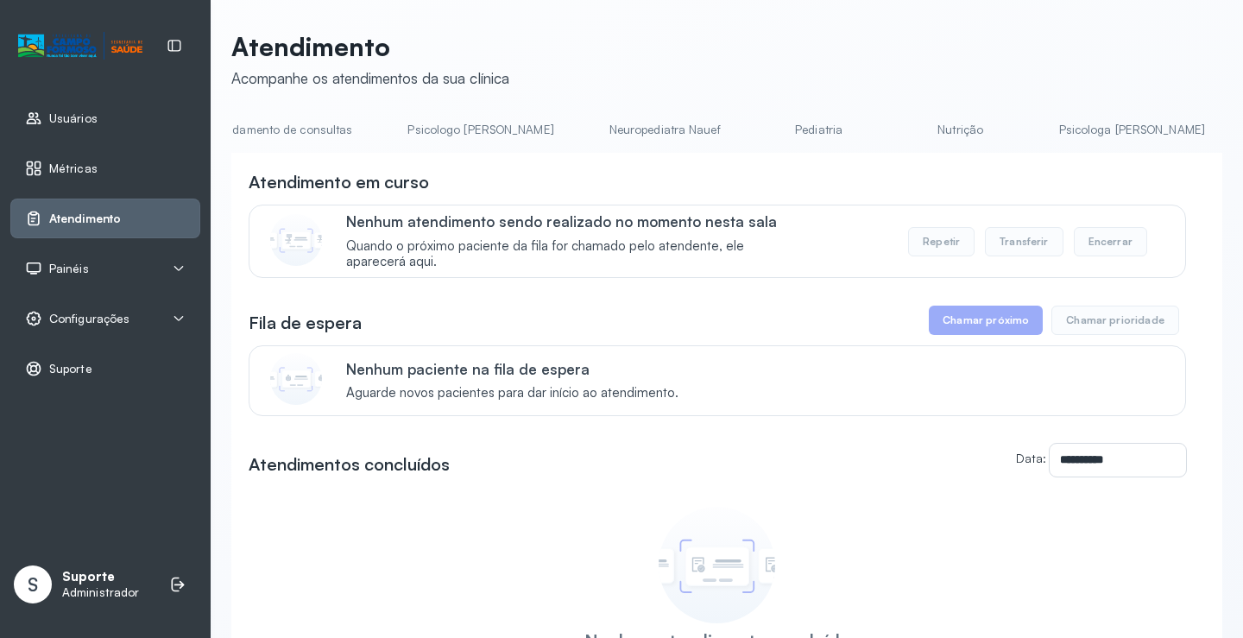
scroll to position [0, 0]
click at [803, 123] on link "Pediatria" at bounding box center [863, 130] width 121 height 28
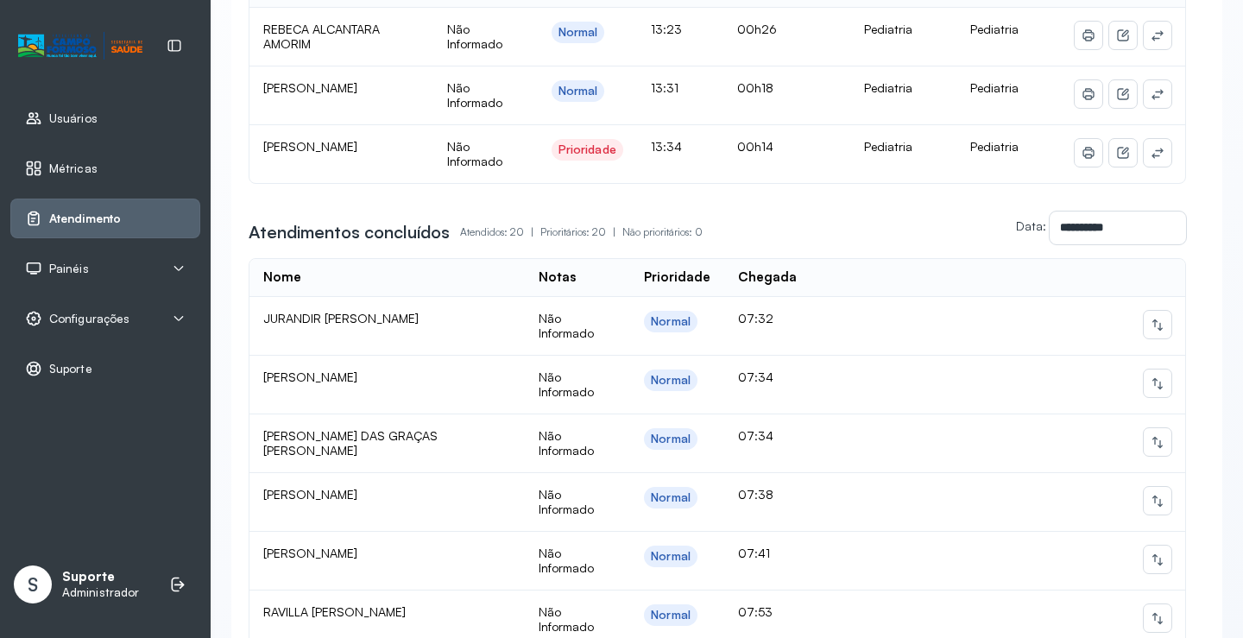
scroll to position [86, 0]
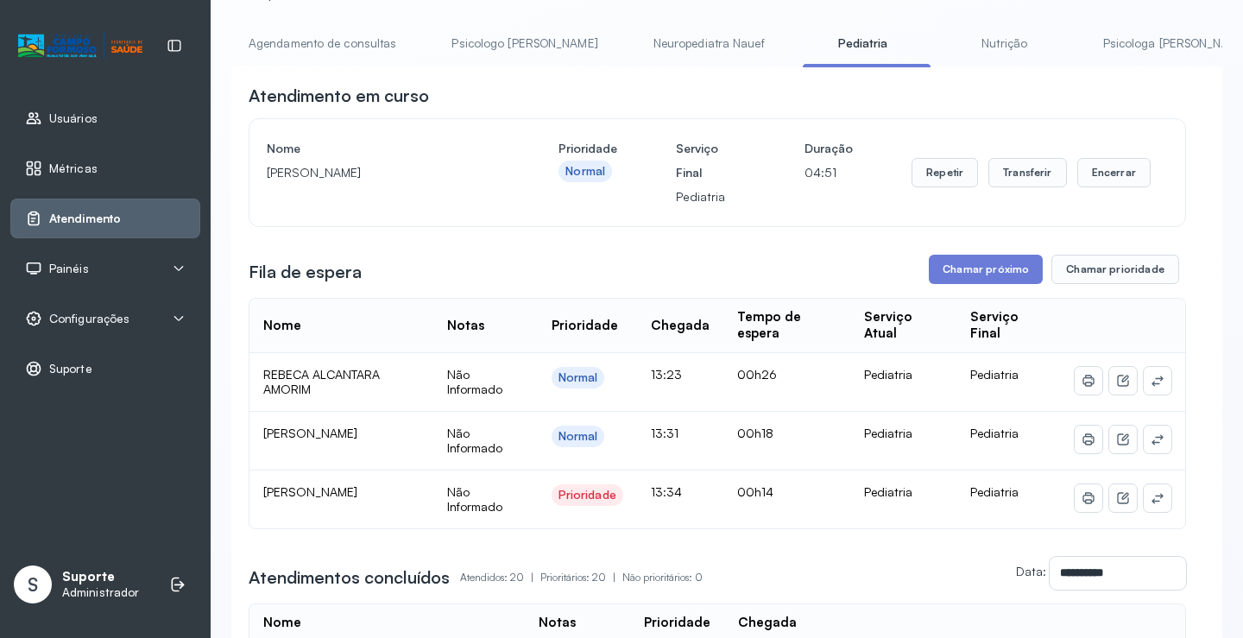
click at [341, 42] on link "Agendamento de consultas" at bounding box center [322, 43] width 182 height 28
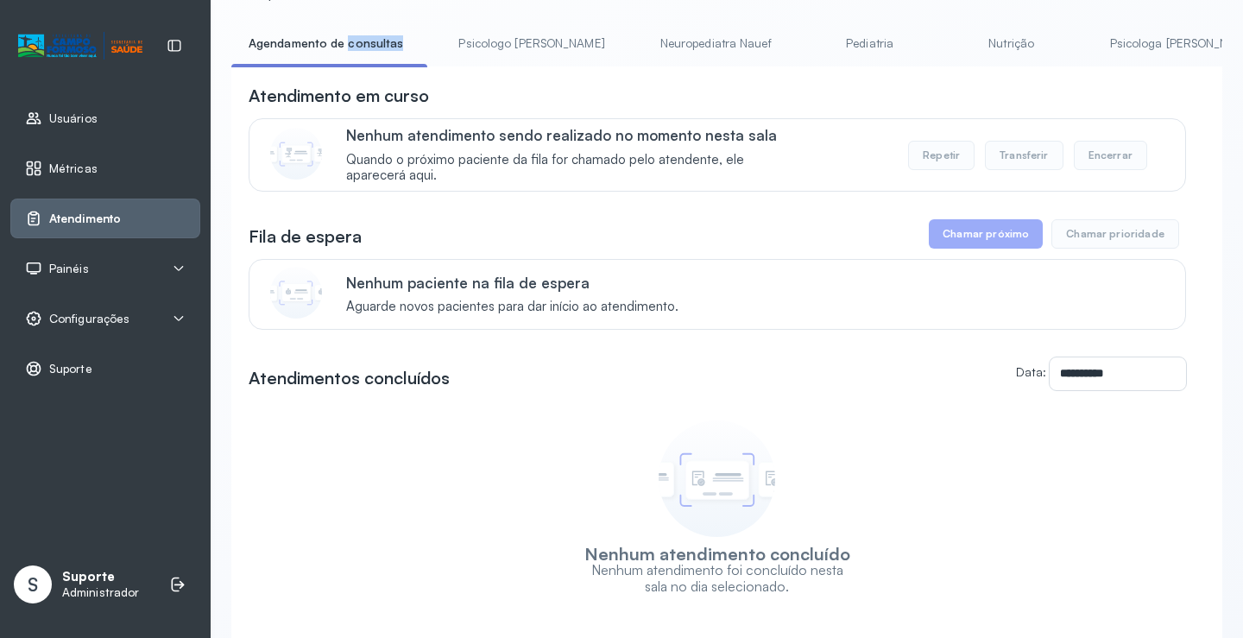
click at [643, 47] on link "Neuropediatra Nauef" at bounding box center [716, 43] width 146 height 28
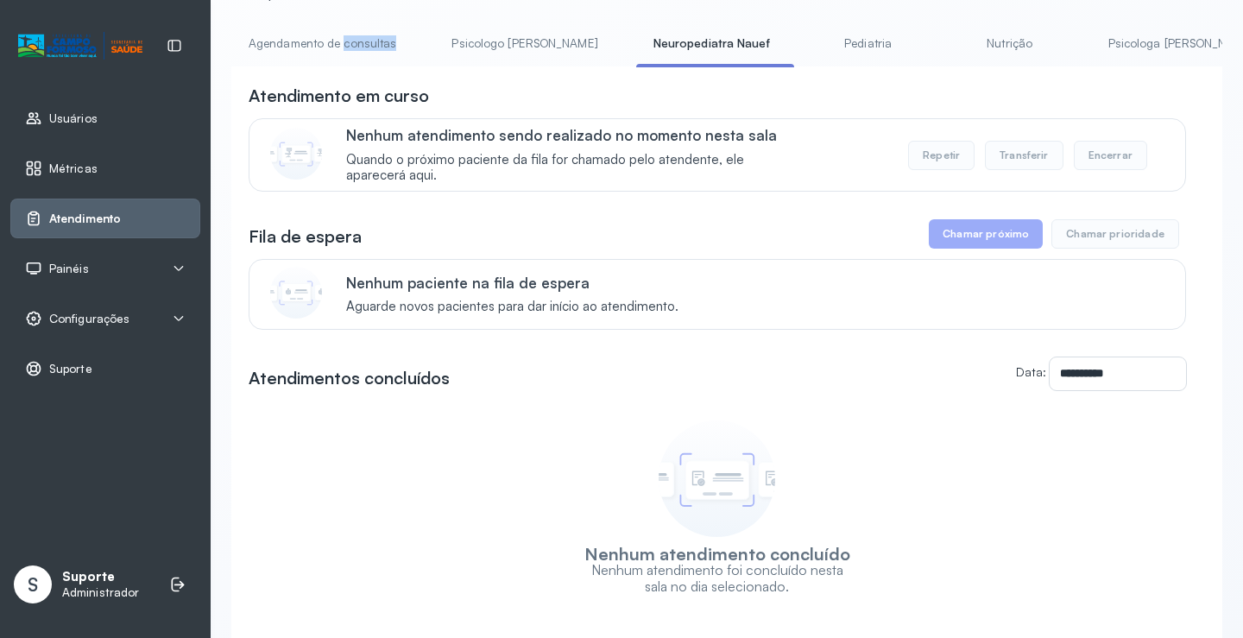
click at [347, 59] on li "Agendamento de consultas" at bounding box center [325, 48] width 189 height 39
click at [287, 29] on link "Agendamento de consultas" at bounding box center [322, 43] width 182 height 28
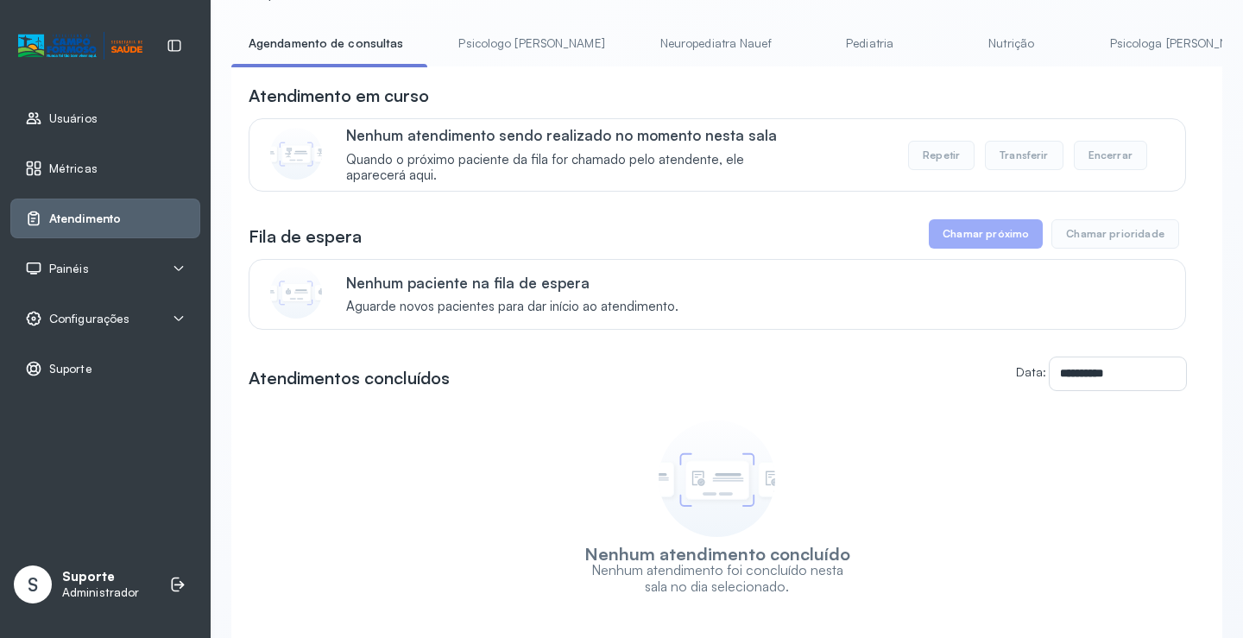
click at [498, 30] on link "Psicologo [PERSON_NAME]" at bounding box center [531, 43] width 180 height 28
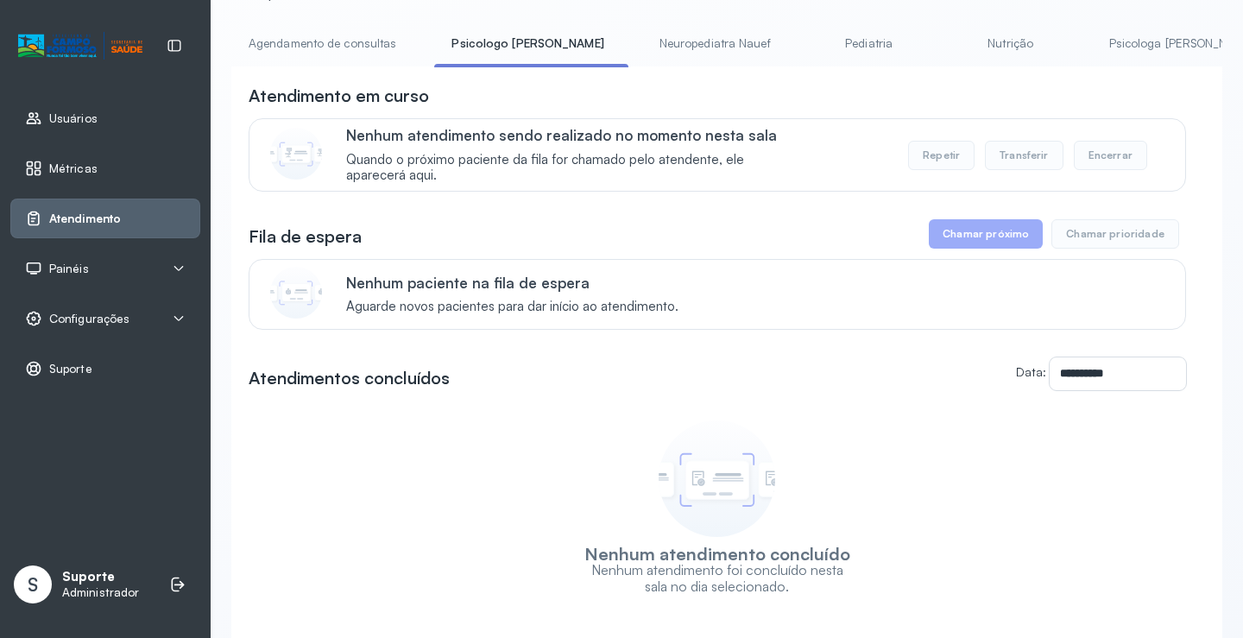
click at [330, 116] on div "Atendimento em curso Nenhum atendimento sendo realizado no momento nesta sala Q…" at bounding box center [717, 138] width 937 height 108
click at [321, 47] on link "Agendamento de consultas" at bounding box center [322, 43] width 182 height 28
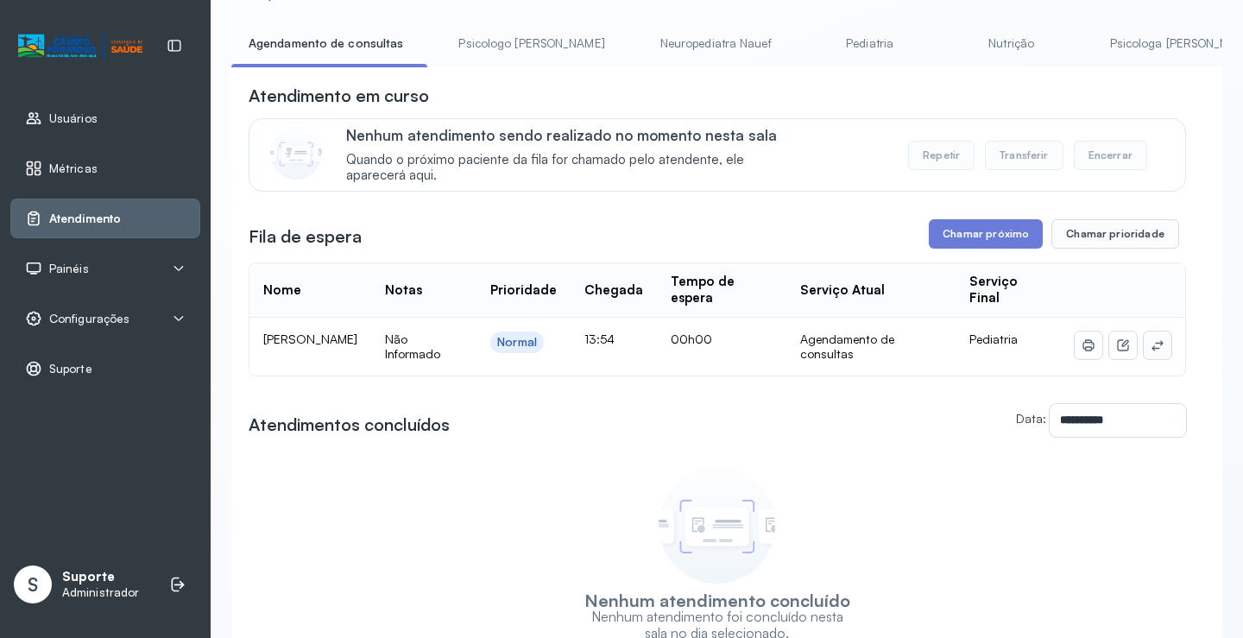
click at [1150, 356] on button at bounding box center [1158, 345] width 28 height 28
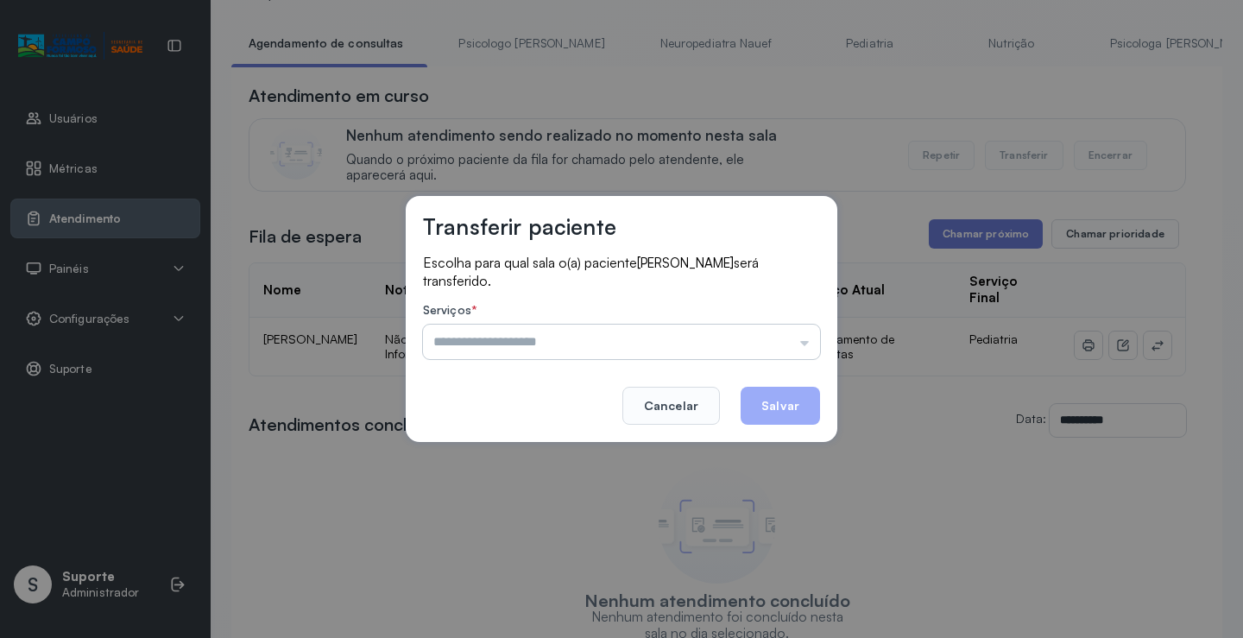
click at [789, 347] on input "text" at bounding box center [621, 342] width 397 height 35
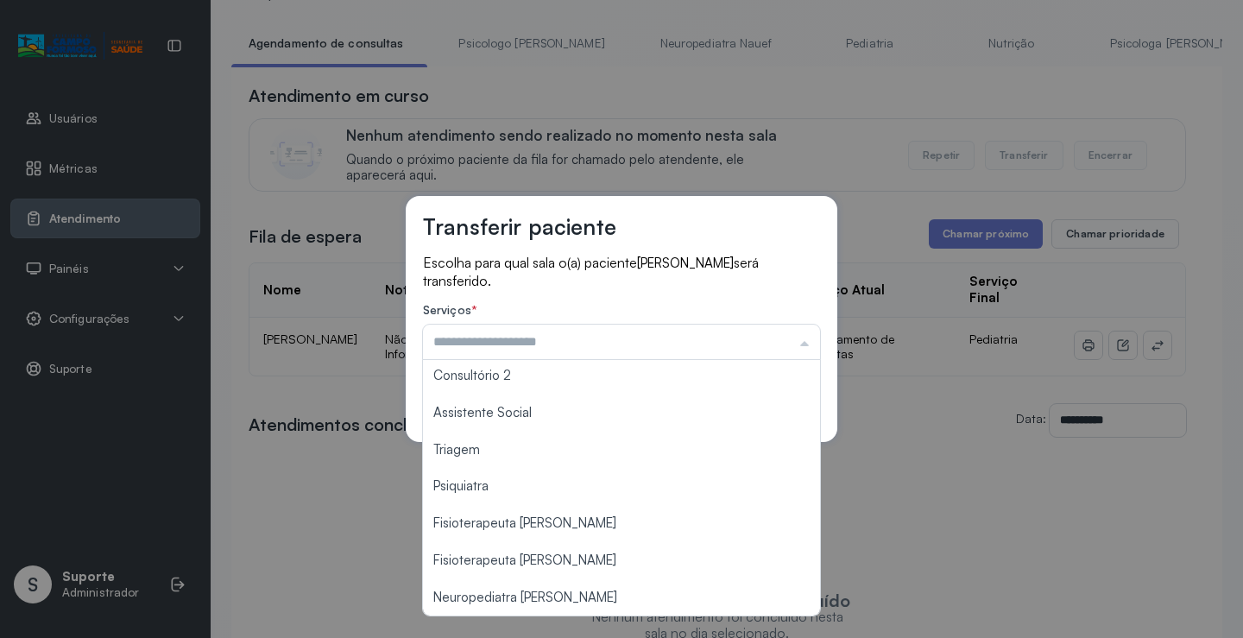
scroll to position [262, 0]
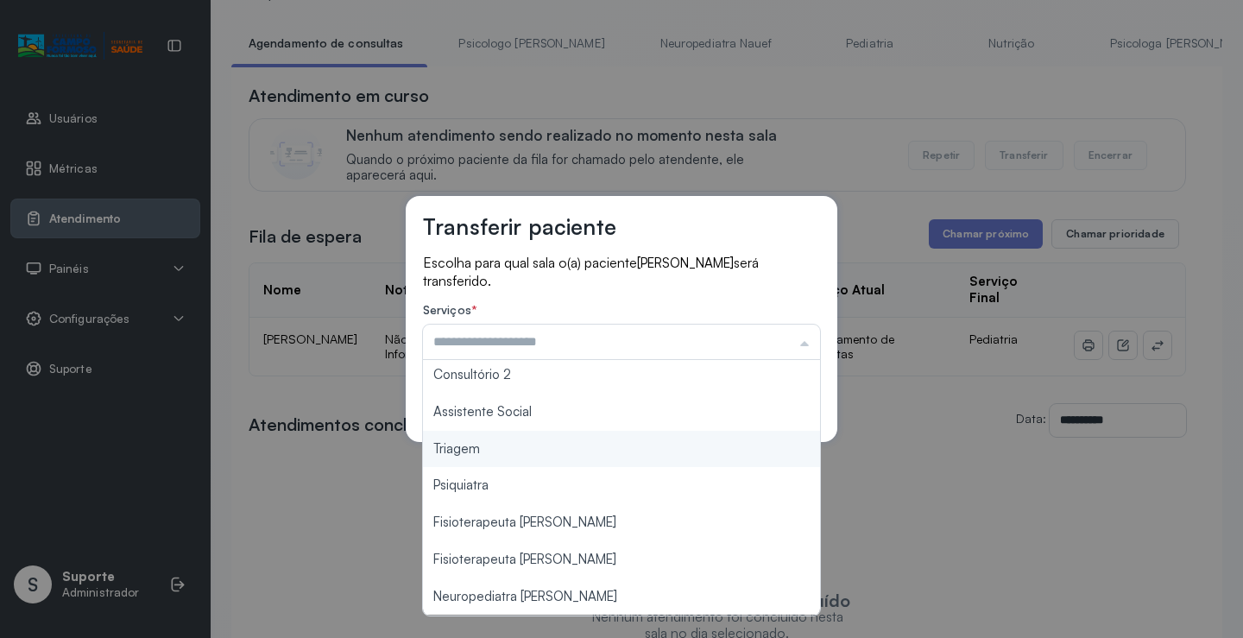
type input "*******"
drag, startPoint x: 500, startPoint y: 451, endPoint x: 525, endPoint y: 447, distance: 25.4
click at [504, 451] on div "Transferir paciente Escolha para qual sala o(a) paciente JOSE RAFAEL MANGABEIRA…" at bounding box center [621, 319] width 1243 height 638
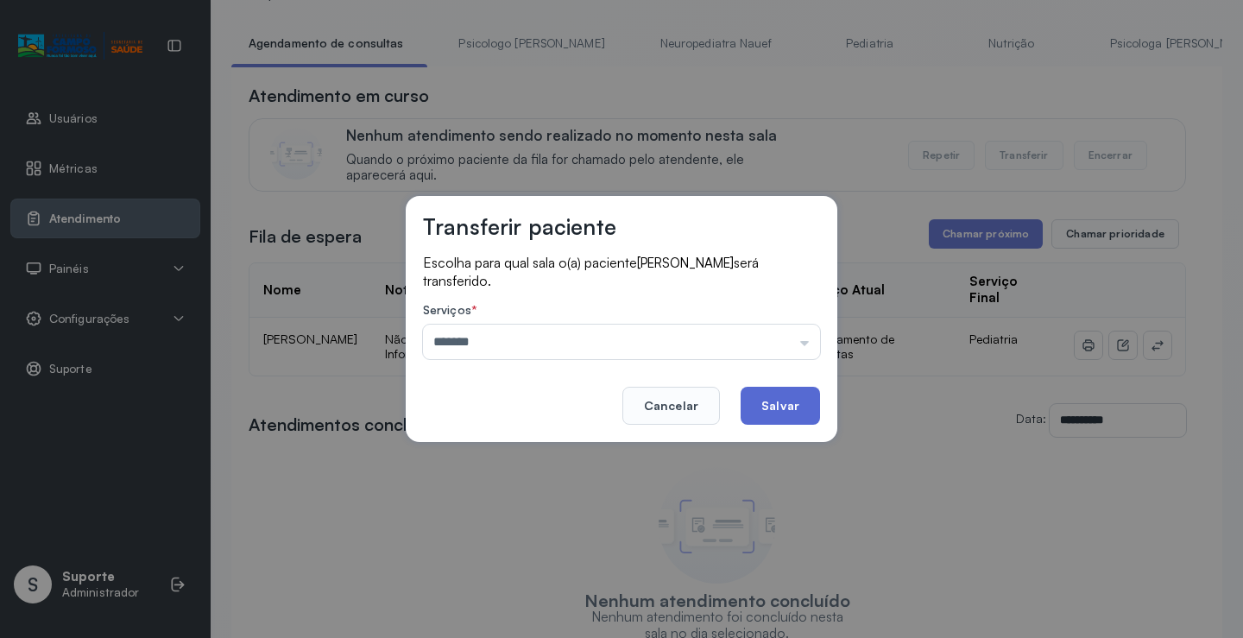
click at [762, 409] on button "Salvar" at bounding box center [780, 406] width 79 height 38
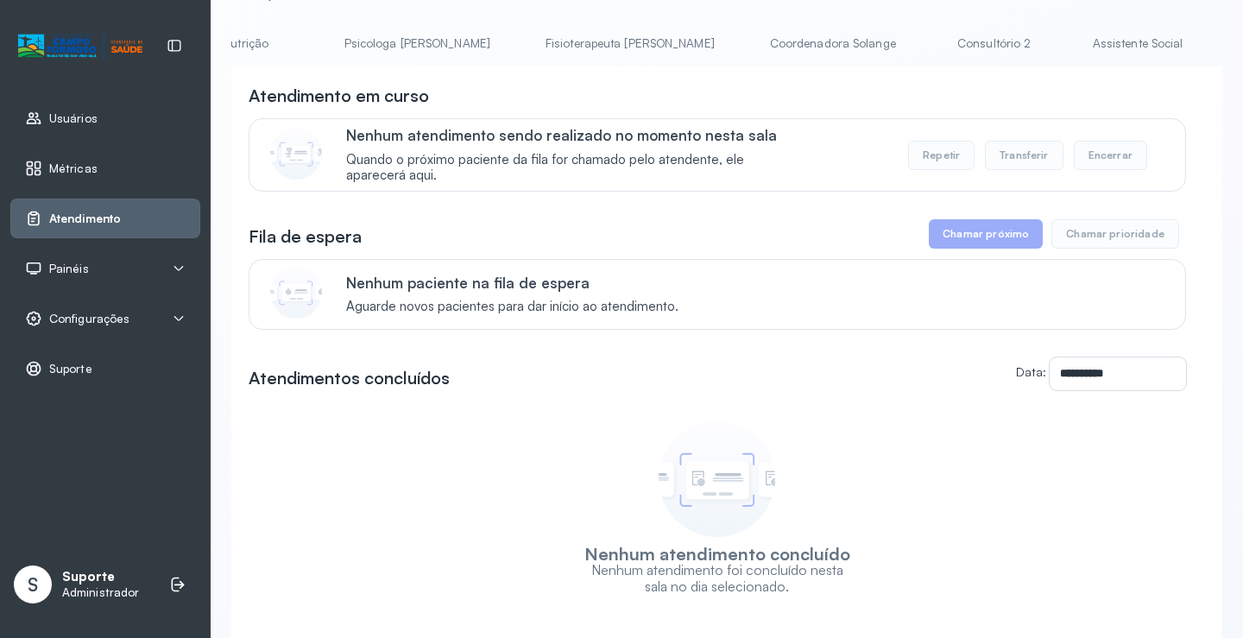
scroll to position [0, 896]
click at [1090, 46] on link "Triagem" at bounding box center [1150, 43] width 121 height 28
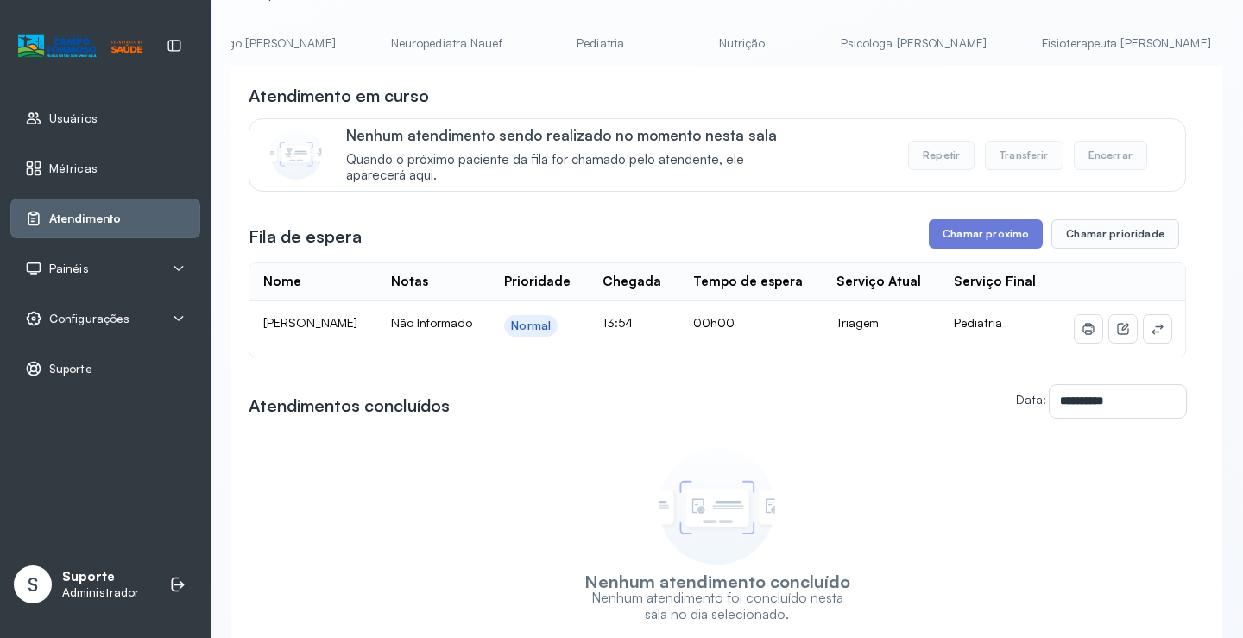
scroll to position [0, 0]
click at [311, 35] on link "Agendamento de consultas" at bounding box center [322, 43] width 182 height 28
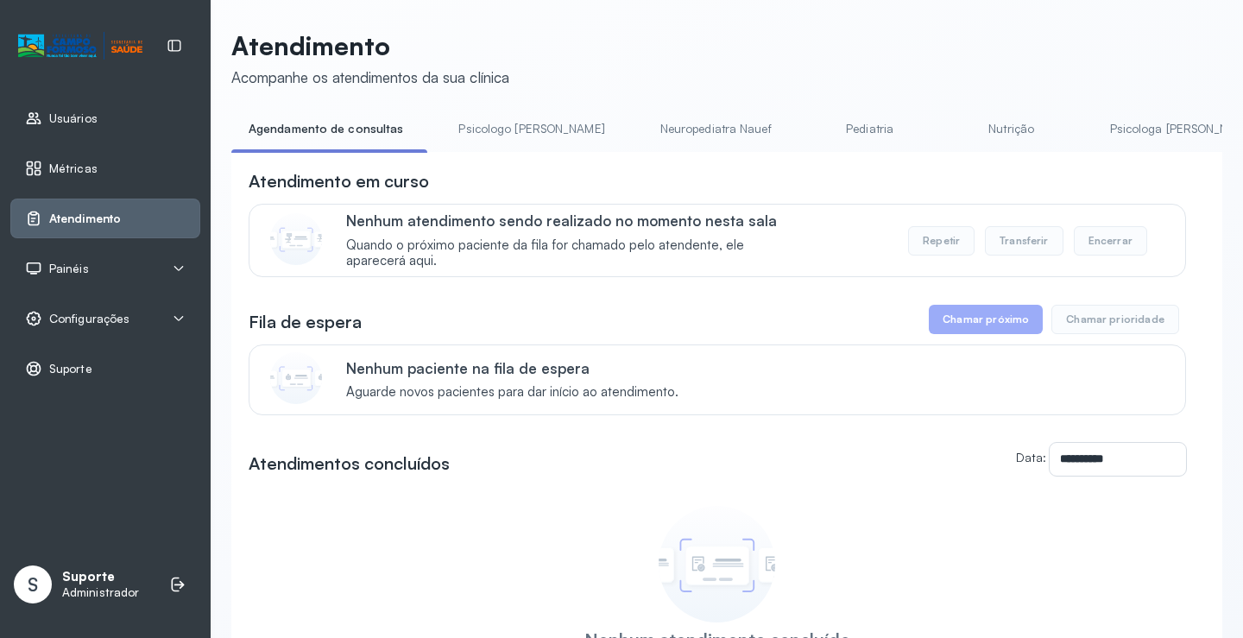
scroll to position [86, 0]
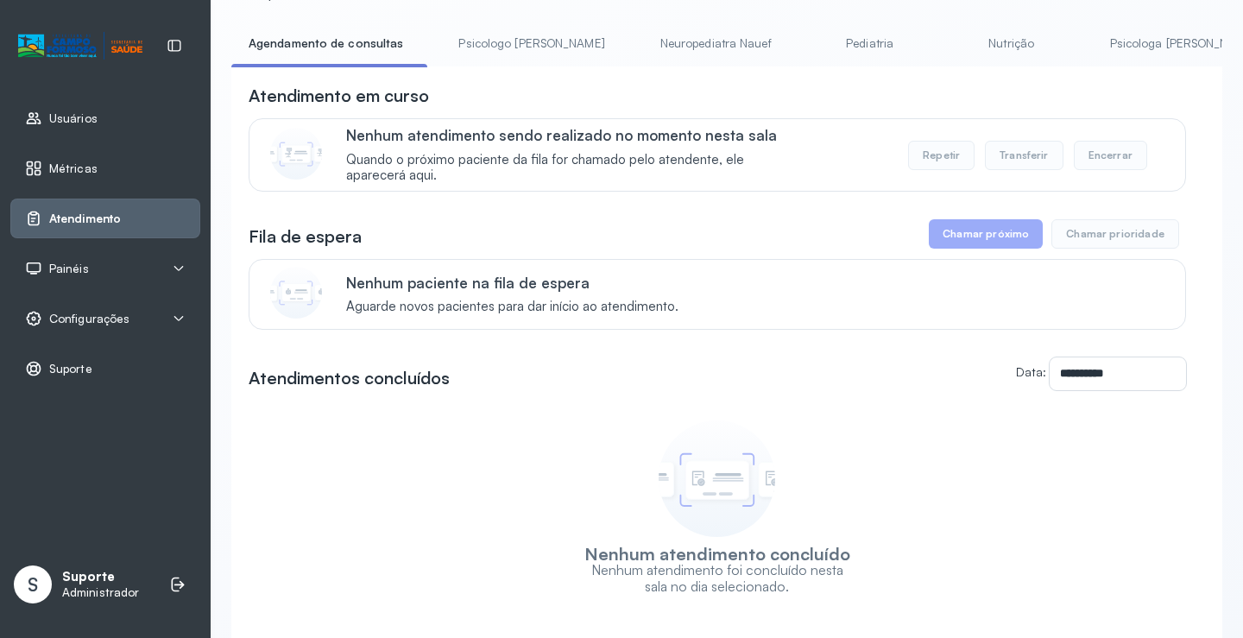
click at [812, 38] on link "Pediatria" at bounding box center [870, 43] width 121 height 28
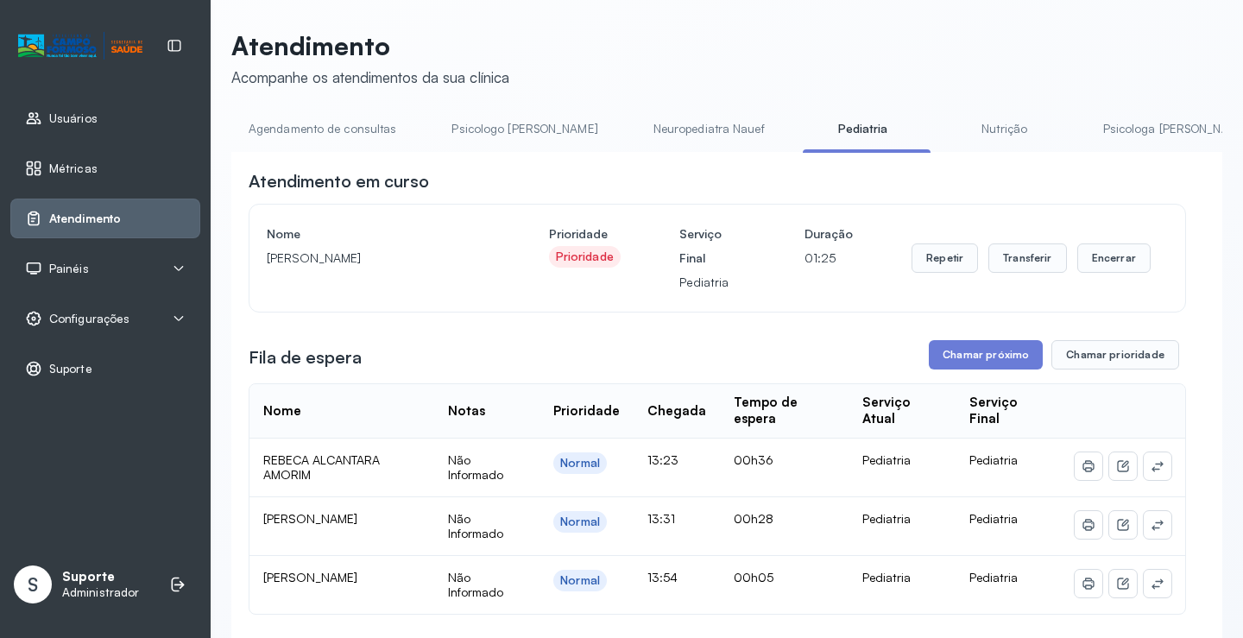
scroll to position [0, 0]
click at [329, 131] on link "Agendamento de consultas" at bounding box center [322, 130] width 182 height 28
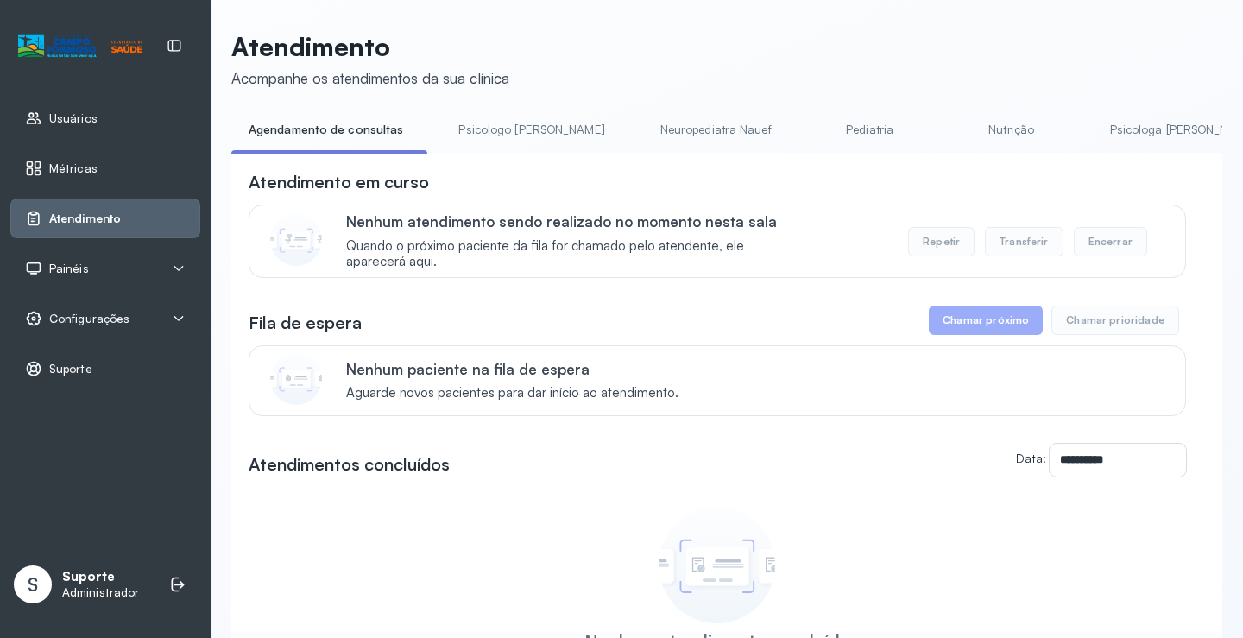
click at [817, 122] on link "Pediatria" at bounding box center [870, 130] width 121 height 28
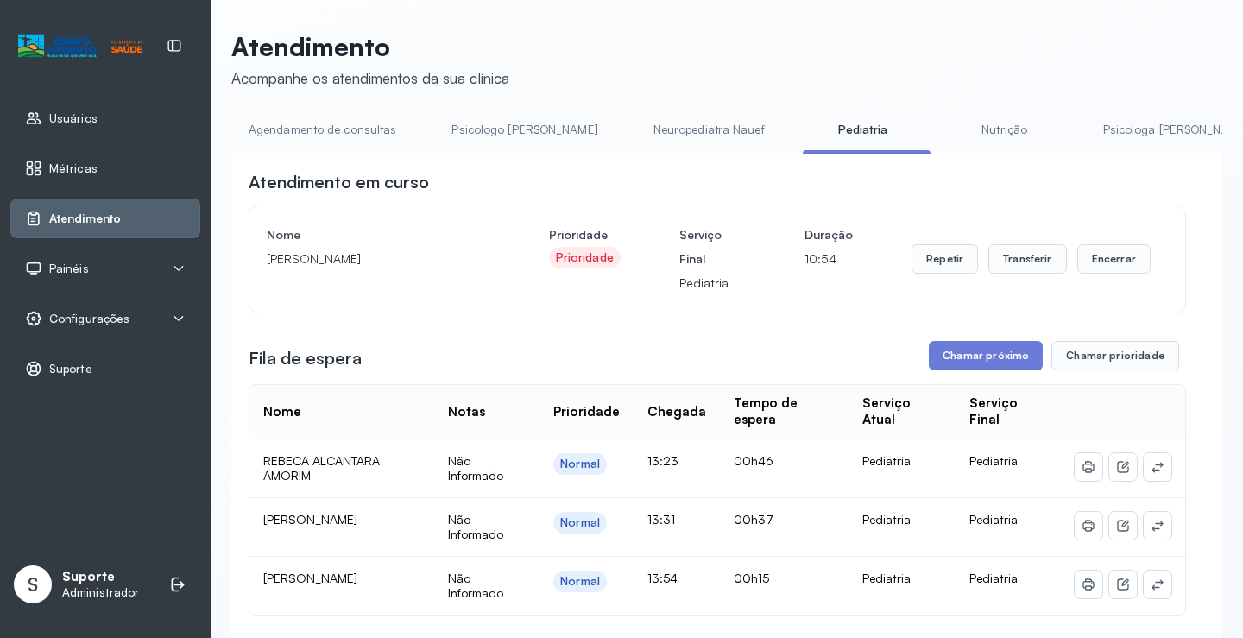
click at [344, 123] on link "Agendamento de consultas" at bounding box center [322, 130] width 182 height 28
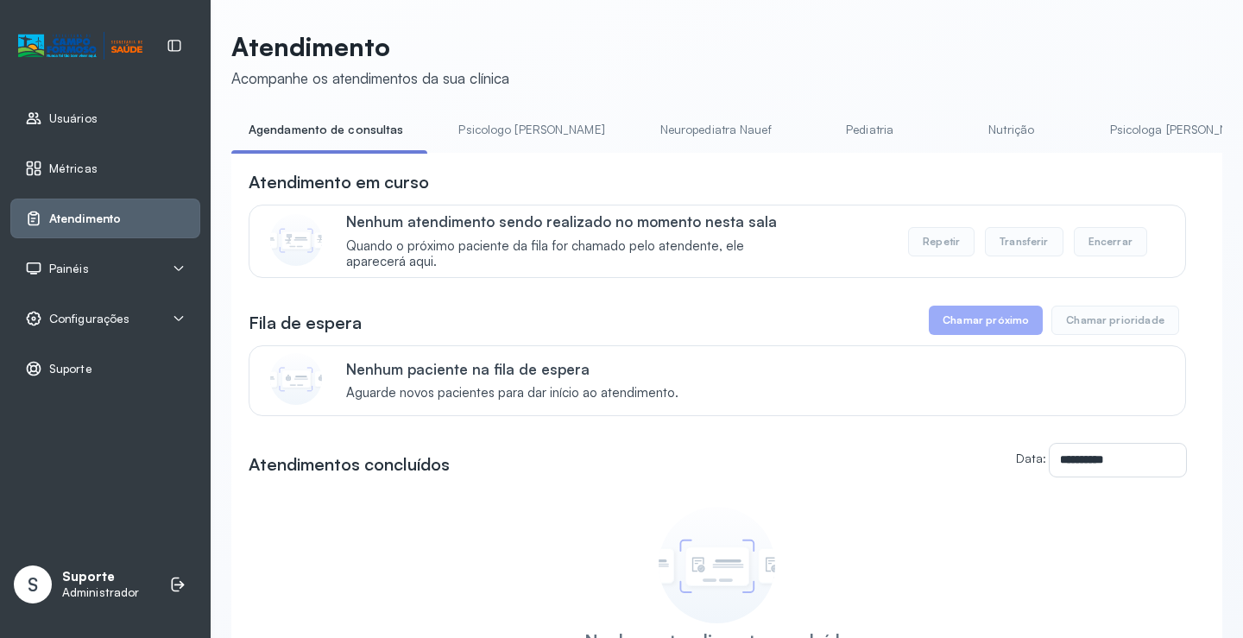
click at [951, 131] on link "Nutrição" at bounding box center [1011, 130] width 121 height 28
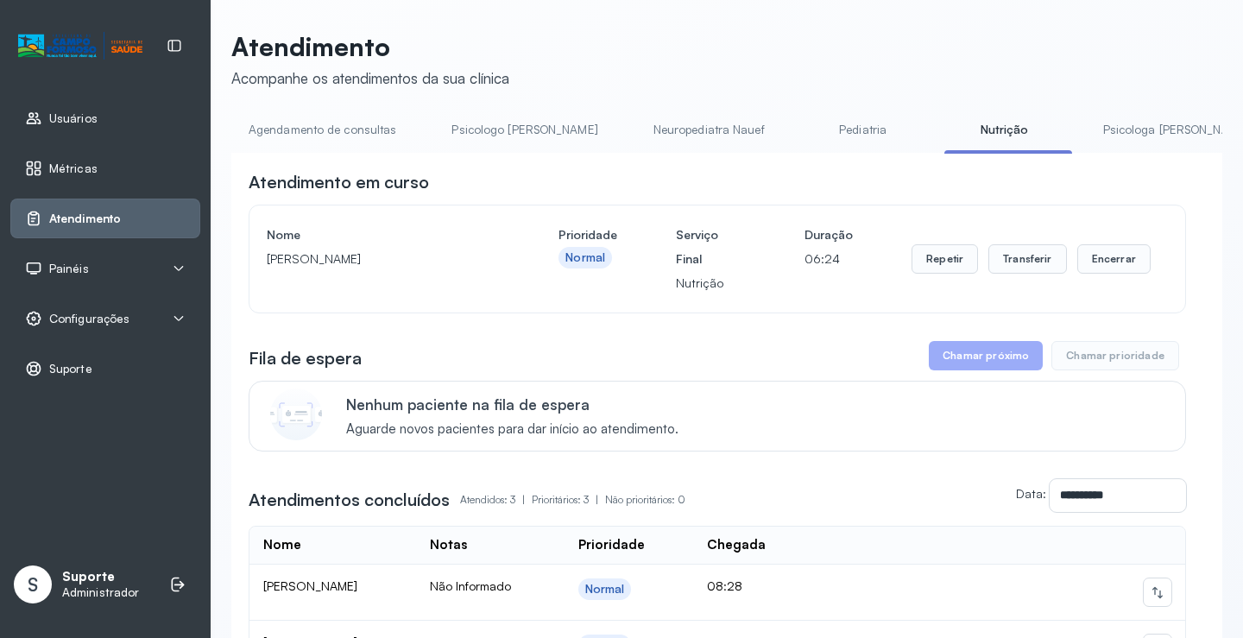
click at [803, 130] on link "Pediatria" at bounding box center [863, 130] width 121 height 28
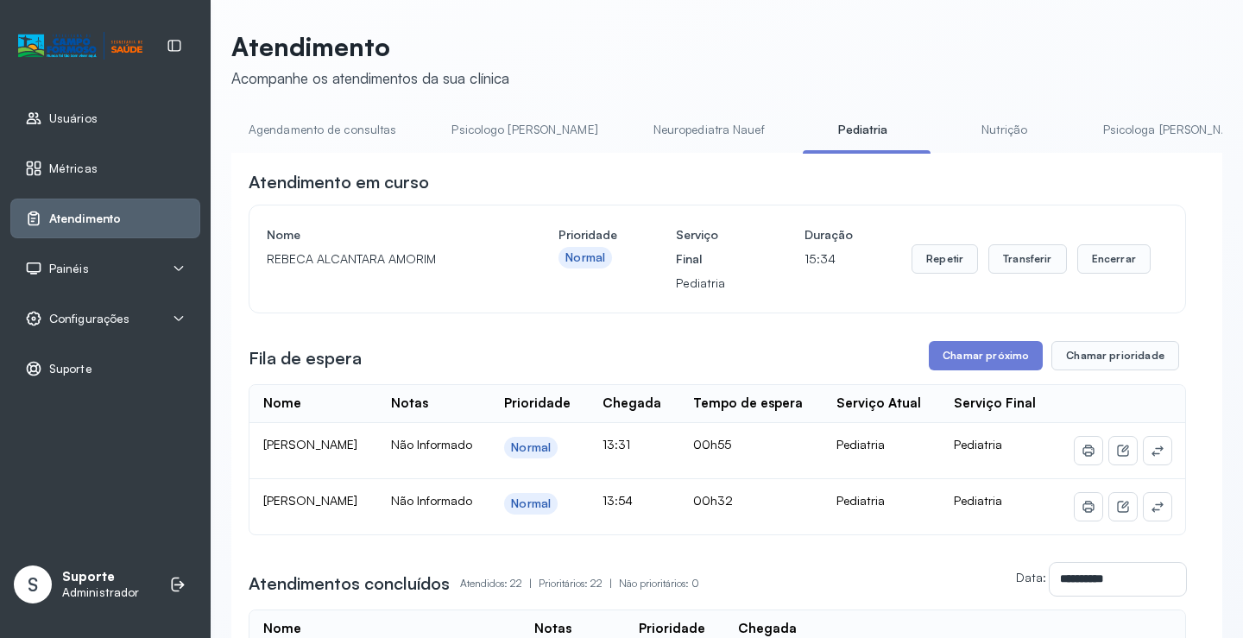
click at [336, 126] on link "Agendamento de consultas" at bounding box center [322, 130] width 182 height 28
